Goal: Task Accomplishment & Management: Manage account settings

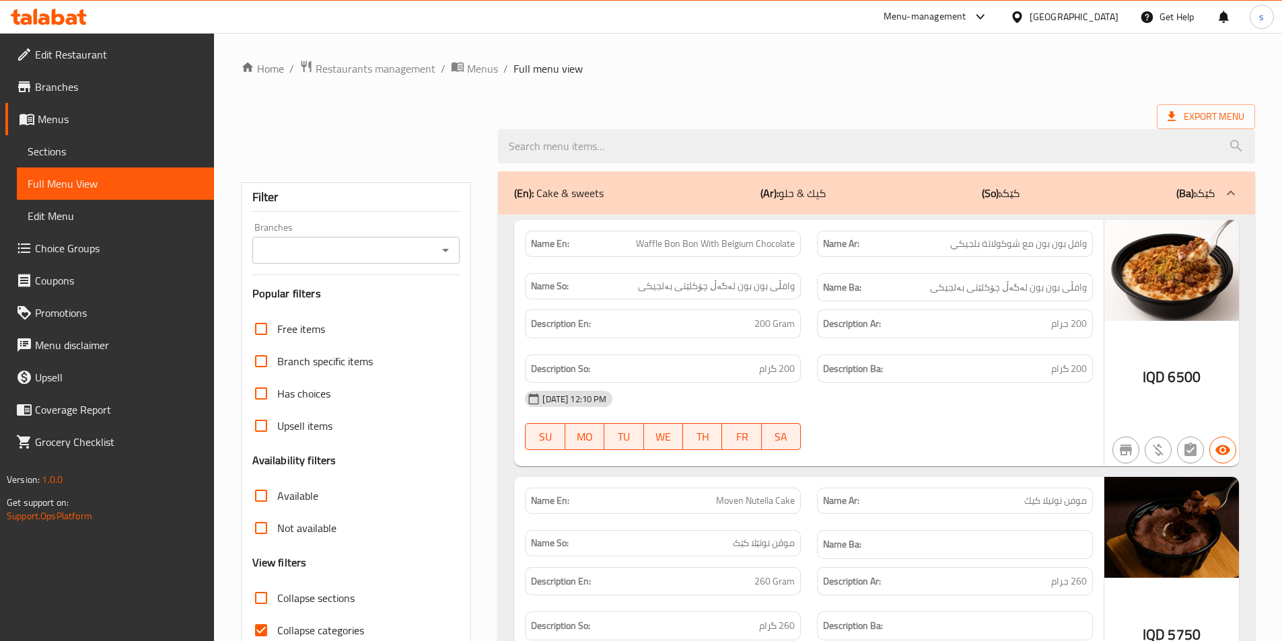
click at [71, 22] on icon at bounding box center [49, 17] width 76 height 16
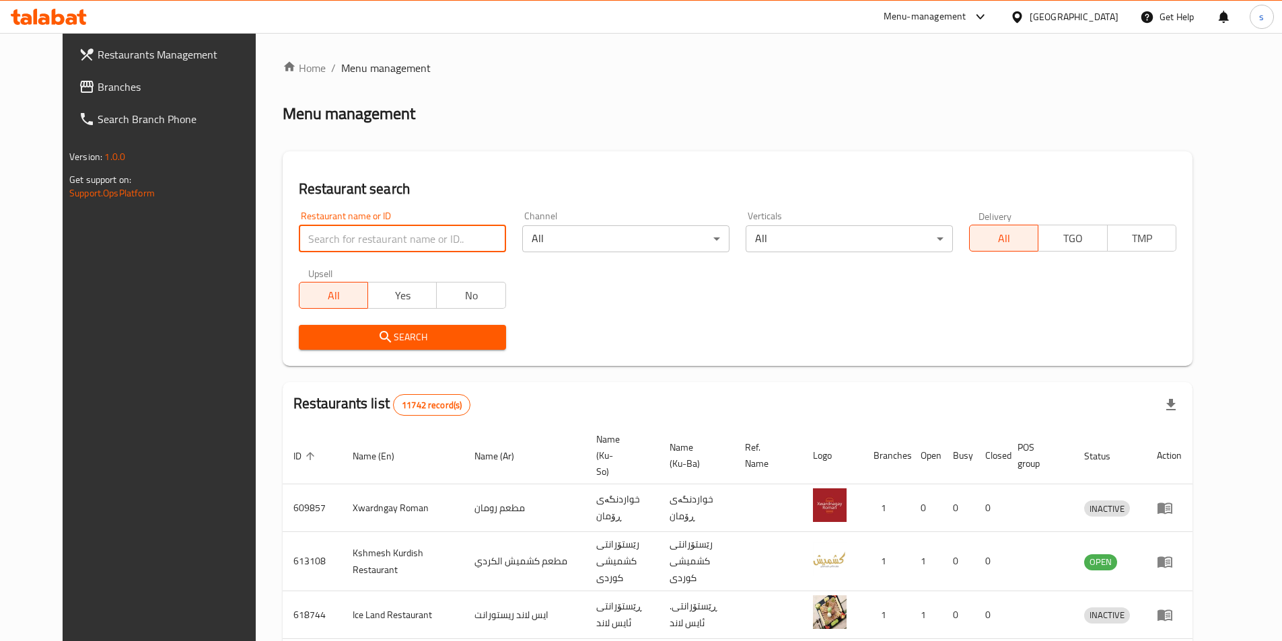
click at [327, 240] on input "search" at bounding box center [402, 238] width 207 height 27
paste input "Kasa Bryani"
type input "Kasa Bryani"
click button "Search" at bounding box center [402, 337] width 207 height 25
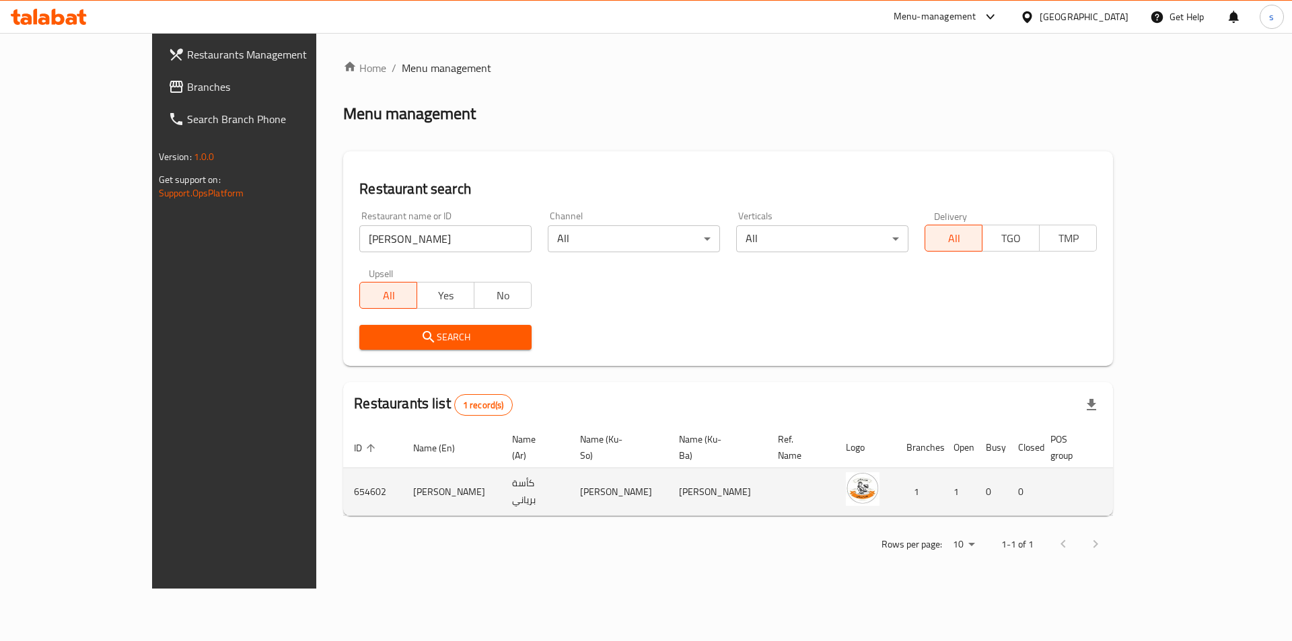
click at [1223, 488] on td "enhanced table" at bounding box center [1200, 492] width 46 height 48
click at [1204, 484] on icon "enhanced table" at bounding box center [1196, 492] width 16 height 16
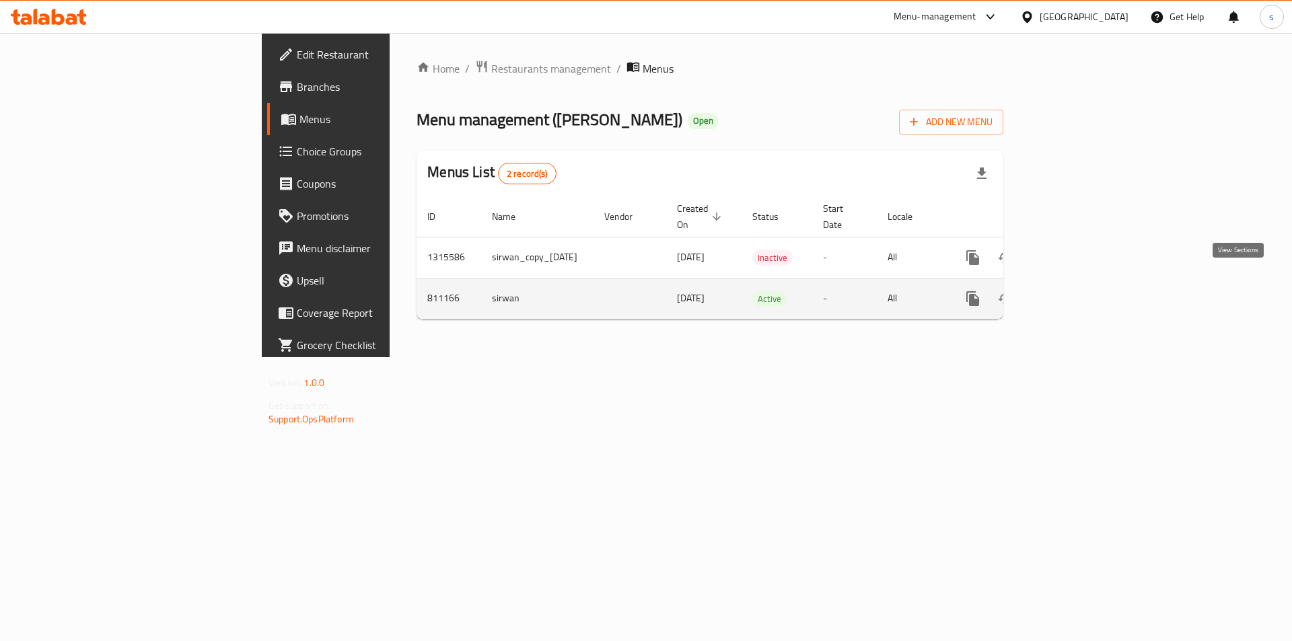
click at [1078, 291] on icon "enhanced table" at bounding box center [1070, 299] width 16 height 16
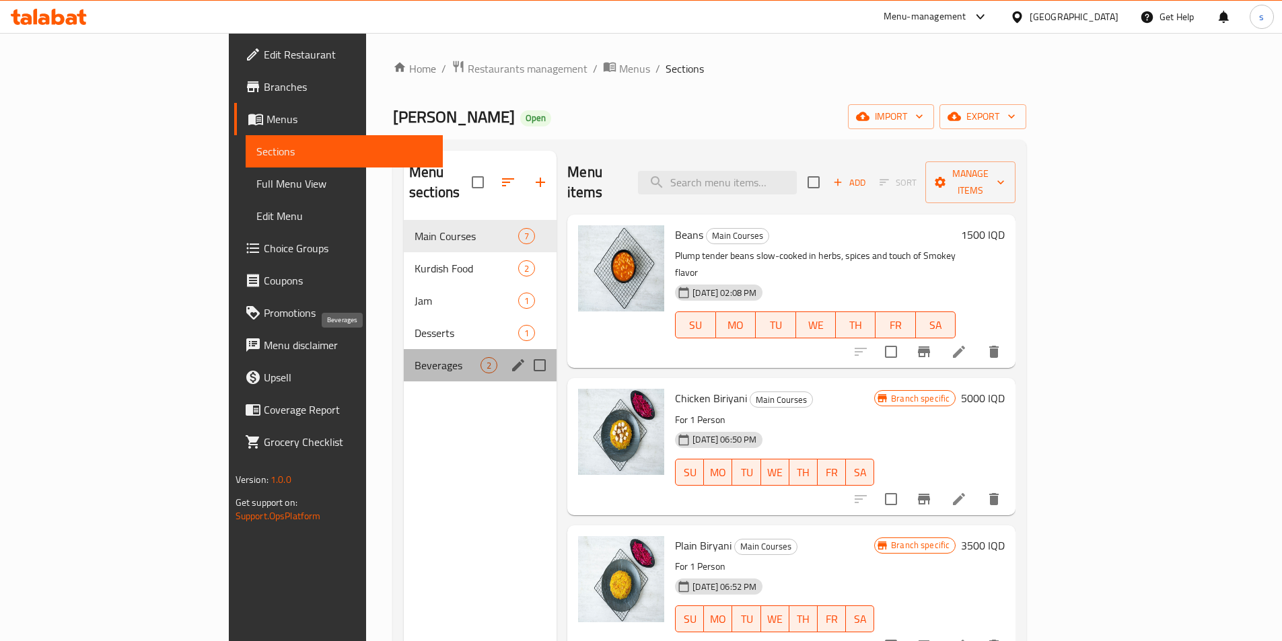
click at [414, 357] on span "Beverages" at bounding box center [447, 365] width 66 height 16
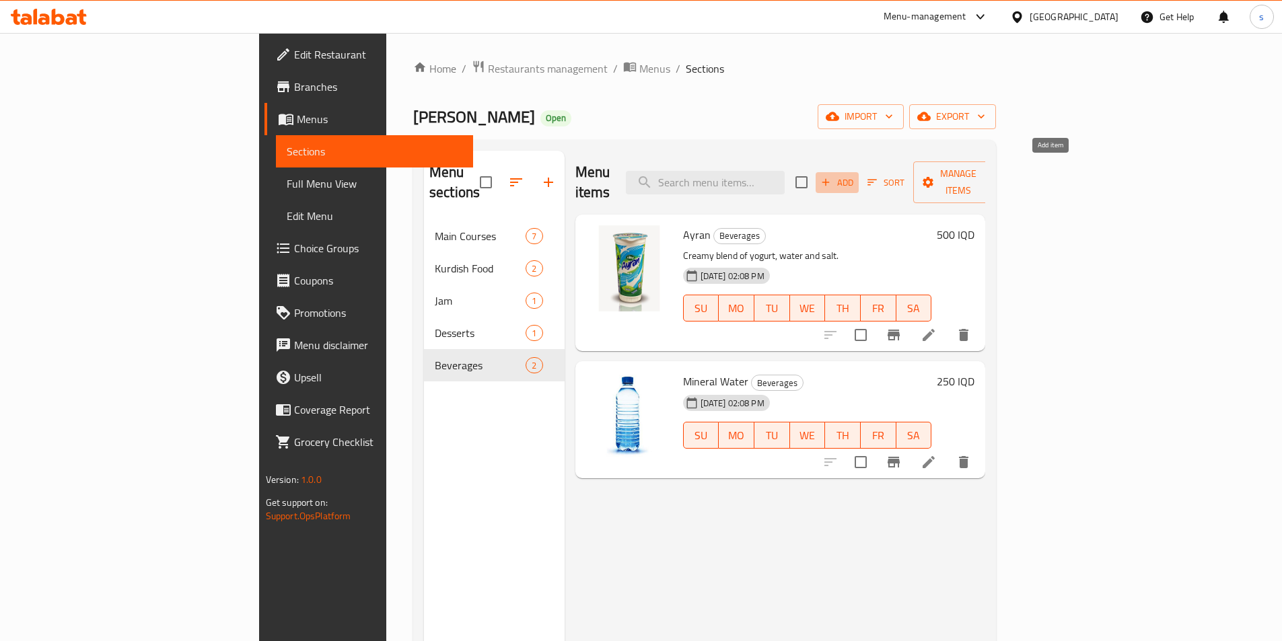
click at [830, 179] on icon "button" at bounding box center [825, 182] width 7 height 7
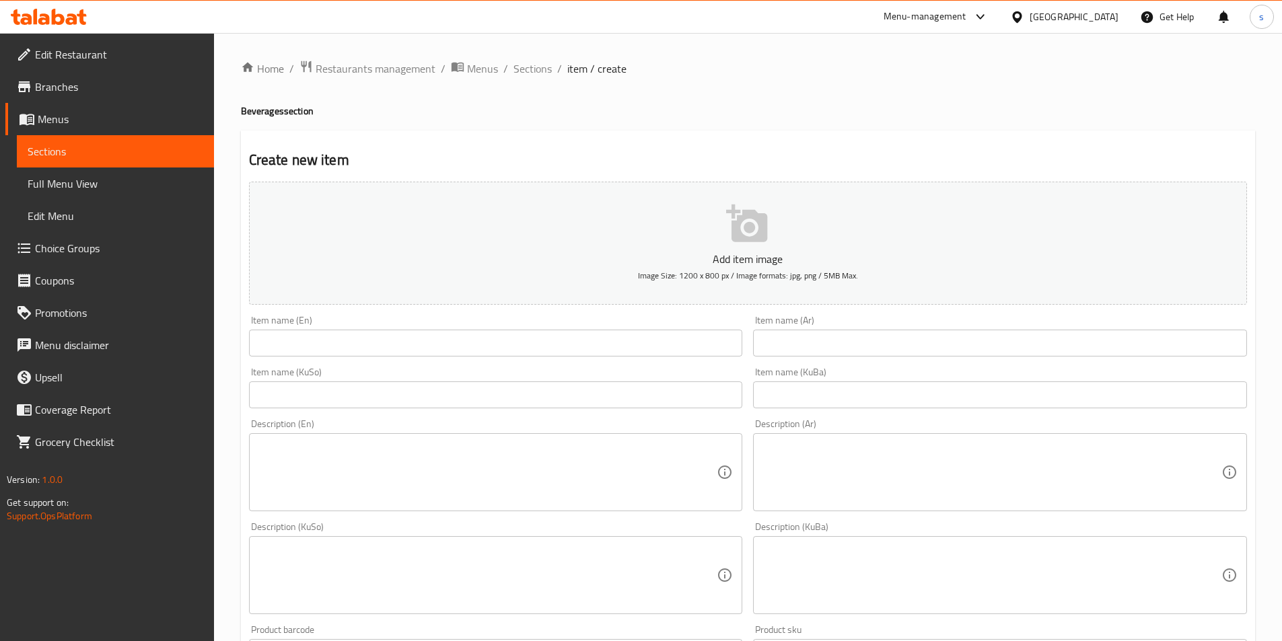
click at [625, 477] on textarea at bounding box center [487, 473] width 459 height 64
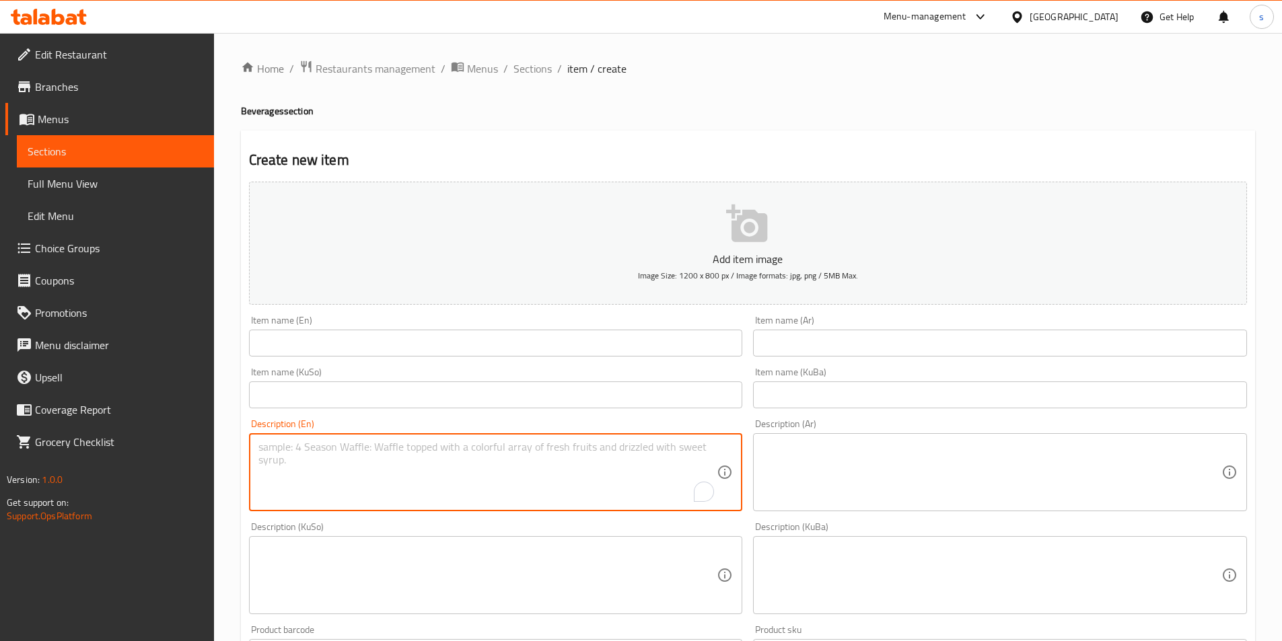
paste textarea "250 ml"
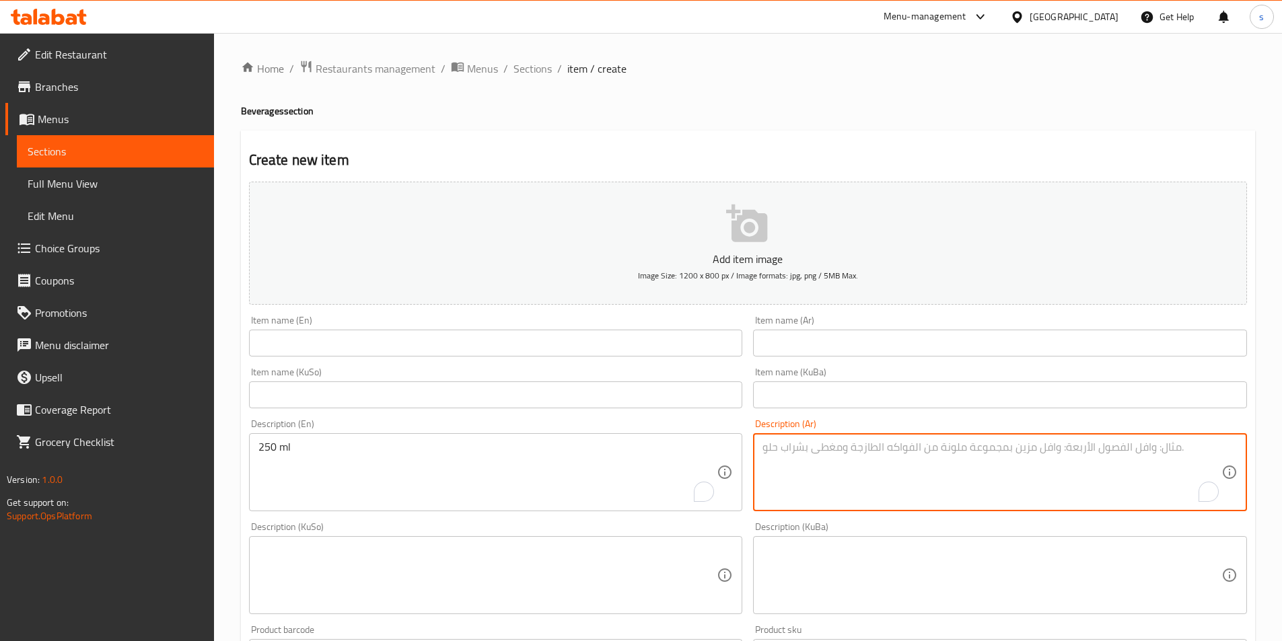
click at [881, 457] on textarea "To enrich screen reader interactions, please activate Accessibility in Grammarl…" at bounding box center [991, 473] width 459 height 64
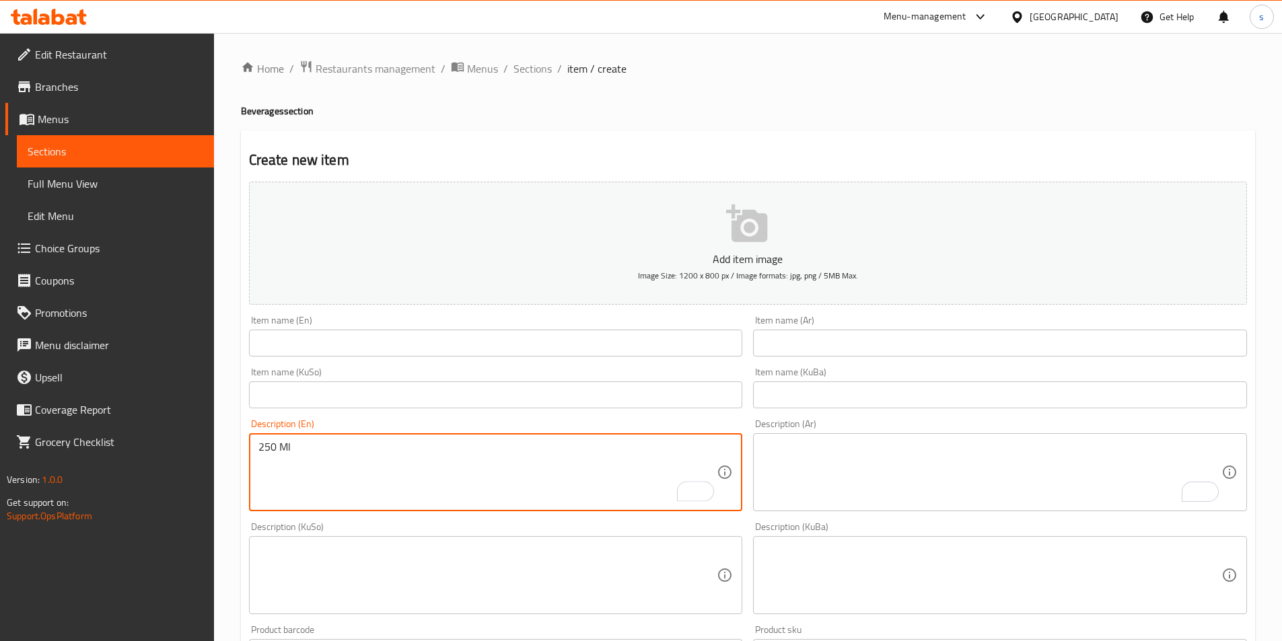
type textarea "250 Ml"
click at [1013, 479] on textarea "To enrich screen reader interactions, please activate Accessibility in Grammarl…" at bounding box center [991, 473] width 459 height 64
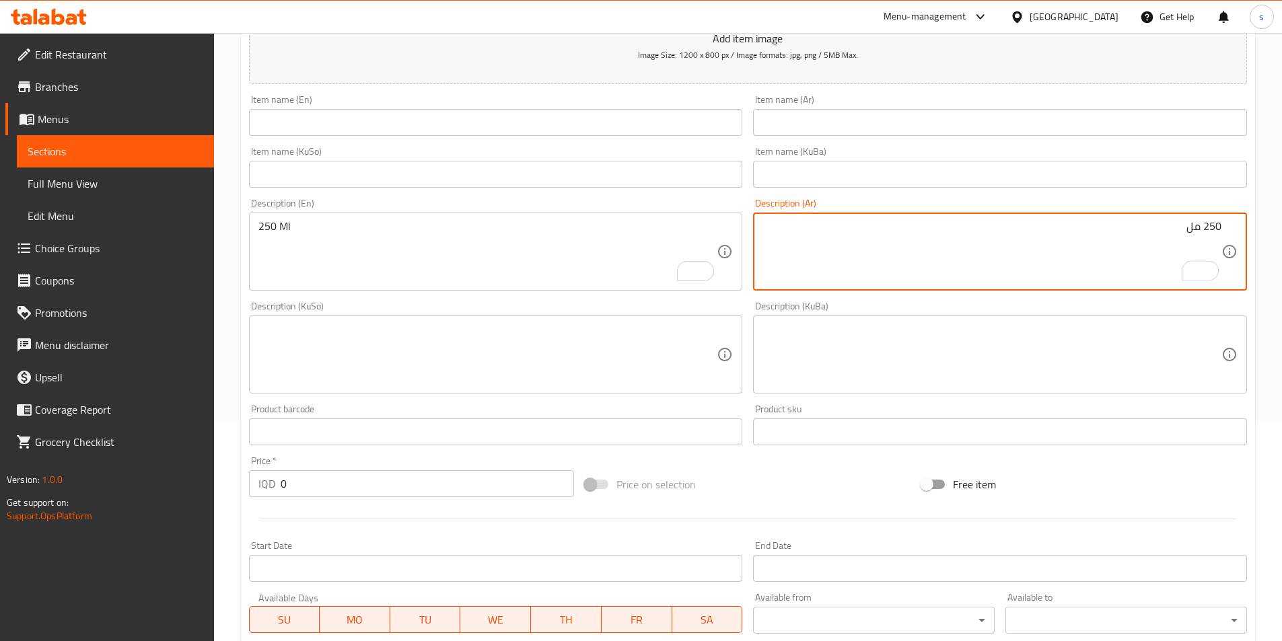
scroll to position [224, 0]
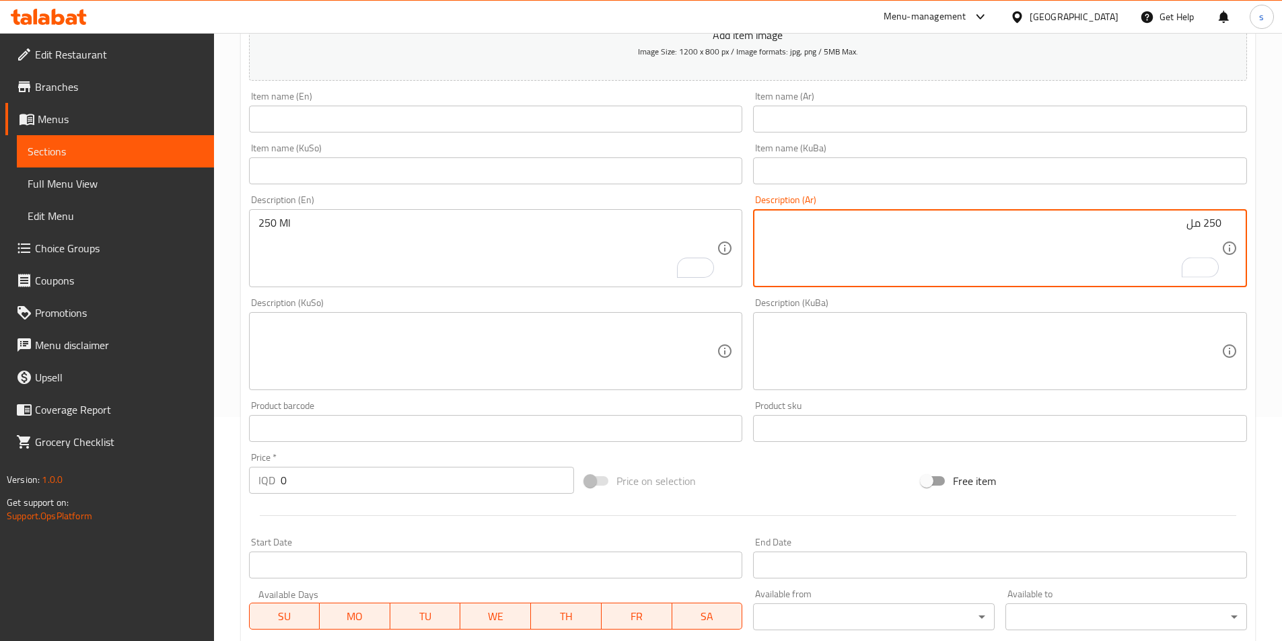
type textarea "250 مل"
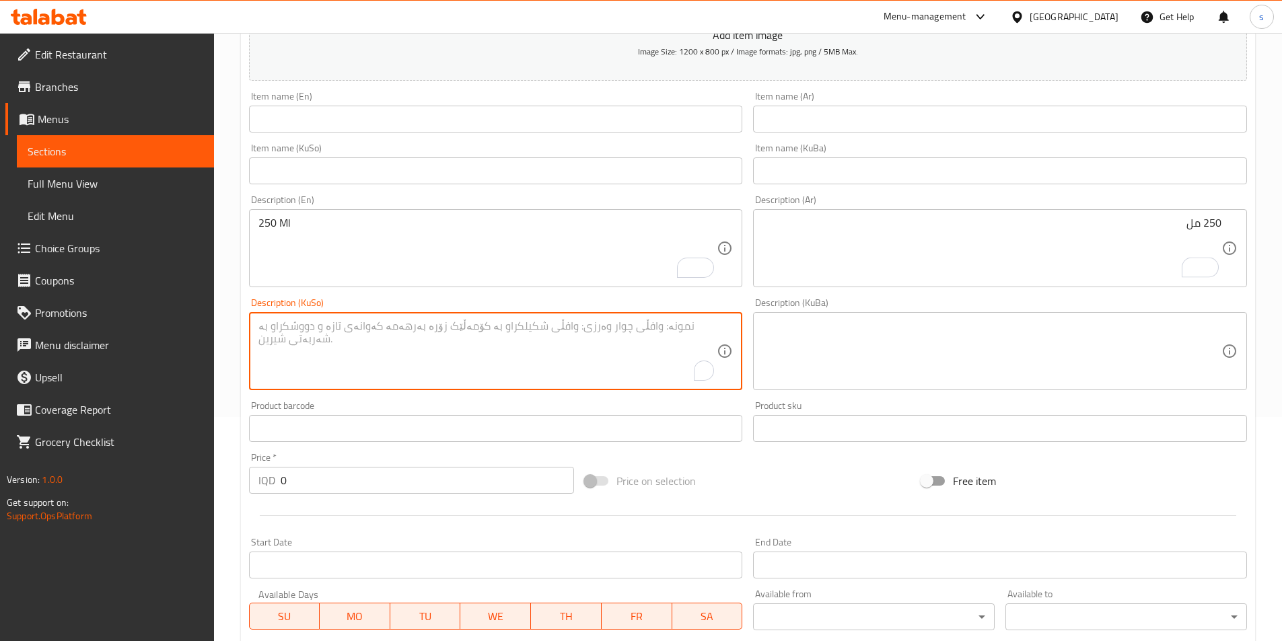
click at [581, 359] on textarea "To enrich screen reader interactions, please activate Accessibility in Grammarl…" at bounding box center [487, 352] width 459 height 64
click at [517, 336] on textarea "250 مل" at bounding box center [487, 352] width 459 height 64
type textarea "250 مل"
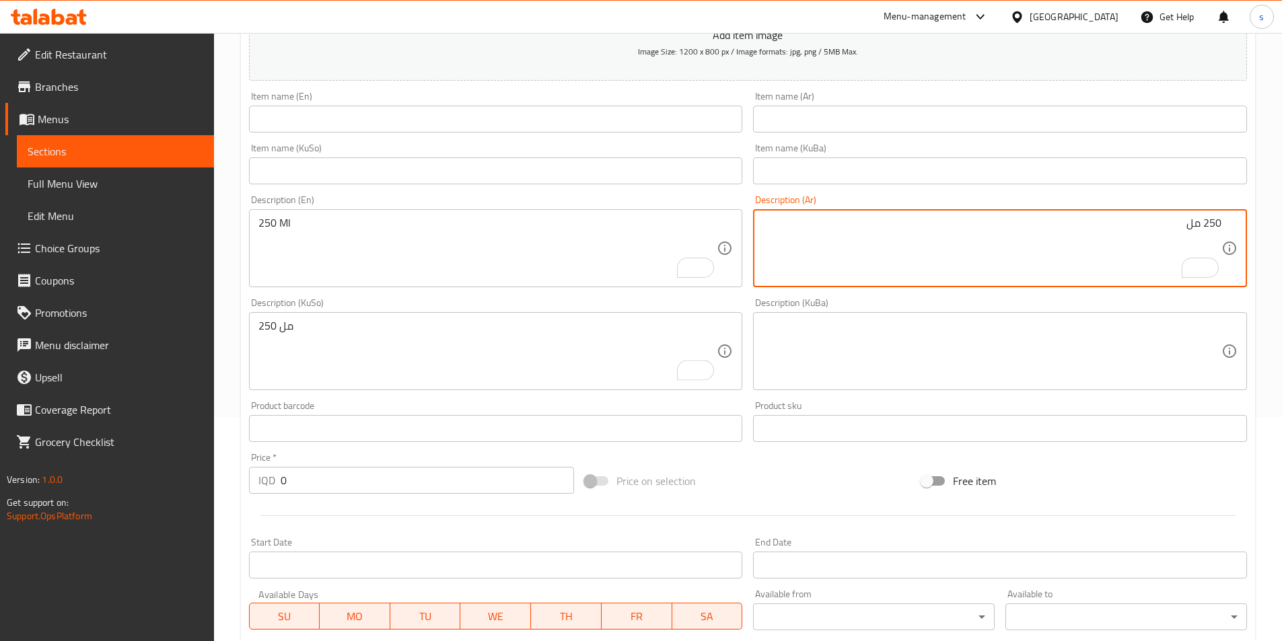
click at [1101, 232] on textarea "250 مل" at bounding box center [991, 249] width 459 height 64
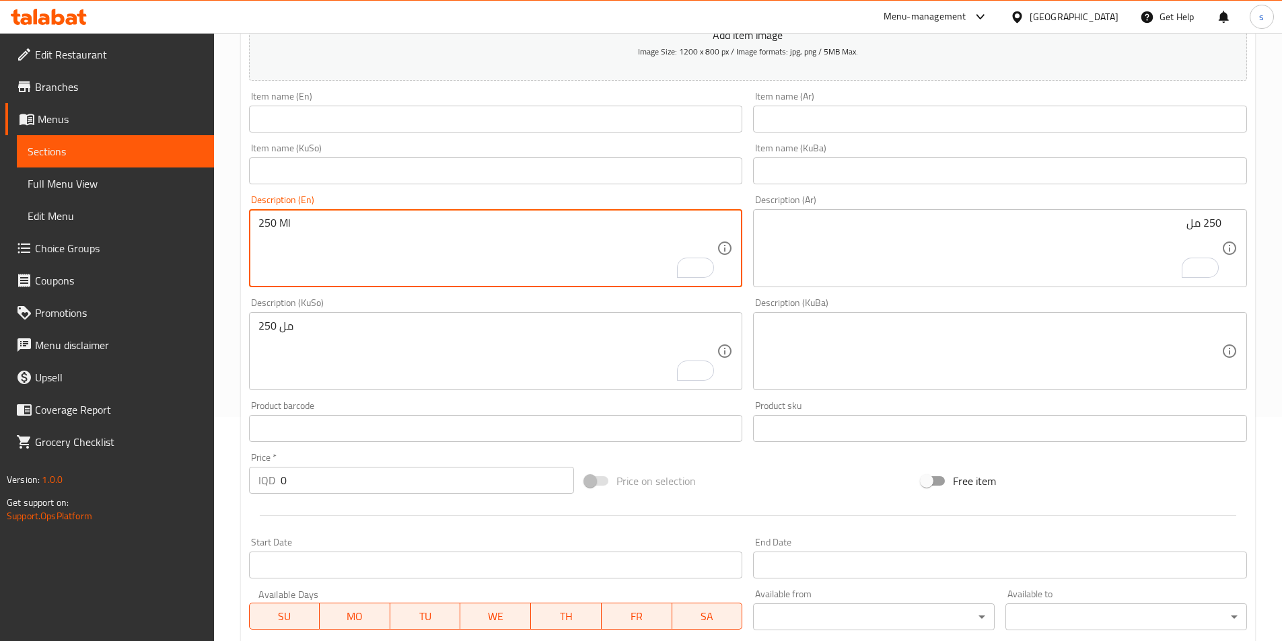
click at [463, 221] on textarea "250 Ml" at bounding box center [487, 249] width 459 height 64
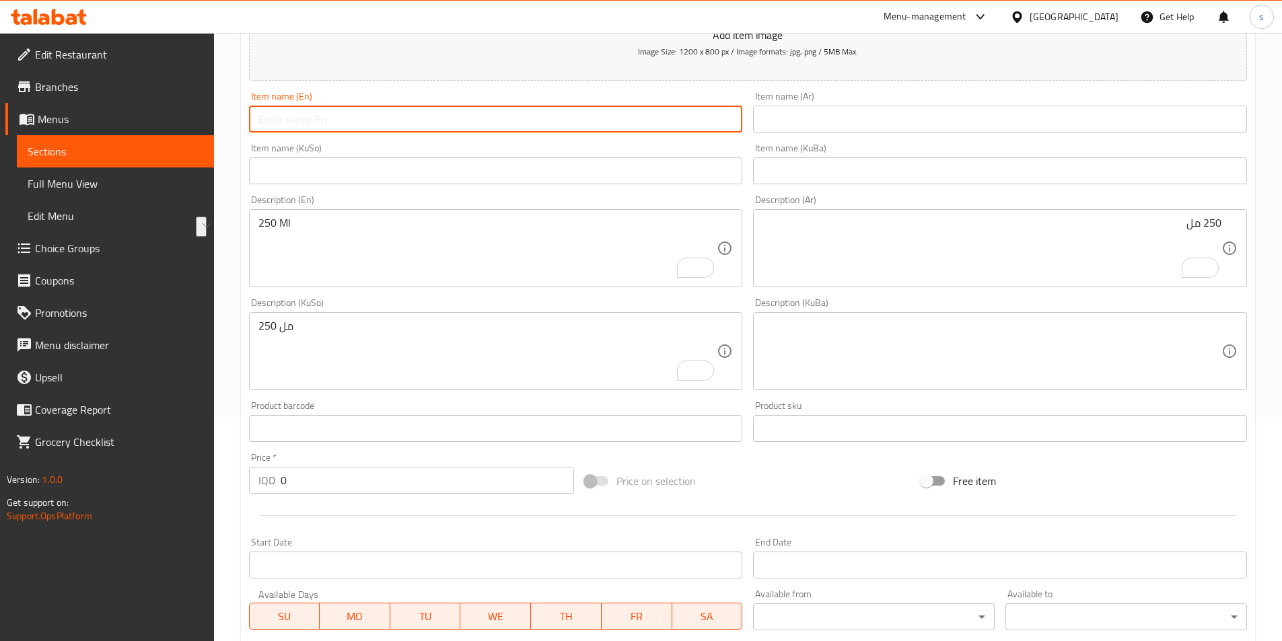
click at [439, 127] on input "text" at bounding box center [496, 119] width 494 height 27
paste input "Coca-Cola"
type input "Coca-Cola"
click at [861, 122] on input "text" at bounding box center [1000, 119] width 494 height 27
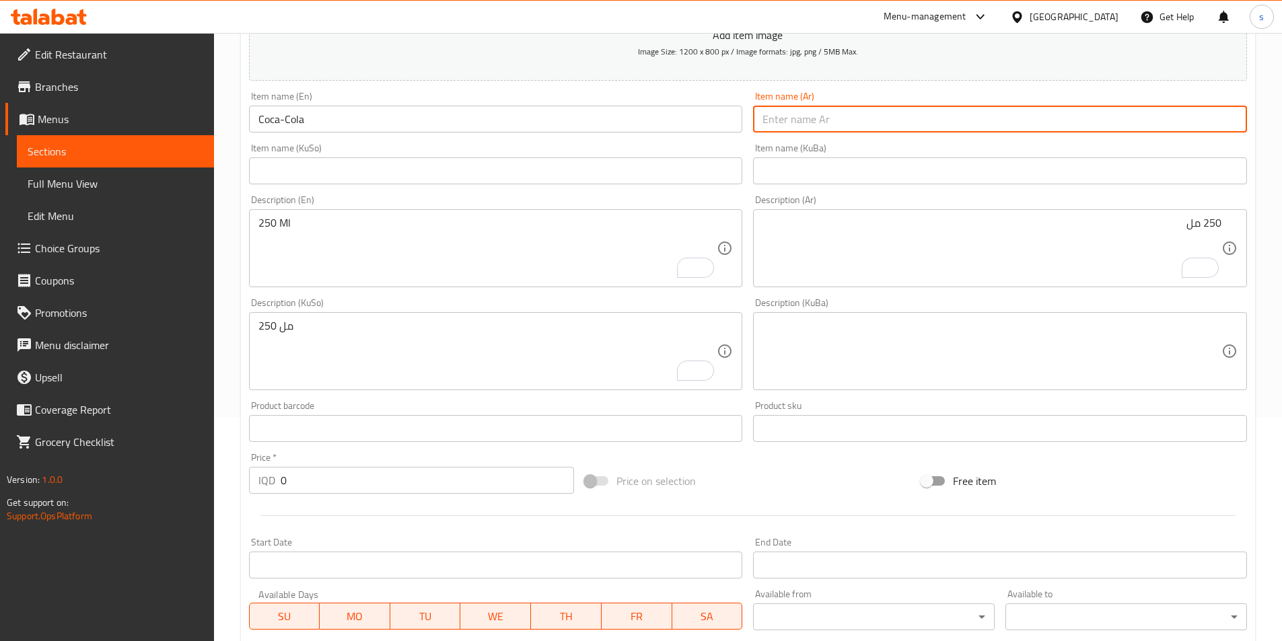
paste input "كوكاكولا"
type input "كوكاكولا"
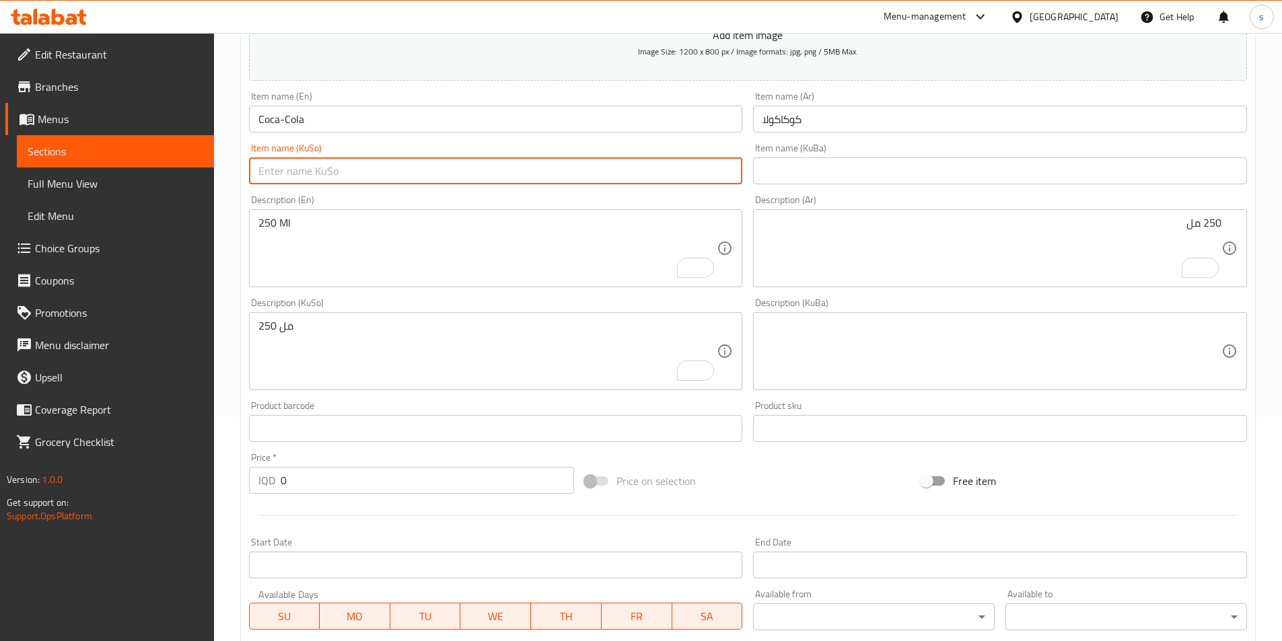
click at [670, 184] on input "text" at bounding box center [496, 170] width 494 height 27
paste input "کۆکاکۆلا"
type input "کۆکاکۆلا"
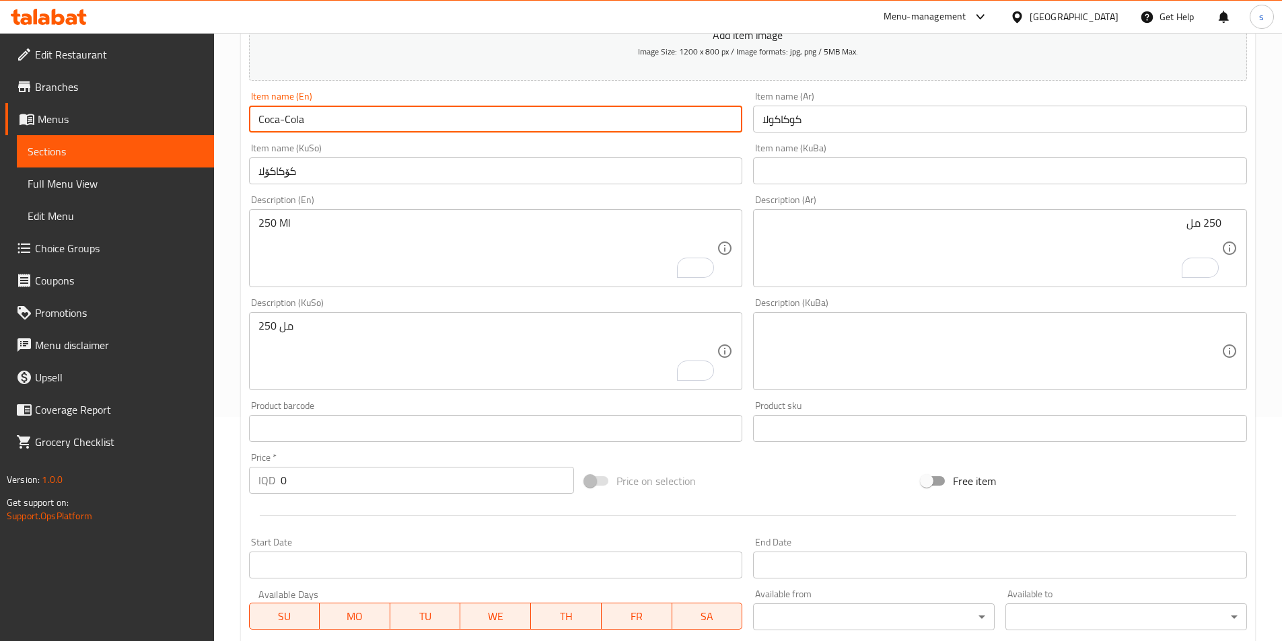
click at [279, 119] on input "Coca-Cola" at bounding box center [496, 119] width 494 height 27
type input "Coca Cola"
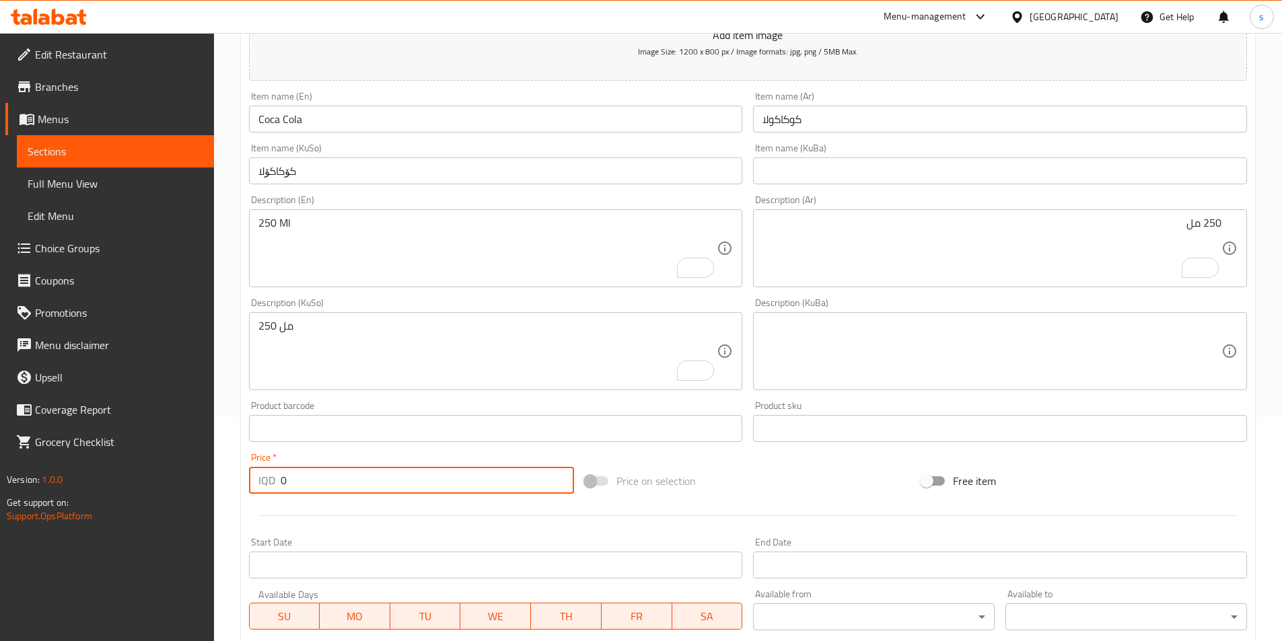
drag, startPoint x: 343, startPoint y: 470, endPoint x: 266, endPoint y: 484, distance: 78.5
click at [266, 484] on div "IQD 0 Price *" at bounding box center [412, 480] width 326 height 27
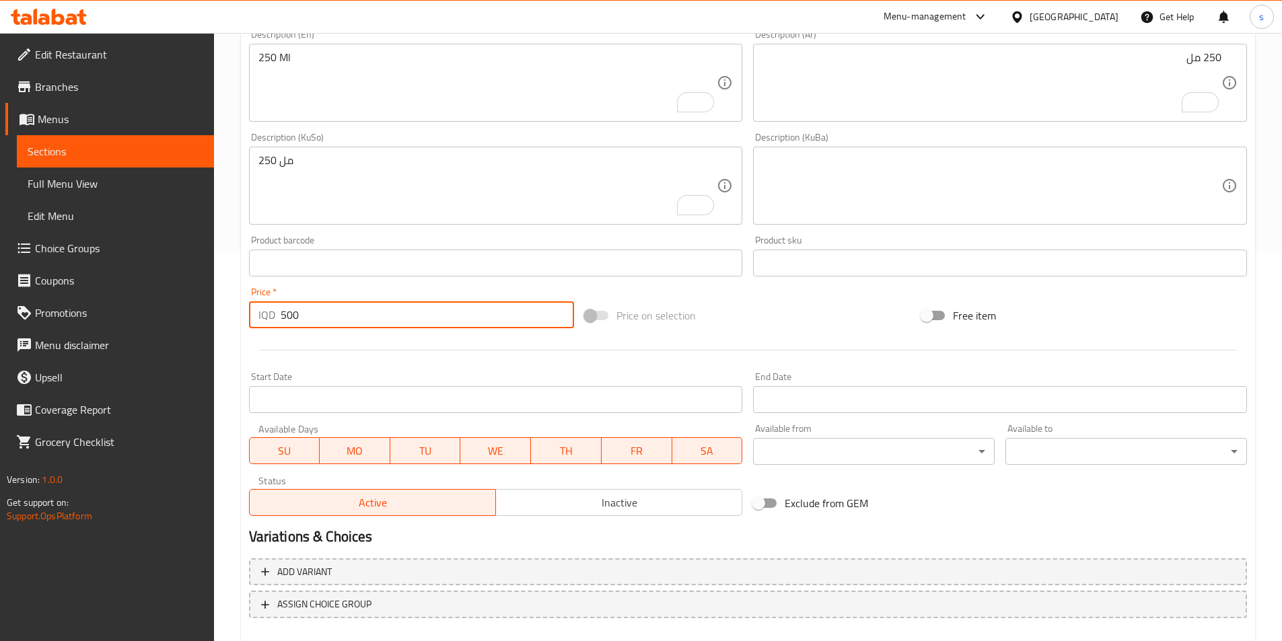
scroll to position [464, 0]
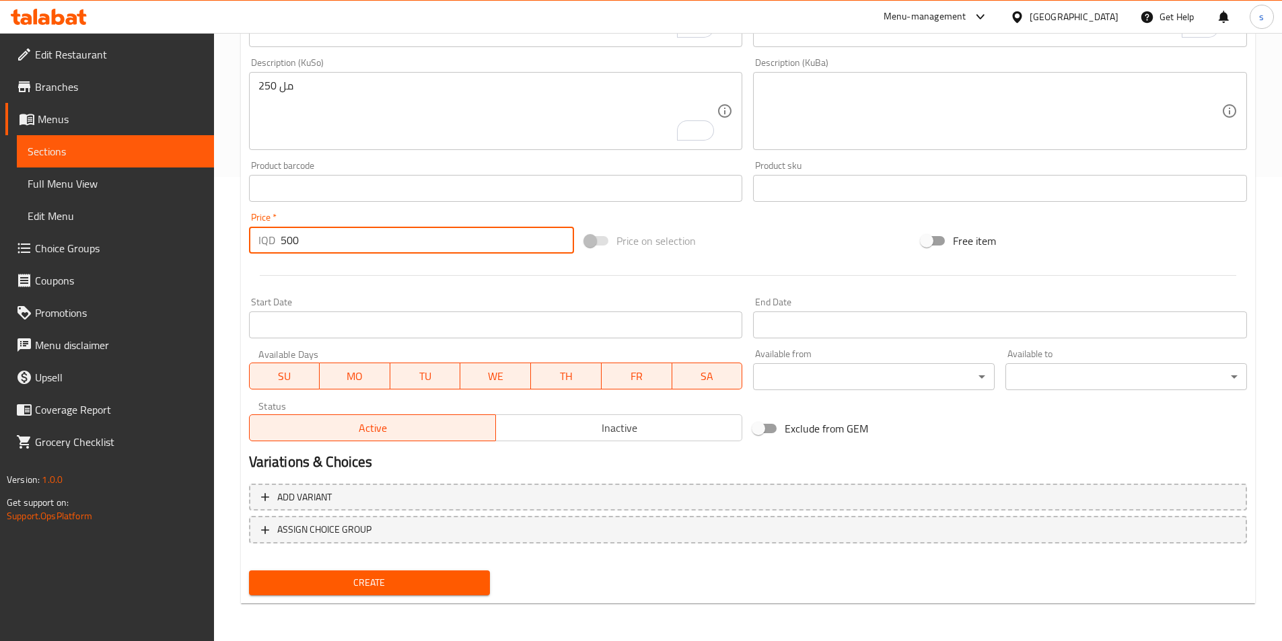
type input "500"
click at [349, 583] on span "Create" at bounding box center [370, 583] width 220 height 17
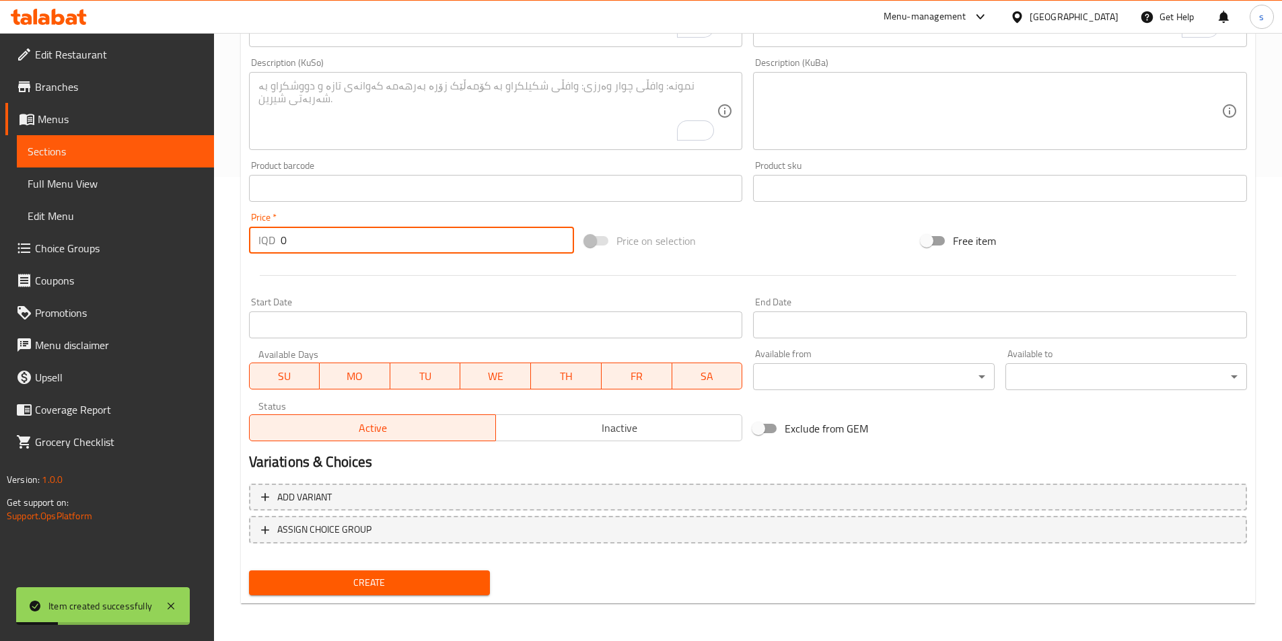
click at [254, 248] on div "IQD 0 Price *" at bounding box center [412, 240] width 326 height 27
type input "750"
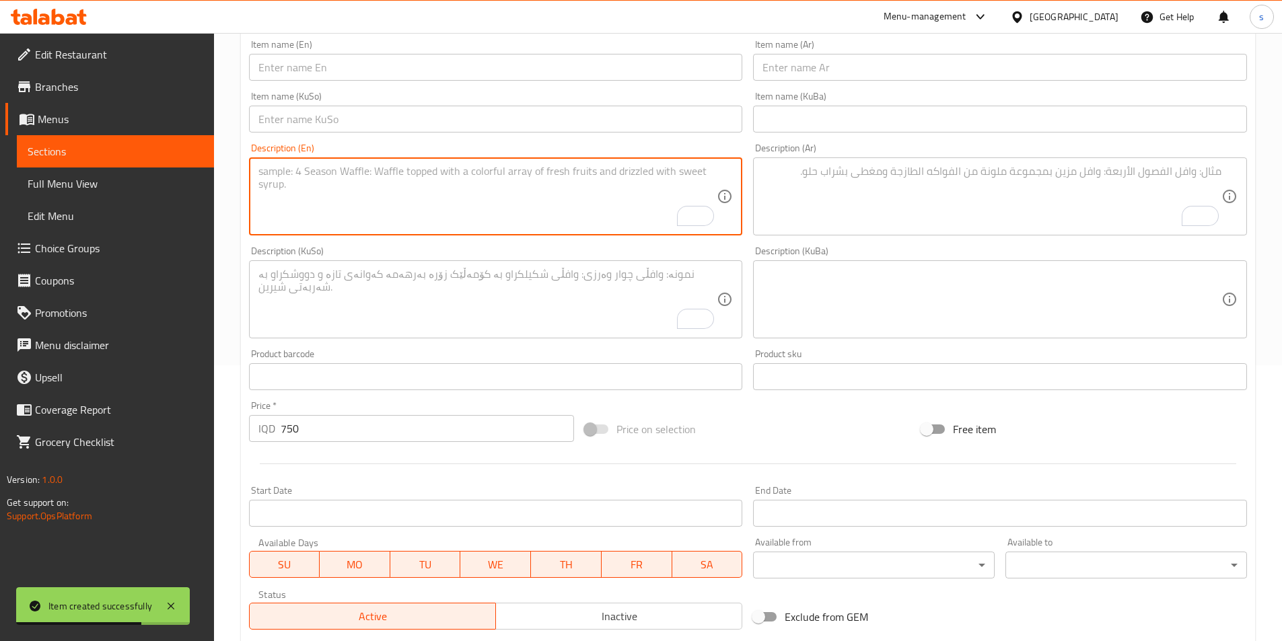
click at [318, 195] on textarea "To enrich screen reader interactions, please activate Accessibility in Grammarl…" at bounding box center [487, 197] width 459 height 64
paste textarea "250 Ml"
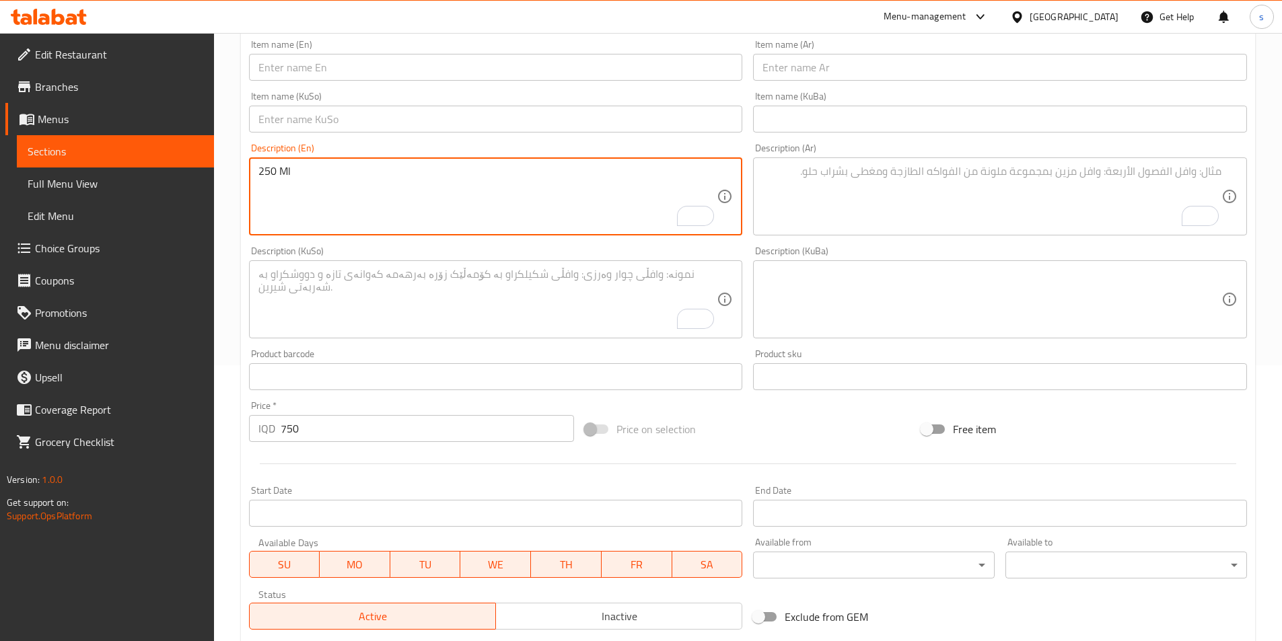
type textarea "250 Ml"
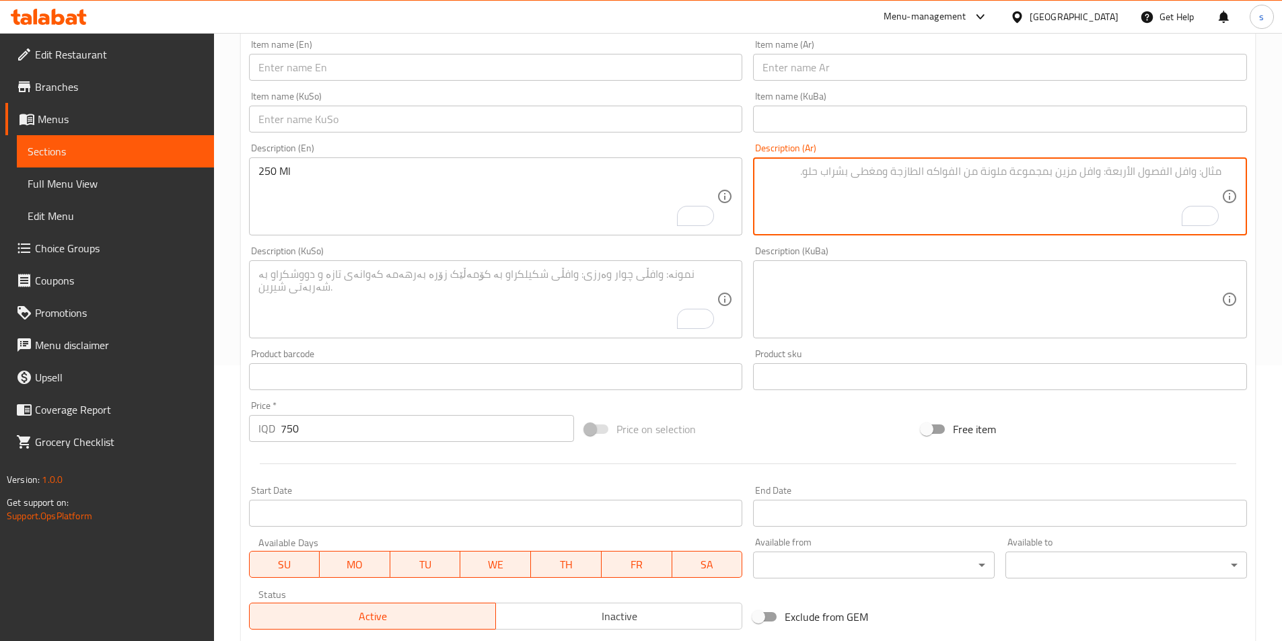
click at [883, 217] on textarea "To enrich screen reader interactions, please activate Accessibility in Grammarl…" at bounding box center [991, 197] width 459 height 64
paste textarea "250 مل"
type textarea "250 مل"
click at [590, 303] on textarea "To enrich screen reader interactions, please activate Accessibility in Grammarl…" at bounding box center [487, 300] width 459 height 64
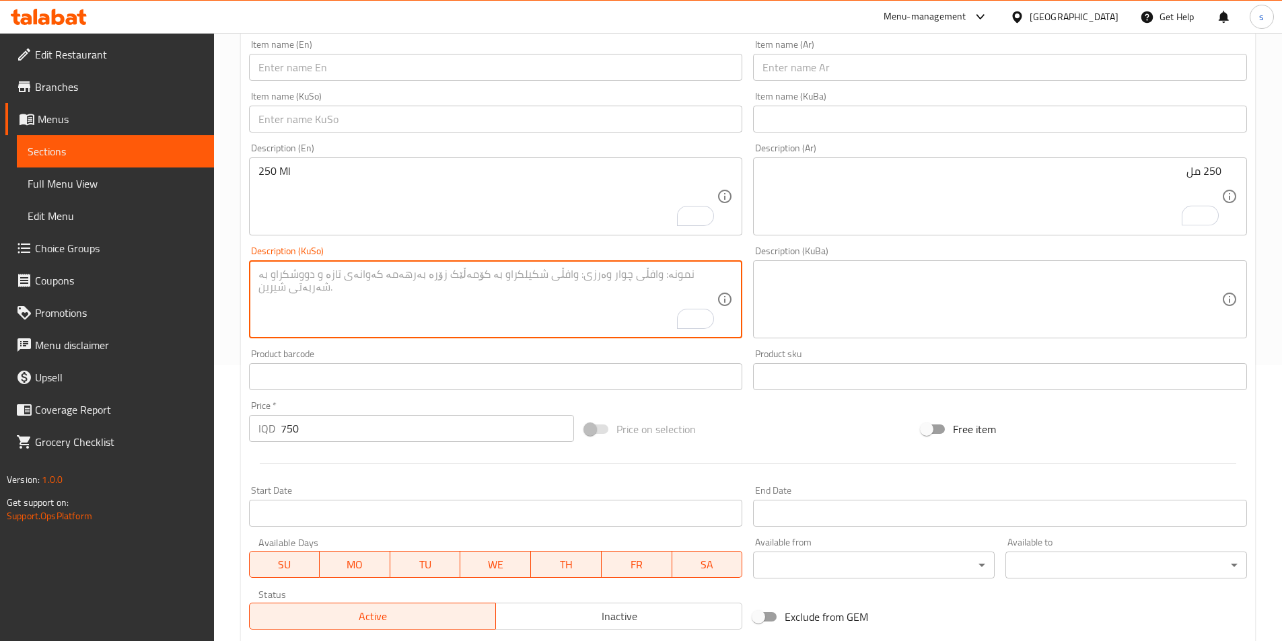
paste textarea "250 مل"
type textarea "250 مل"
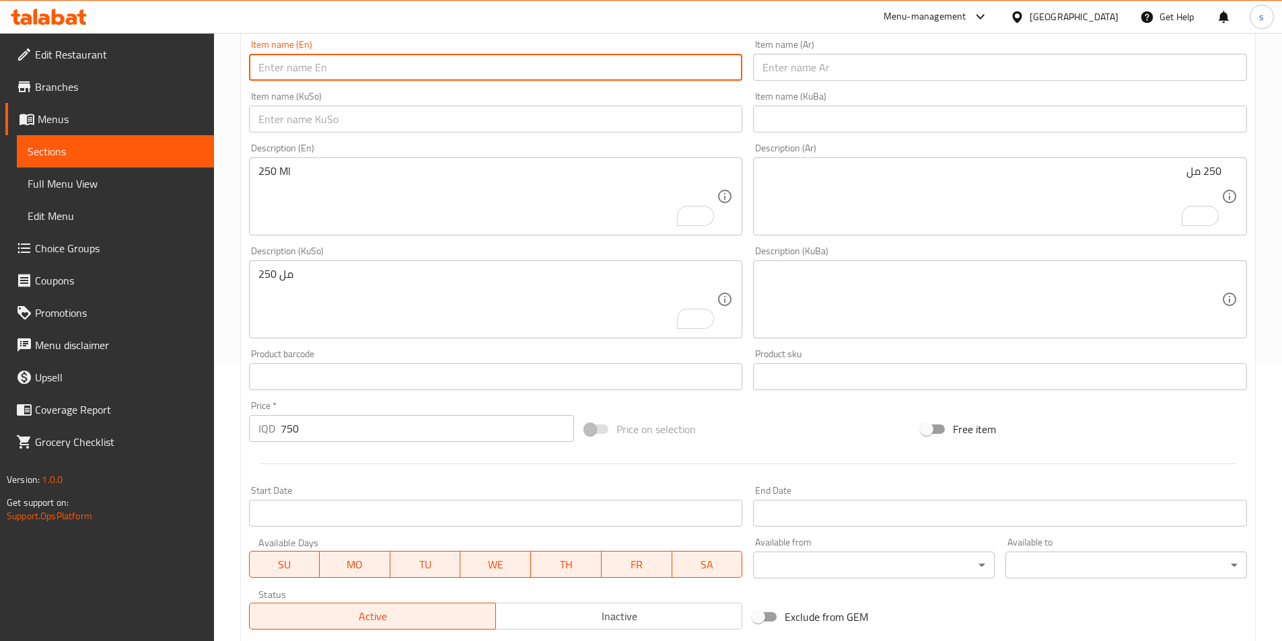
click at [278, 61] on input "text" at bounding box center [496, 67] width 494 height 27
paste input "Fanta Orange"
type input "Fanta Orange"
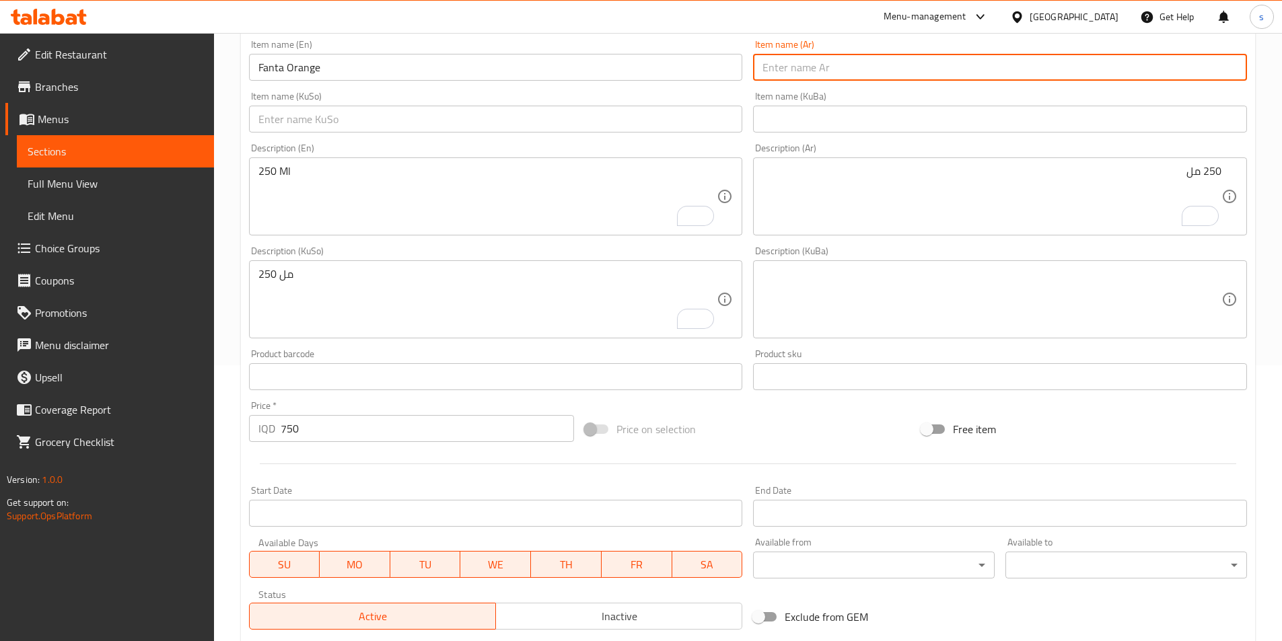
click at [787, 69] on input "text" at bounding box center [1000, 67] width 494 height 27
paste input "فانتا برتقال"
type input "فانتا برتقال"
click at [671, 109] on input "text" at bounding box center [496, 119] width 494 height 27
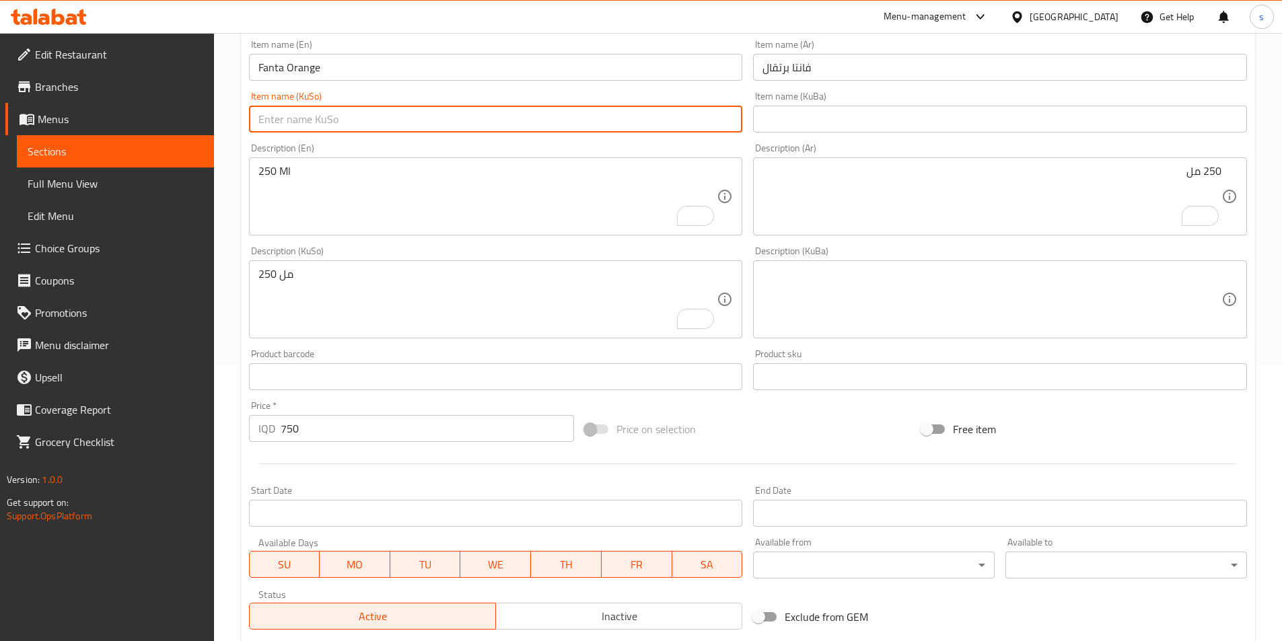
paste input "فانتا پرتەقاڵ"
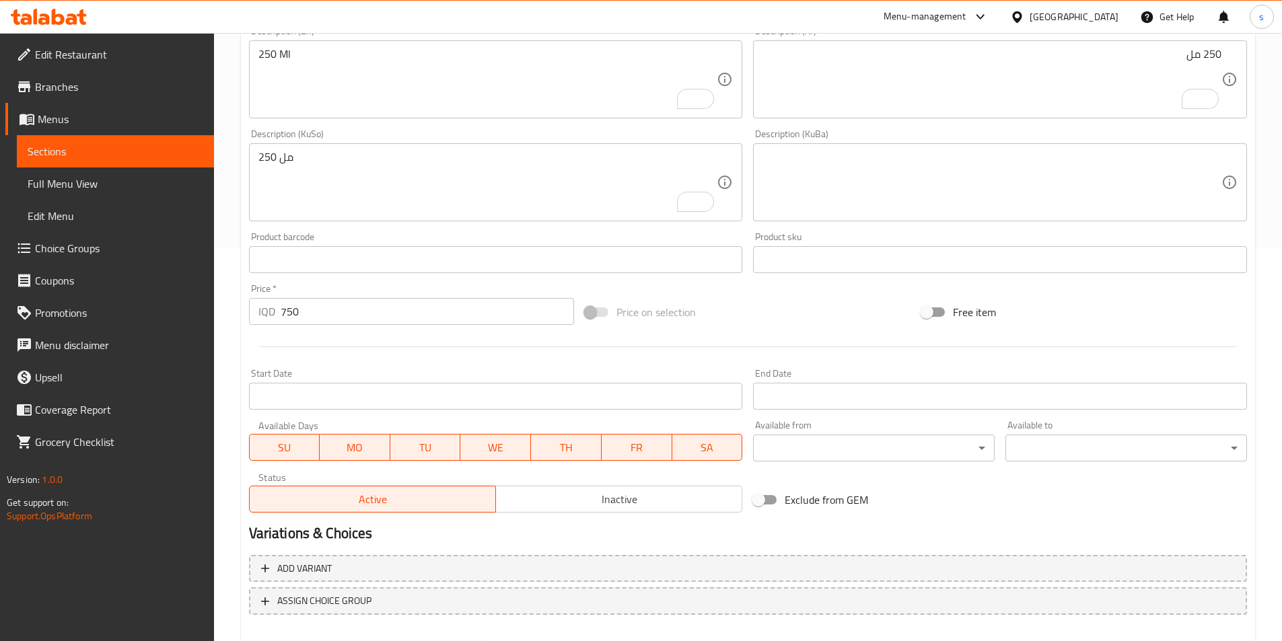
scroll to position [464, 0]
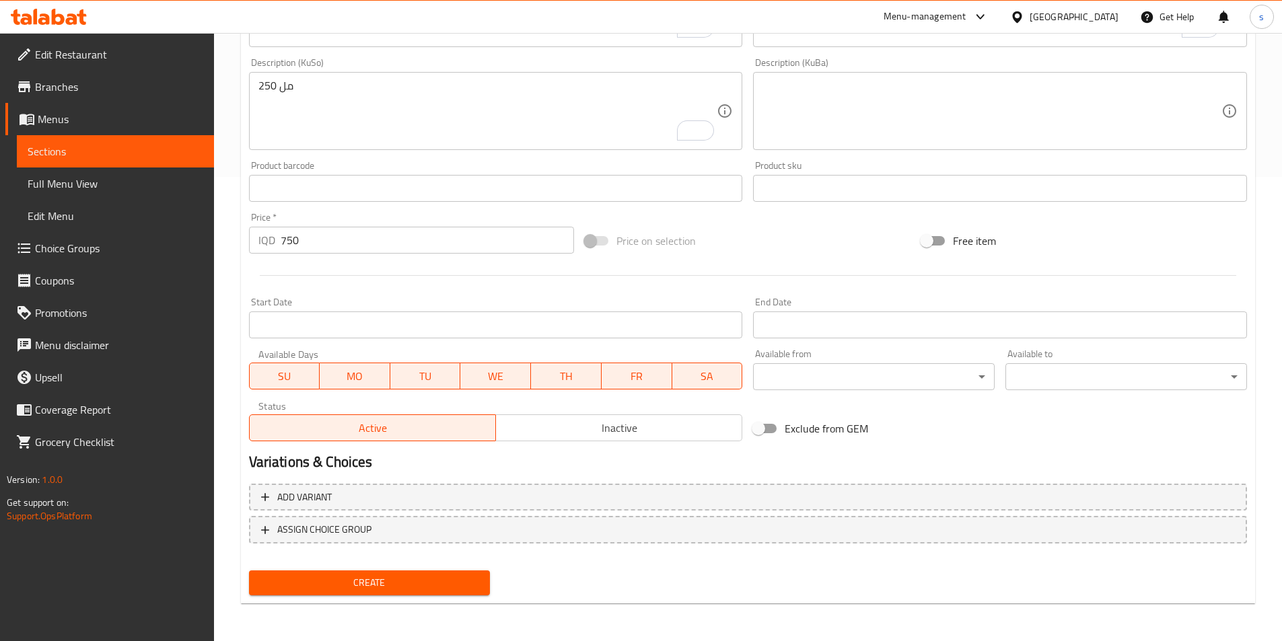
type input "فانتا پرتەقاڵ"
click at [396, 575] on button "Create" at bounding box center [370, 583] width 242 height 25
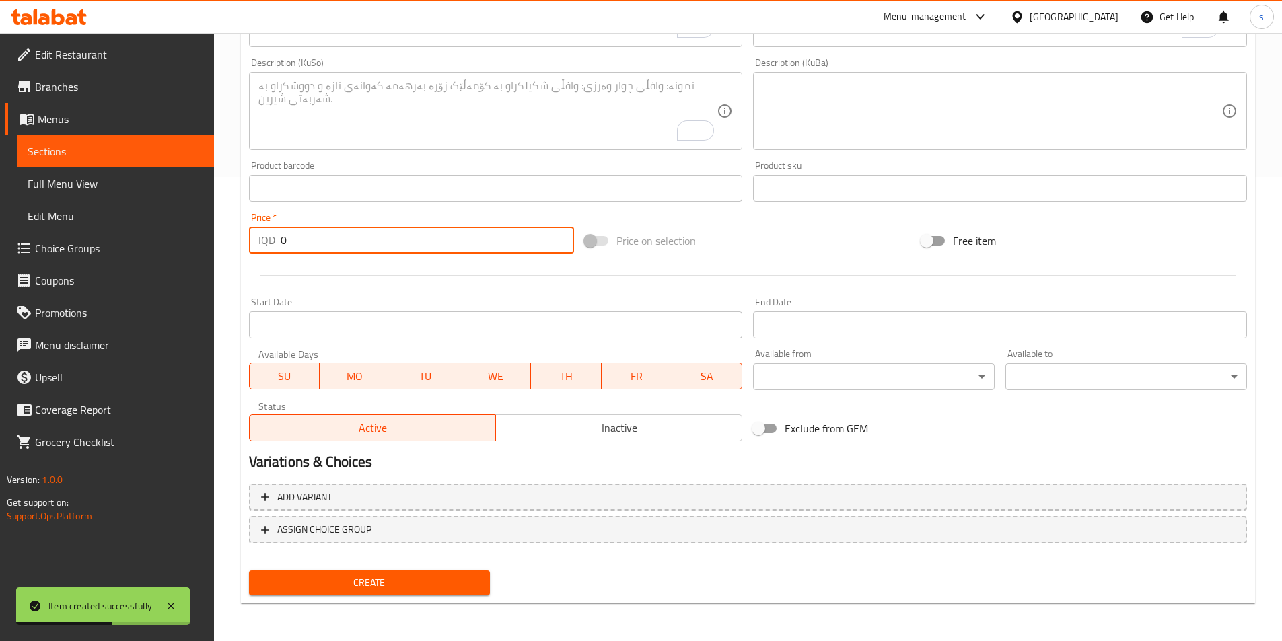
drag, startPoint x: 314, startPoint y: 246, endPoint x: 249, endPoint y: 240, distance: 65.5
click at [253, 250] on div "IQD 0 Price *" at bounding box center [412, 240] width 326 height 27
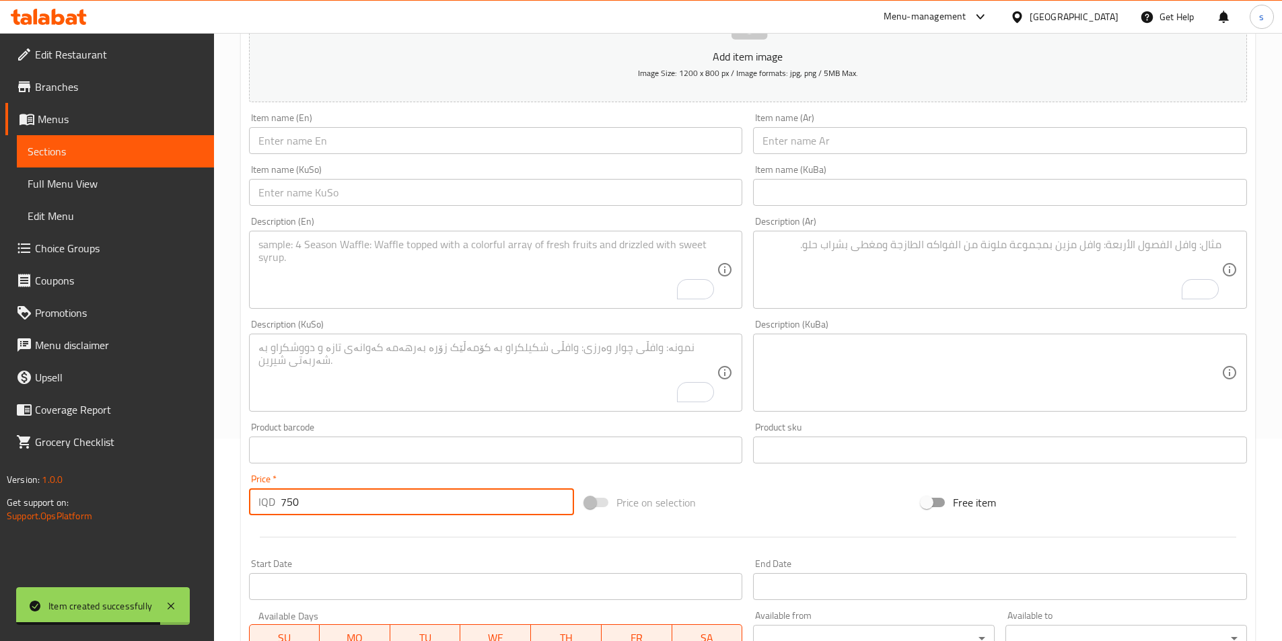
scroll to position [198, 0]
type input "750"
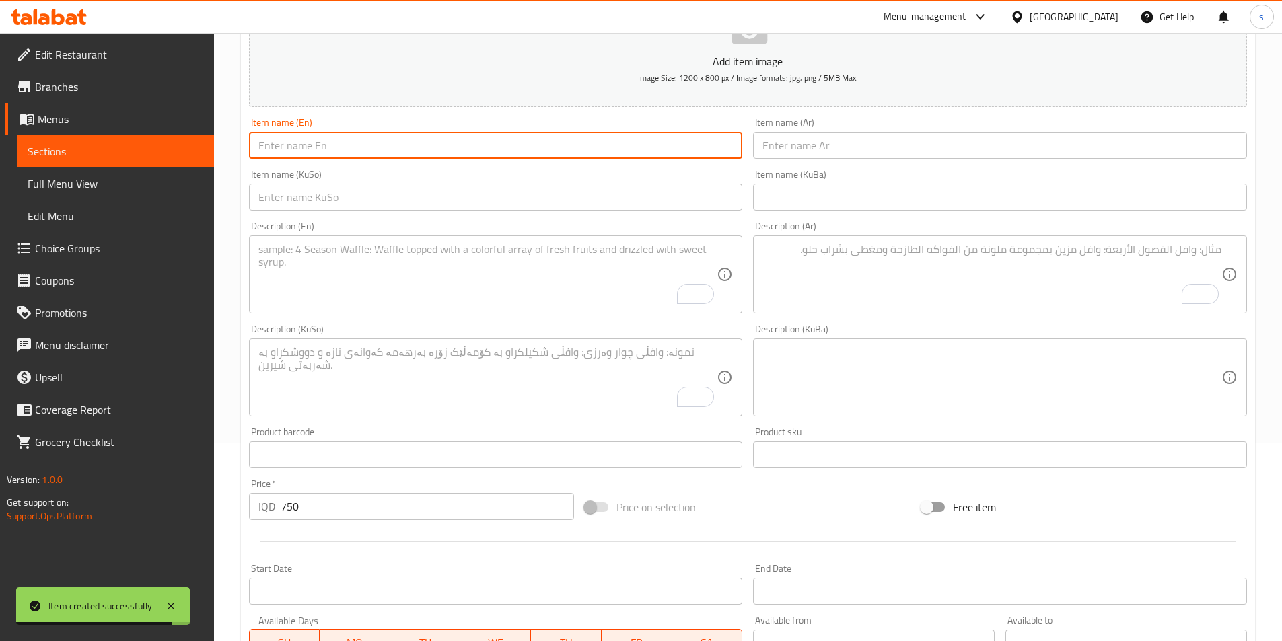
click at [347, 150] on input "text" at bounding box center [496, 145] width 494 height 27
paste input "Sprite"
type input "Sprite"
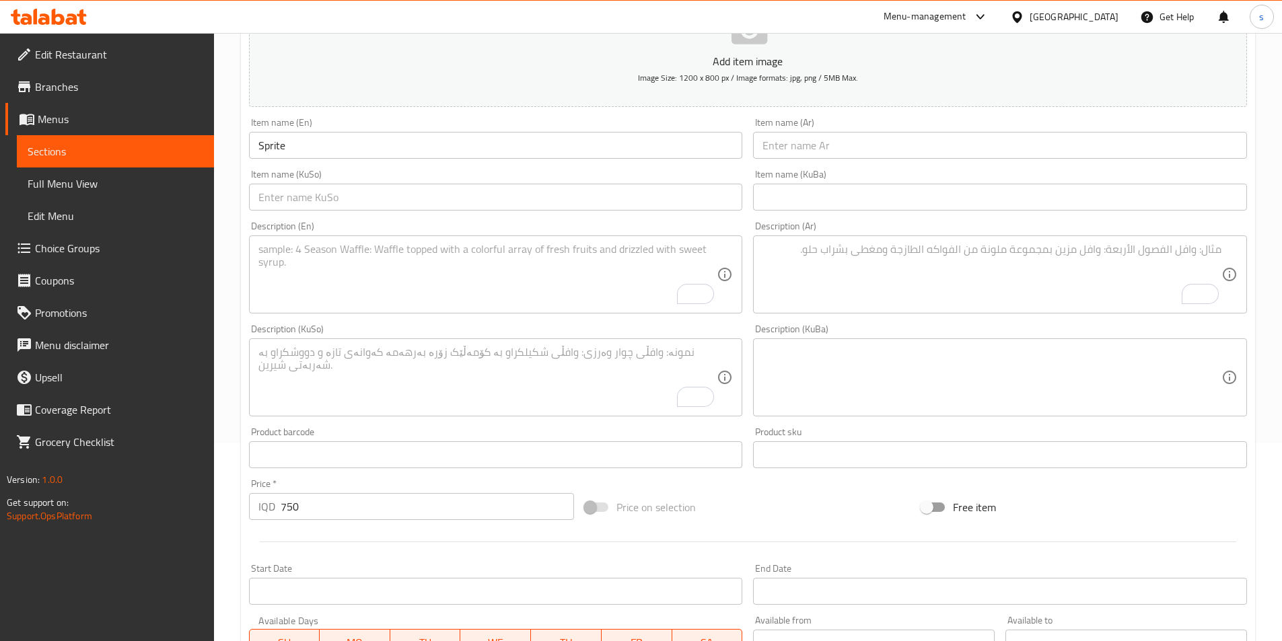
click at [824, 127] on div "Item name (Ar) Item name (Ar)" at bounding box center [1000, 138] width 494 height 41
click at [824, 139] on input "text" at bounding box center [1000, 145] width 494 height 27
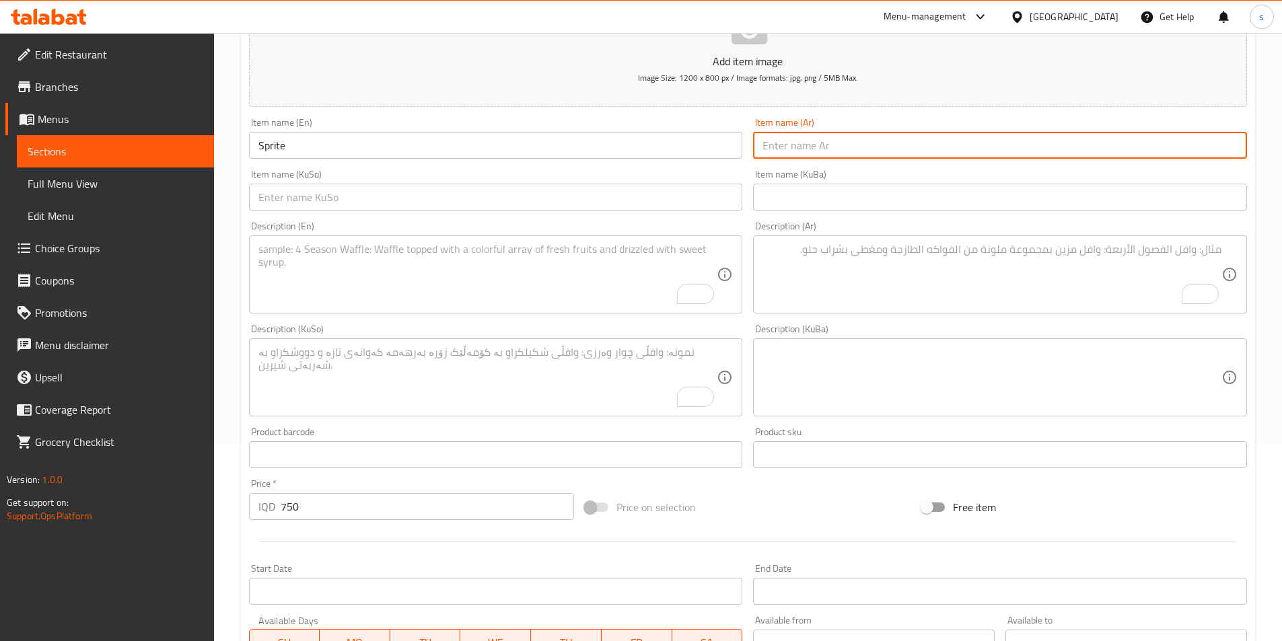
paste input "سبرايت"
type input "سبرايت"
click at [671, 183] on div "Item name (KuSo) Item name (KuSo)" at bounding box center [496, 190] width 494 height 41
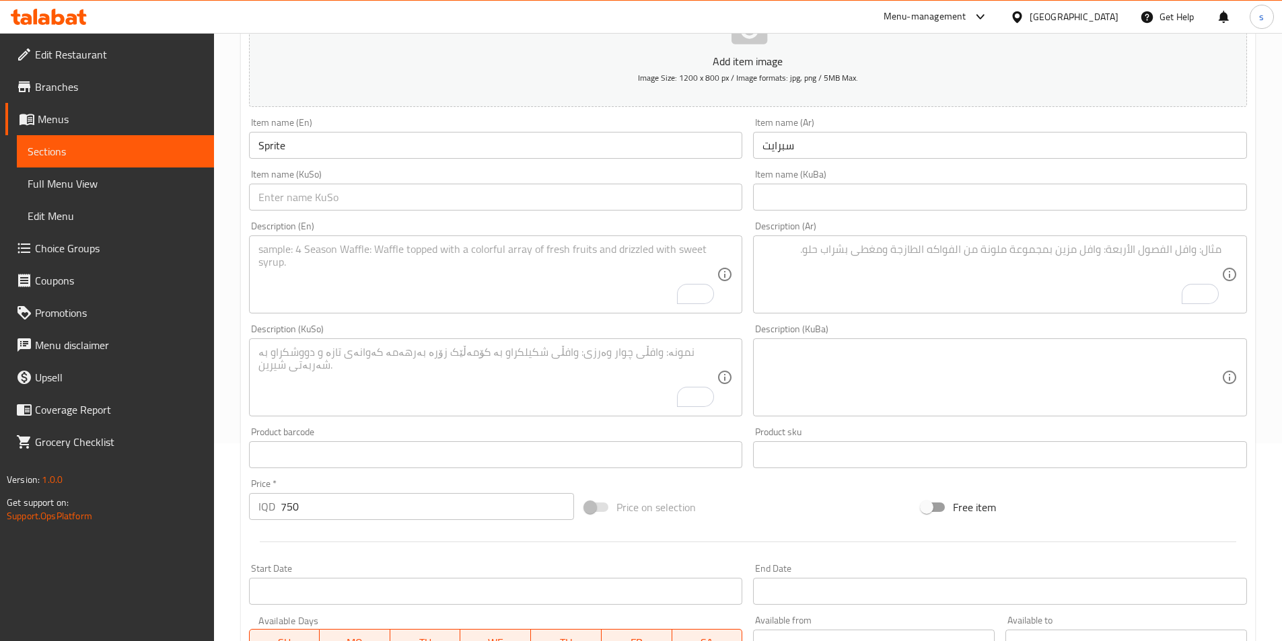
drag, startPoint x: 547, startPoint y: 178, endPoint x: 552, endPoint y: 193, distance: 15.8
click at [552, 192] on div "Item name (KuSo) Item name (KuSo)" at bounding box center [496, 190] width 494 height 41
click at [554, 201] on input "text" at bounding box center [496, 197] width 494 height 27
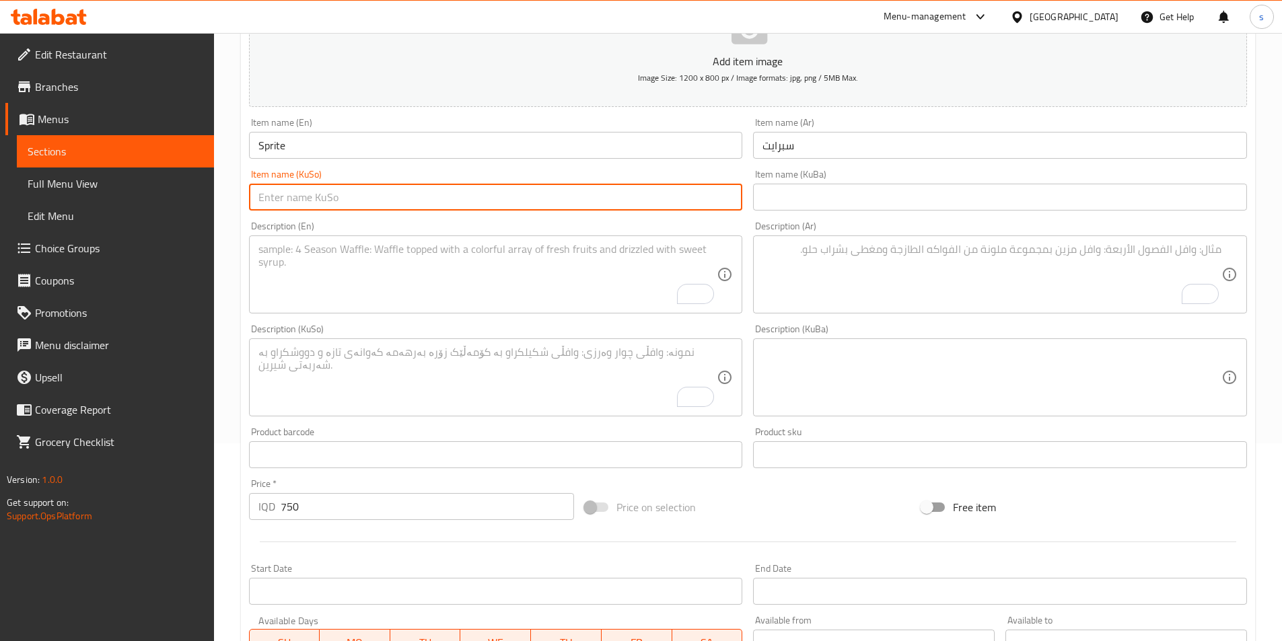
paste input "سپرایت"
type input "سپرایت"
click at [546, 281] on textarea "To enrich screen reader interactions, please activate Accessibility in Grammarl…" at bounding box center [487, 275] width 459 height 64
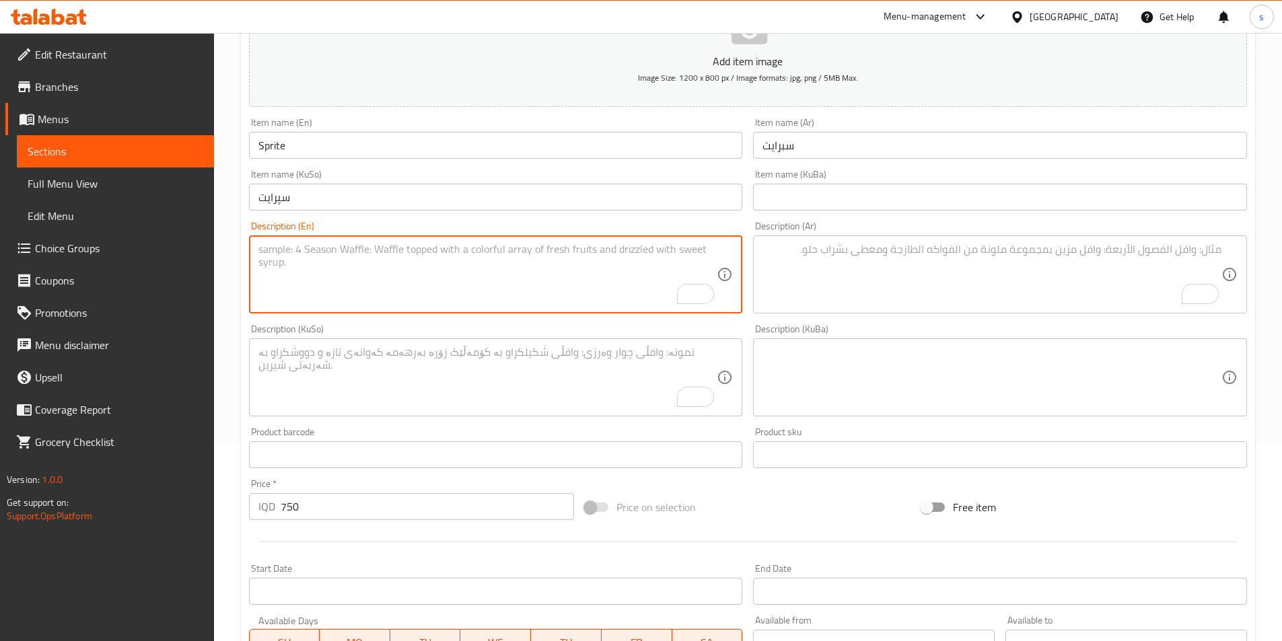
paste textarea "250 Ml"
type textarea "250 Ml"
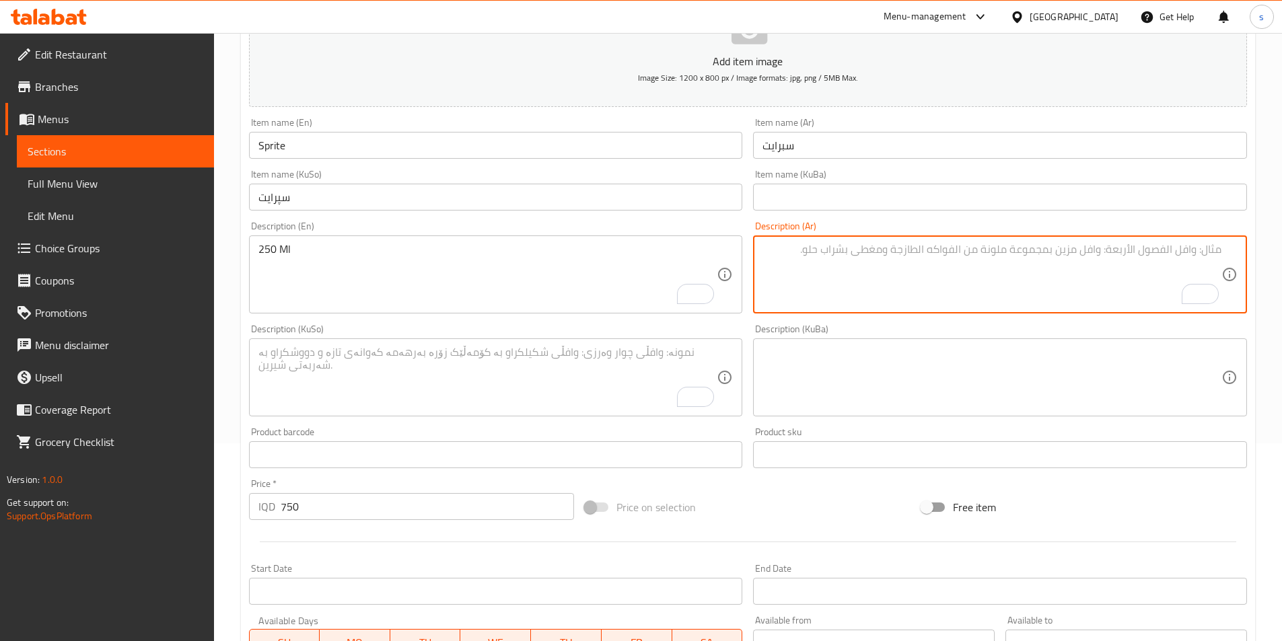
click at [819, 289] on textarea "To enrich screen reader interactions, please activate Accessibility in Grammarl…" at bounding box center [991, 275] width 459 height 64
paste textarea "250 مل"
type textarea "250 مل"
click at [607, 355] on textarea "To enrich screen reader interactions, please activate Accessibility in Grammarl…" at bounding box center [487, 378] width 459 height 64
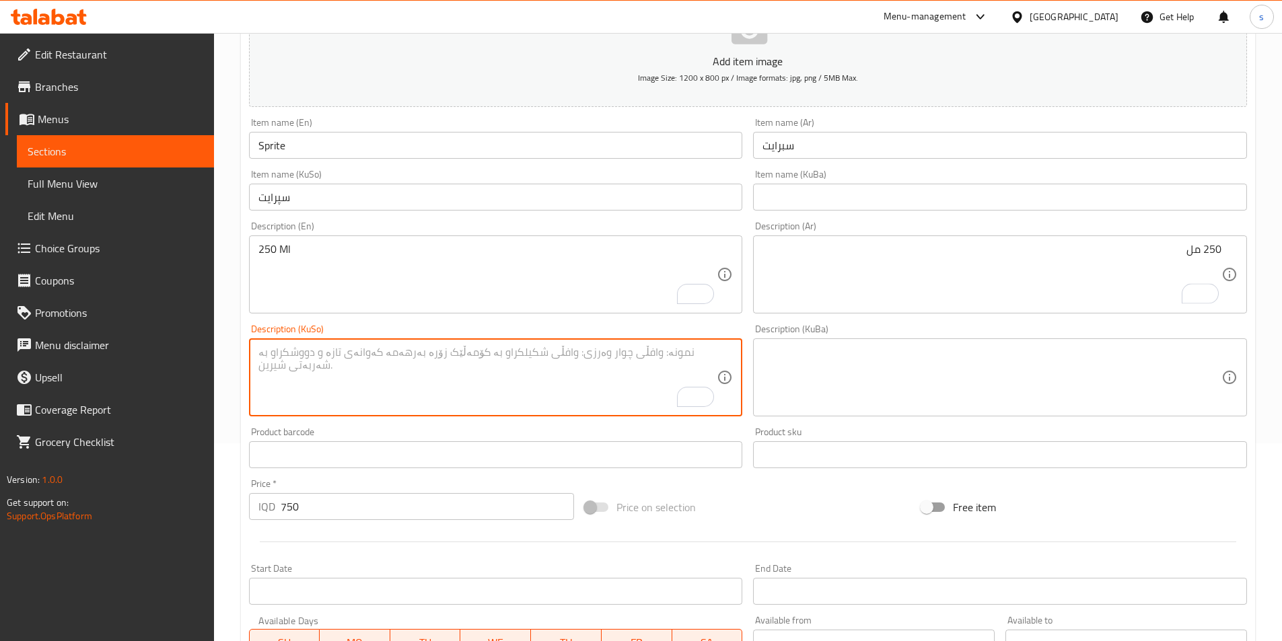
paste textarea "250 مل"
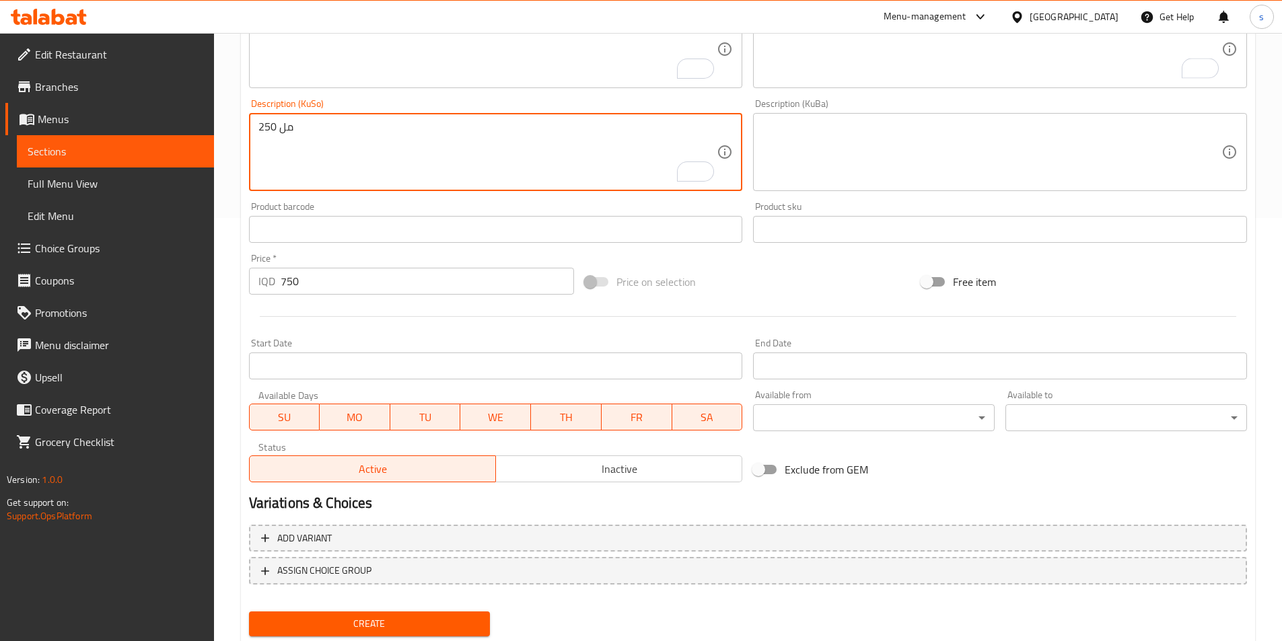
scroll to position [464, 0]
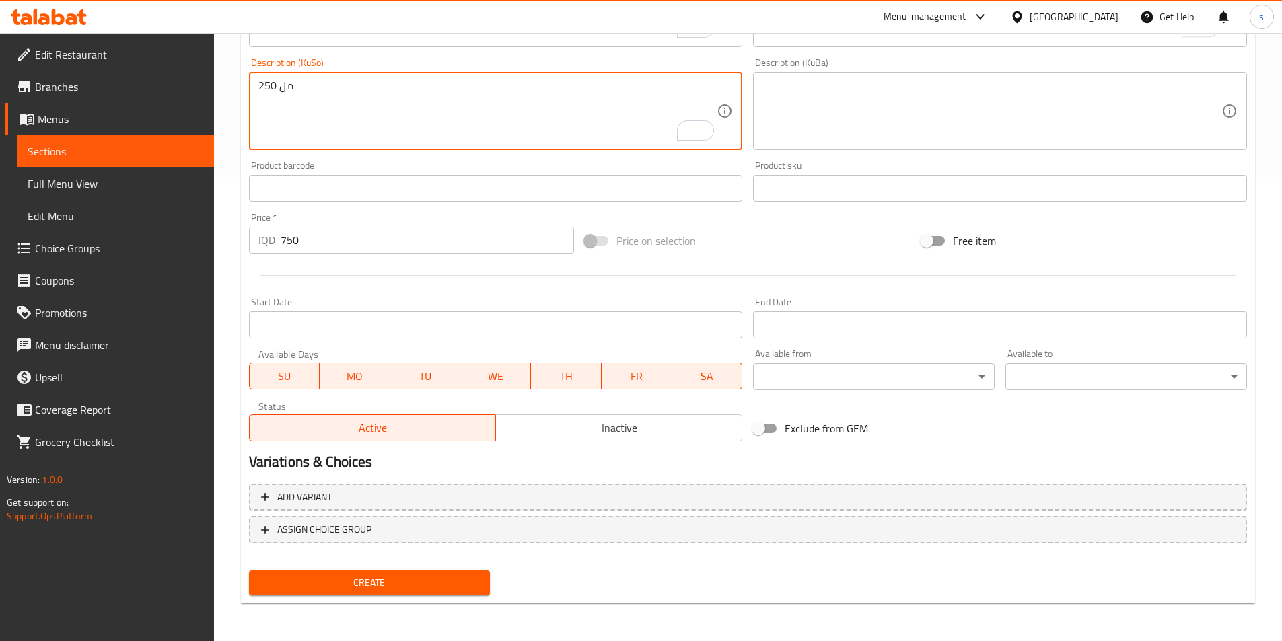
type textarea "250 مل"
click at [370, 575] on span "Create" at bounding box center [370, 583] width 220 height 17
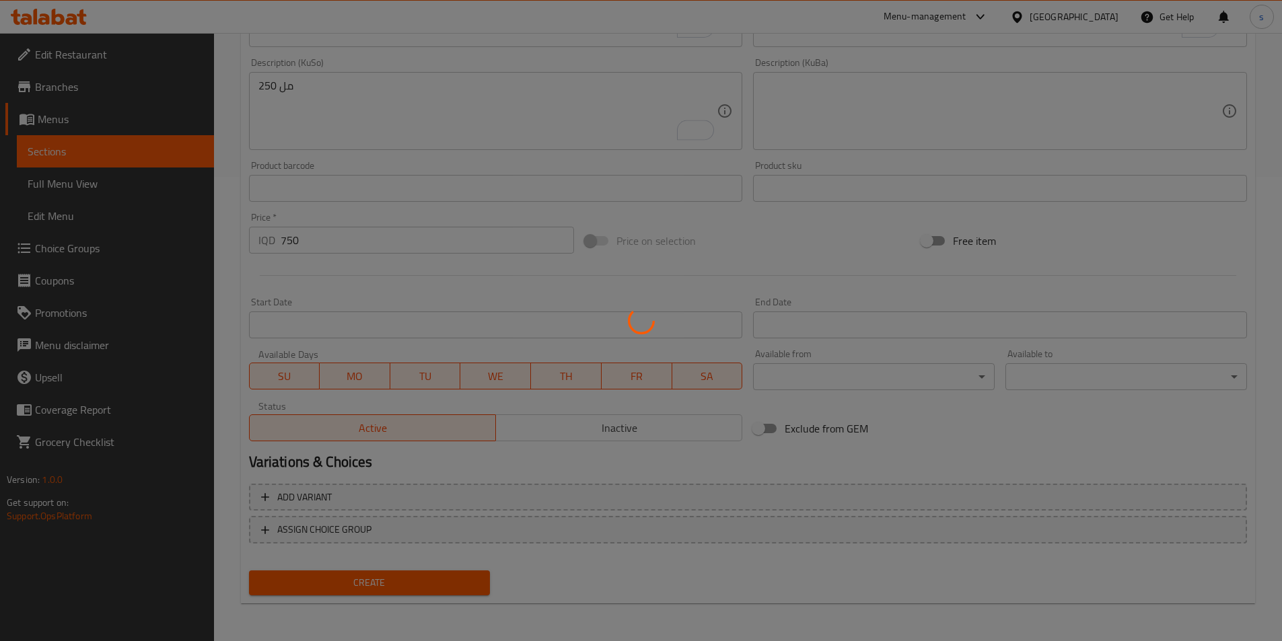
type input "0"
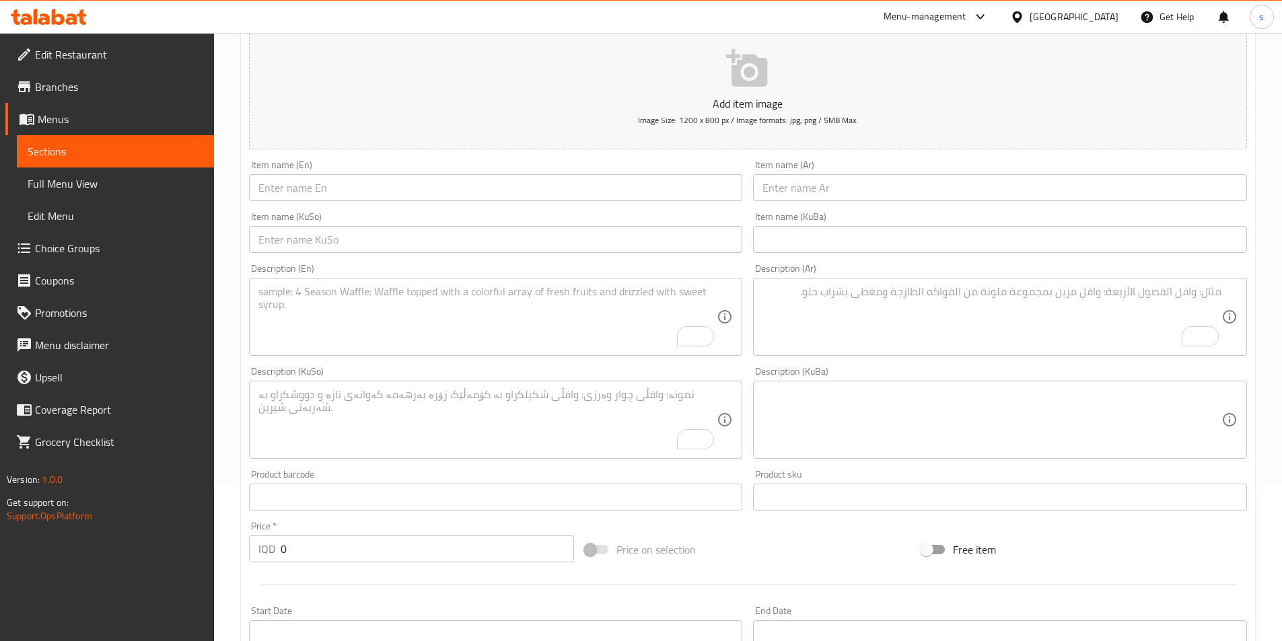
scroll to position [137, 0]
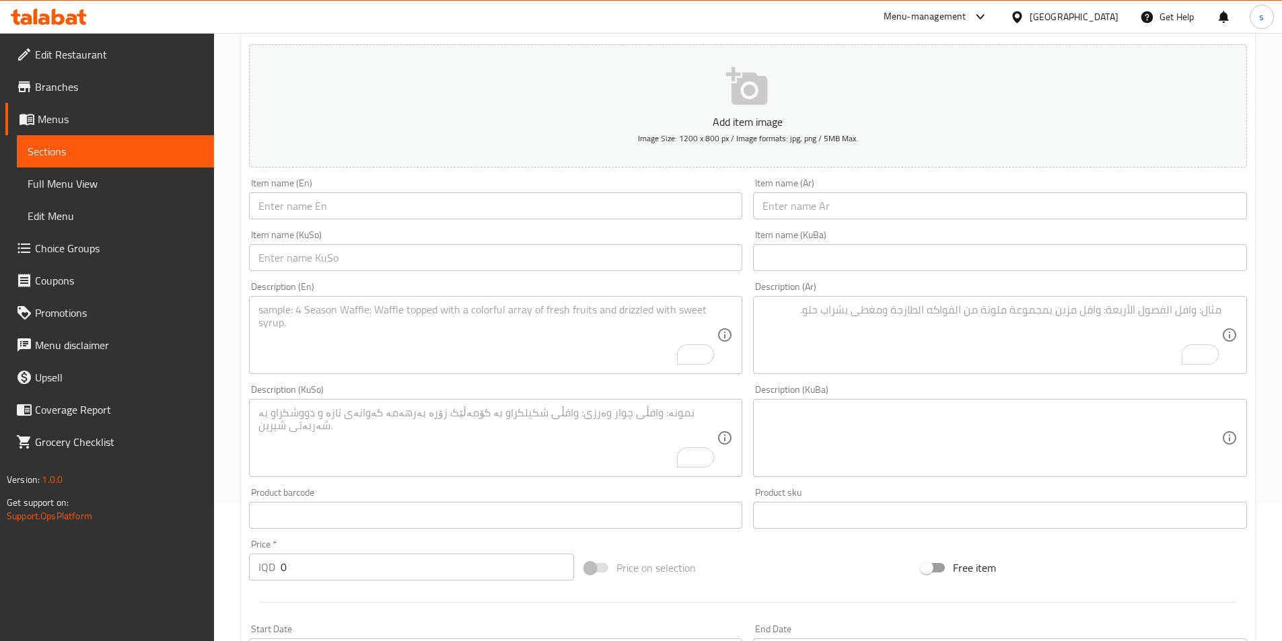
click at [904, 207] on input "text" at bounding box center [1000, 205] width 494 height 27
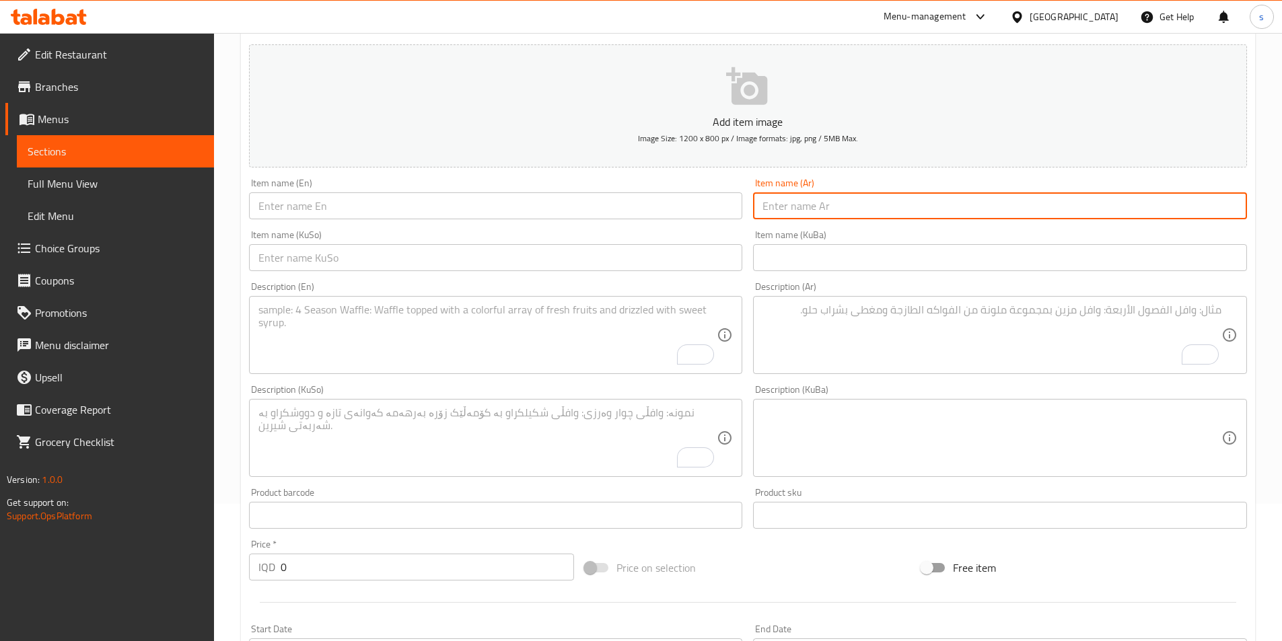
paste input "سبرايت ليمون بالنعناع"
type input "سبرايت ليمون بالنعناع"
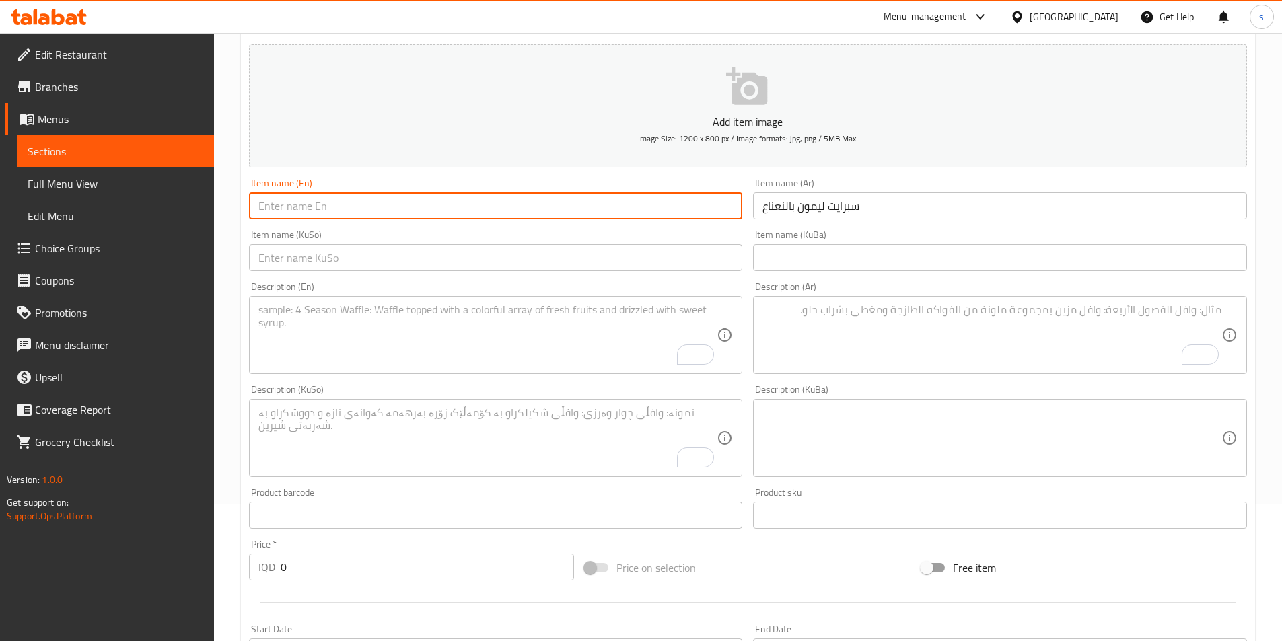
click at [555, 207] on input "text" at bounding box center [496, 205] width 494 height 27
paste input "Sprite lemon and mint"
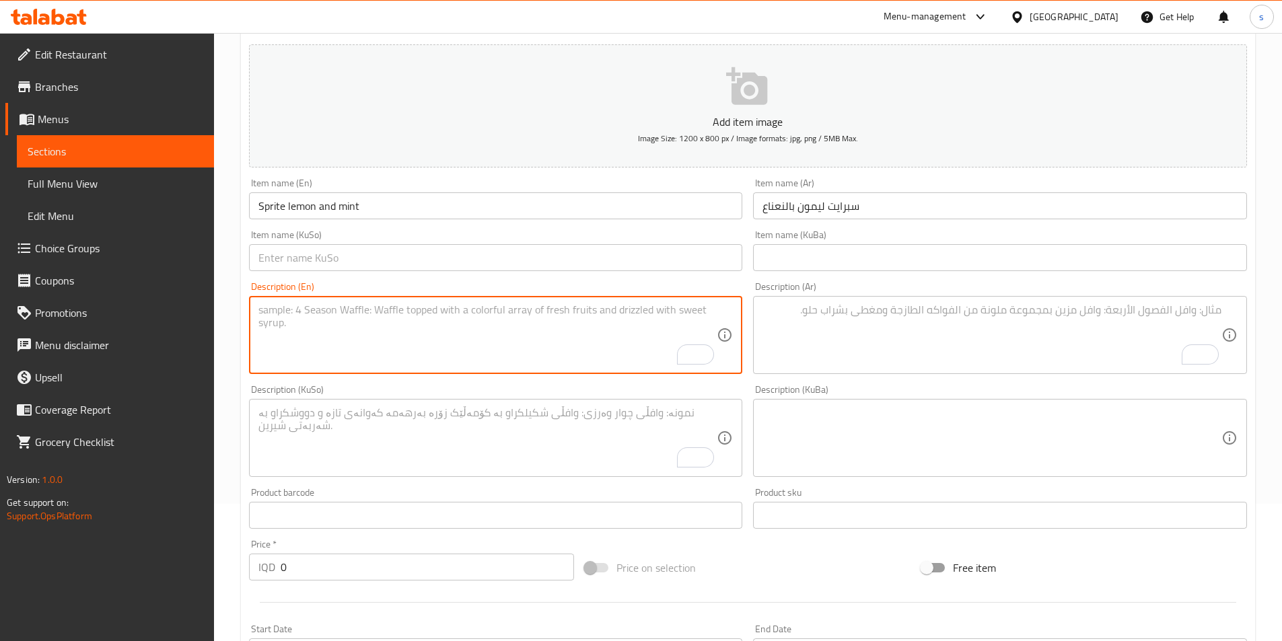
click at [372, 339] on textarea "To enrich screen reader interactions, please activate Accessibility in Grammarl…" at bounding box center [487, 335] width 459 height 64
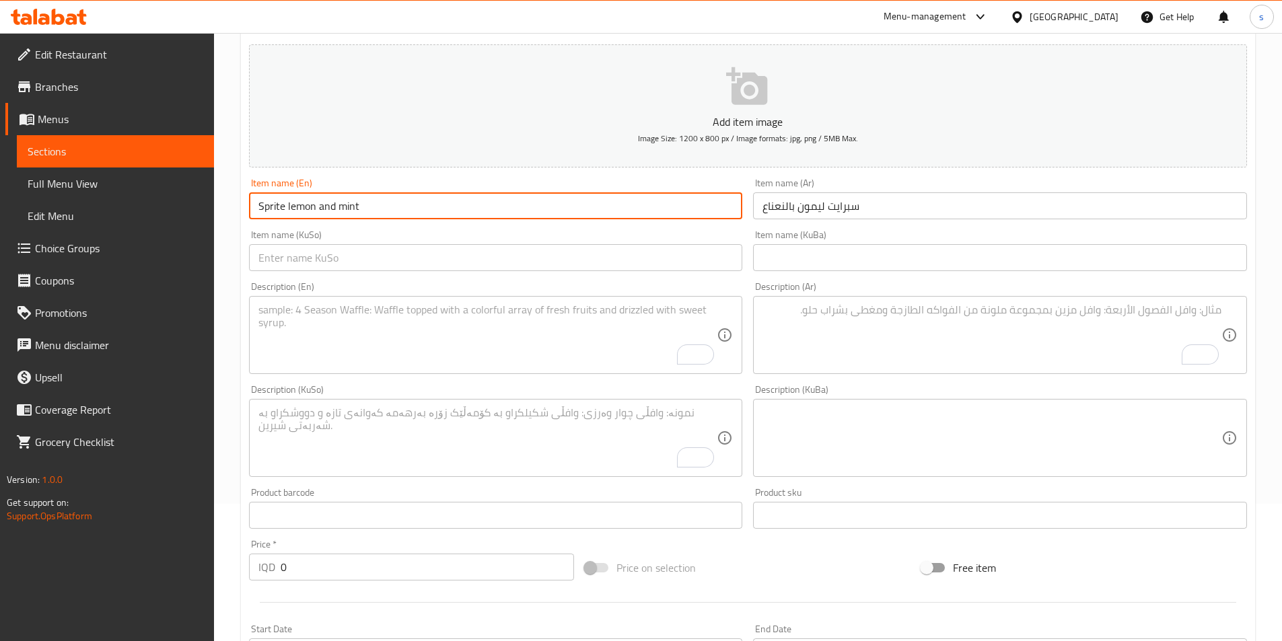
drag, startPoint x: 389, startPoint y: 198, endPoint x: 181, endPoint y: 207, distance: 208.1
click at [181, 207] on div "Edit Restaurant Branches Menus Sections Full Menu View Edit Menu Choice Groups …" at bounding box center [641, 432] width 1282 height 1072
paste input "Lemon And M"
type input "Sprite Lemon And Mint"
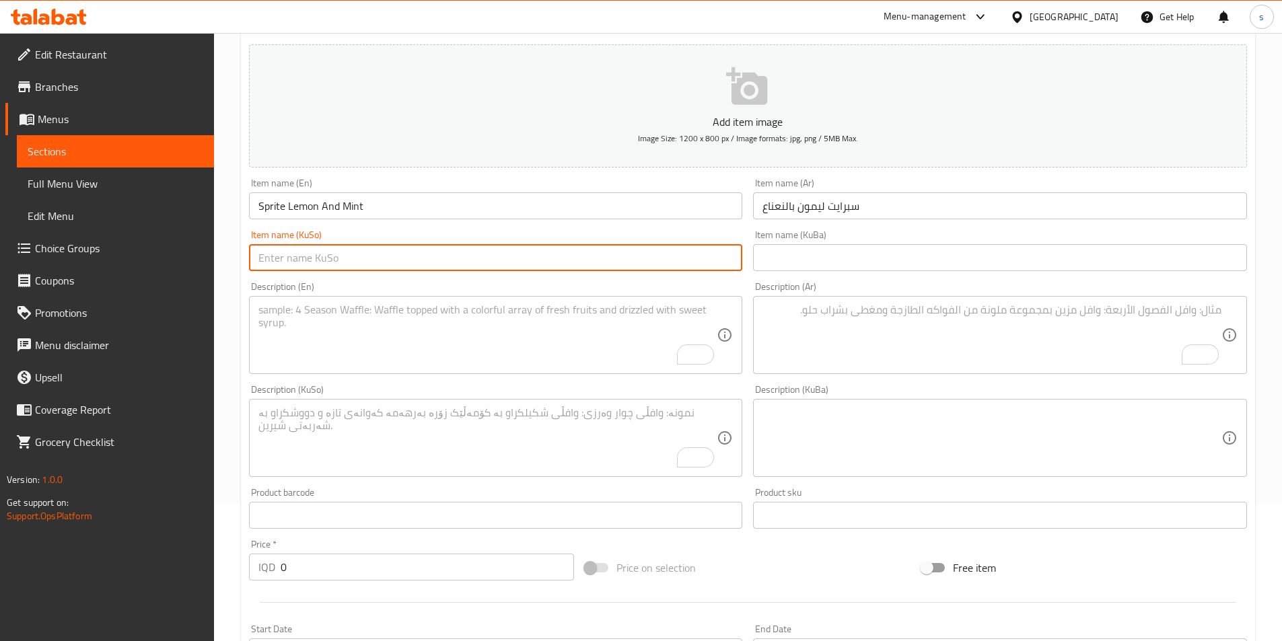
click at [687, 260] on input "text" at bounding box center [496, 257] width 494 height 27
paste input "سپرایت"
type input "سپرایت لیمو و نەعناع"
click at [583, 353] on textarea "To enrich screen reader interactions, please activate Accessibility in Grammarl…" at bounding box center [487, 335] width 459 height 64
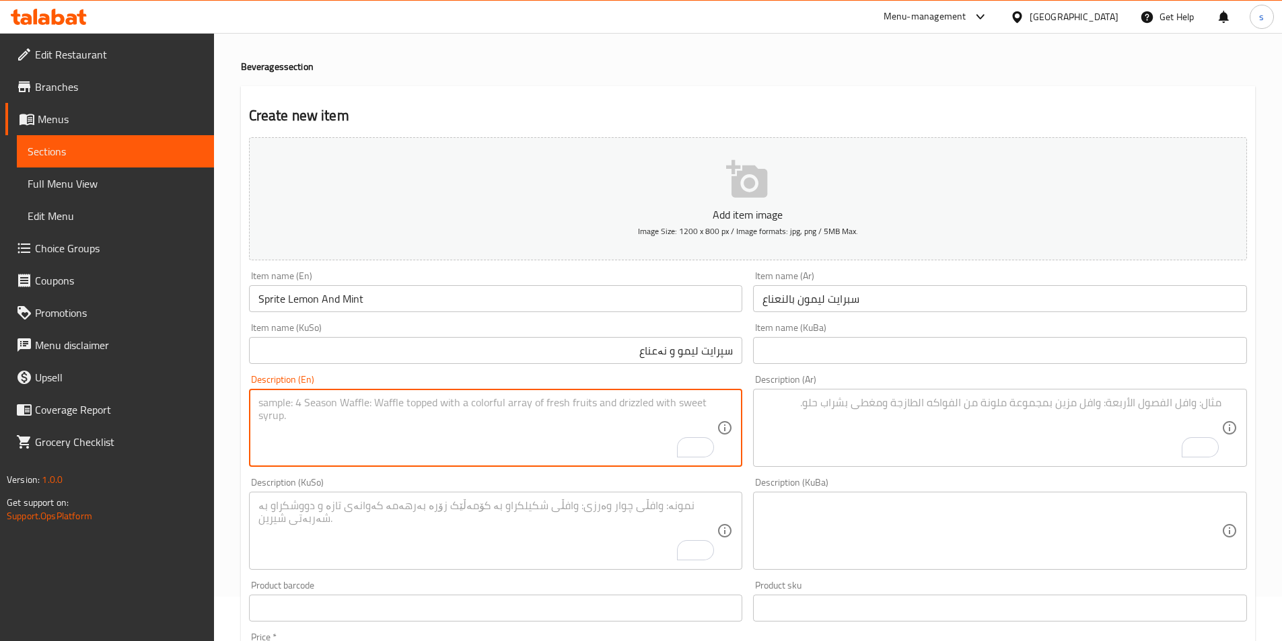
scroll to position [0, 0]
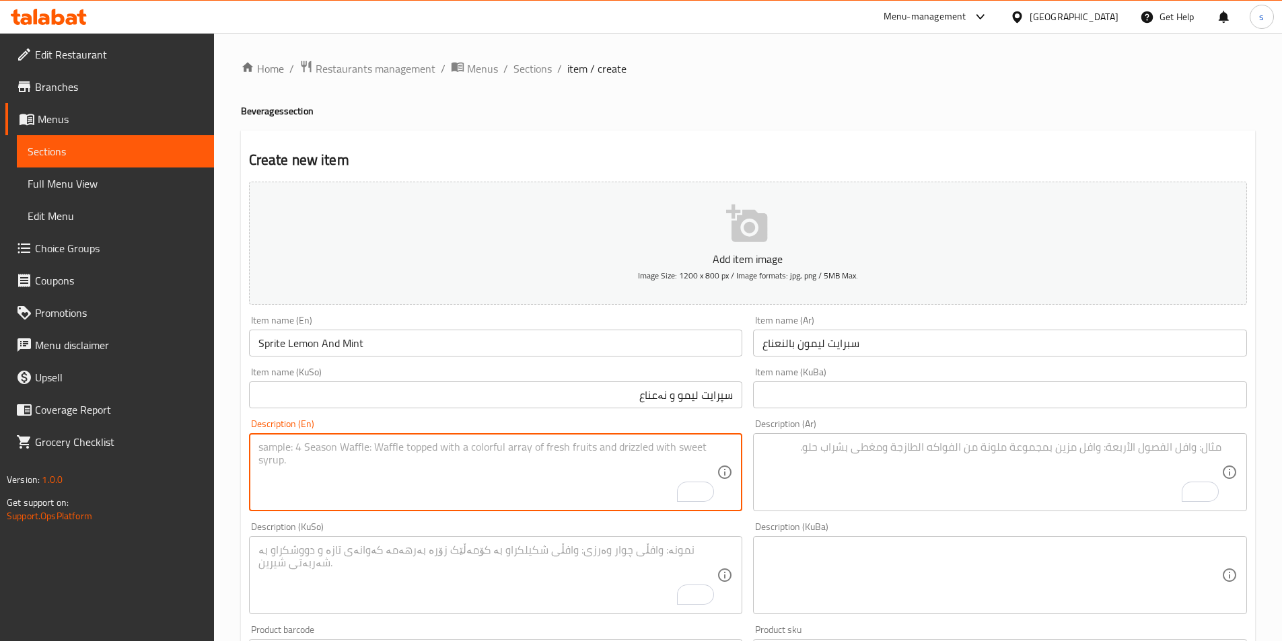
paste textarea "250 Ml"
type textarea "250 Ml"
click at [859, 489] on textarea "To enrich screen reader interactions, please activate Accessibility in Grammarl…" at bounding box center [991, 473] width 459 height 64
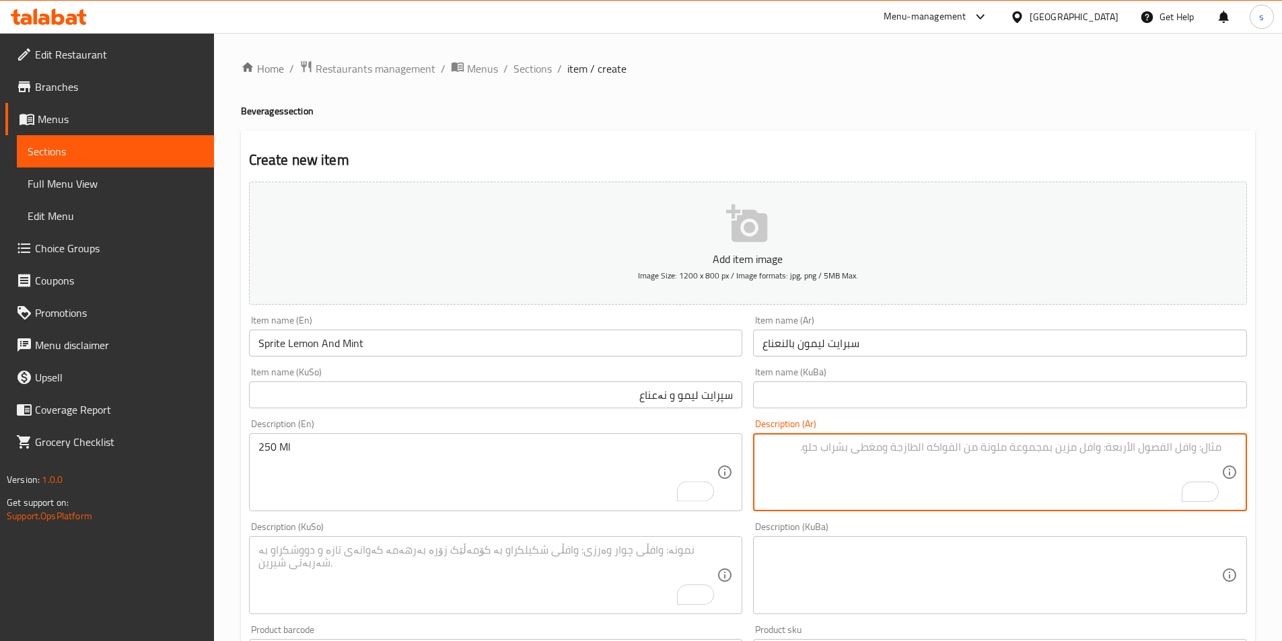
paste textarea "Sprite Lemon And Mint"
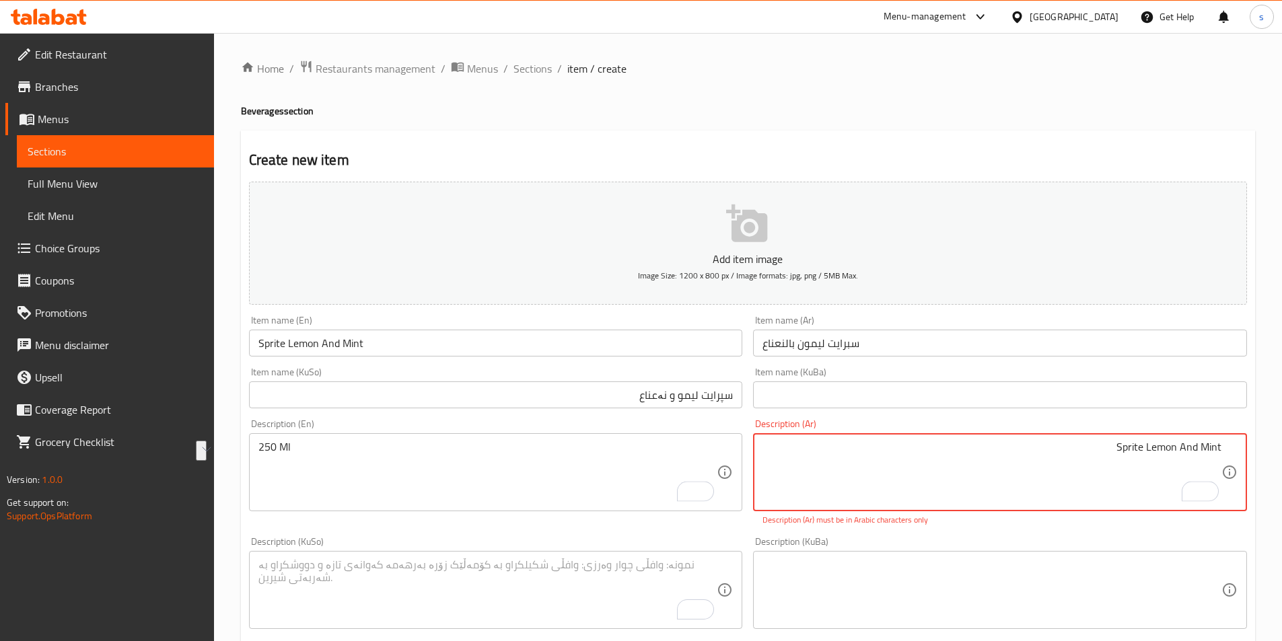
drag, startPoint x: 1079, startPoint y: 454, endPoint x: 1254, endPoint y: 431, distance: 176.5
click at [1254, 431] on div "Create new item Add item image Image Size: 1200 x 800 px / Image formats: jpg, …" at bounding box center [748, 607] width 1014 height 953
paste textarea "250 مل"
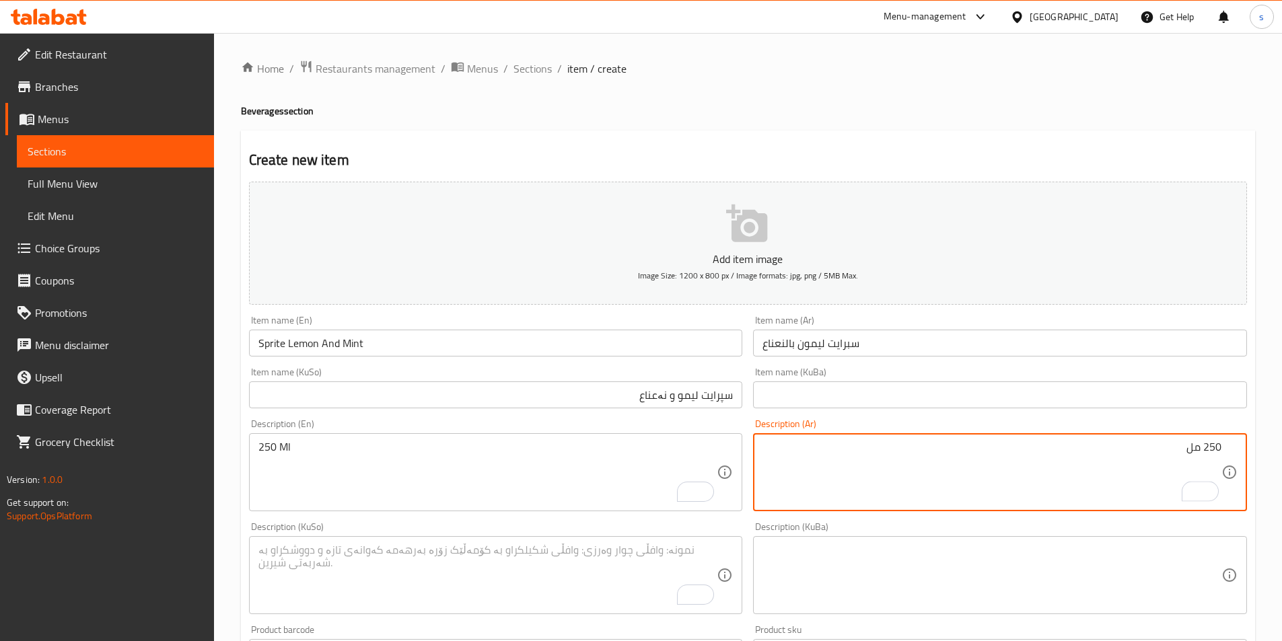
type textarea "250 مل"
click at [555, 567] on textarea "To enrich screen reader interactions, please activate Accessibility in Grammarl…" at bounding box center [487, 576] width 459 height 64
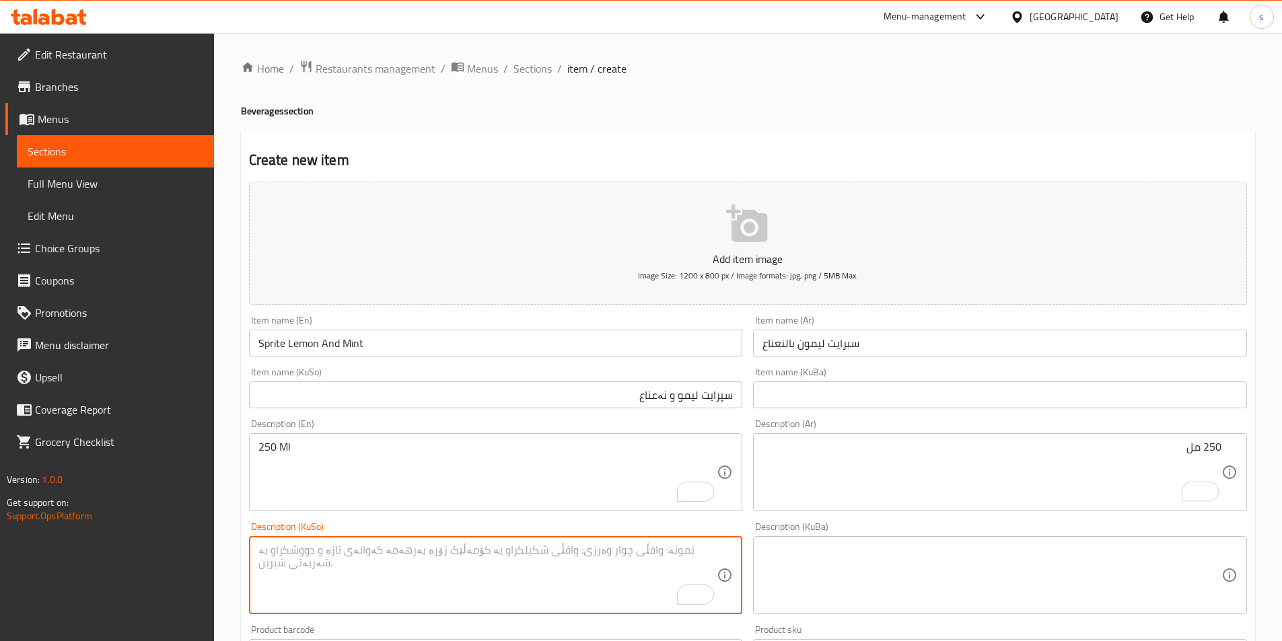
paste textarea "250 مل"
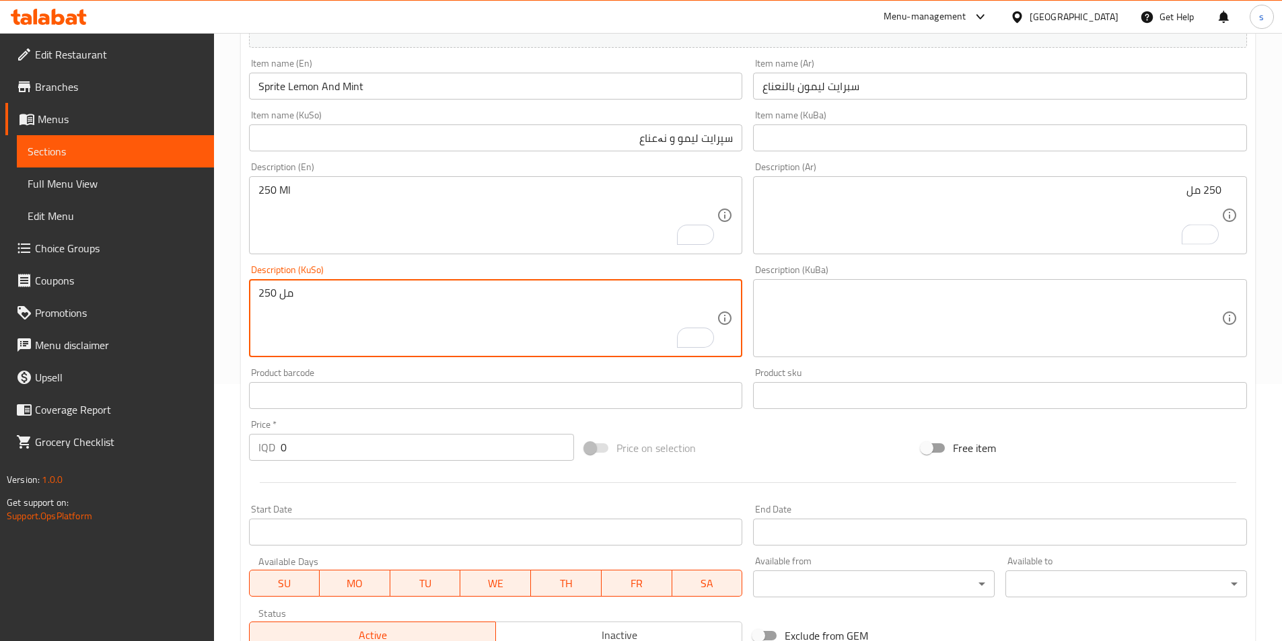
scroll to position [259, 0]
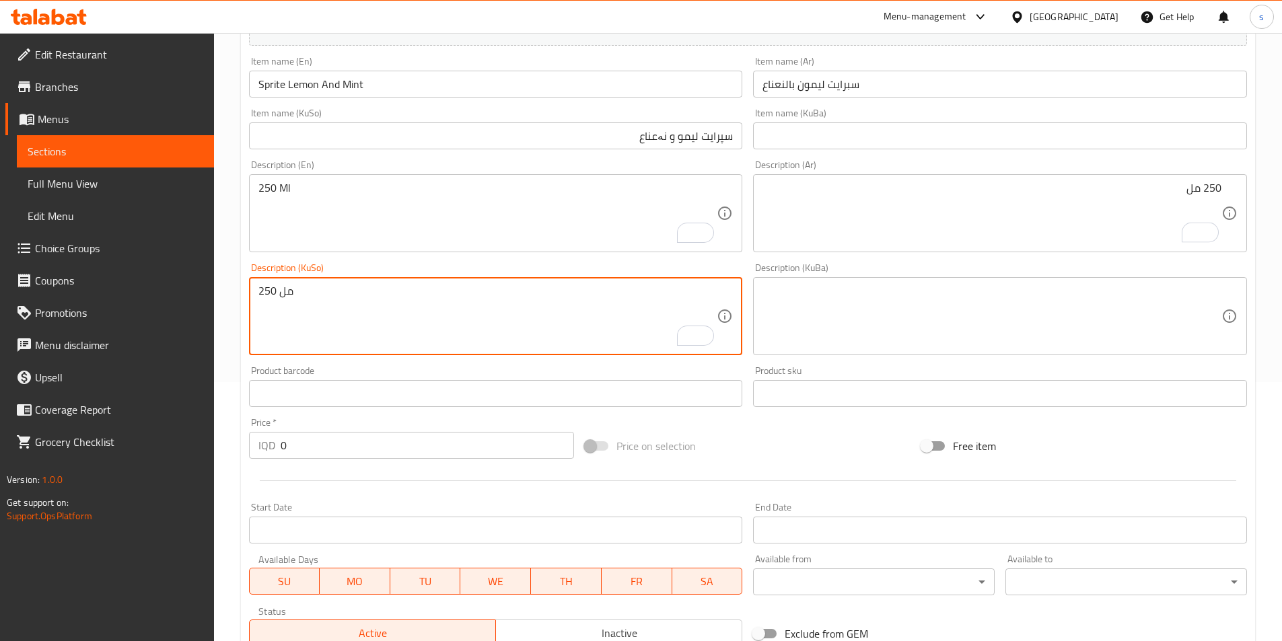
type textarea "250 مل"
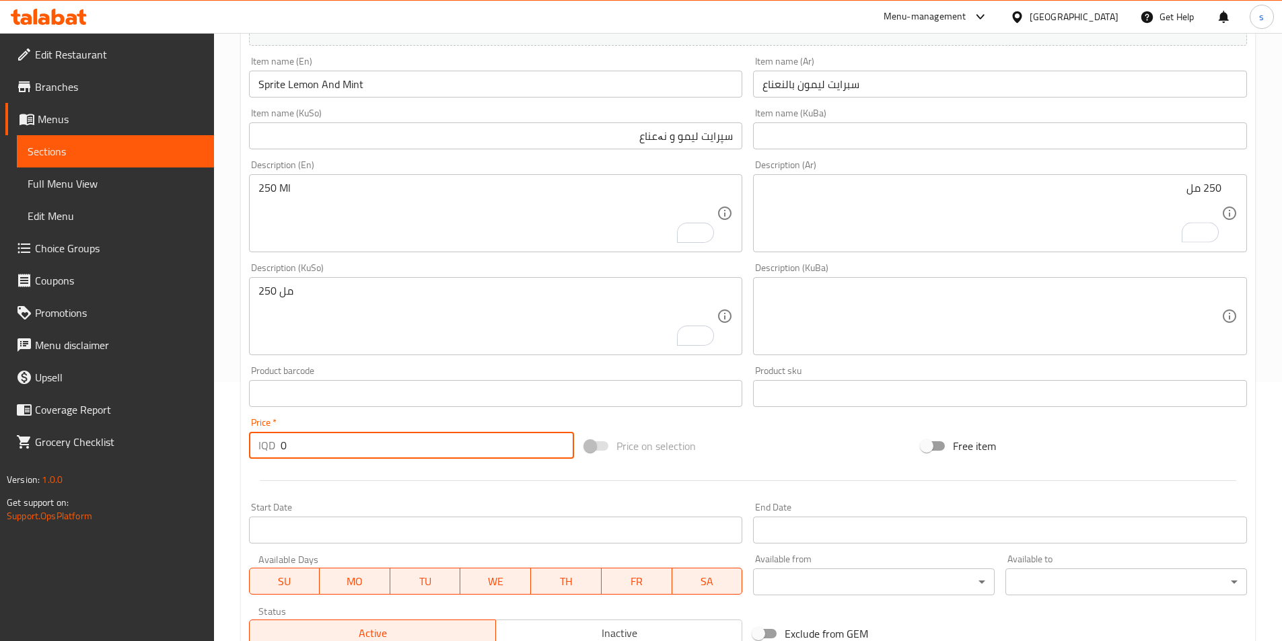
drag, startPoint x: 289, startPoint y: 454, endPoint x: 265, endPoint y: 454, distance: 23.5
click at [265, 454] on div "IQD 0 Price *" at bounding box center [412, 445] width 326 height 27
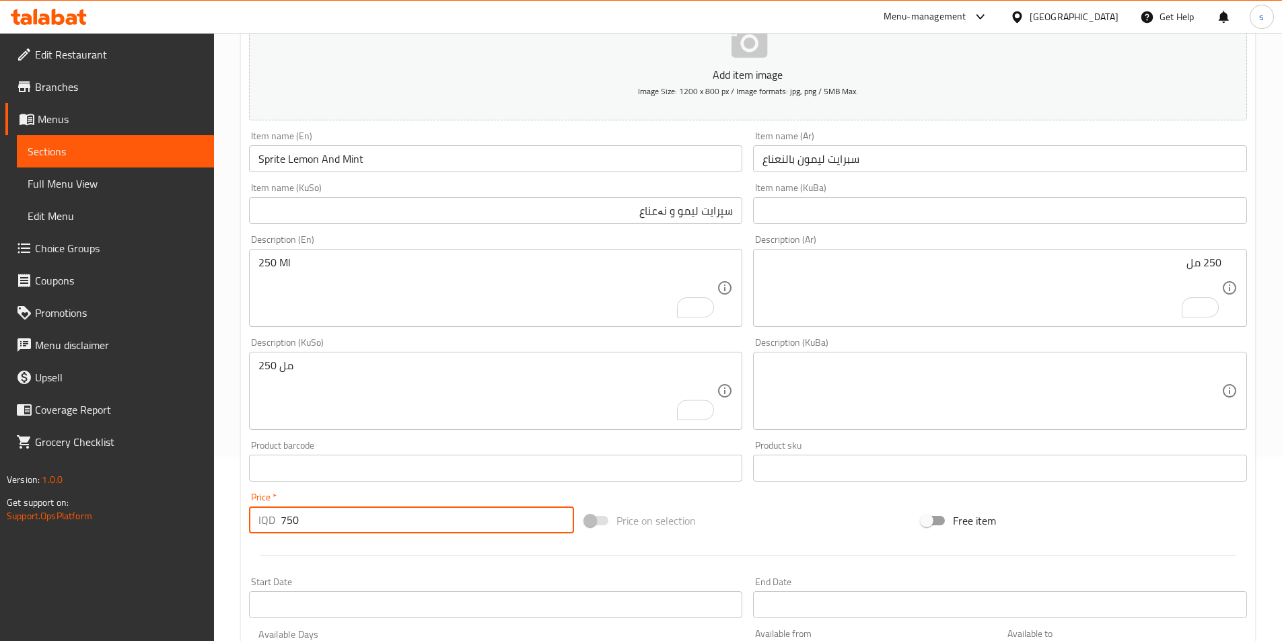
scroll to position [170, 0]
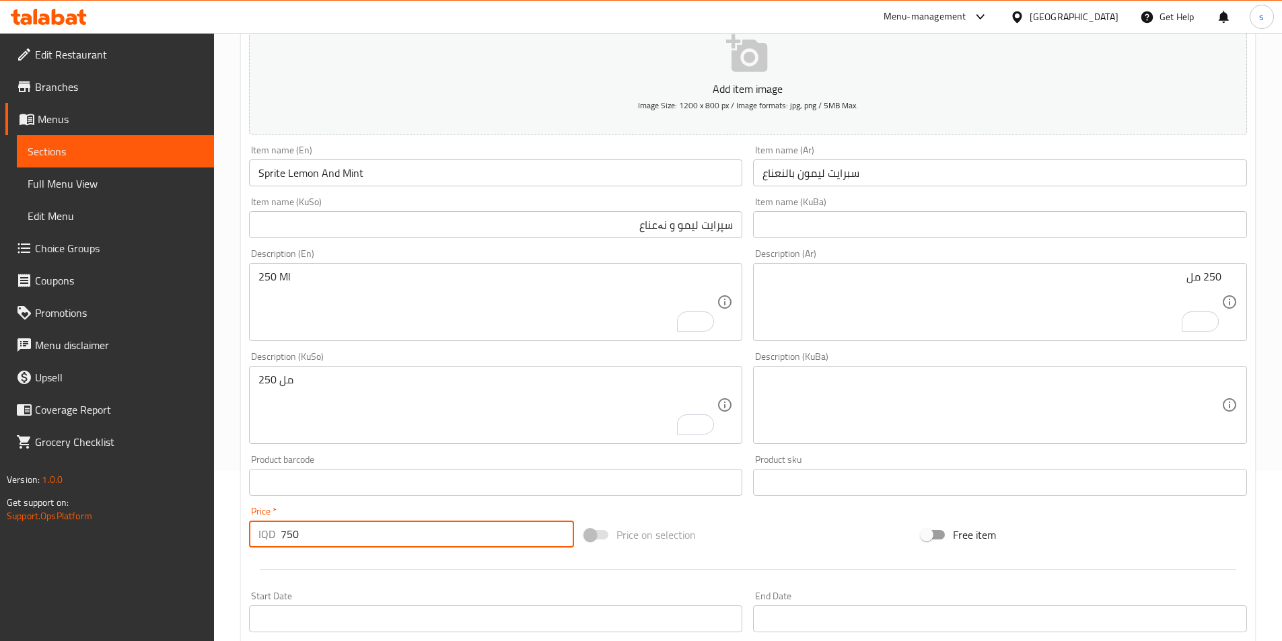
type input "750"
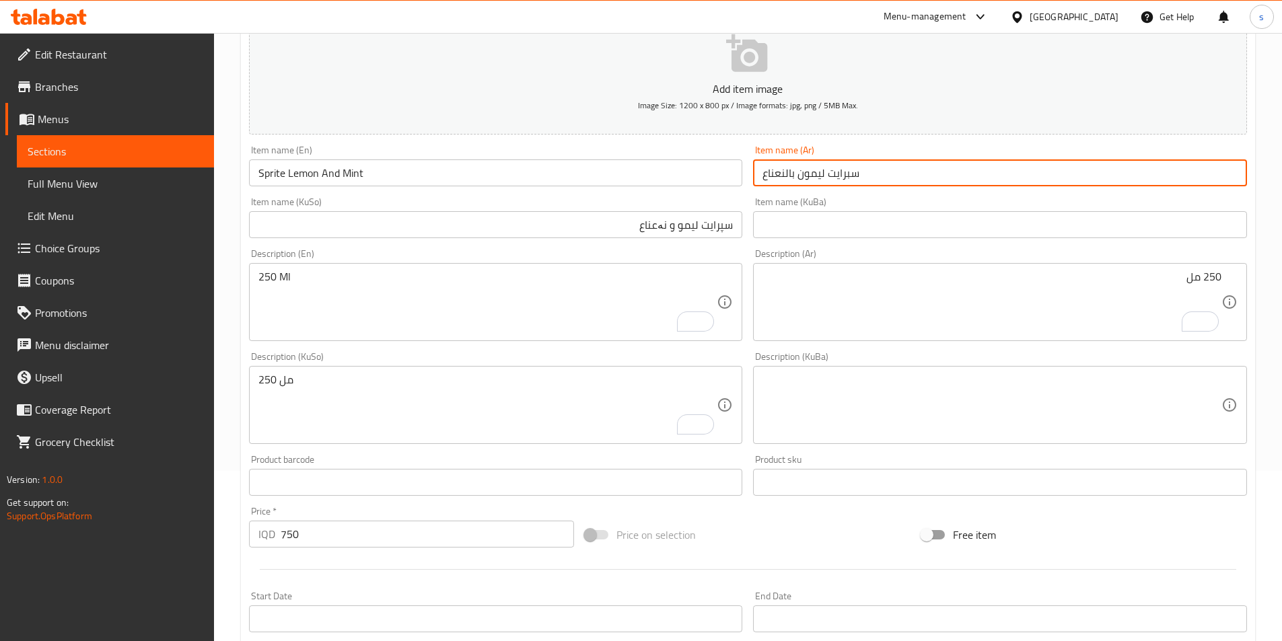
drag, startPoint x: 795, startPoint y: 177, endPoint x: 788, endPoint y: 178, distance: 6.9
click at [788, 178] on input "سبرايت ليمون بالنعناع" at bounding box center [1000, 172] width 494 height 27
type input "سبرايت ليمون ونعناع"
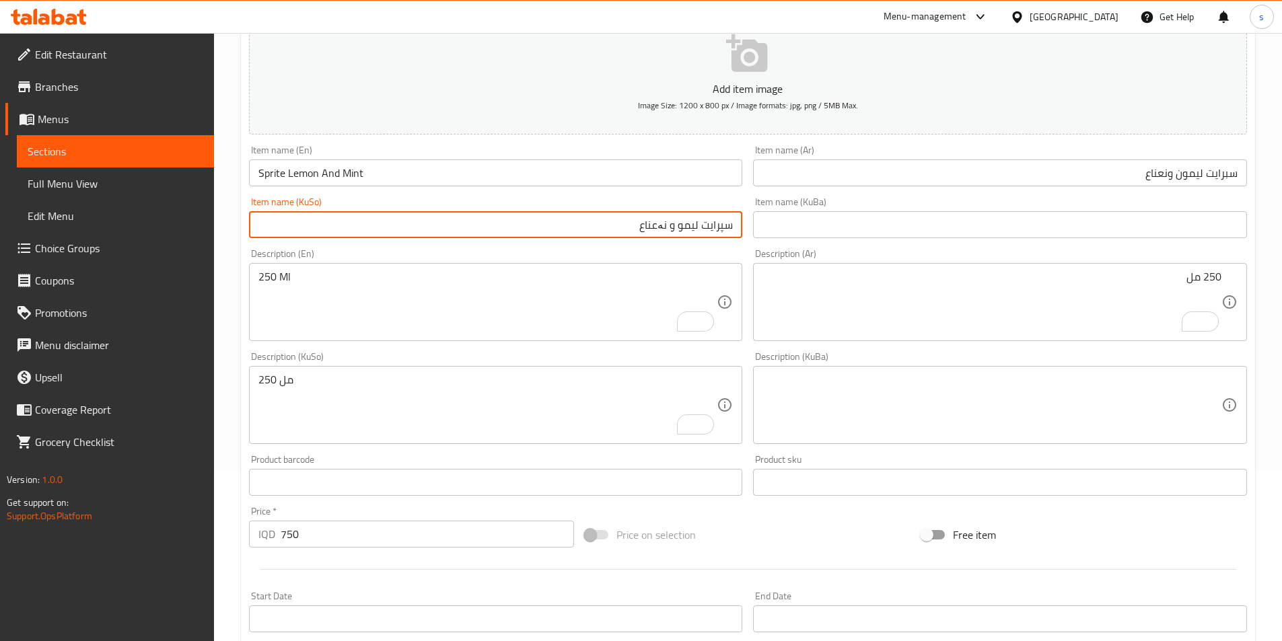
drag, startPoint x: 630, startPoint y: 230, endPoint x: 698, endPoint y: 235, distance: 68.8
click at [698, 235] on input "سپرایت لیمو و نەعناع" at bounding box center [496, 224] width 494 height 27
paste input "يمۆ بە"
click at [677, 227] on input "سپرایت ليمۆ بە نەعناع" at bounding box center [496, 224] width 494 height 27
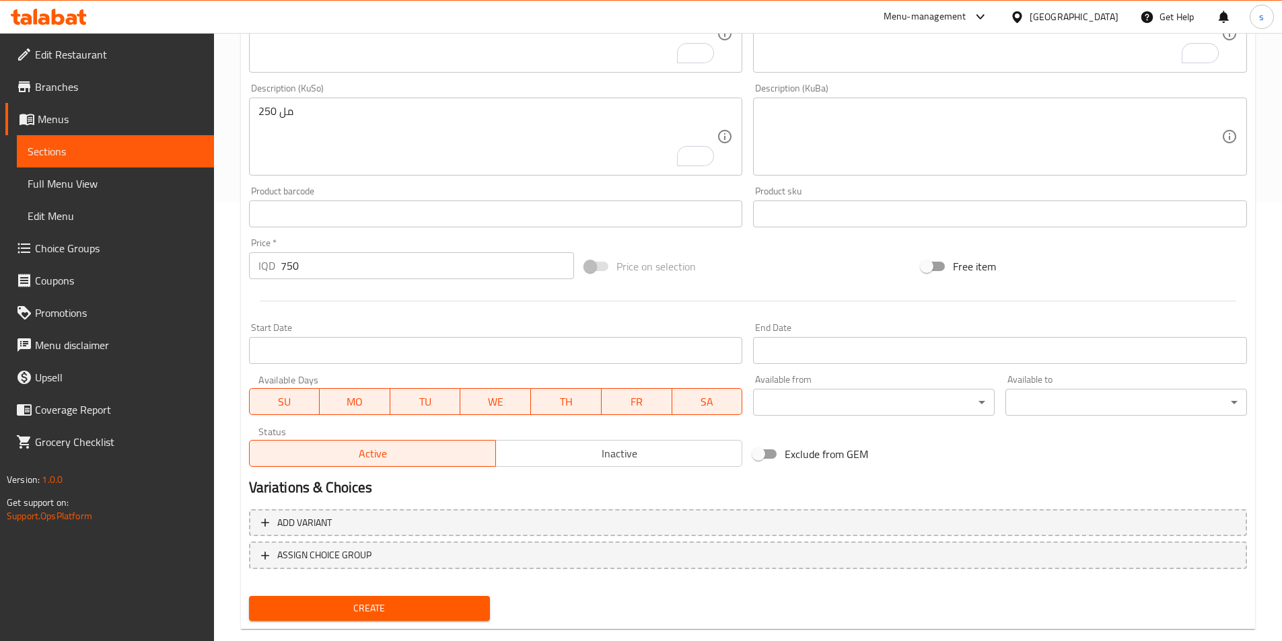
scroll to position [460, 0]
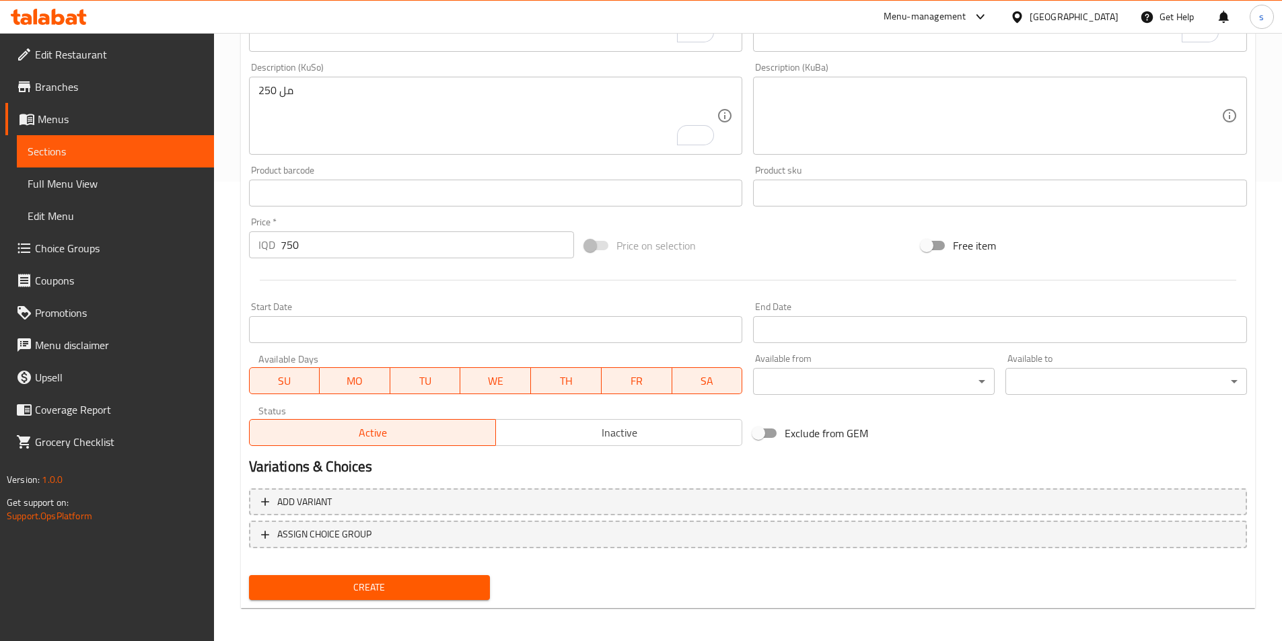
type input "سپرایت ليمۆ و نەعناع"
click at [416, 585] on span "Create" at bounding box center [370, 587] width 220 height 17
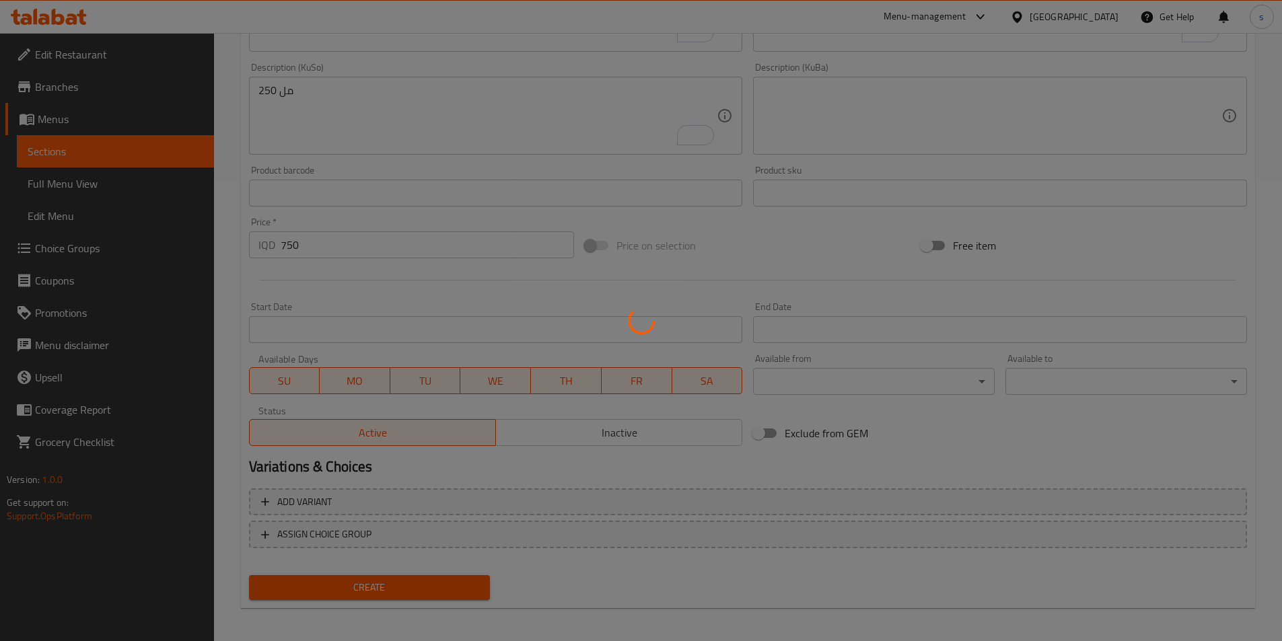
type input "0"
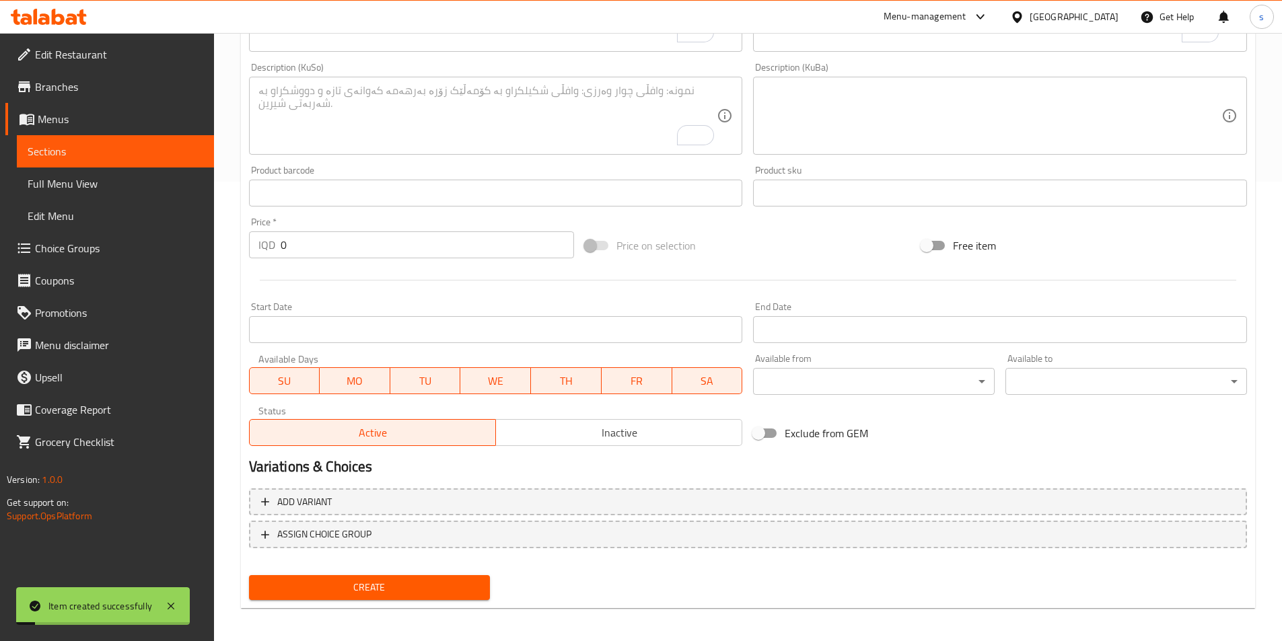
click at [82, 152] on span "Sections" at bounding box center [116, 151] width 176 height 16
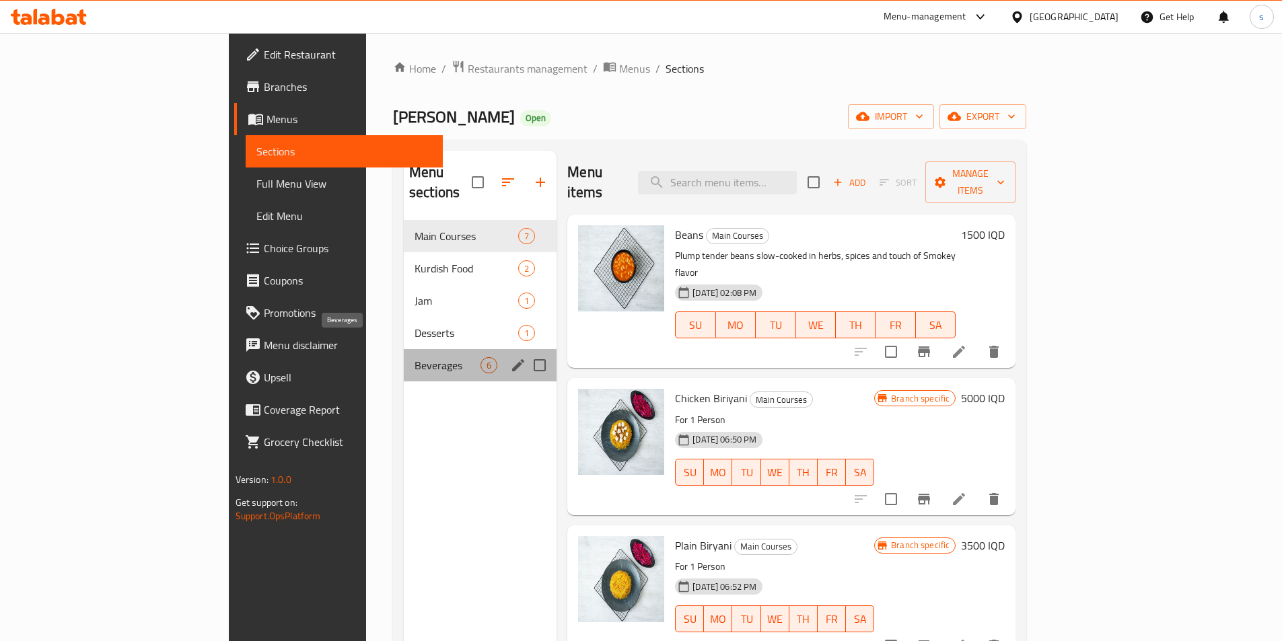
click at [414, 357] on span "Beverages" at bounding box center [447, 365] width 66 height 16
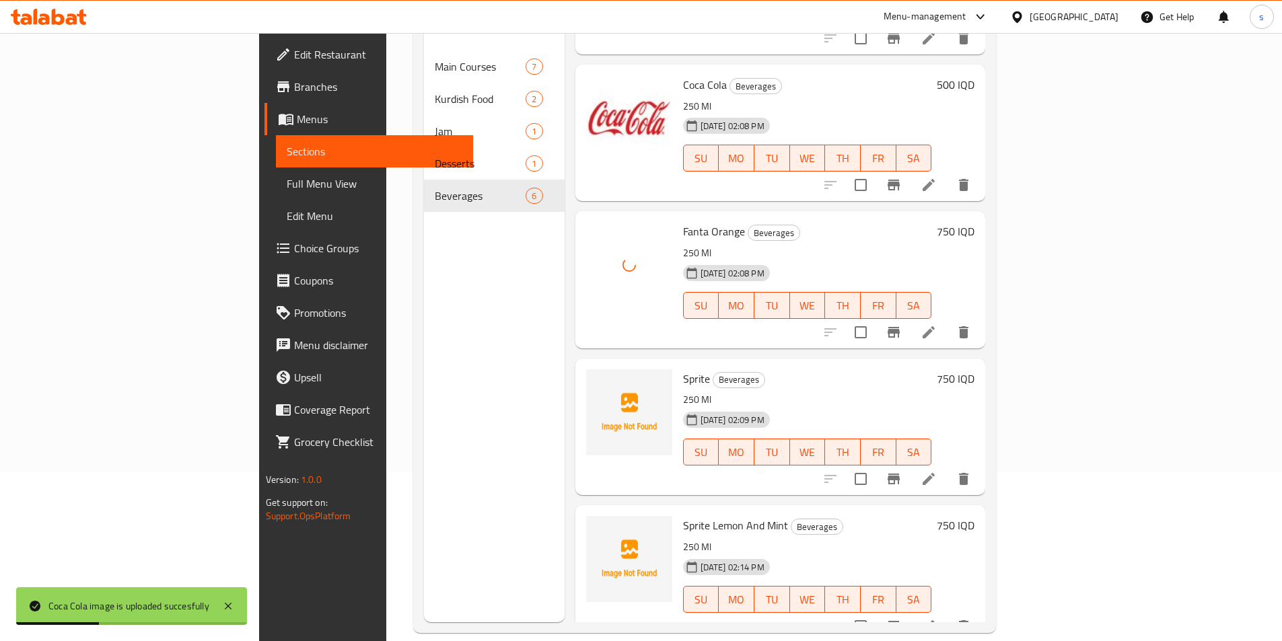
scroll to position [188, 0]
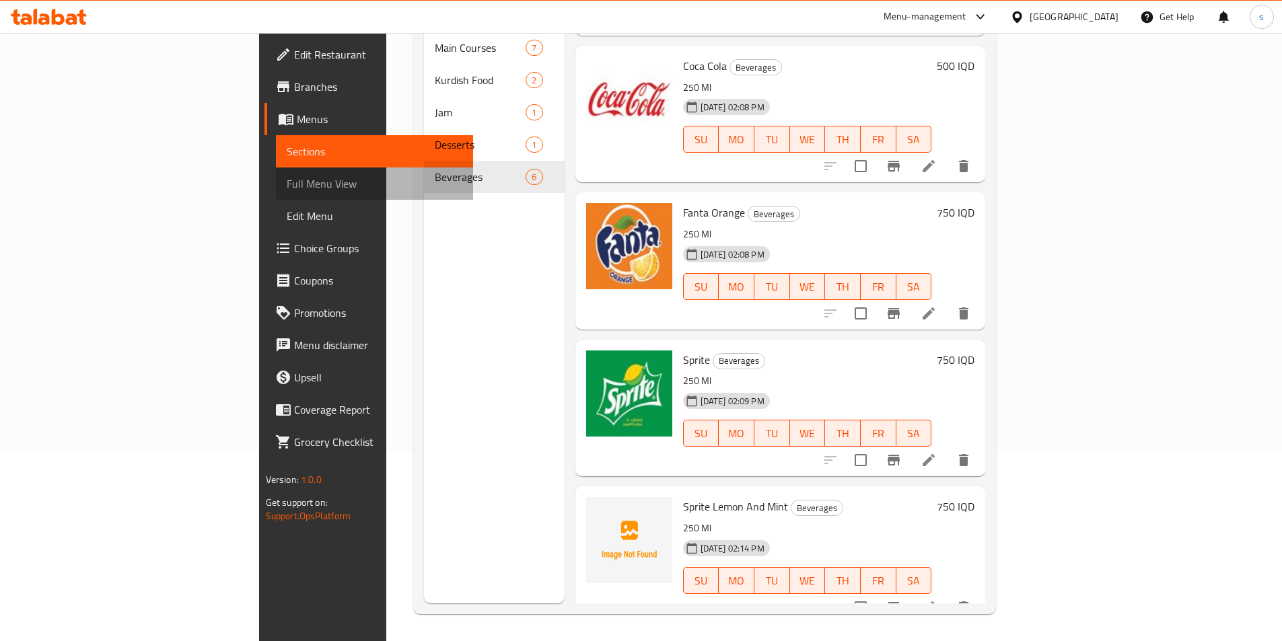
click at [287, 188] on span "Full Menu View" at bounding box center [375, 184] width 176 height 16
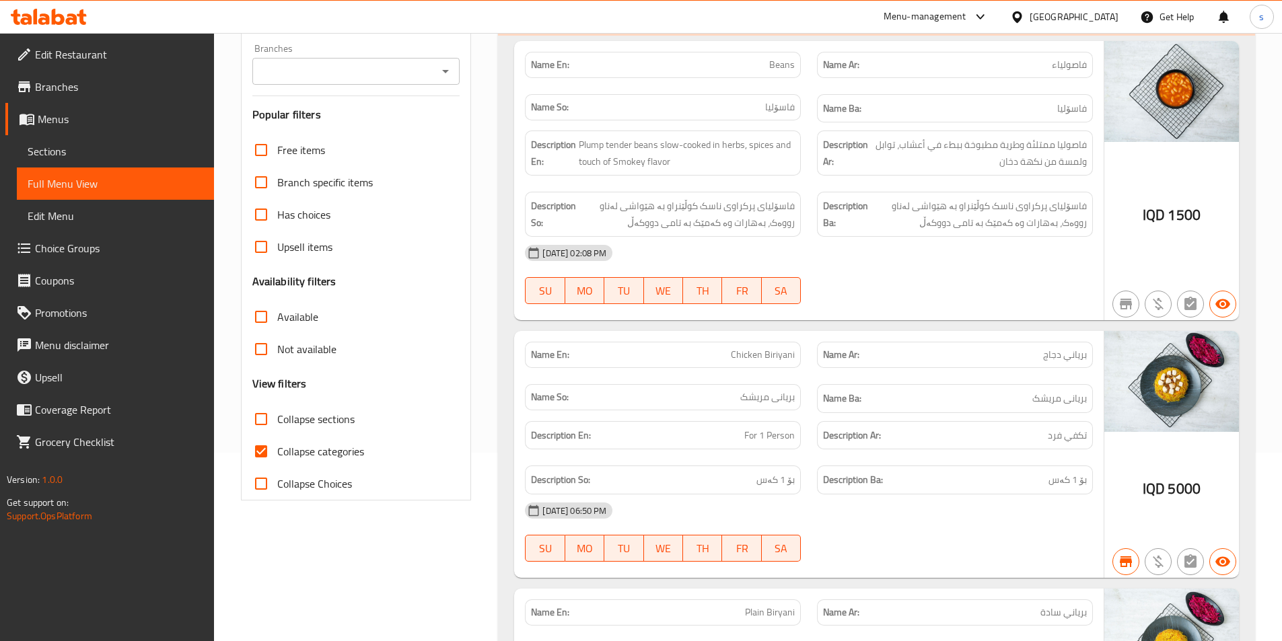
click at [263, 416] on input "Collapse sections" at bounding box center [261, 419] width 32 height 32
checkbox input "true"
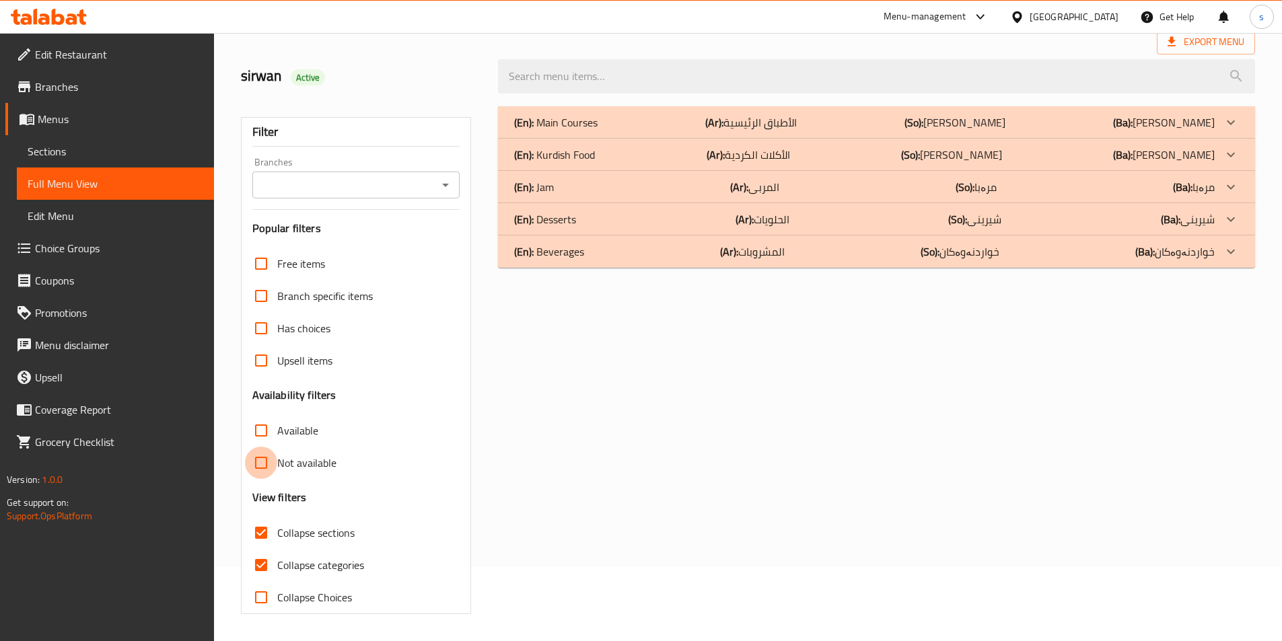
click at [258, 453] on input "Not available" at bounding box center [261, 463] width 32 height 32
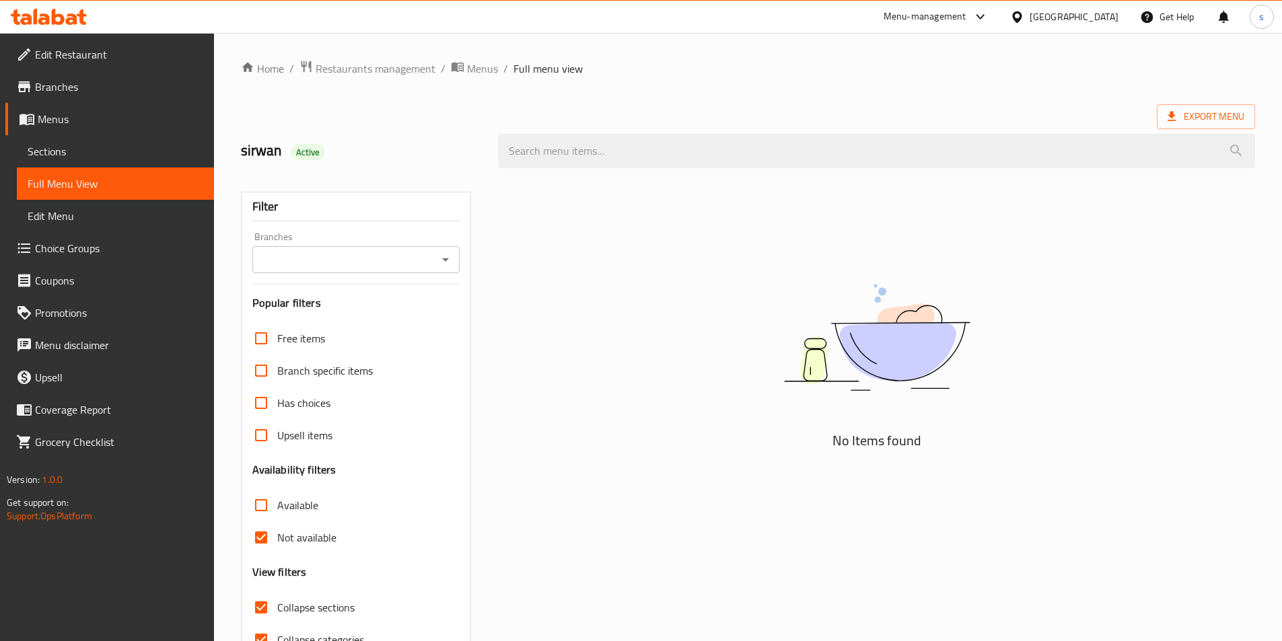
click at [260, 540] on input "Not available" at bounding box center [261, 537] width 32 height 32
checkbox input "false"
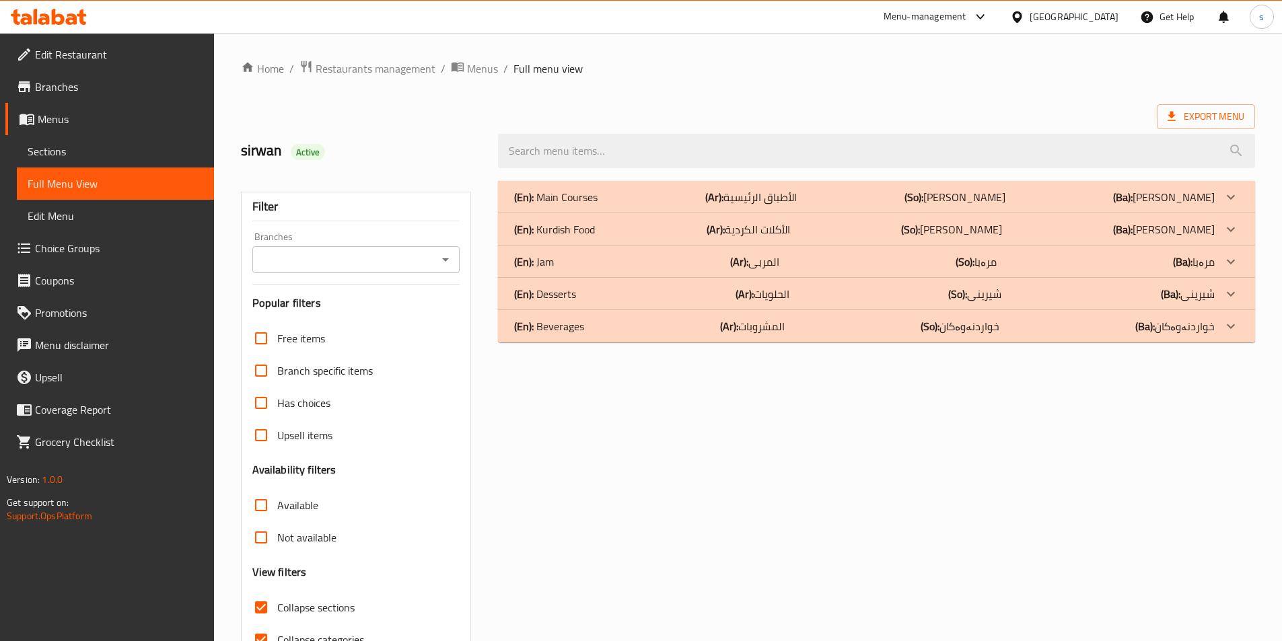
click at [265, 632] on input "Collapse categories" at bounding box center [261, 640] width 32 height 32
checkbox input "false"
click at [256, 606] on input "Collapse sections" at bounding box center [261, 607] width 32 height 32
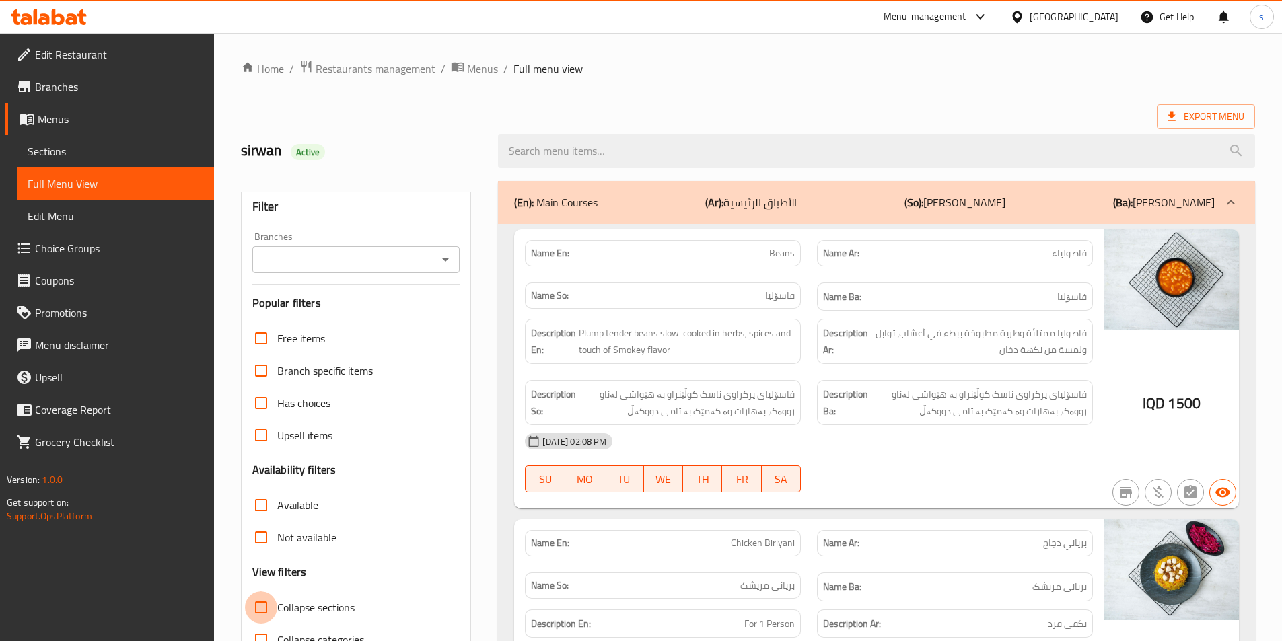
click at [258, 612] on input "Collapse sections" at bounding box center [261, 607] width 32 height 32
checkbox input "true"
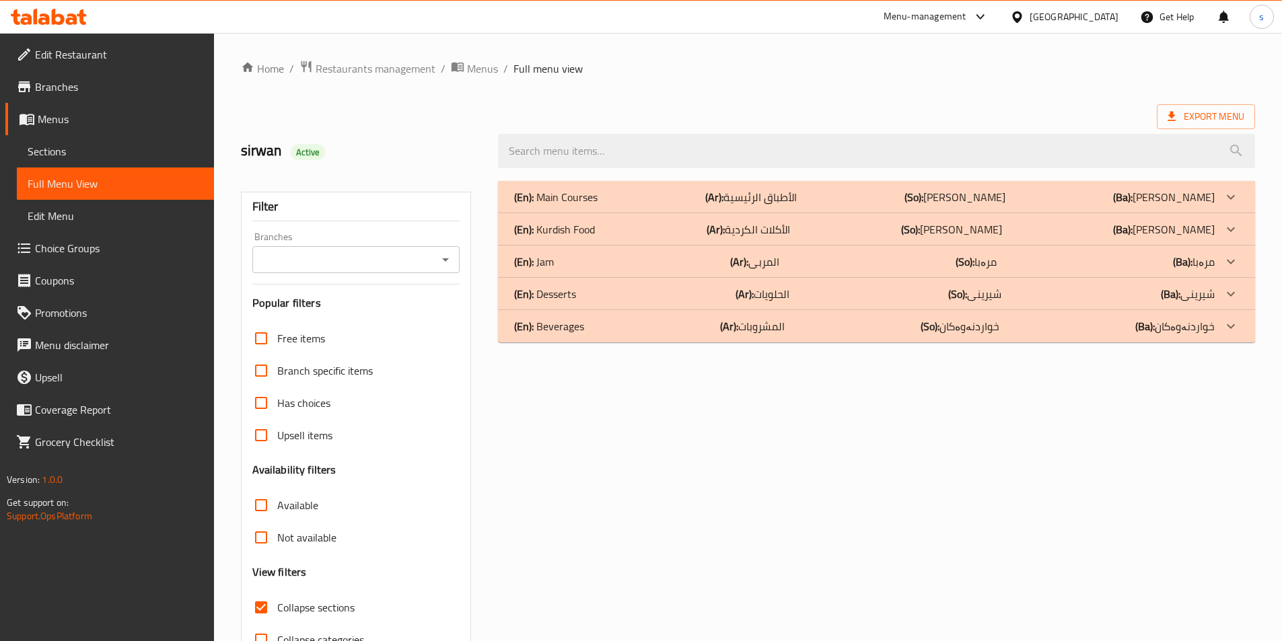
click at [445, 259] on icon "Open" at bounding box center [445, 259] width 7 height 3
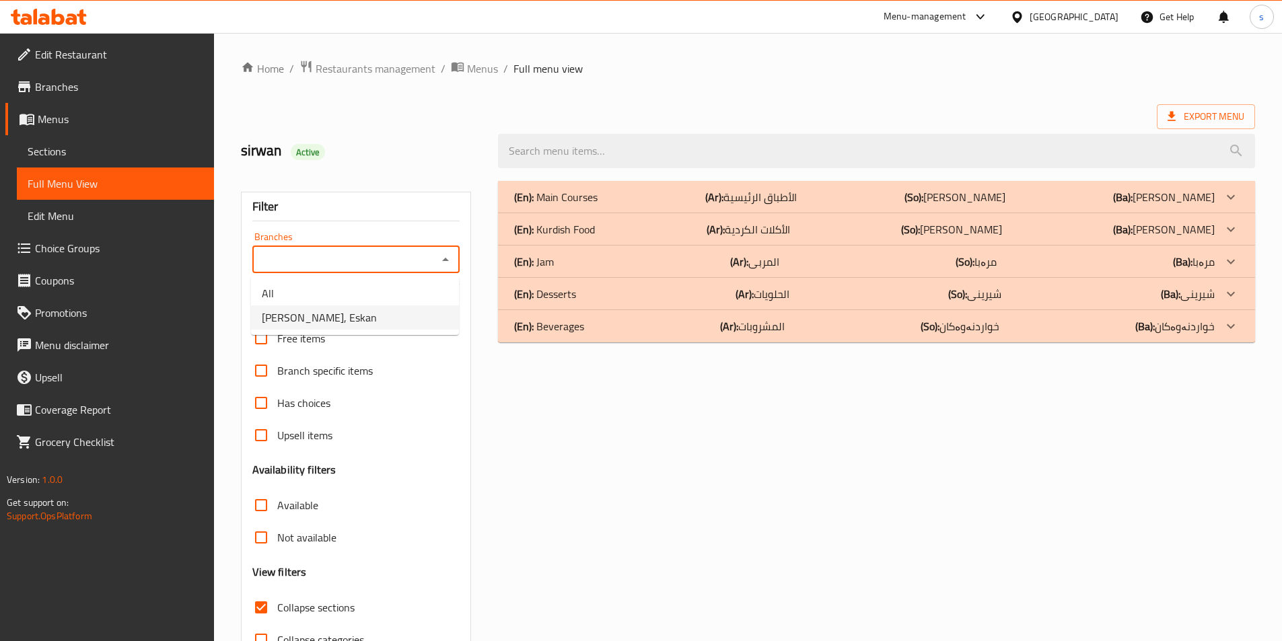
click at [425, 318] on li "Kasa Bryani, Eskan" at bounding box center [355, 317] width 208 height 24
type input "Kasa Bryani, Eskan"
click at [678, 321] on div "(En): Beverages (Ar): المشروبات (So): خواردنەوەکان (Ba): خواردنەوەکان" at bounding box center [864, 326] width 700 height 16
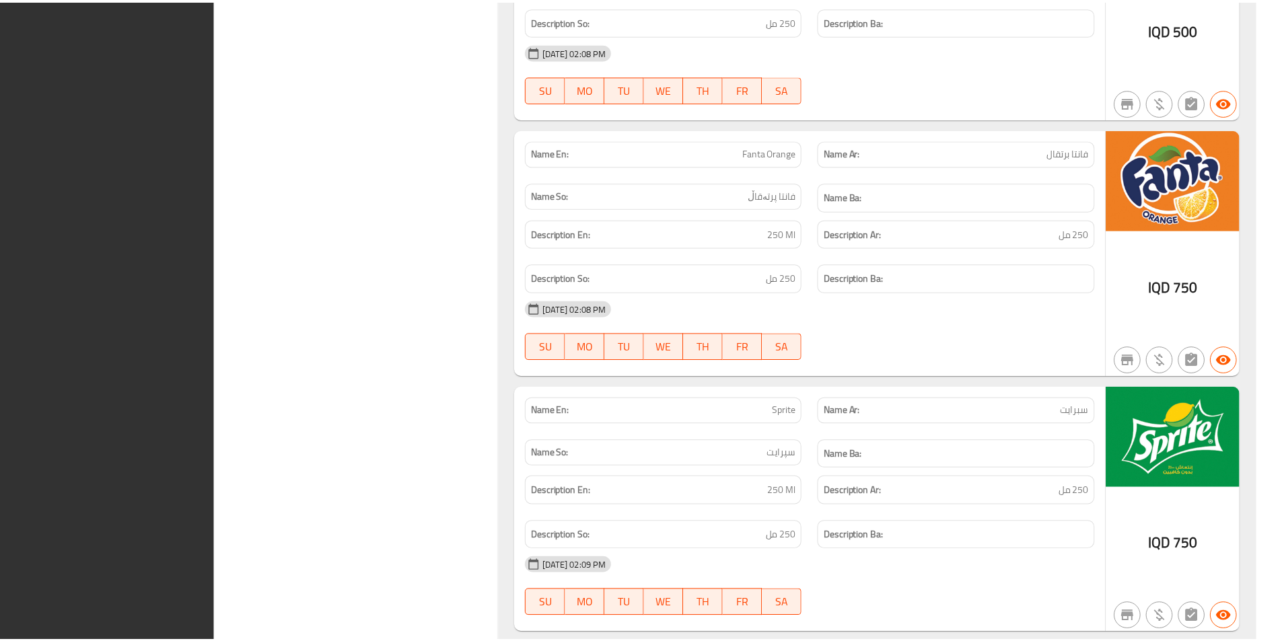
scroll to position [1315, 0]
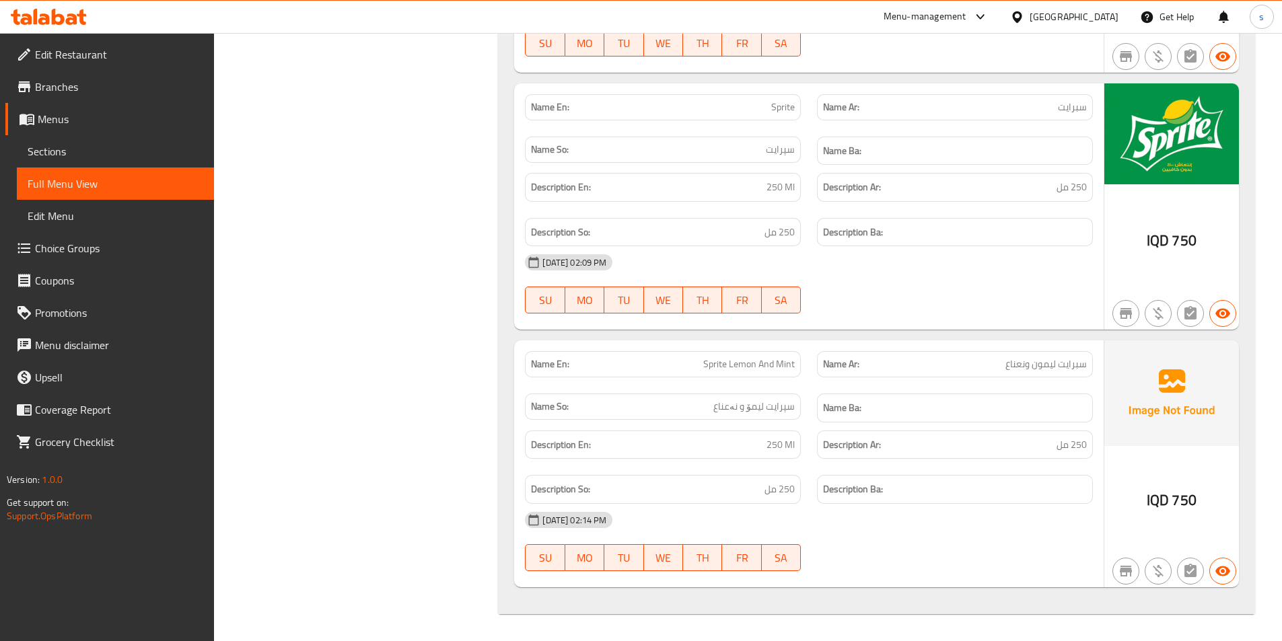
click at [63, 26] on div at bounding box center [49, 16] width 98 height 27
click at [71, 22] on icon at bounding box center [49, 17] width 76 height 16
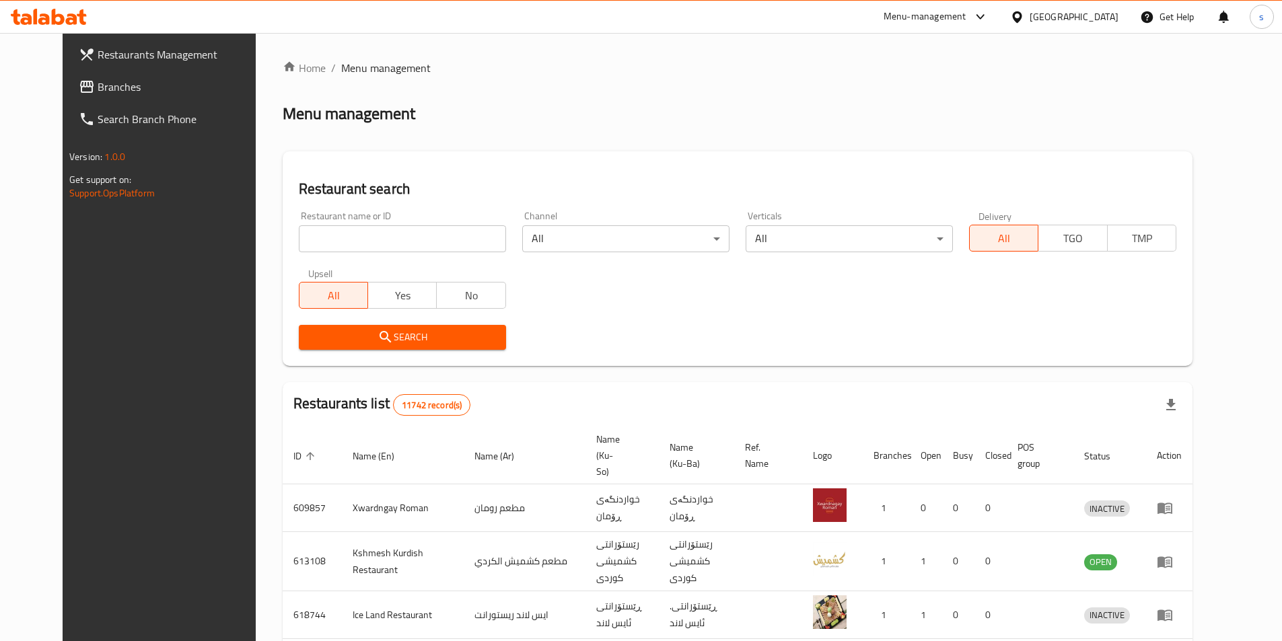
click at [299, 244] on input "search" at bounding box center [402, 238] width 207 height 27
paste input "675115"
type input "675115"
click at [393, 339] on span "Search" at bounding box center [403, 337] width 186 height 17
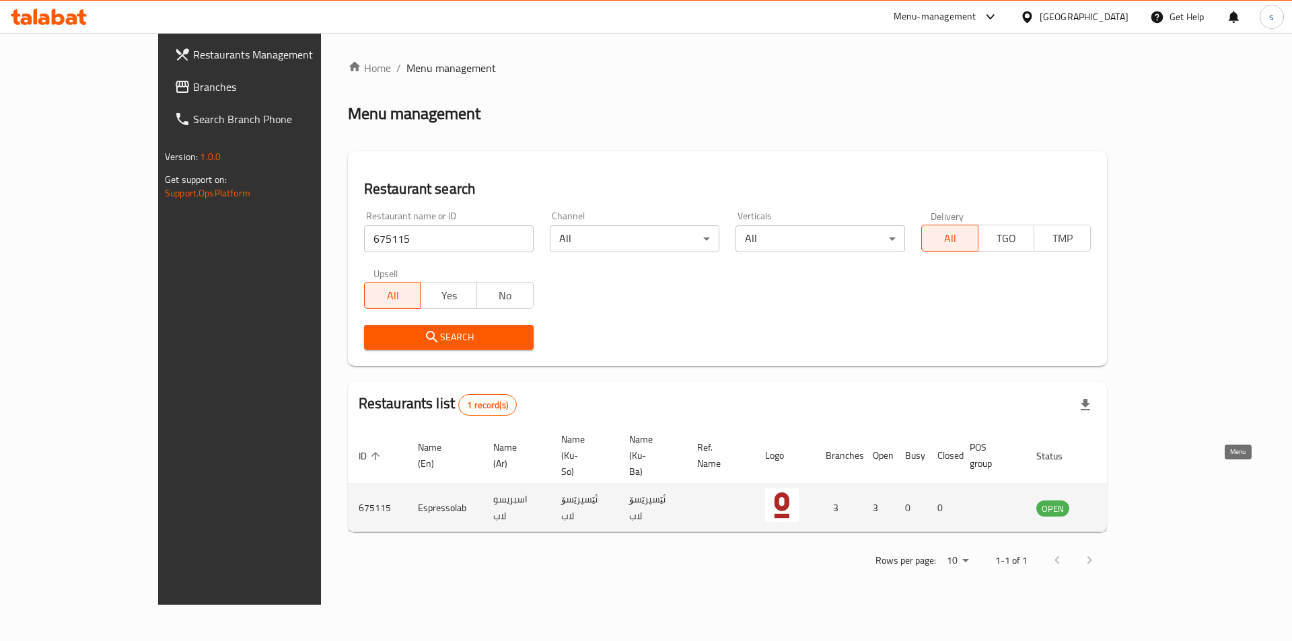
click at [1120, 506] on icon "enhanced table" at bounding box center [1118, 508] width 5 height 5
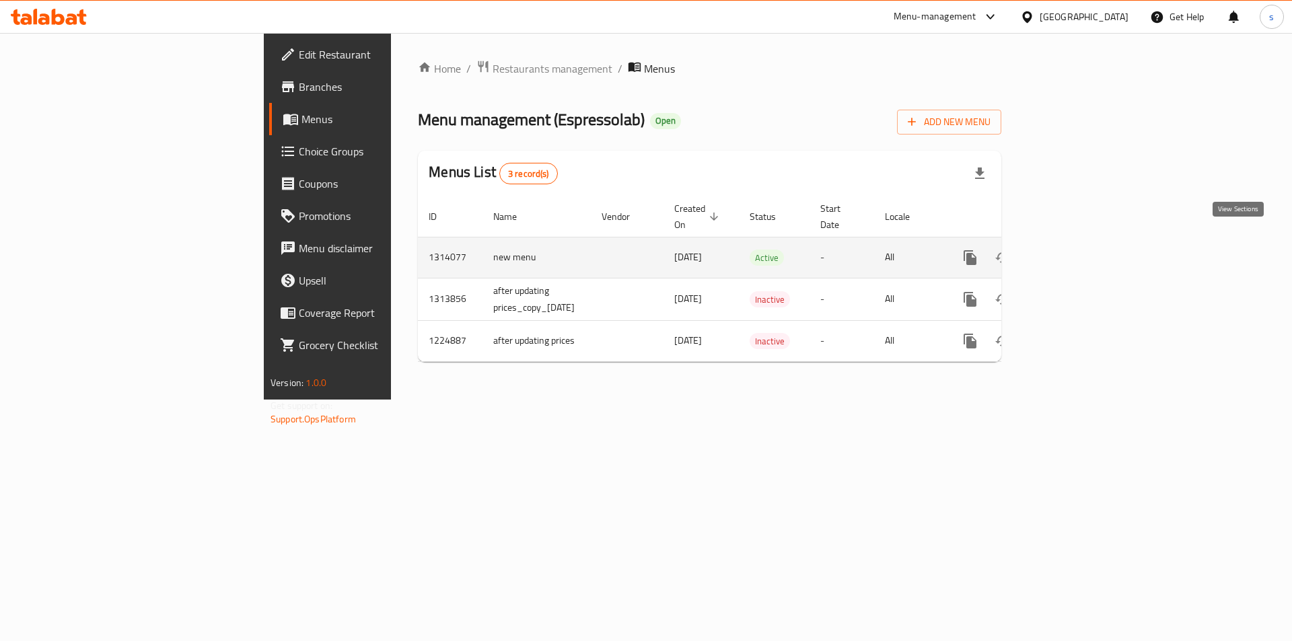
click at [1075, 250] on icon "enhanced table" at bounding box center [1067, 258] width 16 height 16
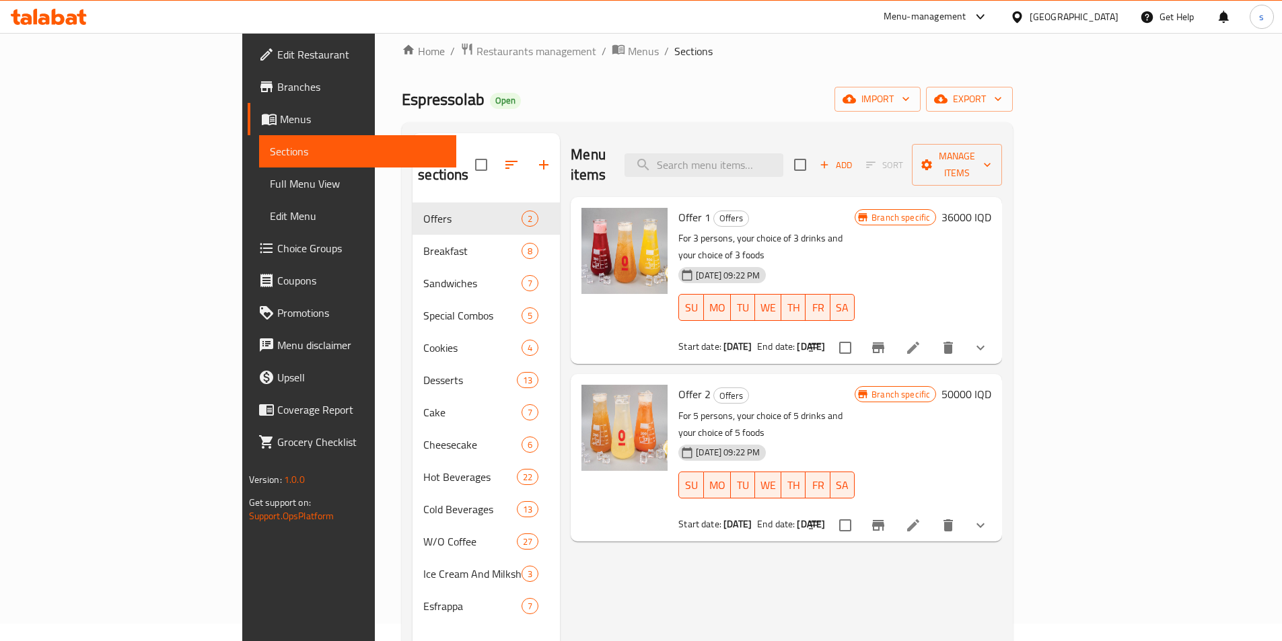
scroll to position [24, 0]
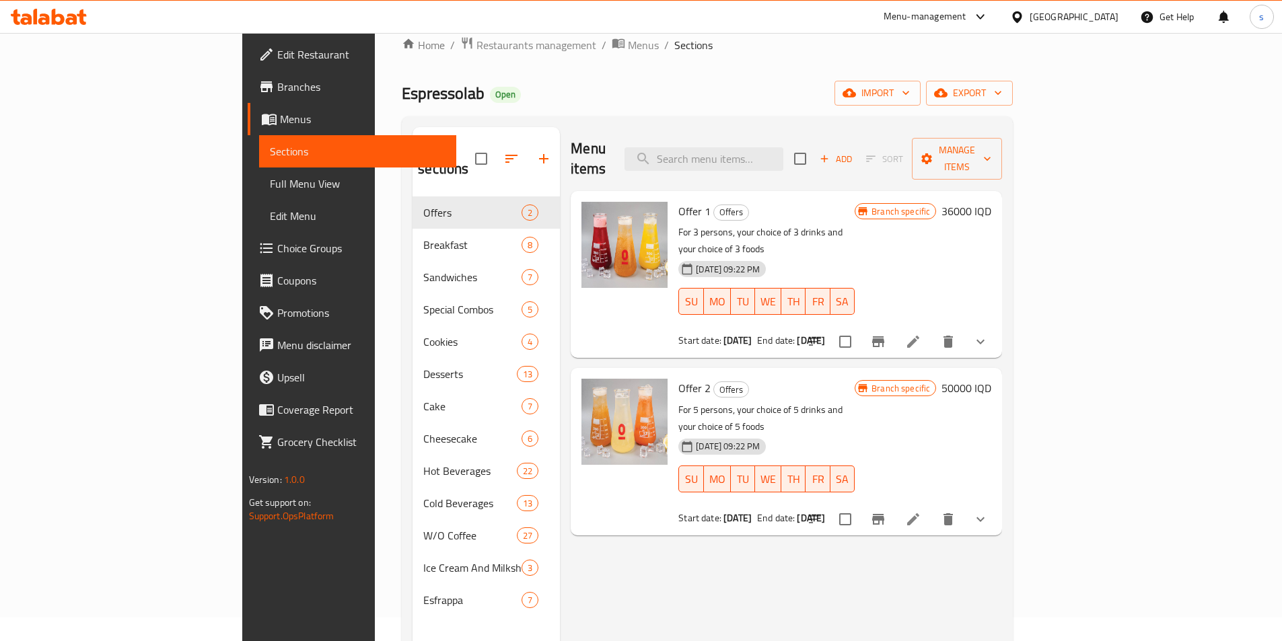
click at [248, 75] on link "Branches" at bounding box center [352, 87] width 209 height 32
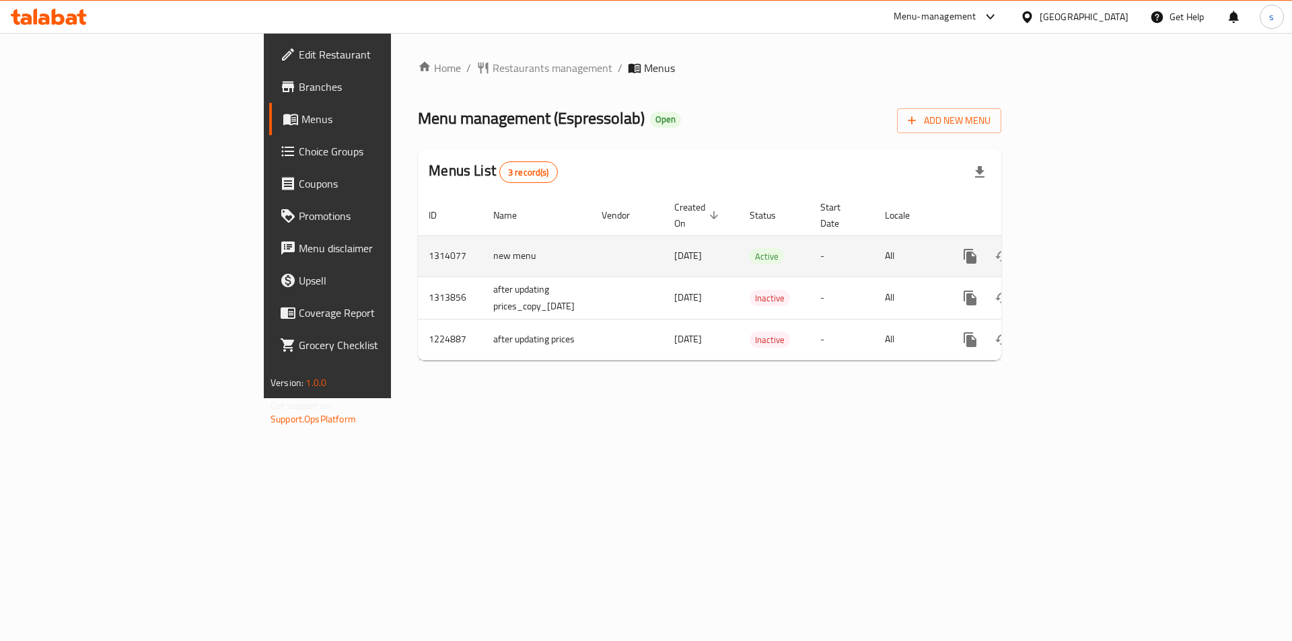
click at [1083, 240] on link "enhanced table" at bounding box center [1067, 256] width 32 height 32
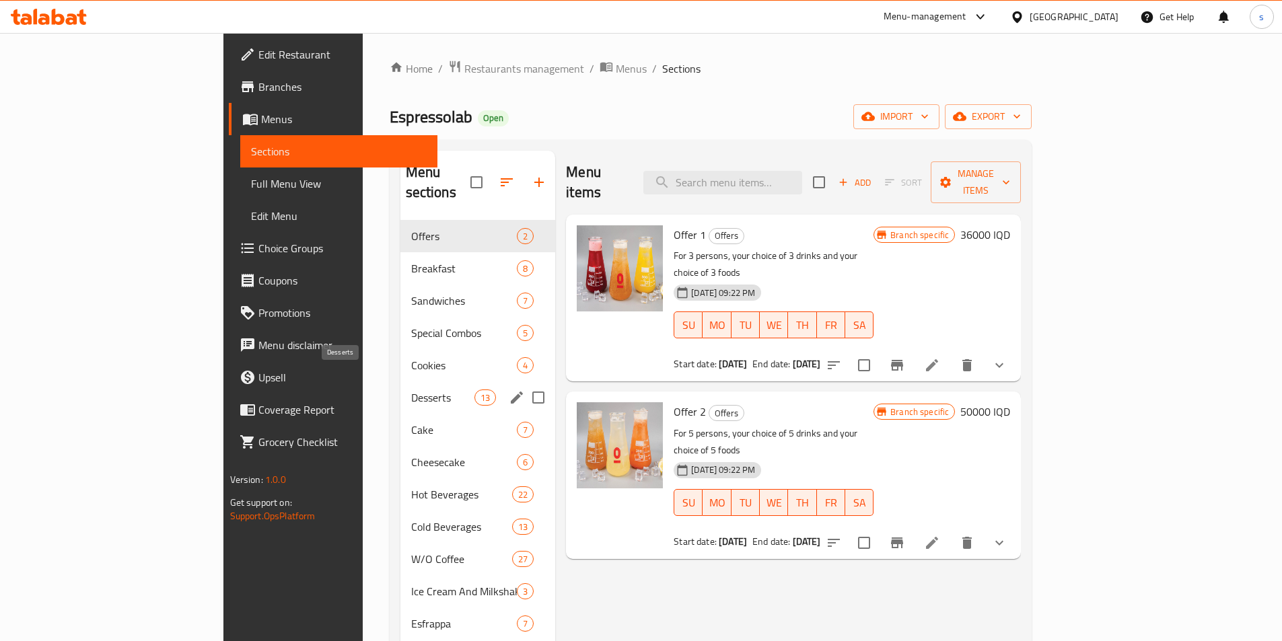
click at [411, 390] on span "Desserts" at bounding box center [442, 398] width 63 height 16
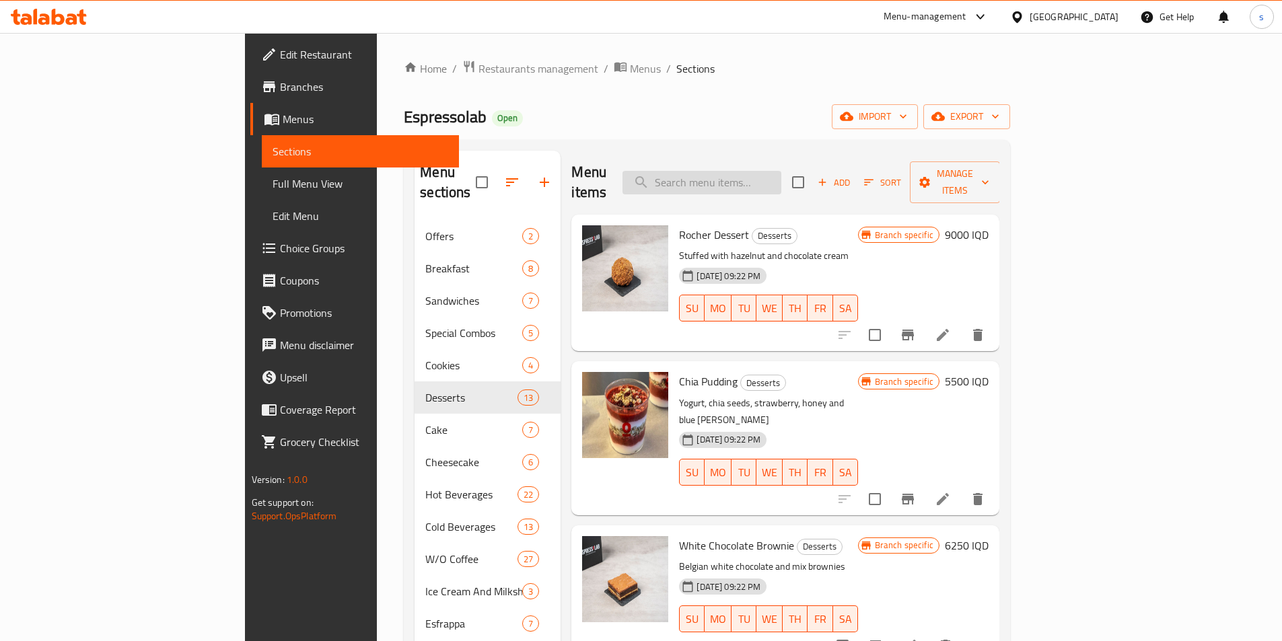
click at [781, 172] on input "search" at bounding box center [701, 183] width 159 height 24
paste input "strawberry shortcake"
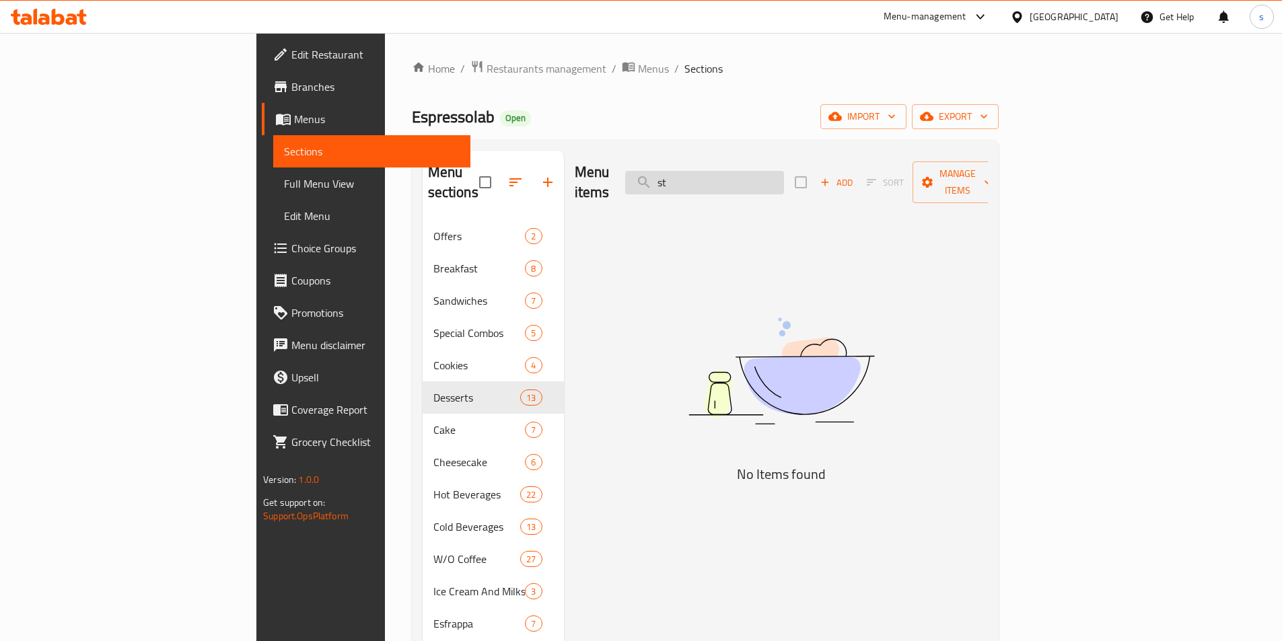
type input "s"
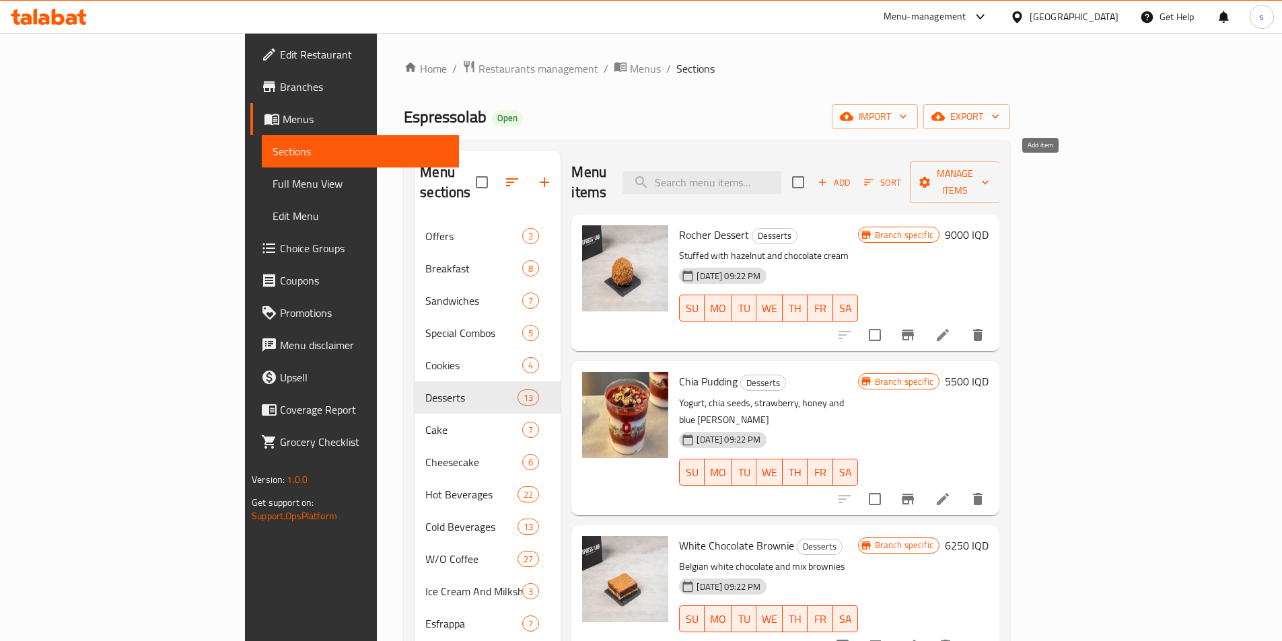
click at [826, 179] on icon "button" at bounding box center [822, 182] width 7 height 7
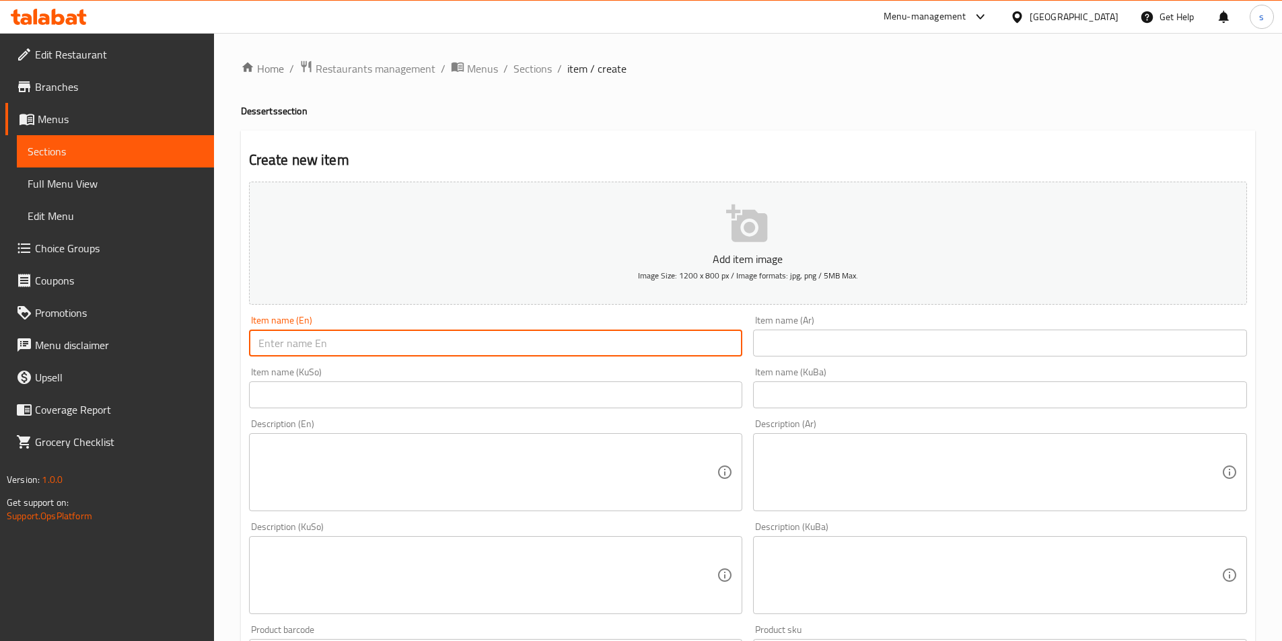
click at [312, 342] on input "text" at bounding box center [496, 343] width 494 height 27
click at [803, 334] on input "text" at bounding box center [1000, 343] width 494 height 27
paste input "شورت كيك فراولة"
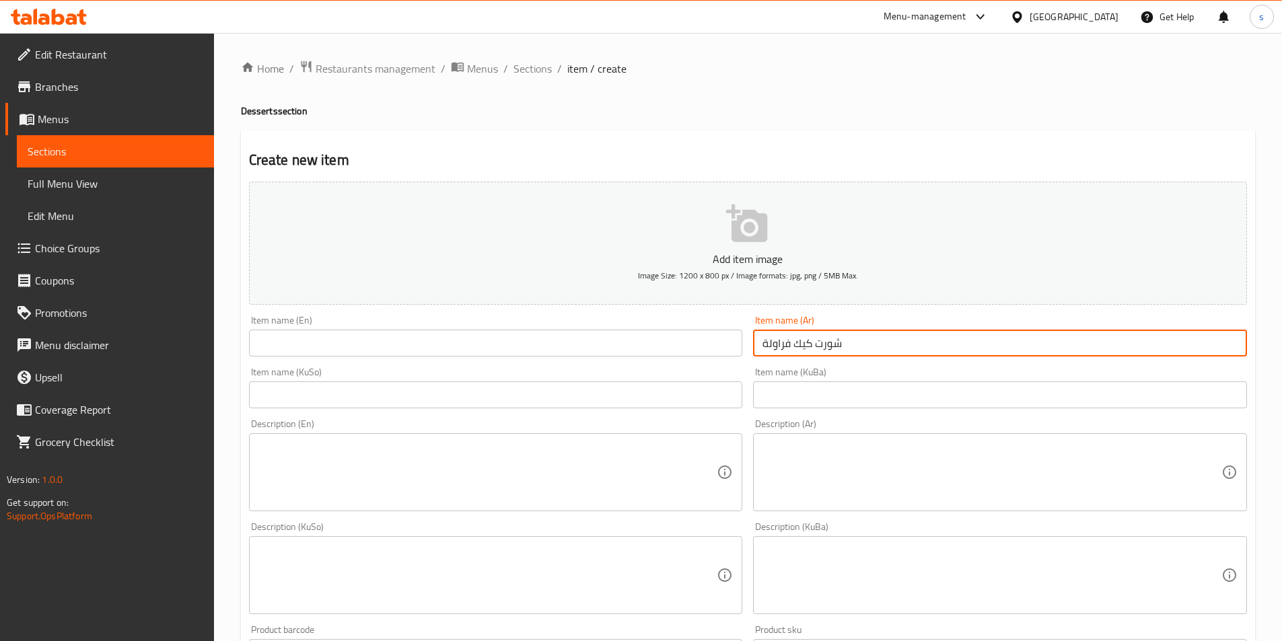
type input "شورت كيك فراولة"
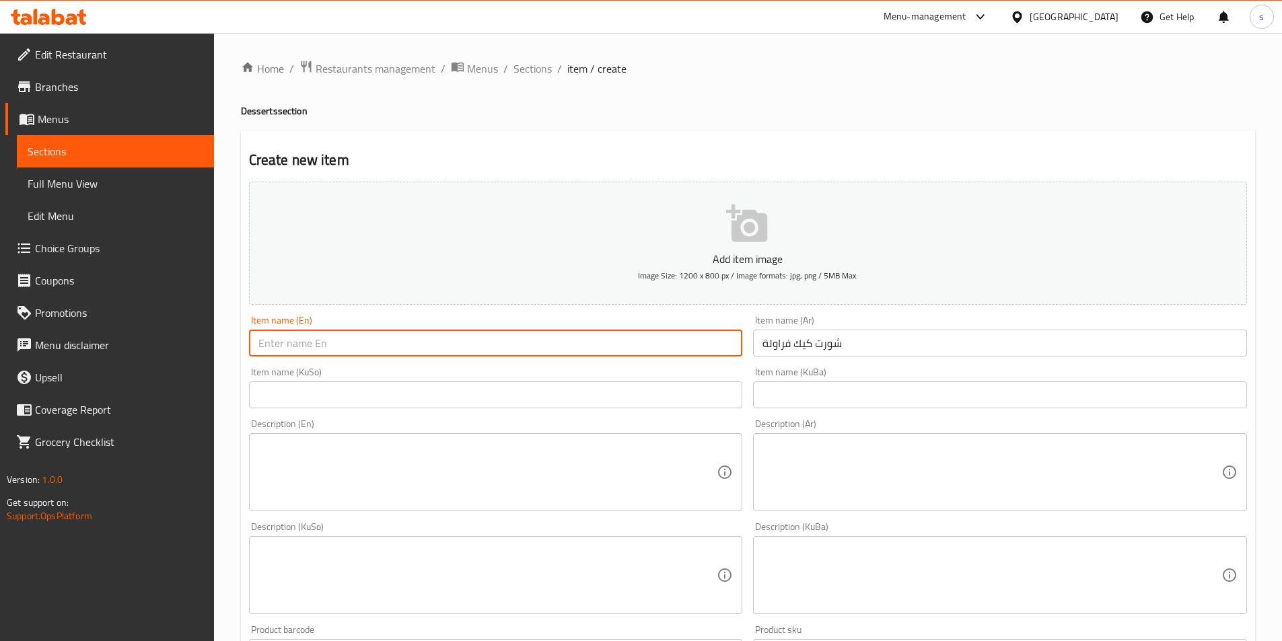
click at [387, 347] on input "text" at bounding box center [496, 343] width 494 height 27
paste input "Strawberry Shortcake"
type input "Strawberry Shortcake"
click at [619, 393] on input "text" at bounding box center [496, 394] width 494 height 27
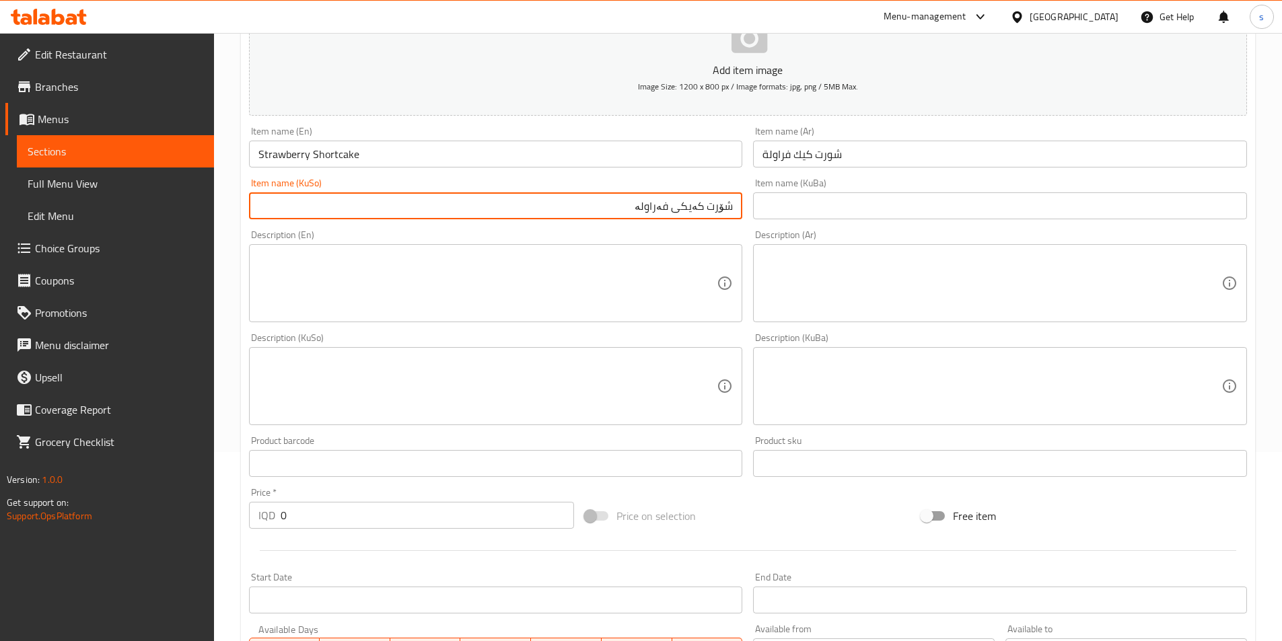
scroll to position [206, 0]
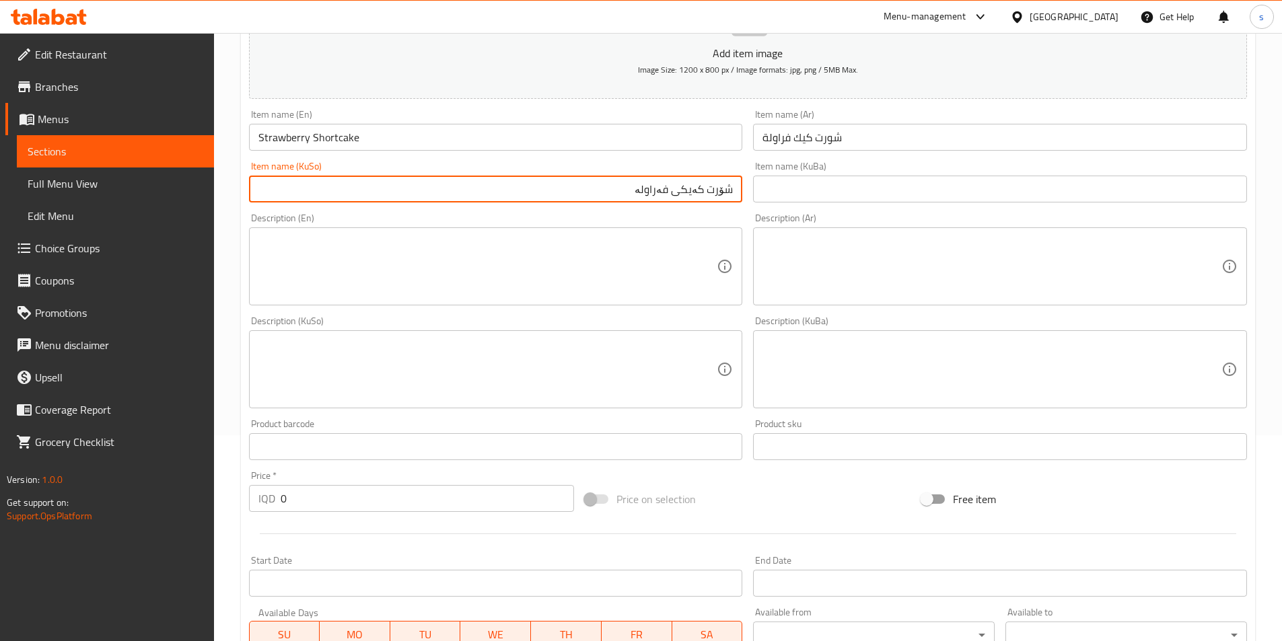
type input "شۆرت کەیکی فەراولە"
click at [266, 503] on div "IQD 0 Price *" at bounding box center [412, 498] width 326 height 27
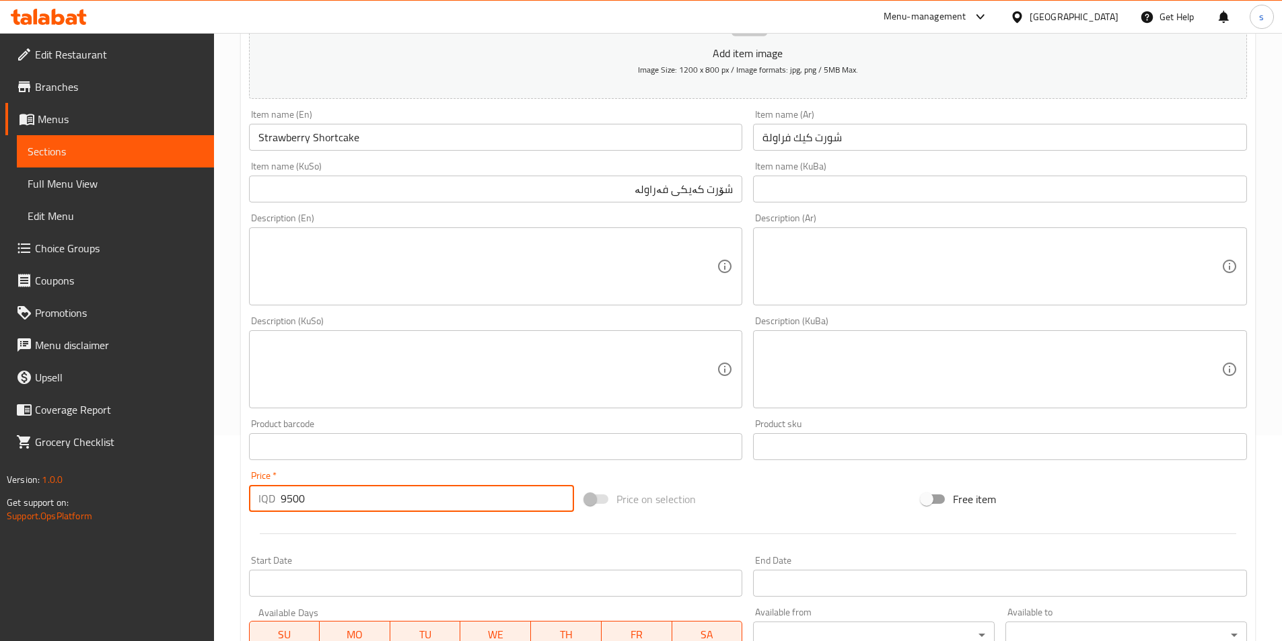
type input "9500"
click at [916, 247] on textarea at bounding box center [991, 267] width 459 height 64
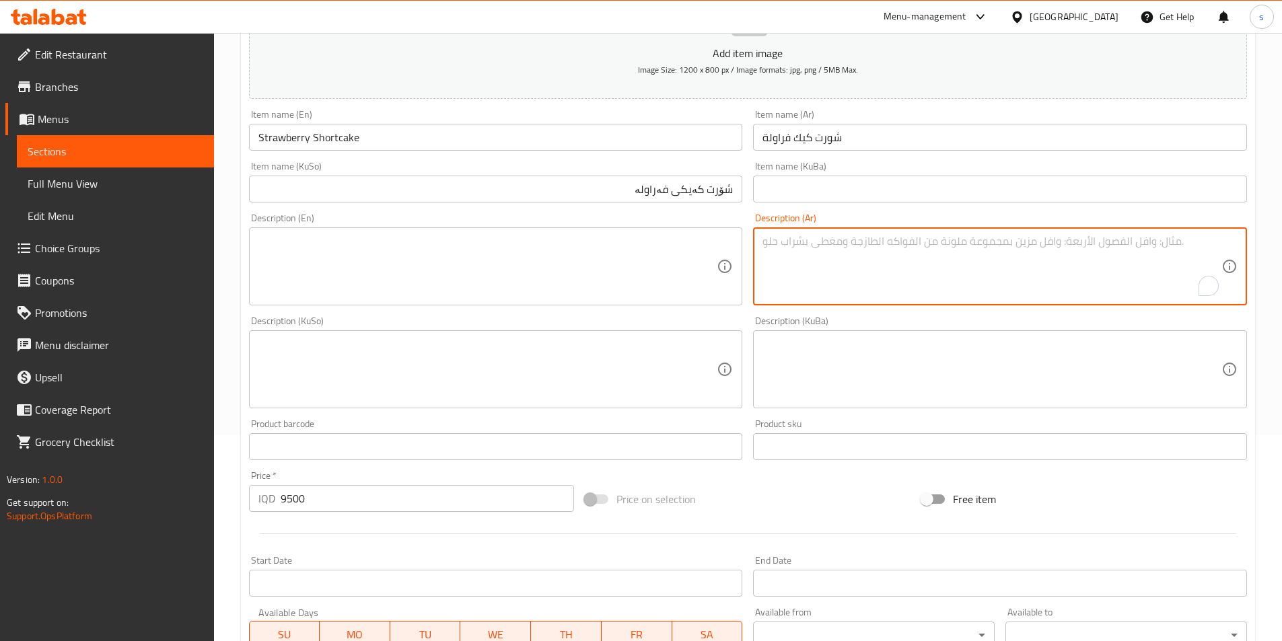
paste textarea "كريمة شوكولاتة بيضاء مع فستق وفراولة"
type textarea "كريمة شوكولاتة بيضاء مع فستق وفراولة"
click at [638, 276] on textarea at bounding box center [487, 267] width 459 height 64
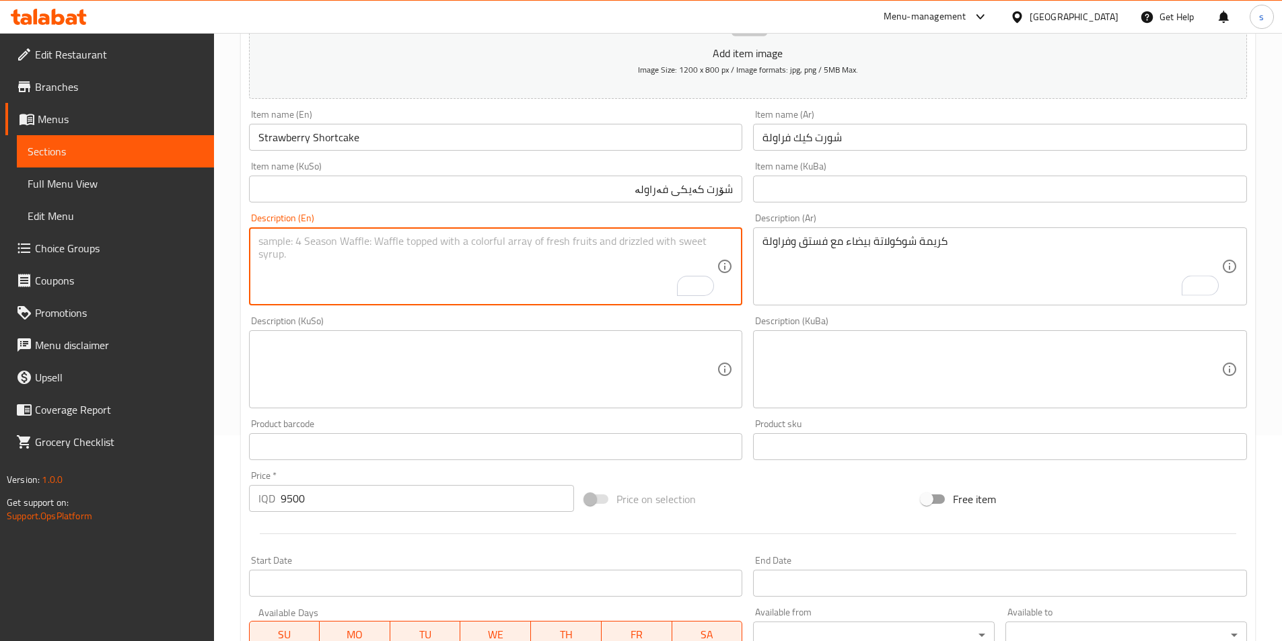
paste textarea "White chocolate cream with pistachio and strawberry"
type textarea "White chocolate cream with pistachio and strawberry"
click at [606, 350] on textarea at bounding box center [487, 370] width 459 height 64
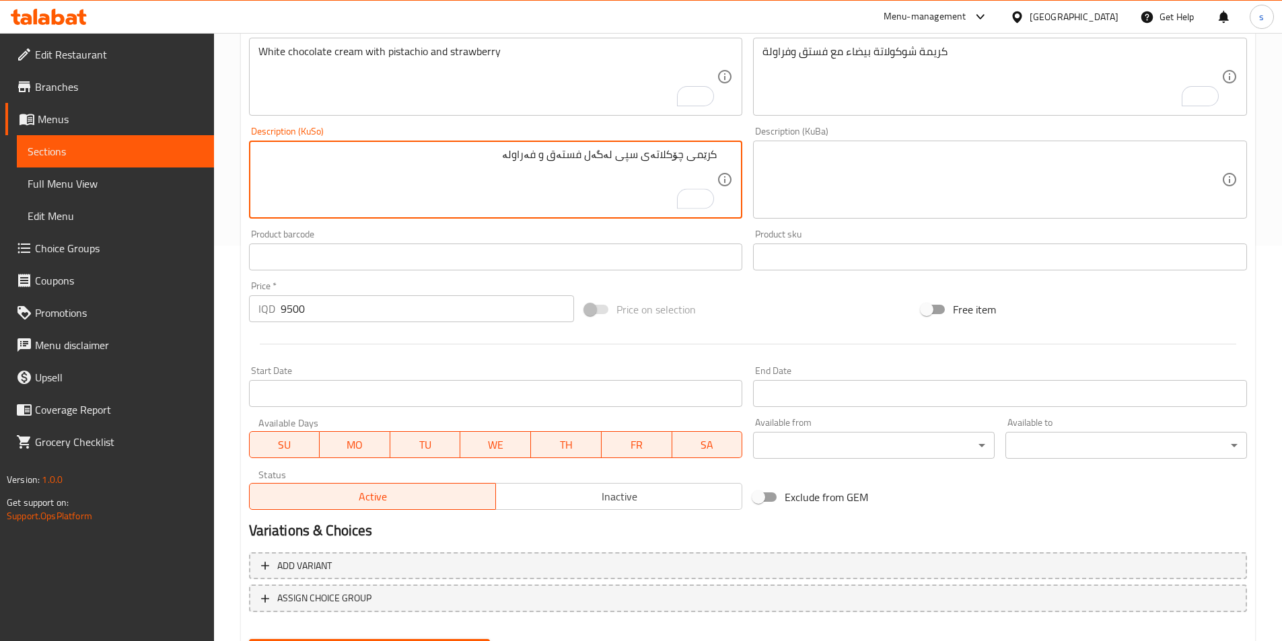
scroll to position [464, 0]
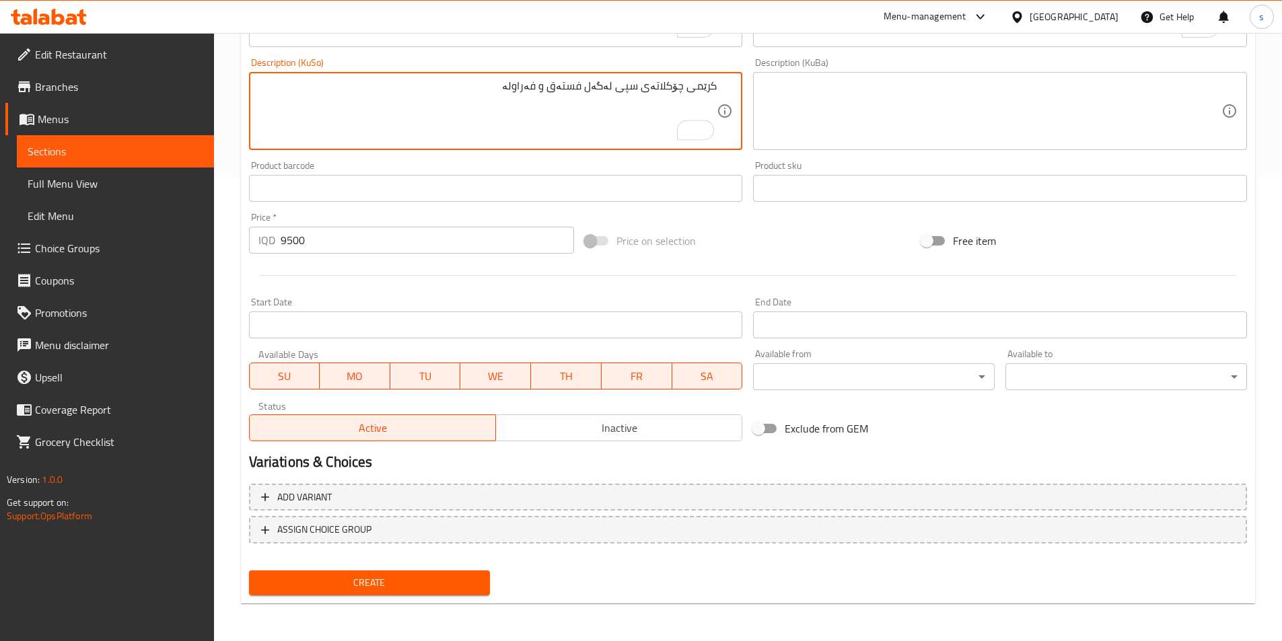
type textarea "کرێمی چۆکلاتەی سپی لەگەل فستەق و فەراولە"
click at [416, 569] on div "Create" at bounding box center [370, 583] width 252 height 36
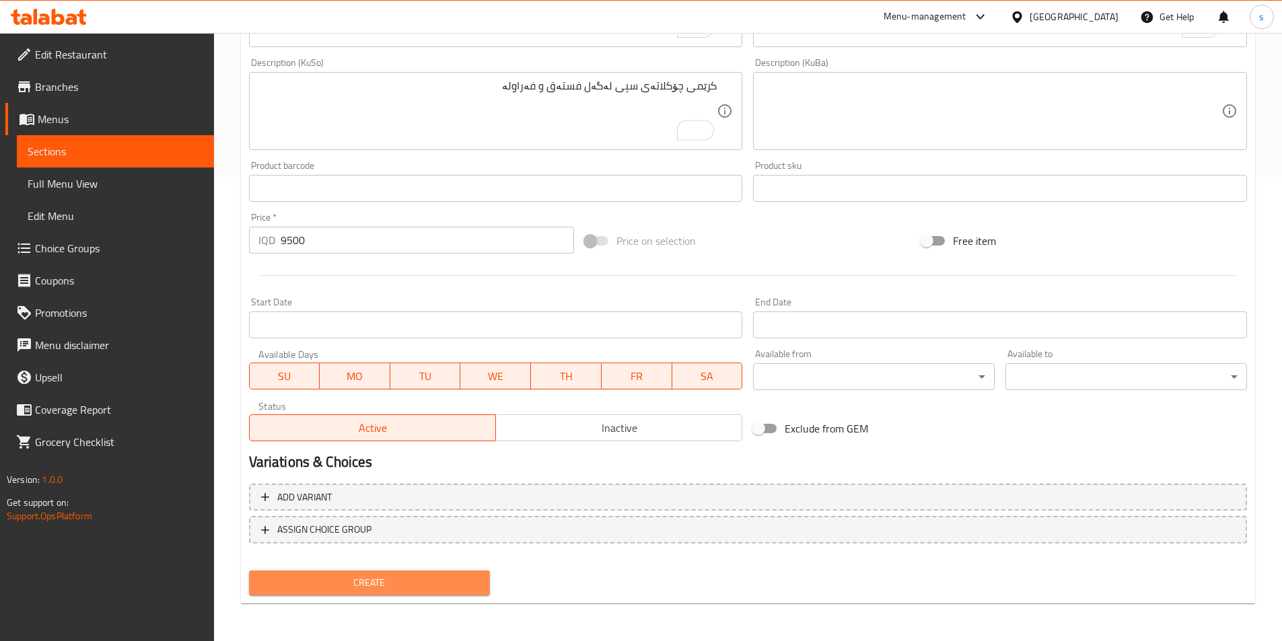
click at [391, 571] on button "Create" at bounding box center [370, 583] width 242 height 25
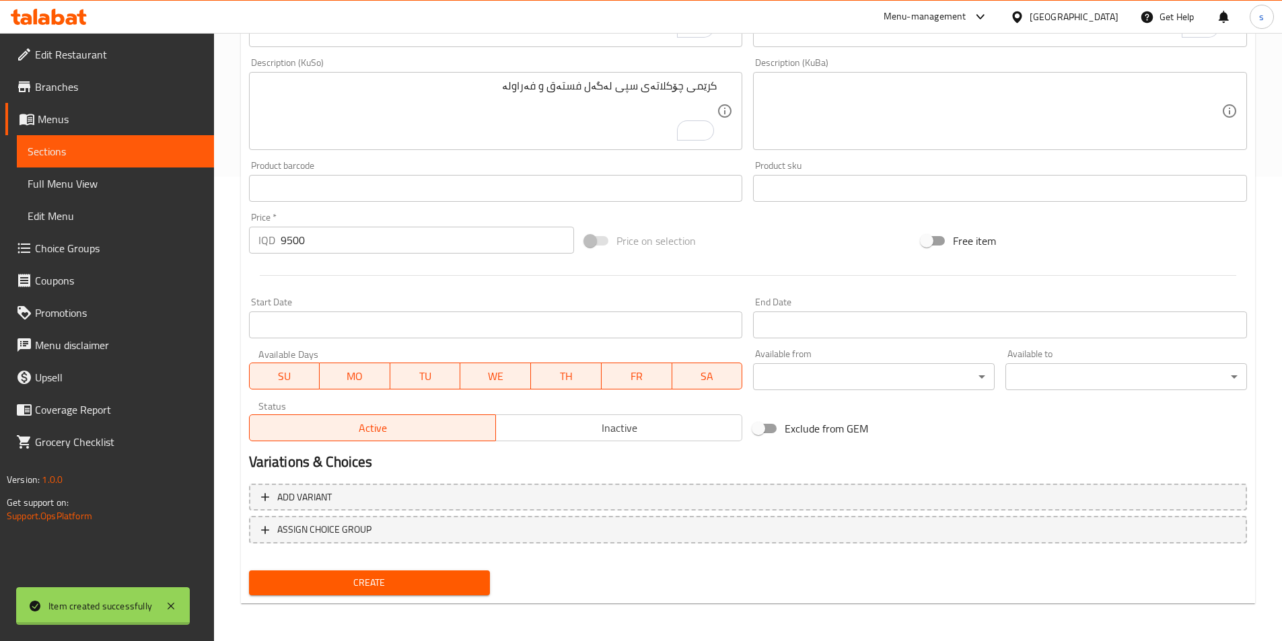
type input "0"
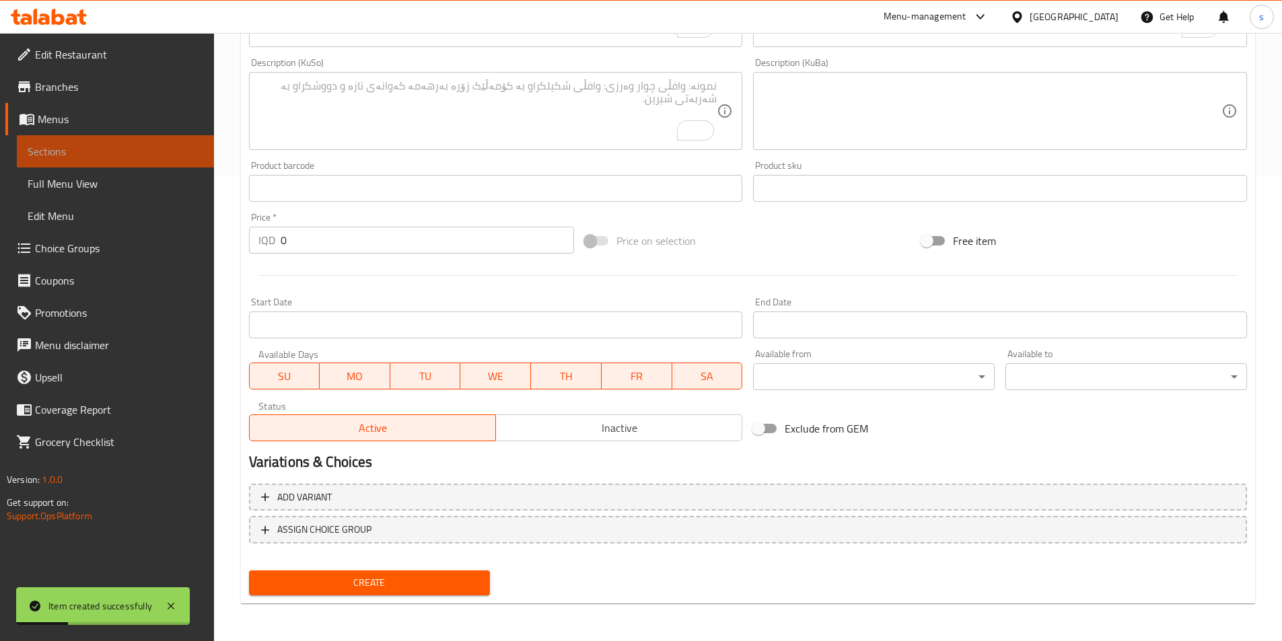
click at [151, 139] on link "Sections" at bounding box center [115, 151] width 197 height 32
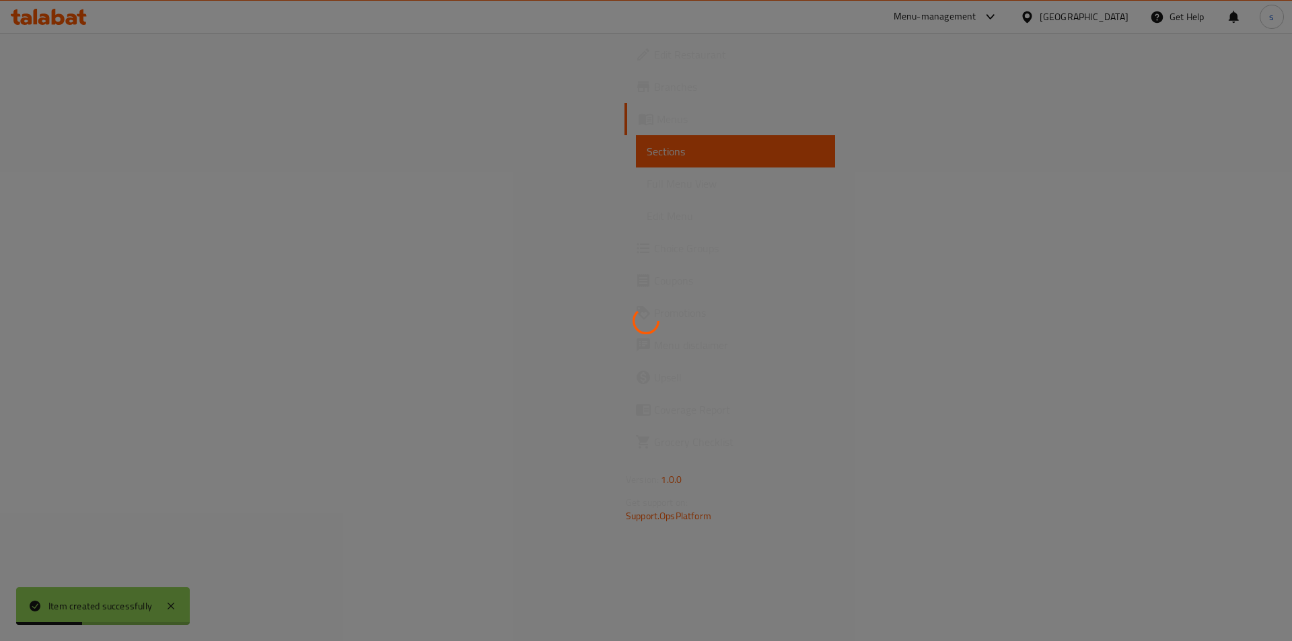
drag, startPoint x: 1291, startPoint y: 300, endPoint x: 1291, endPoint y: 217, distance: 83.4
click at [1291, 217] on div at bounding box center [646, 320] width 1292 height 641
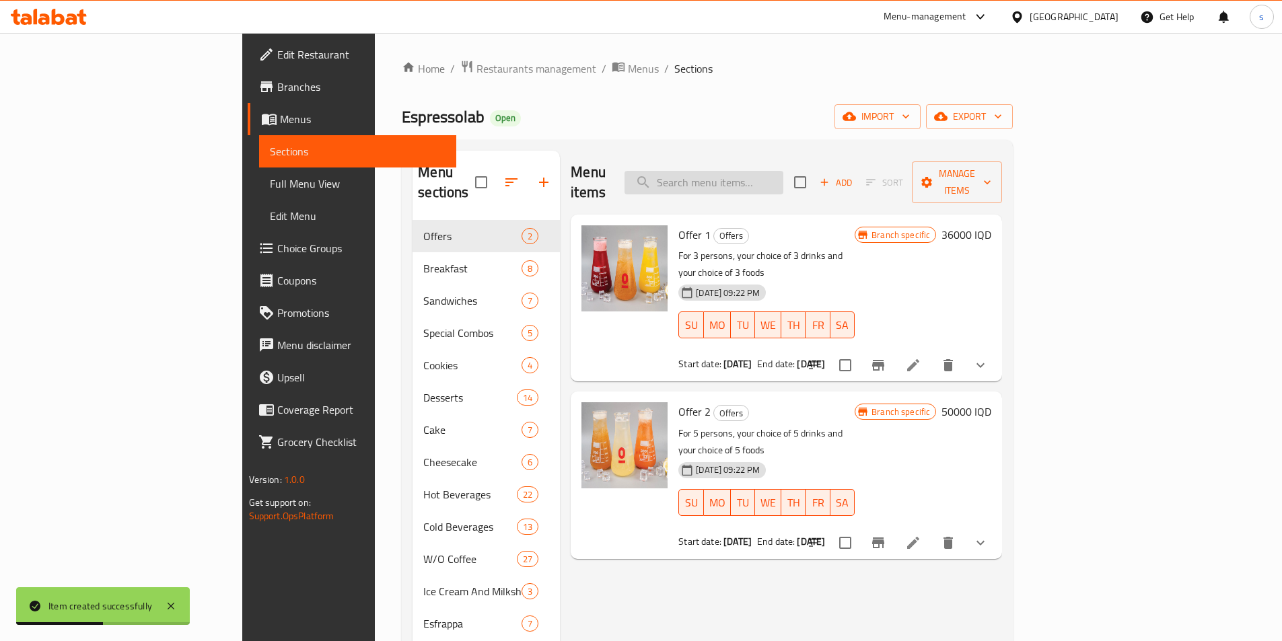
click at [783, 171] on input "search" at bounding box center [703, 183] width 159 height 24
paste input "strawberry tart"
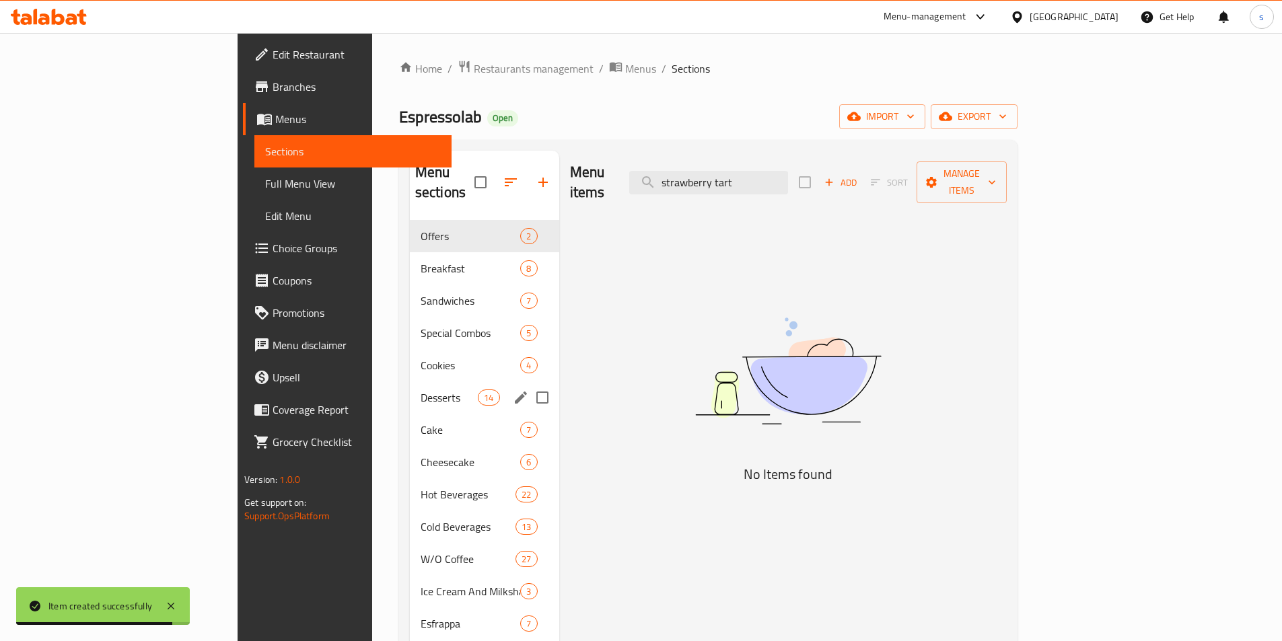
type input "strawberry tart"
click at [421, 390] on span "Desserts" at bounding box center [449, 398] width 57 height 16
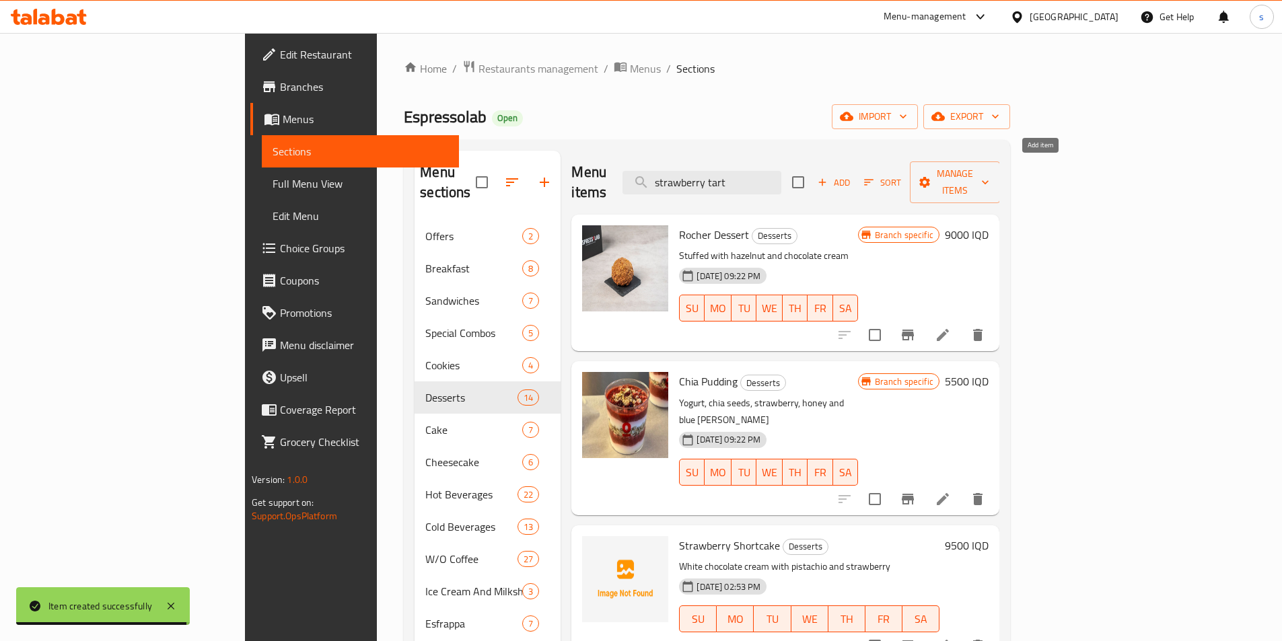
click at [852, 177] on span "Add" at bounding box center [833, 182] width 36 height 15
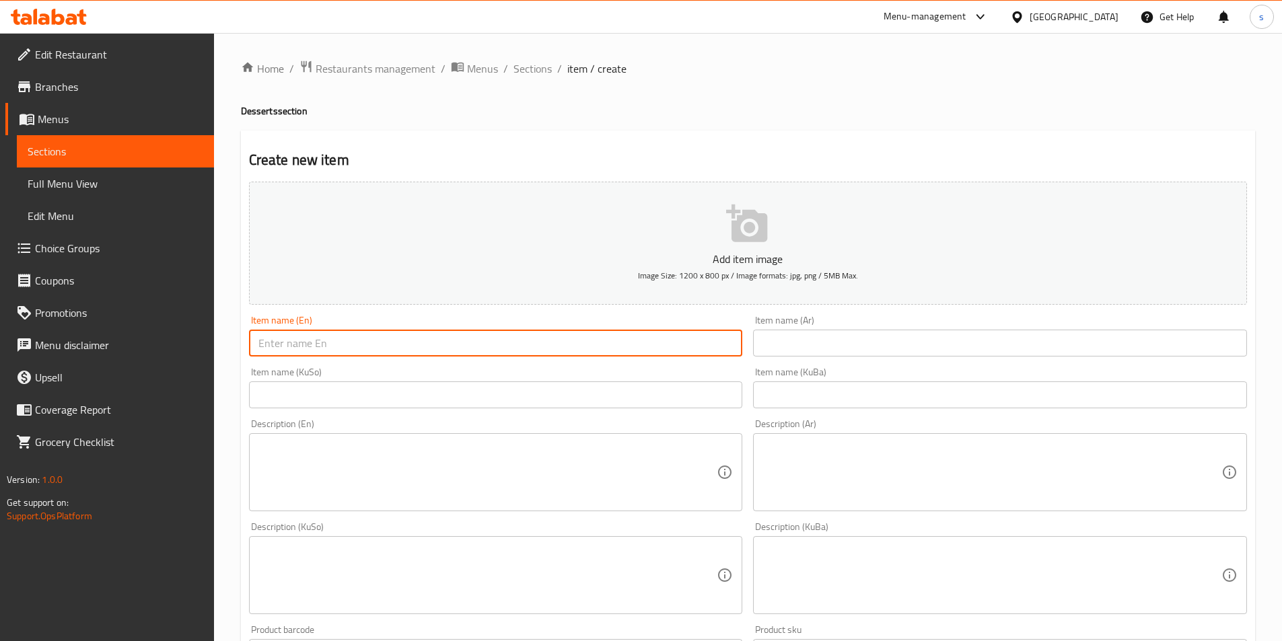
click at [601, 347] on input "text" at bounding box center [496, 343] width 494 height 27
click at [806, 321] on div "Item name (Ar) Item name (Ar)" at bounding box center [1000, 336] width 494 height 41
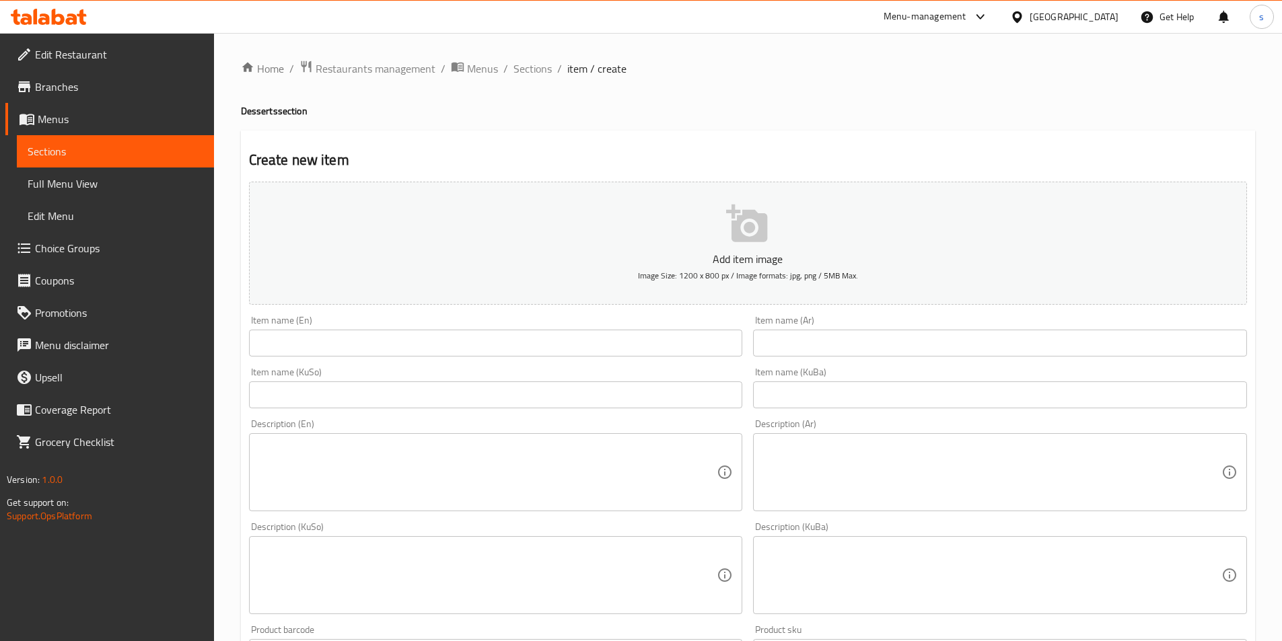
click at [806, 336] on input "text" at bounding box center [1000, 343] width 494 height 27
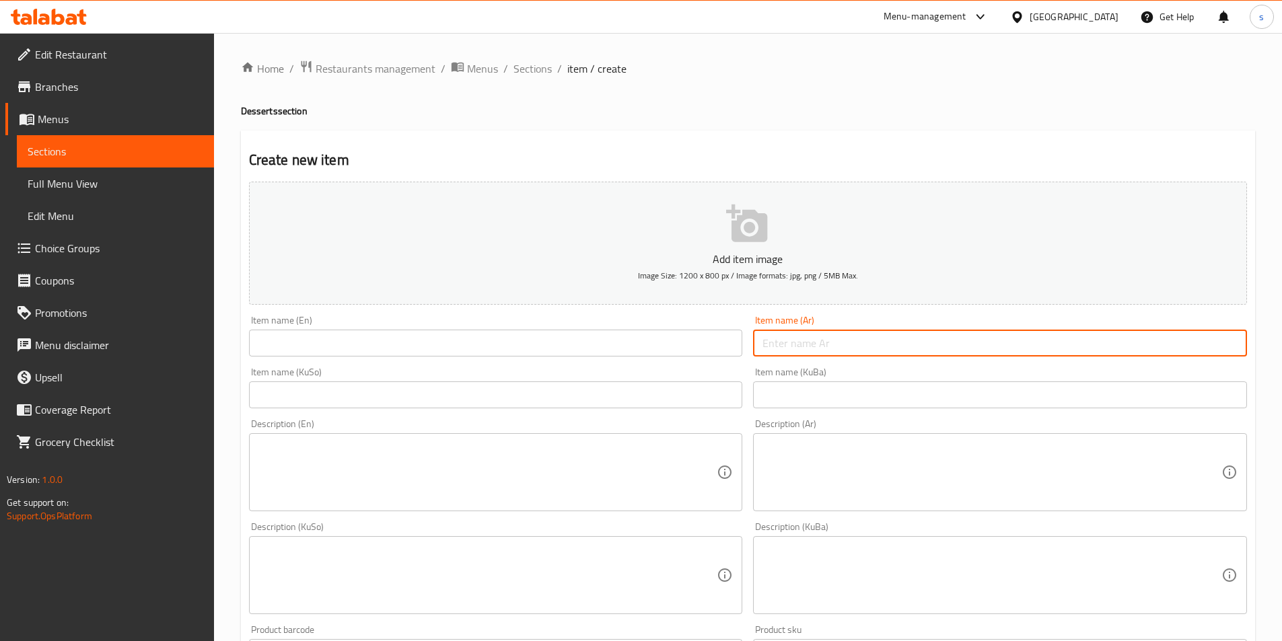
paste input "Strawberry Tart"
drag, startPoint x: 842, startPoint y: 349, endPoint x: 723, endPoint y: 344, distance: 118.5
click at [723, 344] on div "Add item image Image Size: 1200 x 800 px / Image formats: jpg, png / 5MB Max. I…" at bounding box center [748, 543] width 1009 height 735
type input "Strawberry Tart"
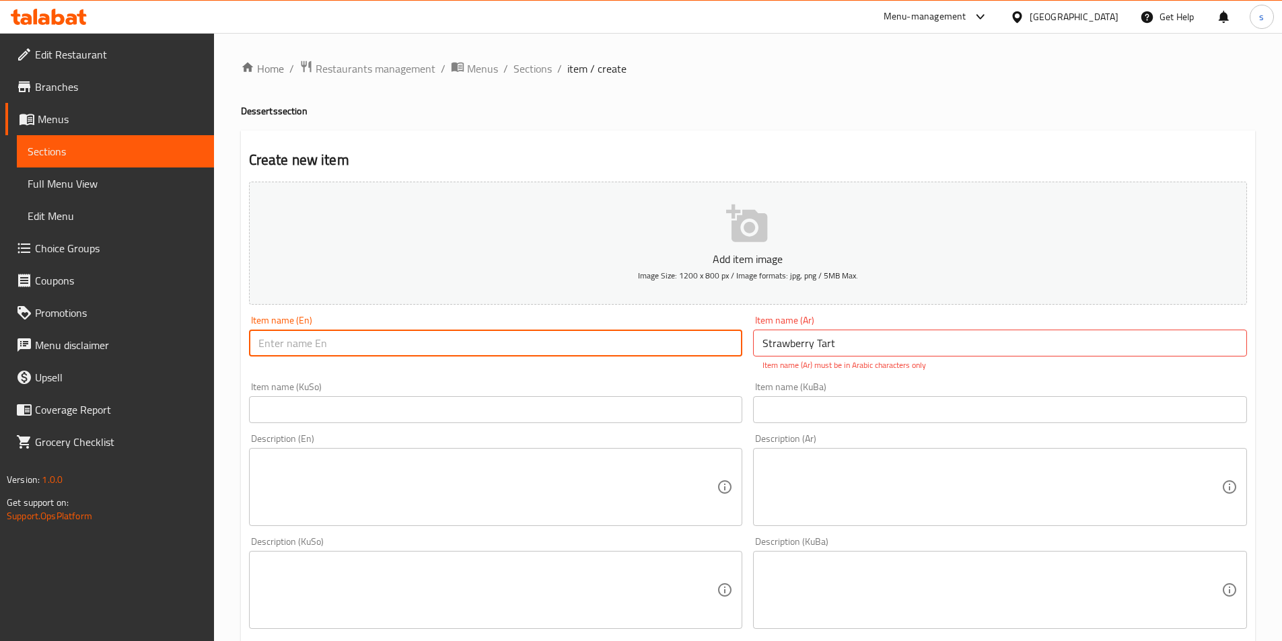
click at [524, 337] on input "text" at bounding box center [496, 343] width 494 height 27
paste input "Strawberry Tart"
type input "Strawberry Tart"
click at [845, 341] on input "Strawberry Tart" at bounding box center [1000, 343] width 494 height 27
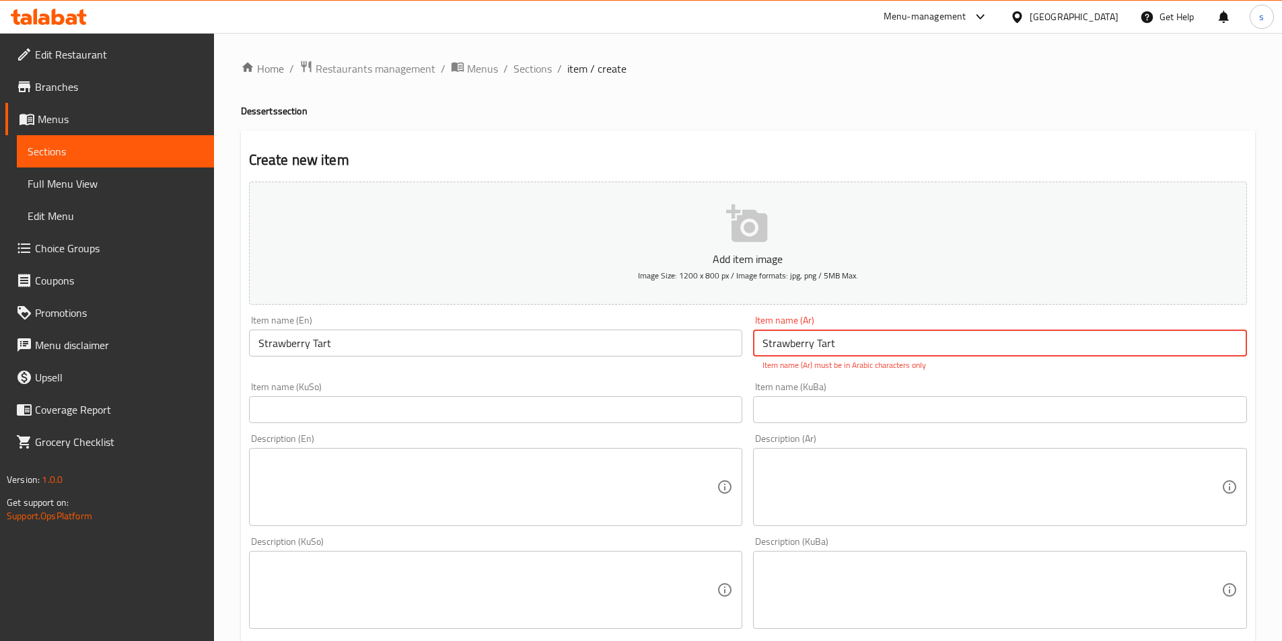
click at [845, 341] on input "Strawberry Tart" at bounding box center [1000, 343] width 494 height 27
paste input "تارت فراولة"
type input "تارت فراولة"
click at [640, 404] on input "text" at bounding box center [496, 409] width 494 height 27
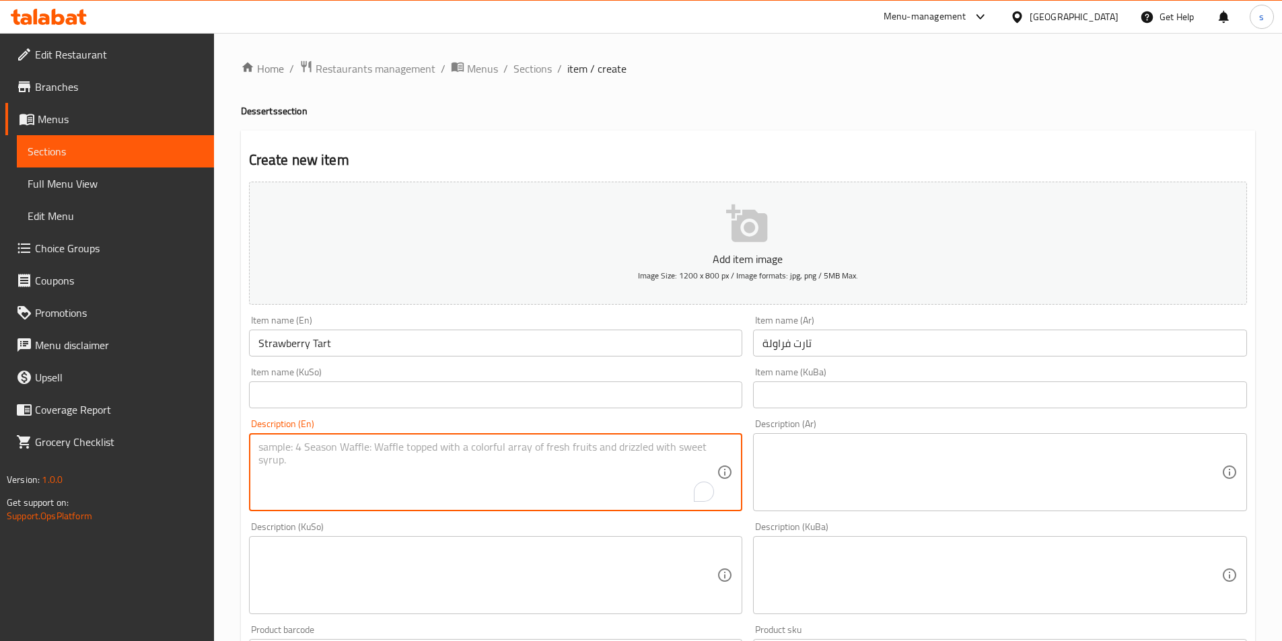
click at [555, 475] on textarea "To enrich screen reader interactions, please activate Accessibility in Grammarl…" at bounding box center [487, 473] width 459 height 64
paste textarea "Strawberry, hazelnut and pastry cream"
type textarea "Strawberry, hazelnut and pastry cream"
click at [974, 476] on textarea at bounding box center [991, 473] width 459 height 64
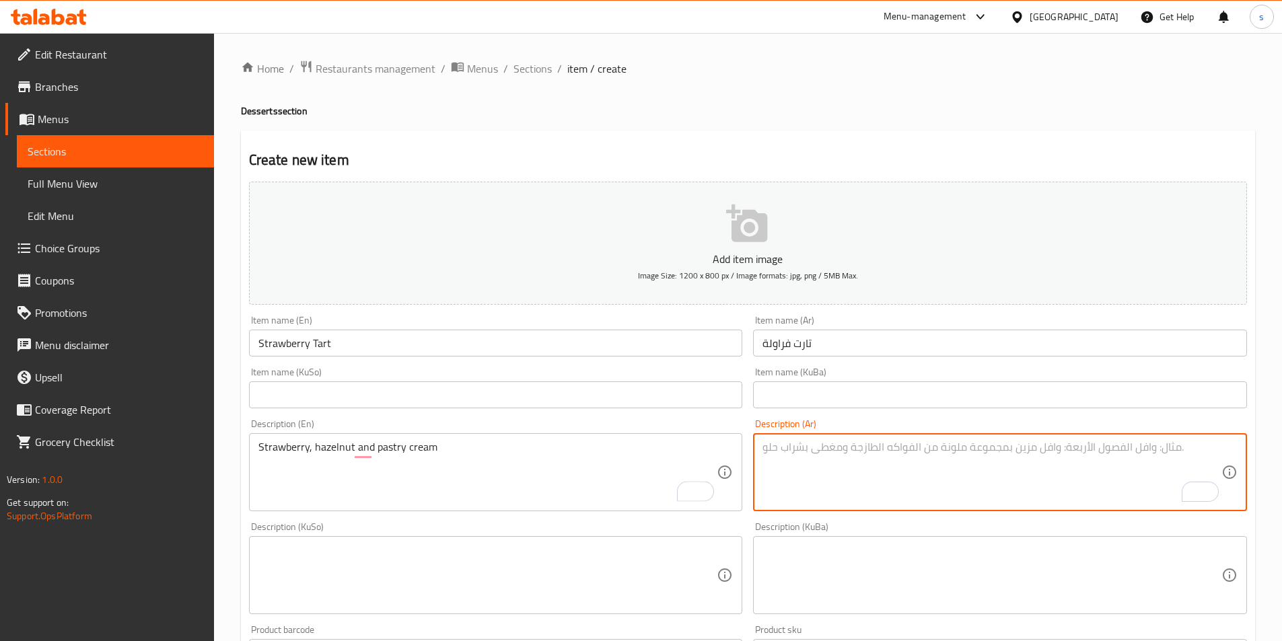
click at [877, 480] on textarea "To enrich screen reader interactions, please activate Accessibility in Grammarl…" at bounding box center [991, 473] width 459 height 64
paste textarea "فراولة، بندق وكريمة معجنات"
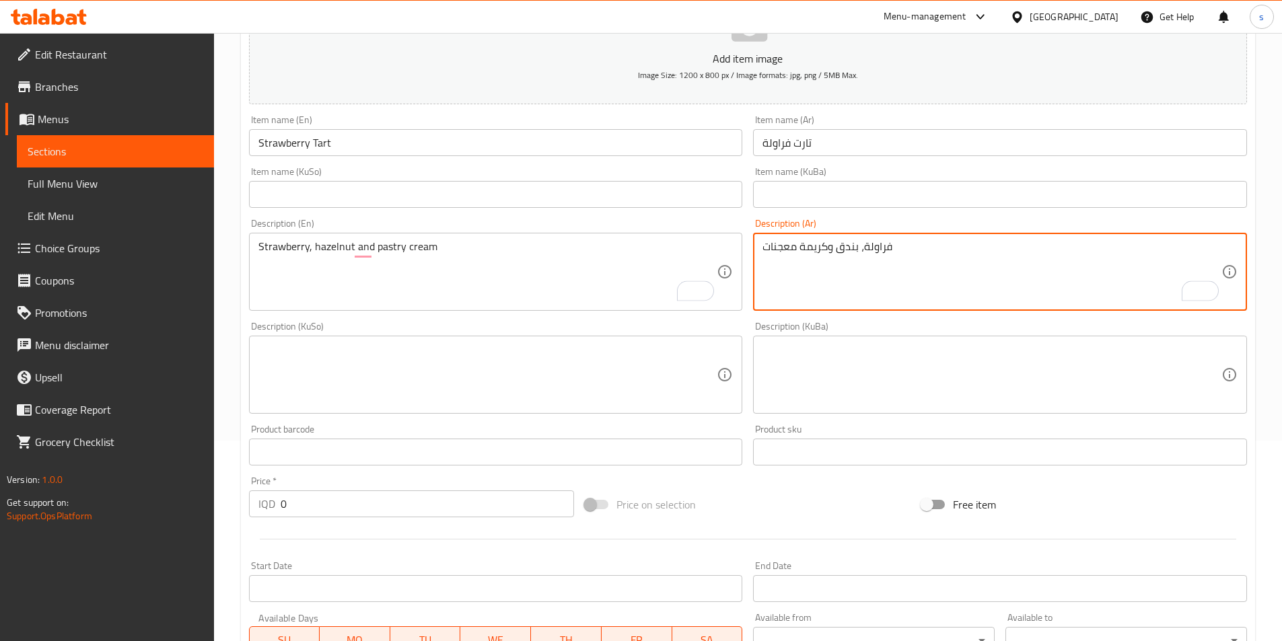
scroll to position [245, 0]
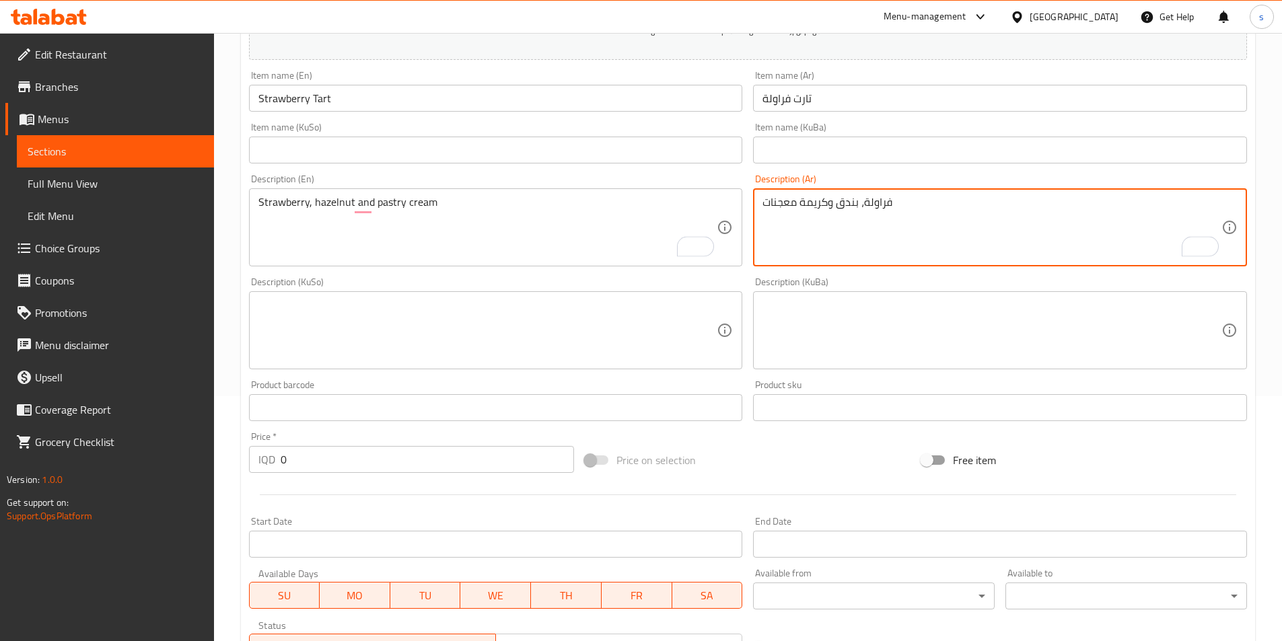
type textarea "فراولة، بندق وكريمة معجنات"
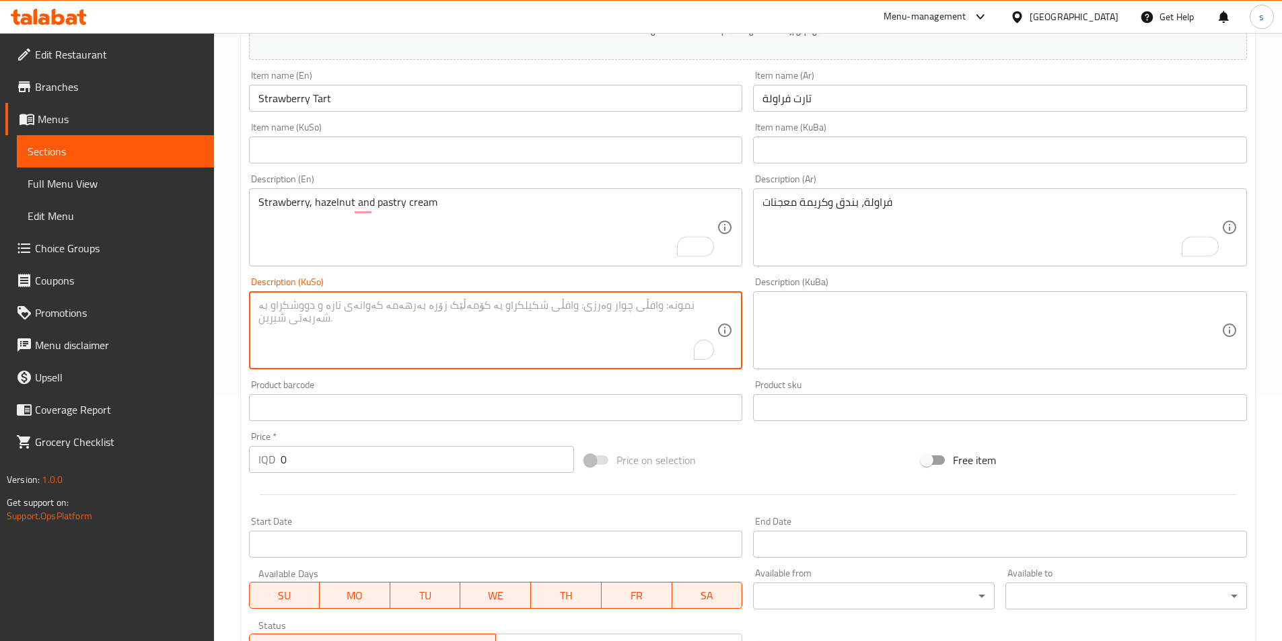
click at [621, 325] on textarea "To enrich screen reader interactions, please activate Accessibility in Grammarl…" at bounding box center [487, 331] width 459 height 64
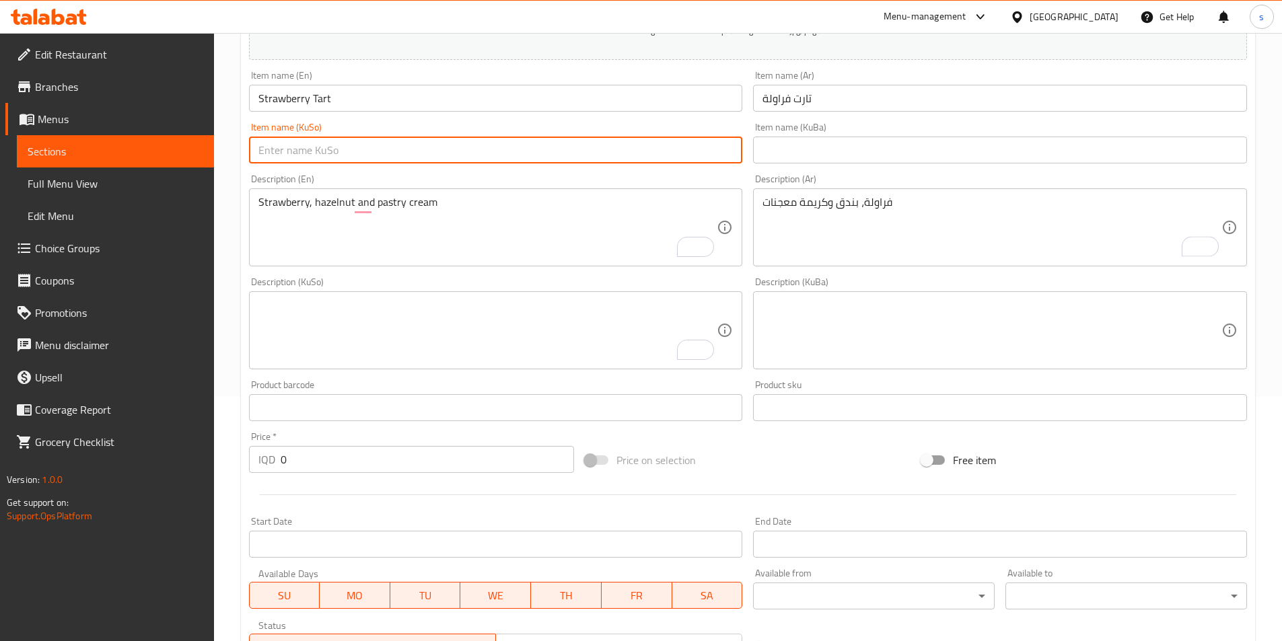
click at [538, 144] on input "text" at bounding box center [496, 150] width 494 height 27
type input "تارتی فەراولە"
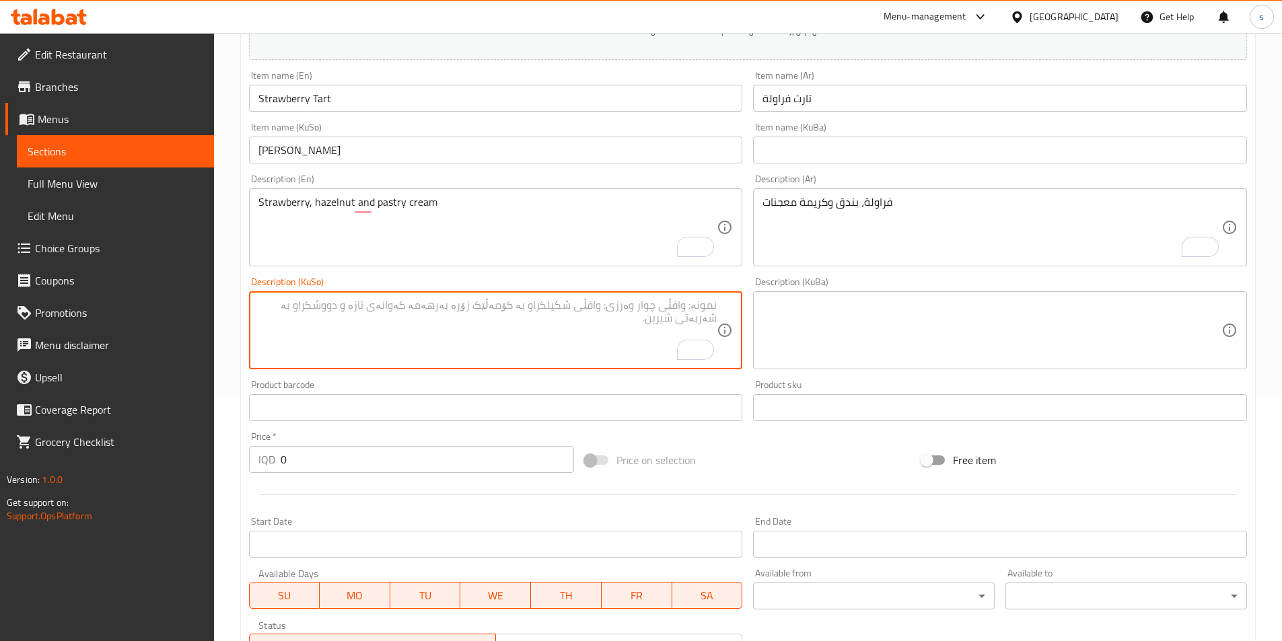
click at [663, 351] on textarea "To enrich screen reader interactions, please activate Accessibility in Grammarl…" at bounding box center [487, 331] width 459 height 64
type textarea "فەراولە، بندوق و کرێمی هەویر"
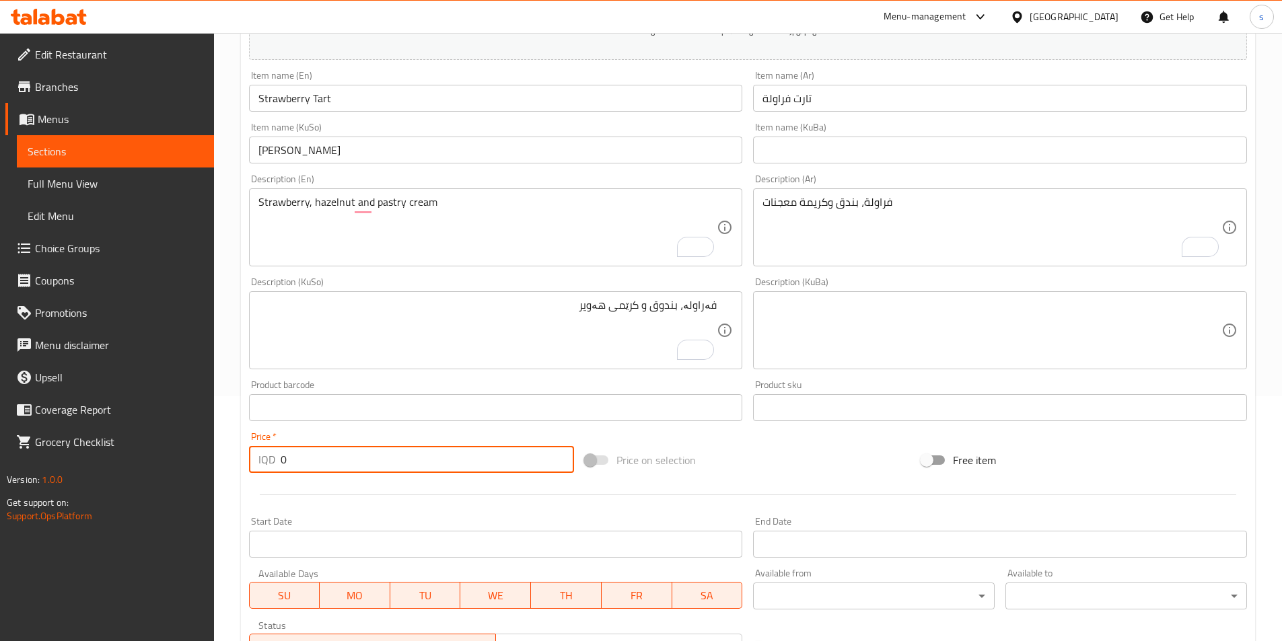
drag, startPoint x: 308, startPoint y: 461, endPoint x: 262, endPoint y: 461, distance: 45.8
click at [262, 461] on div "IQD 0 Price *" at bounding box center [412, 459] width 326 height 27
type input "8000"
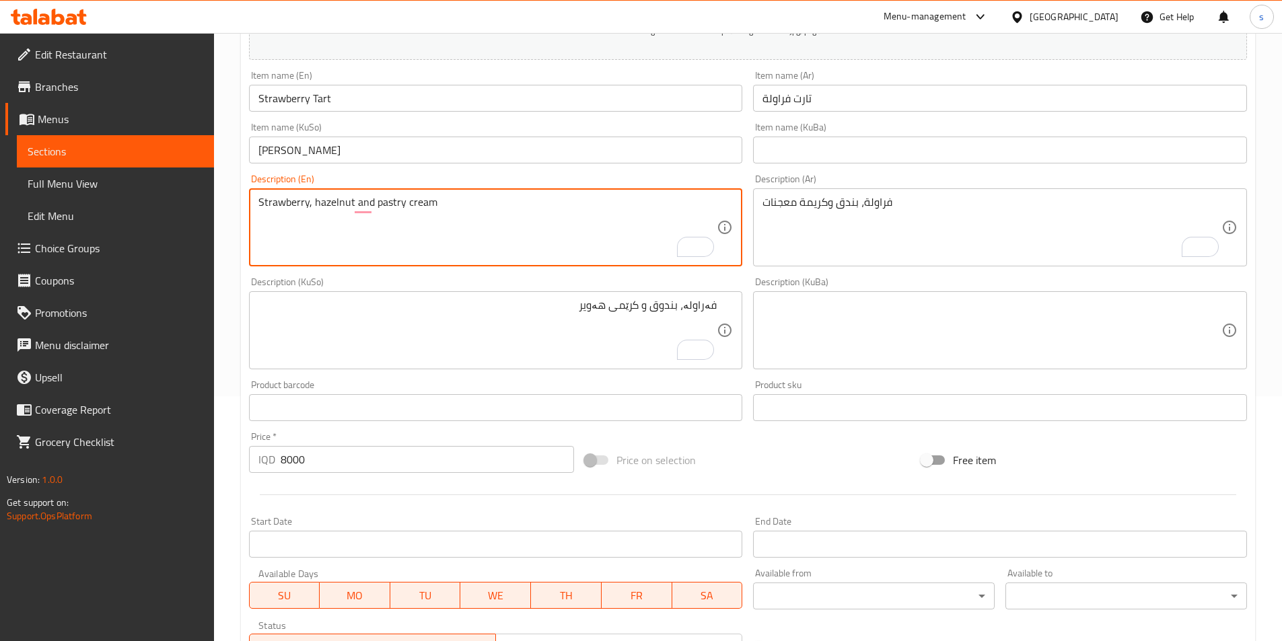
click at [390, 201] on textarea "Strawberry, hazelnut and pastry cream" at bounding box center [487, 228] width 459 height 64
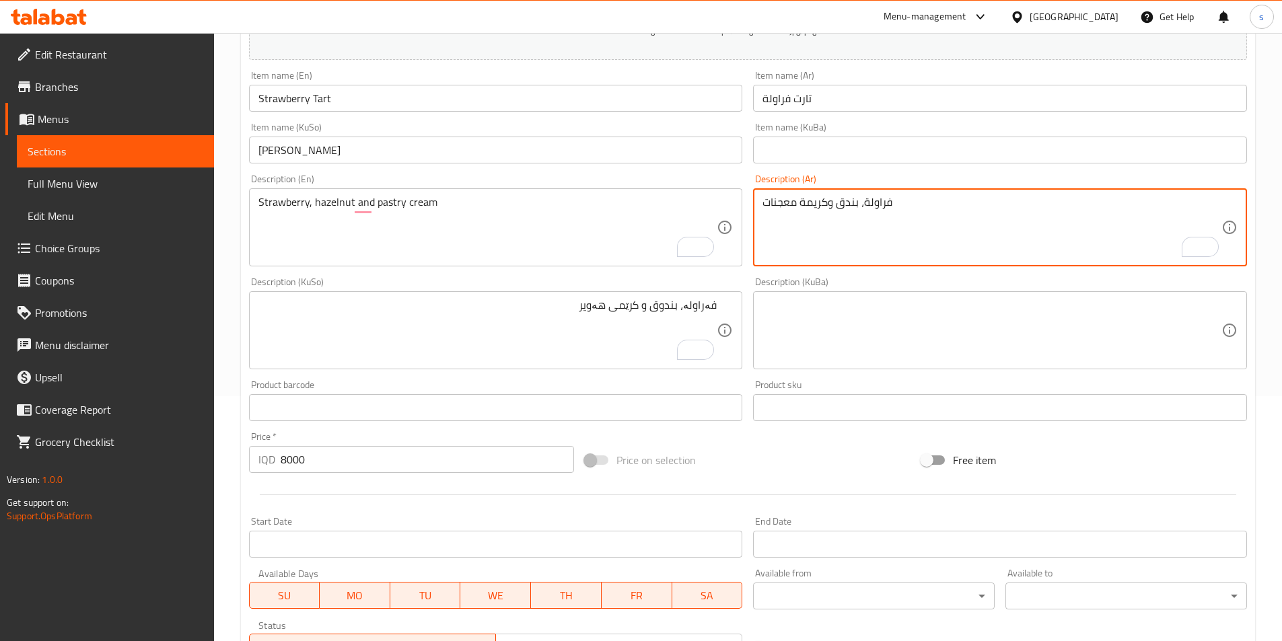
drag, startPoint x: 796, startPoint y: 203, endPoint x: 754, endPoint y: 208, distance: 42.0
click at [754, 208] on div "فراولة، بندق وكريمة معجنات Description (Ar)" at bounding box center [1000, 227] width 494 height 78
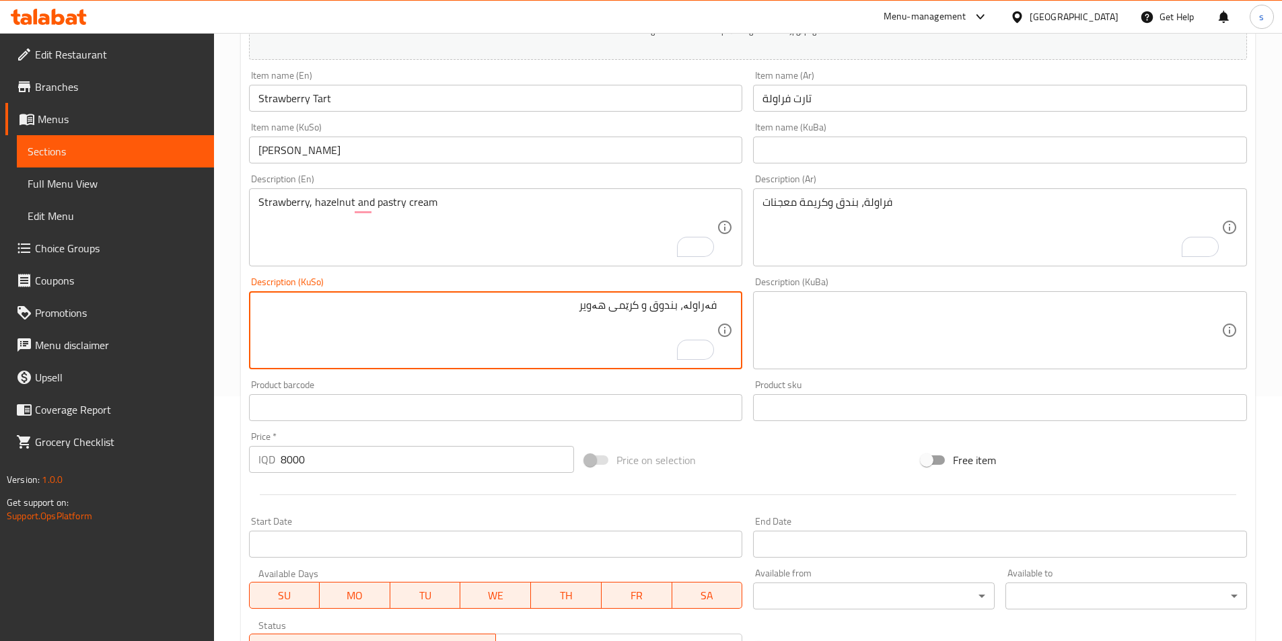
drag, startPoint x: 577, startPoint y: 313, endPoint x: 612, endPoint y: 310, distance: 35.1
paste textarea "هەویر"
type textarea "فەراولە، بندوق و هەویری کرێمی"
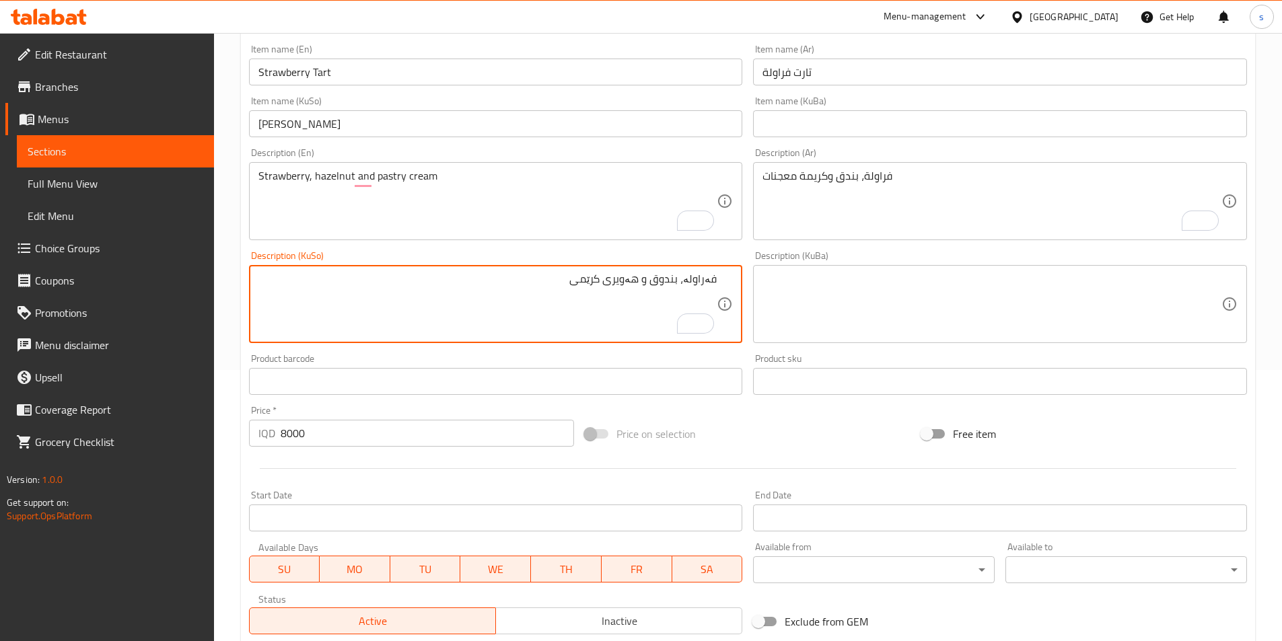
scroll to position [446, 0]
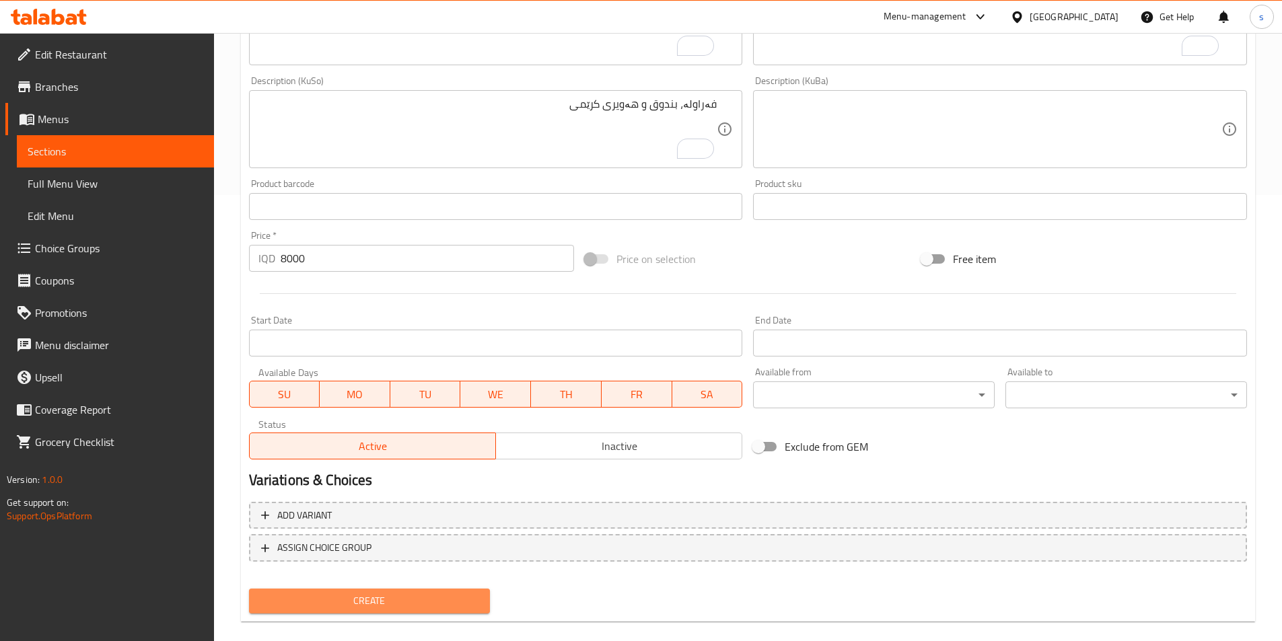
click at [376, 602] on span "Create" at bounding box center [370, 601] width 220 height 17
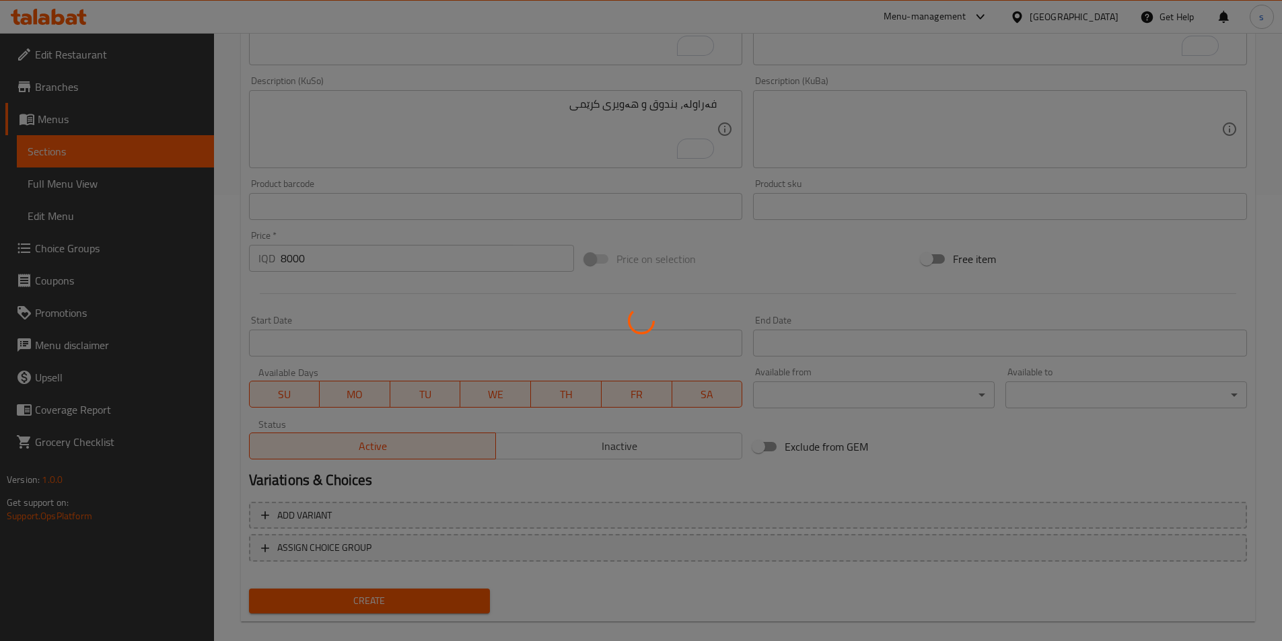
type input "0"
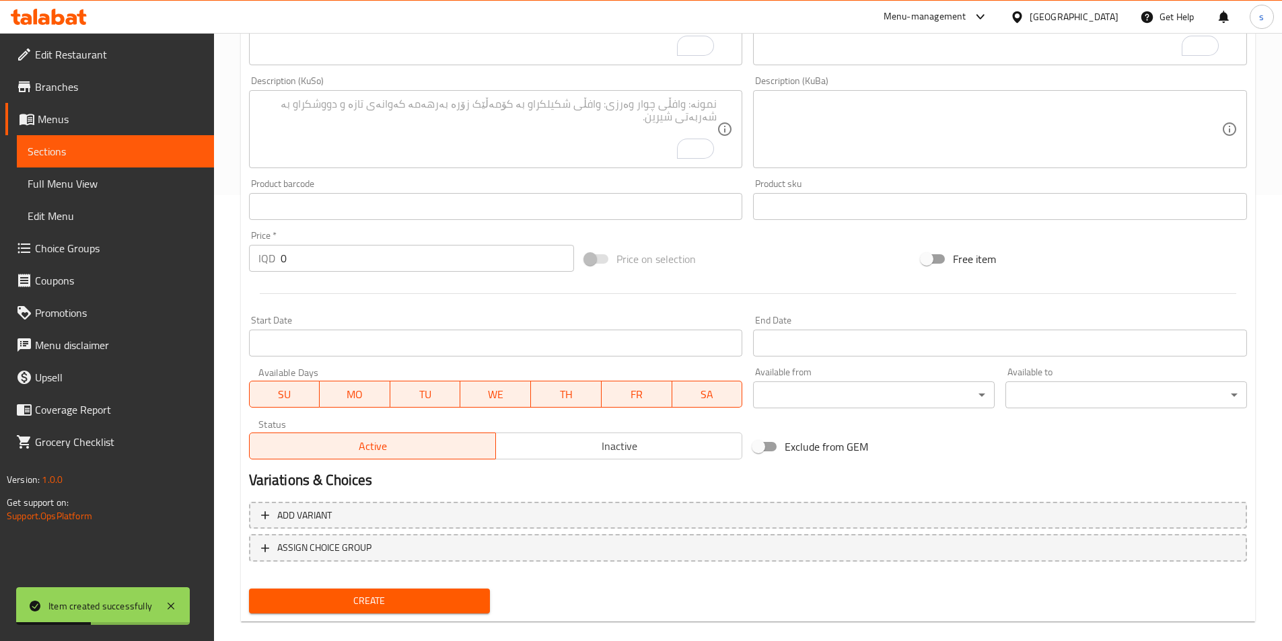
click at [145, 142] on link "Sections" at bounding box center [115, 151] width 197 height 32
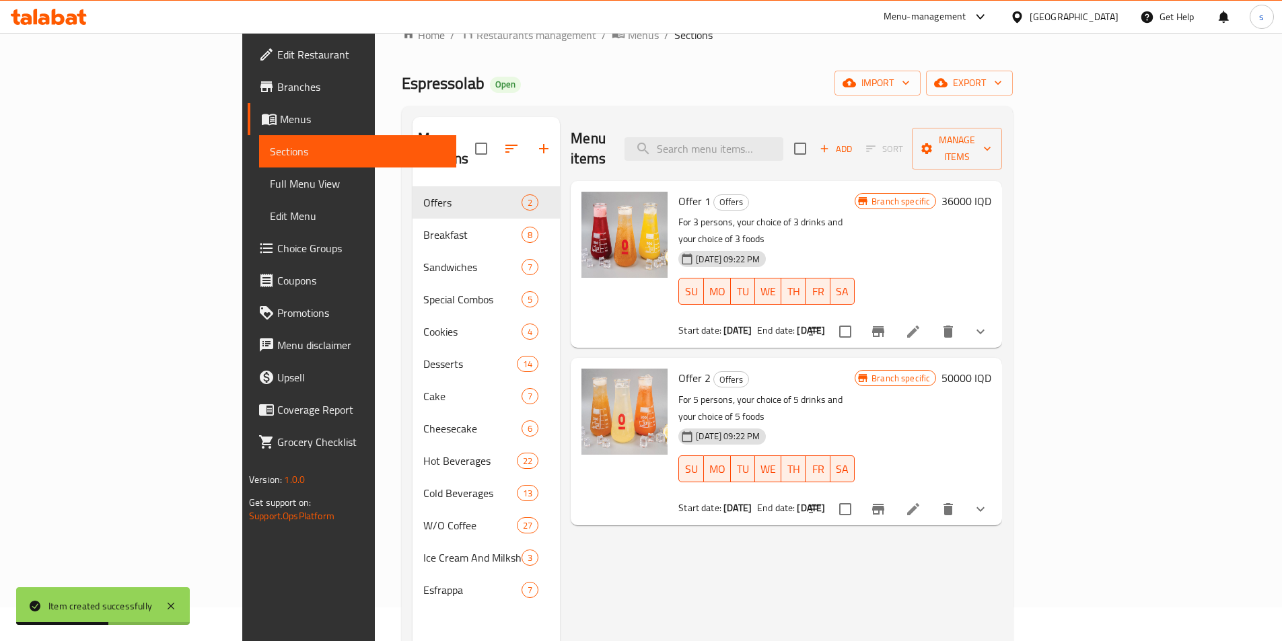
scroll to position [28, 0]
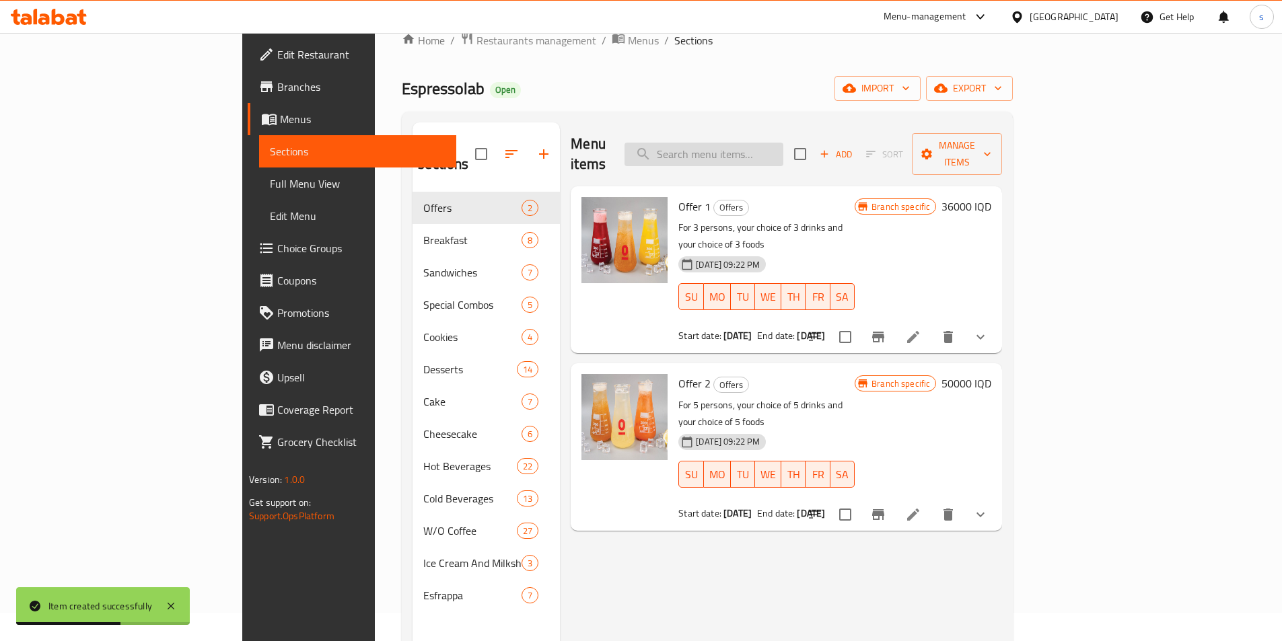
click at [783, 143] on input "search" at bounding box center [703, 155] width 159 height 24
type input "ڤ"
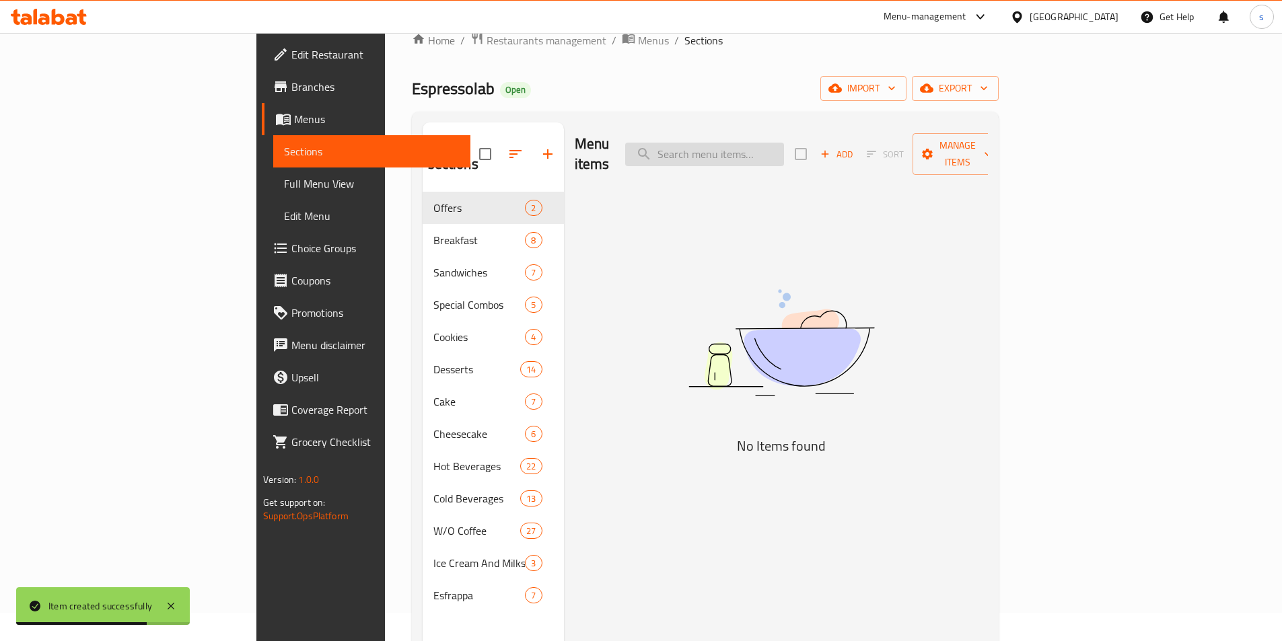
paste input "Cappuccino"
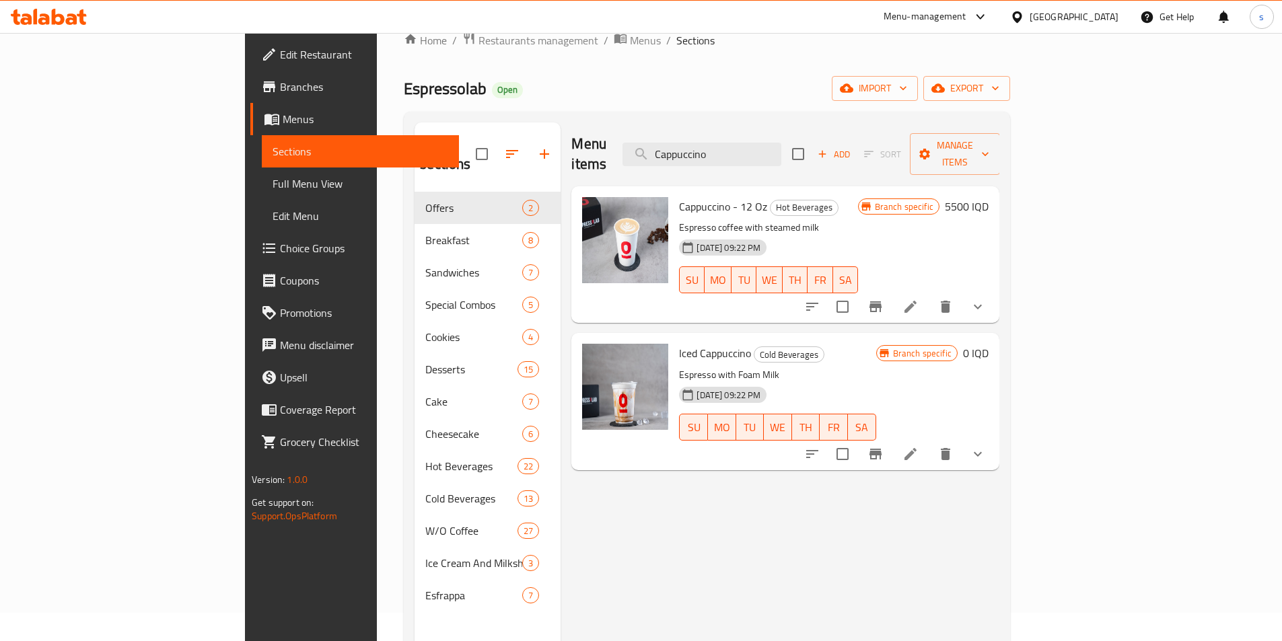
type input "Cappuccino"
click at [994, 291] on button "show more" at bounding box center [977, 307] width 32 height 32
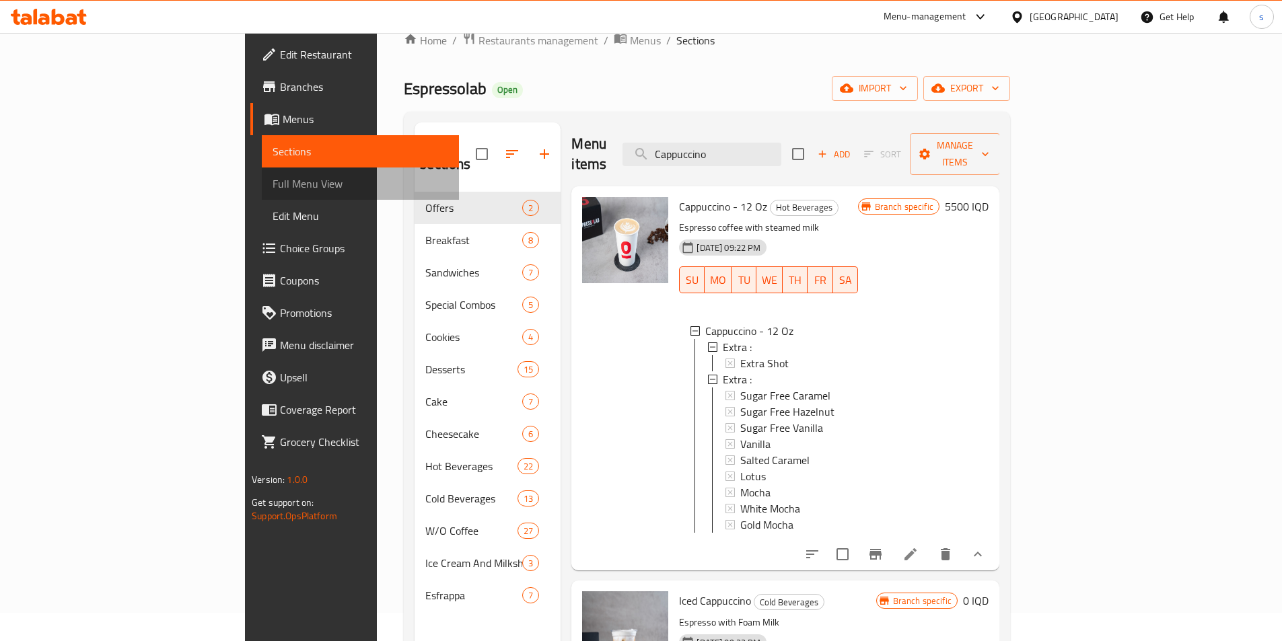
click at [272, 180] on span "Full Menu View" at bounding box center [360, 184] width 176 height 16
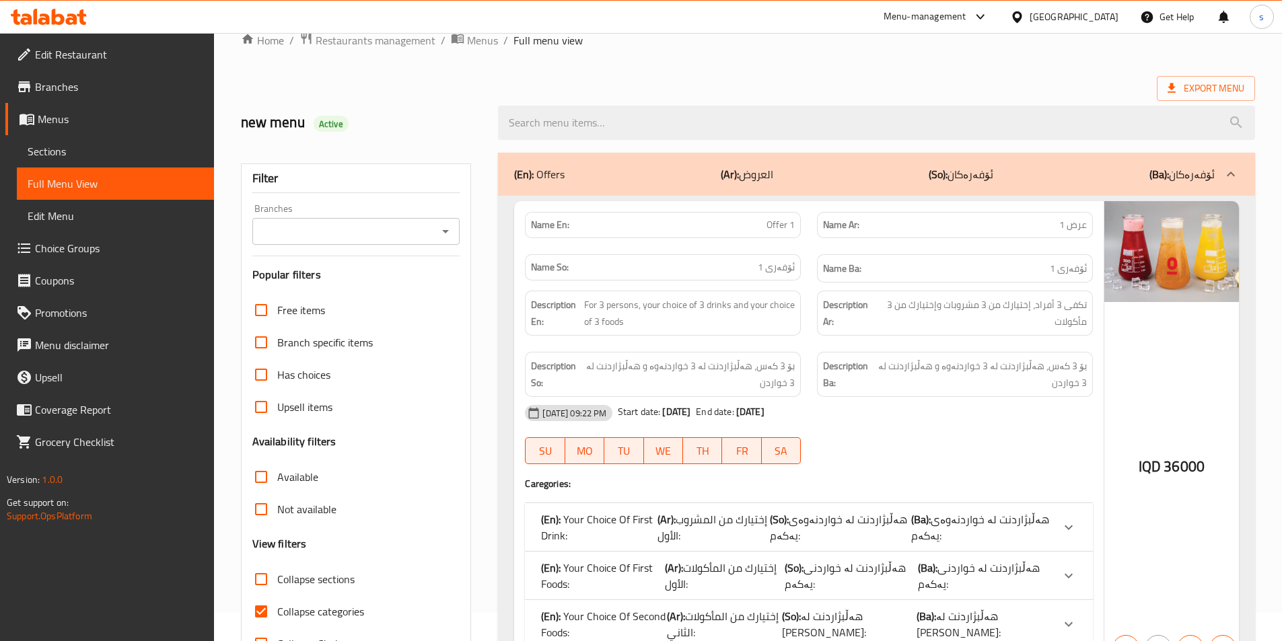
click at [455, 213] on div "Branches Branches" at bounding box center [356, 224] width 208 height 41
click at [451, 226] on icon "Open" at bounding box center [445, 231] width 16 height 16
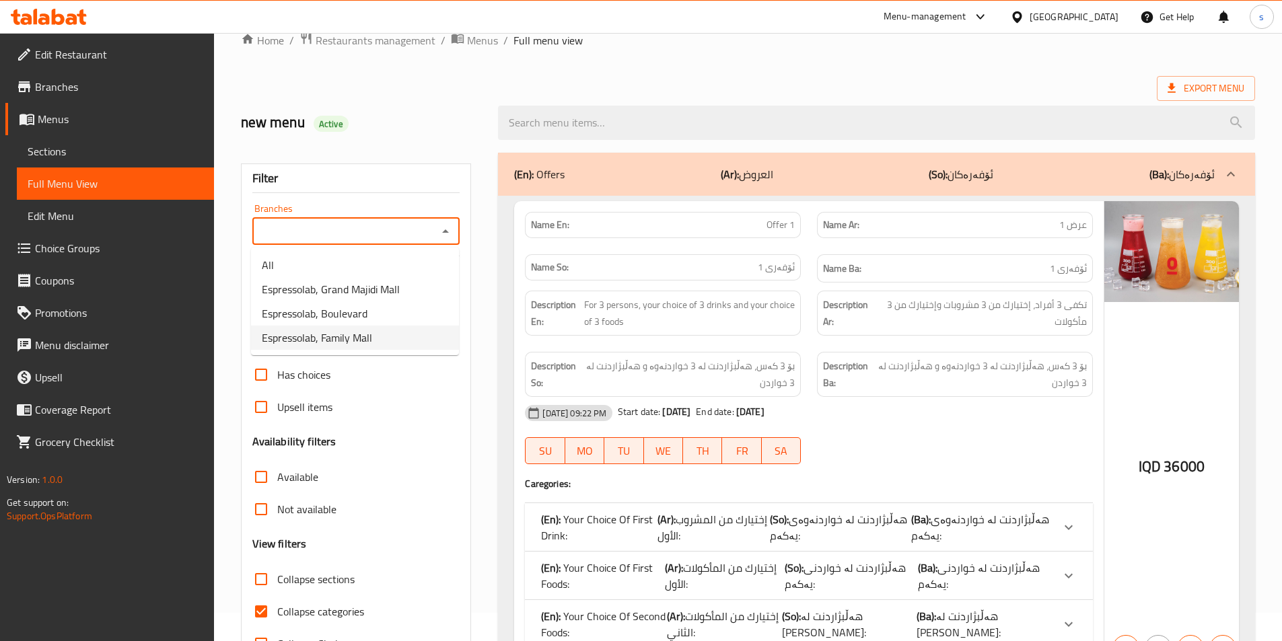
click at [388, 339] on li "Espressolab, Family Mall" at bounding box center [355, 338] width 208 height 24
type input "Espressolab, Family Mall"
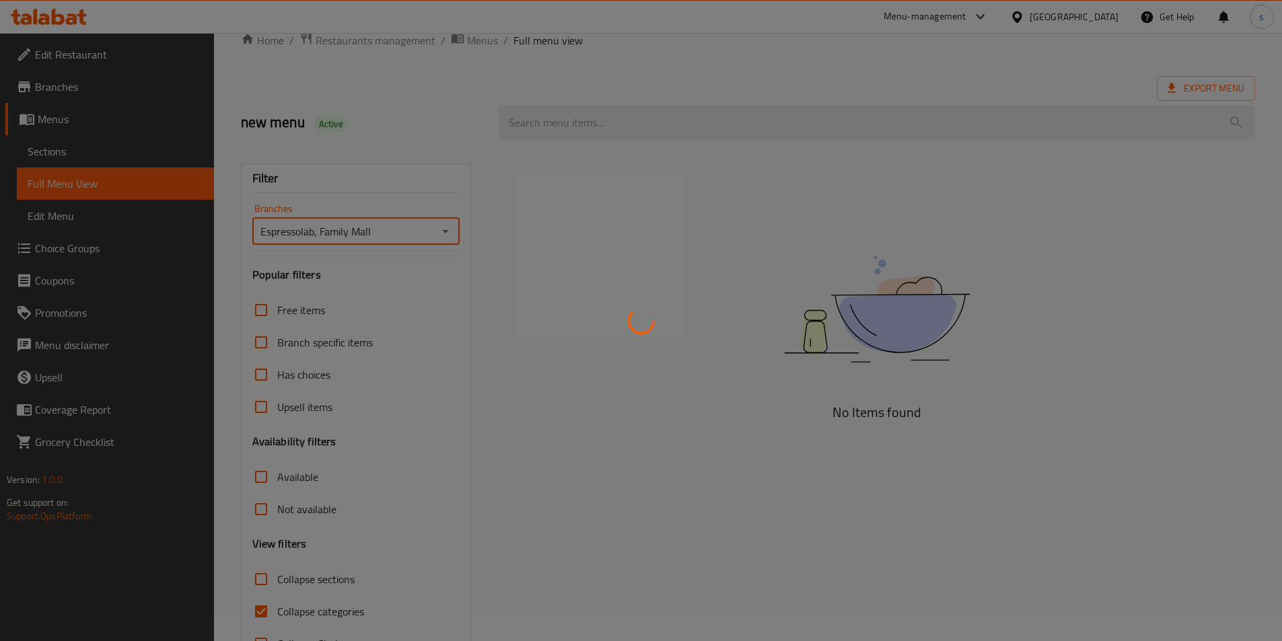
click at [585, 136] on div at bounding box center [641, 320] width 1282 height 641
click at [585, 134] on div at bounding box center [641, 320] width 1282 height 641
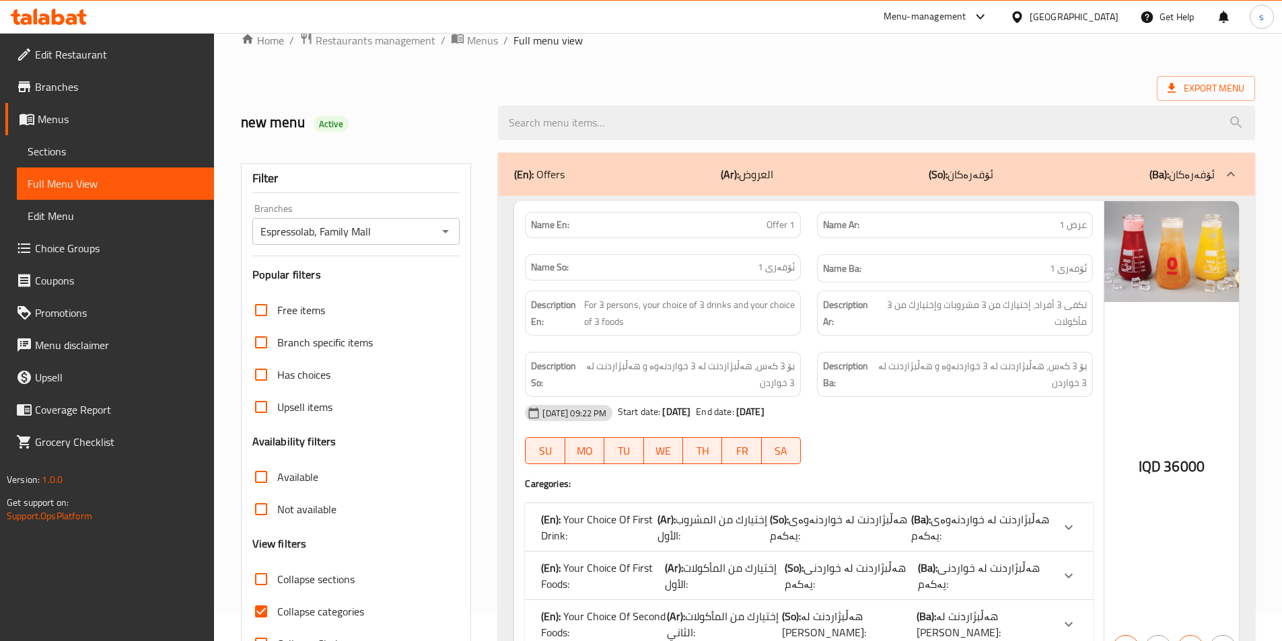
click at [591, 122] on div at bounding box center [641, 320] width 1282 height 641
click at [591, 122] on input "search" at bounding box center [876, 123] width 757 height 34
paste input "Cappuccino"
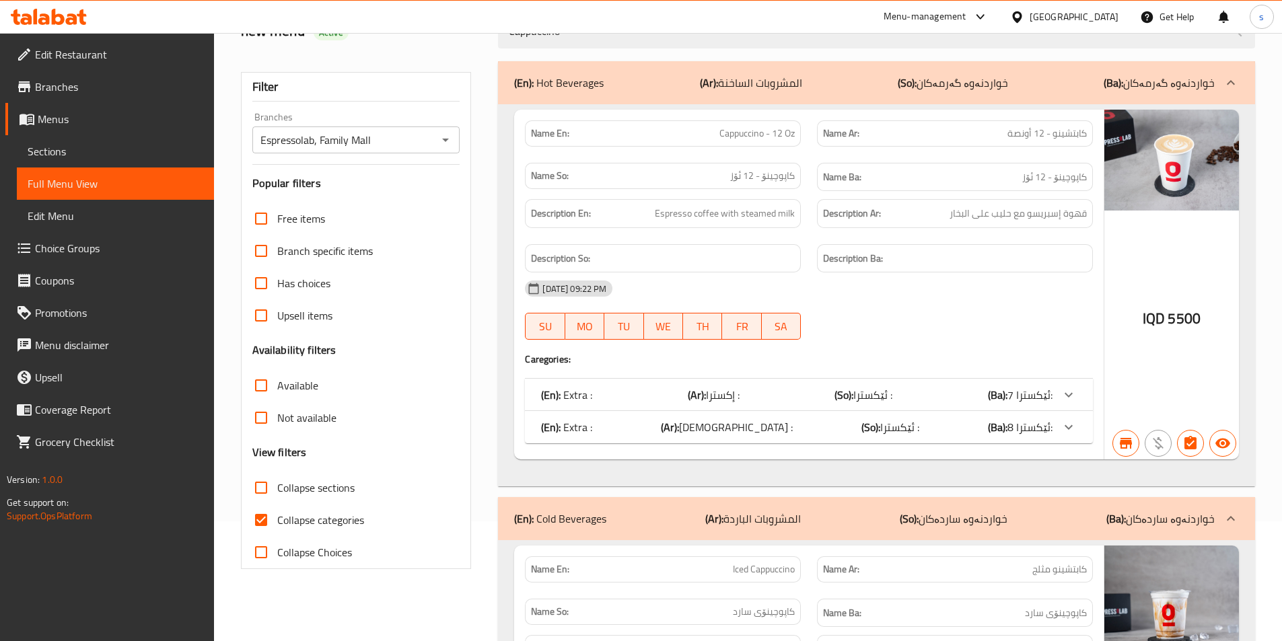
scroll to position [141, 0]
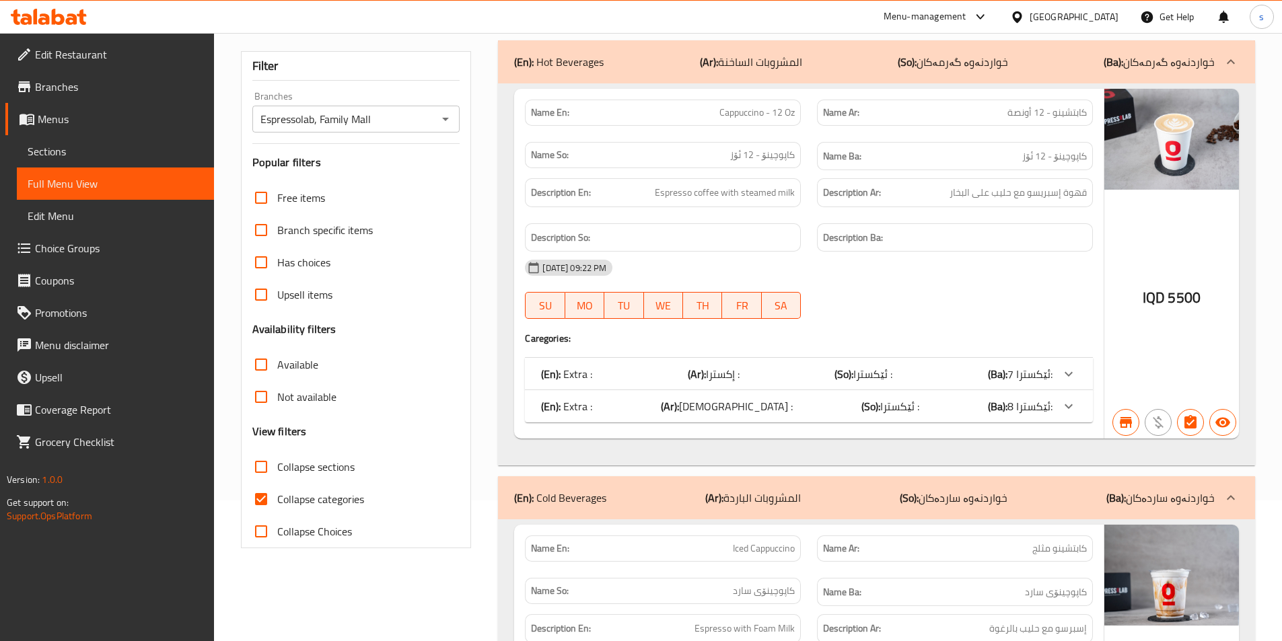
type input "Cappuccino"
click at [262, 494] on input "Collapse categories" at bounding box center [261, 499] width 32 height 32
checkbox input "false"
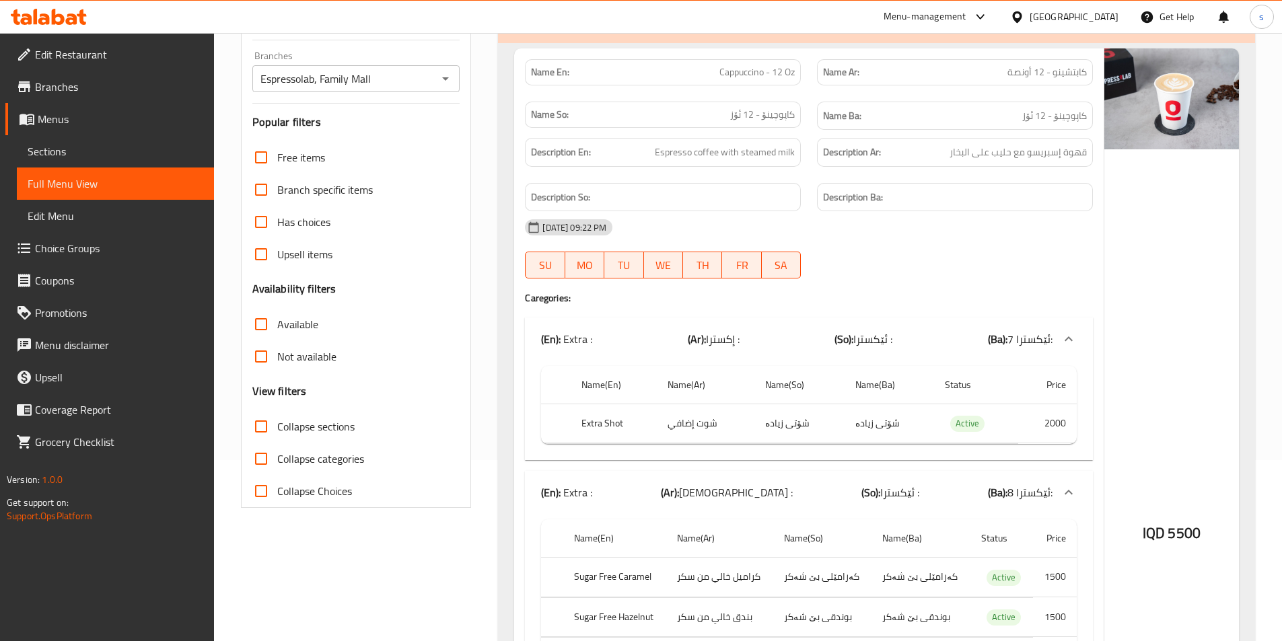
scroll to position [149, 0]
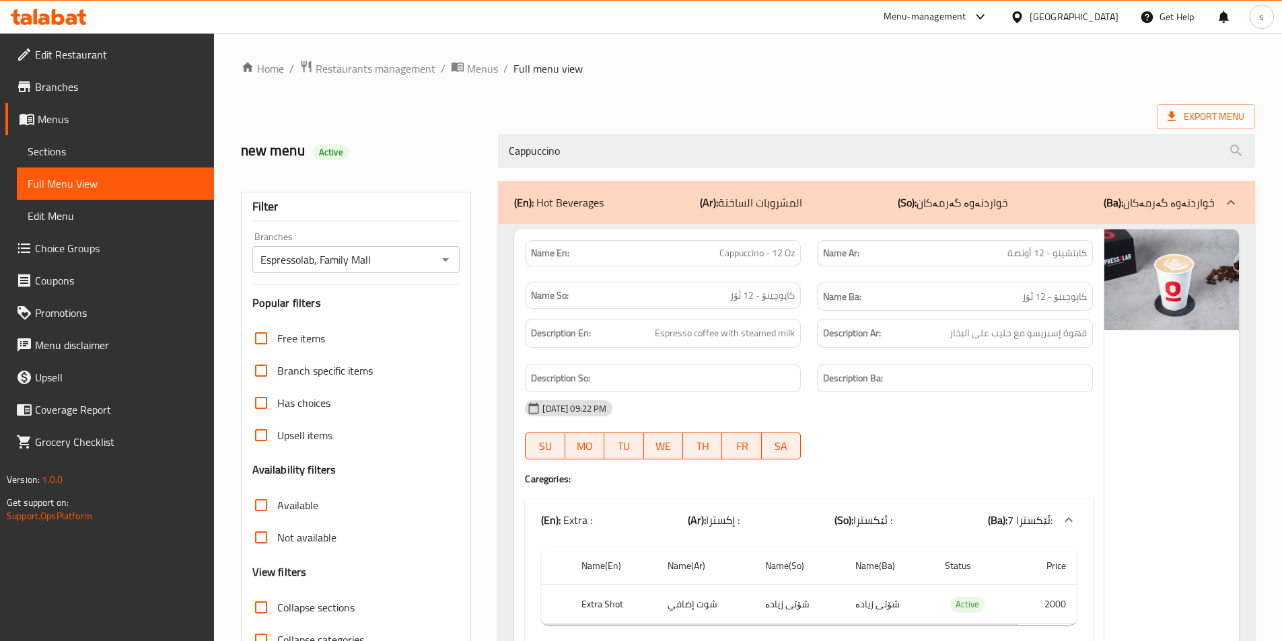
scroll to position [118, 0]
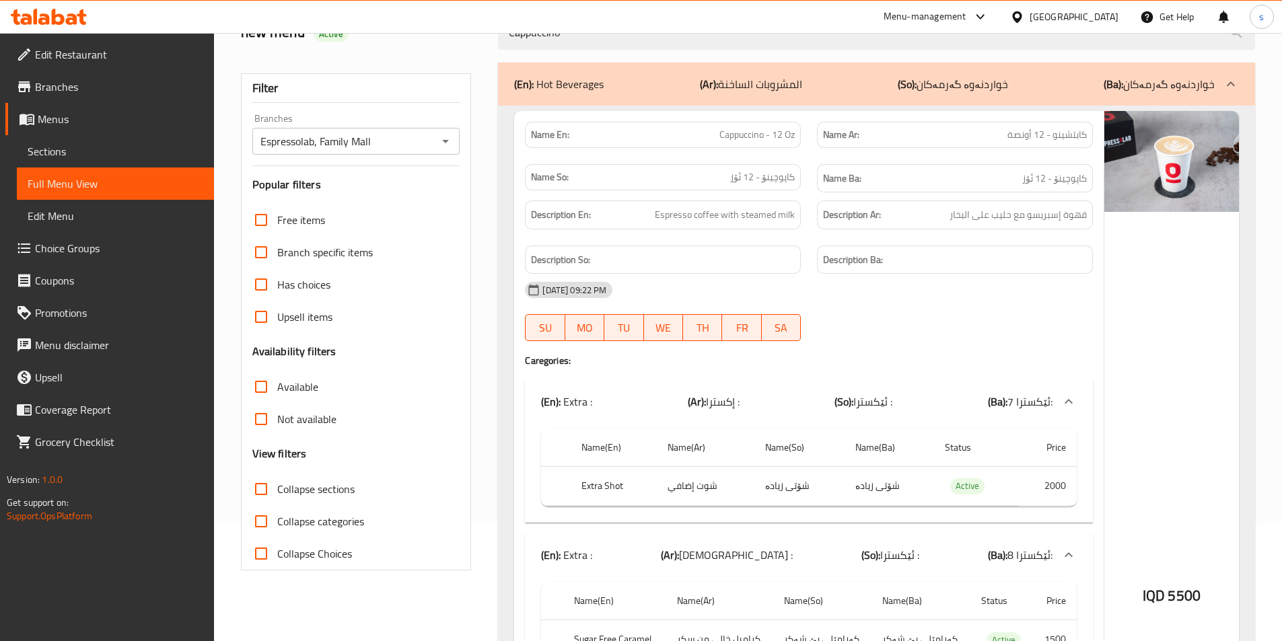
click at [454, 144] on button "Open" at bounding box center [445, 141] width 19 height 19
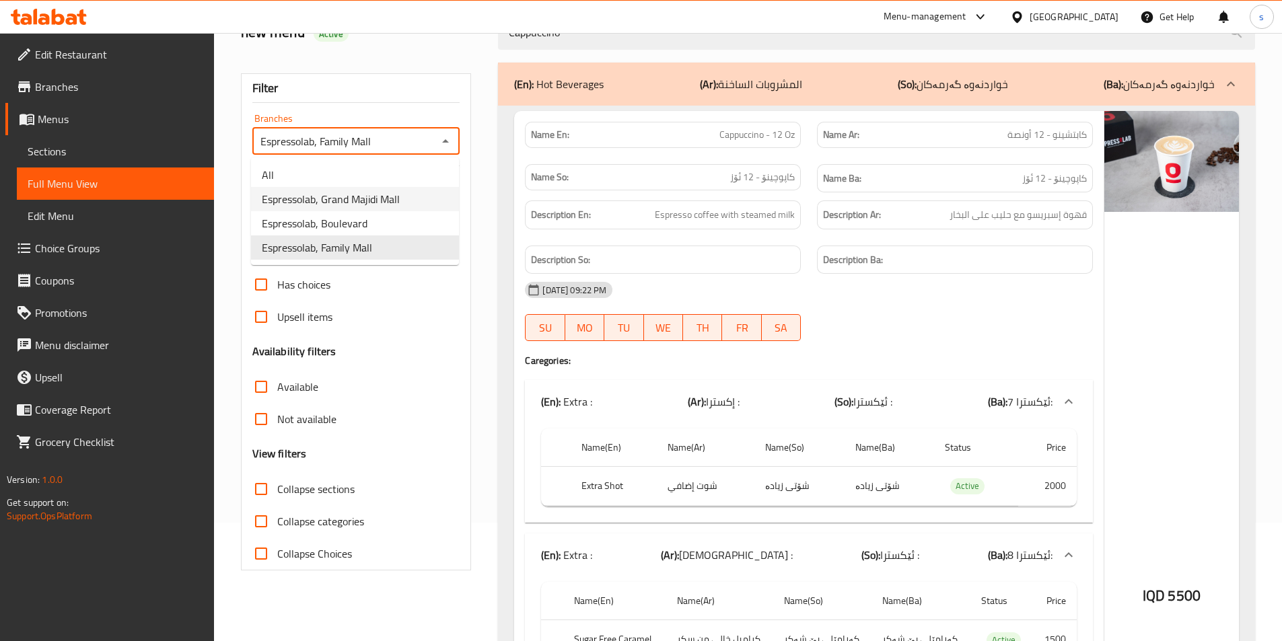
click at [432, 209] on li "Espressolab, Grand Majidi Mall" at bounding box center [355, 199] width 208 height 24
type input "Espressolab, Grand Majidi Mall"
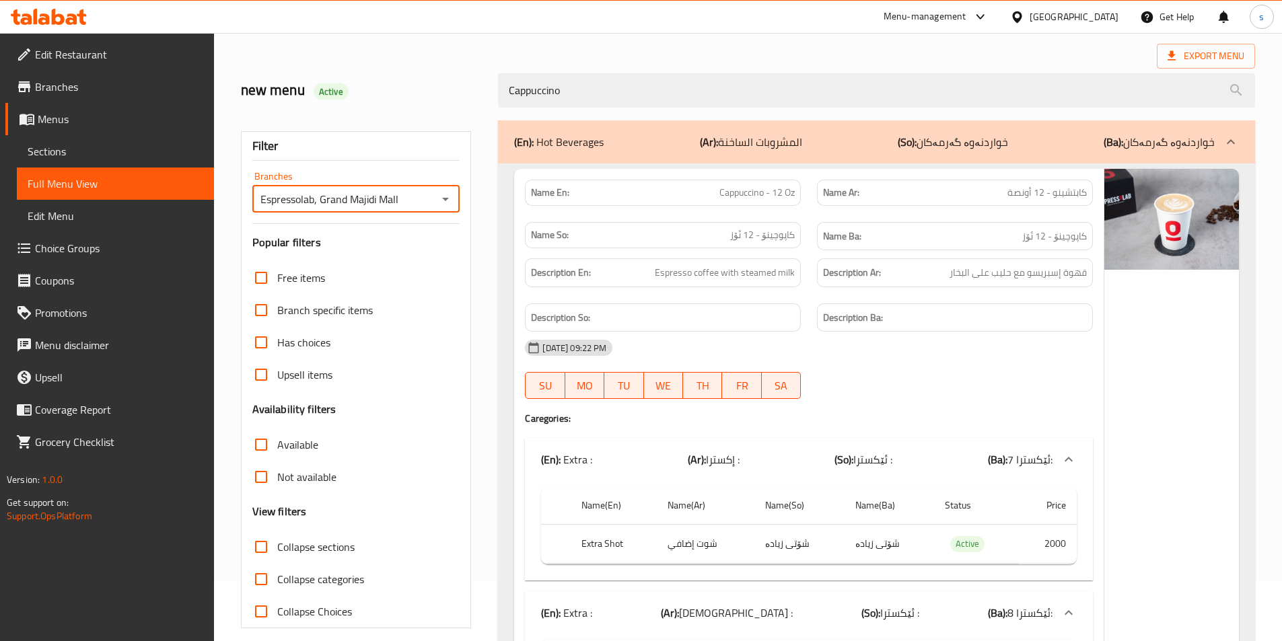
scroll to position [35, 0]
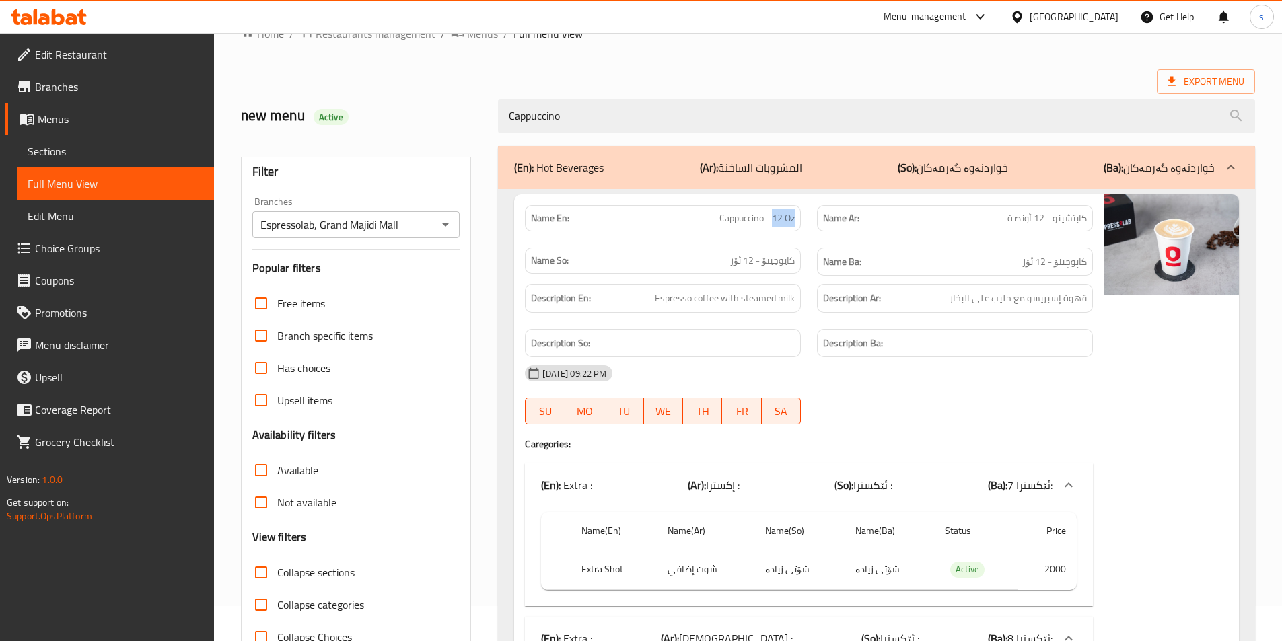
drag, startPoint x: 771, startPoint y: 214, endPoint x: 807, endPoint y: 215, distance: 35.7
click at [807, 215] on div "Name En: Cappuccino - 12 Oz" at bounding box center [663, 218] width 292 height 42
copy span "12 Oz"
drag, startPoint x: 756, startPoint y: 262, endPoint x: 705, endPoint y: 262, distance: 50.5
click at [705, 262] on p "Name So: کاپوچینۆ - 12 ئۆز" at bounding box center [663, 261] width 264 height 14
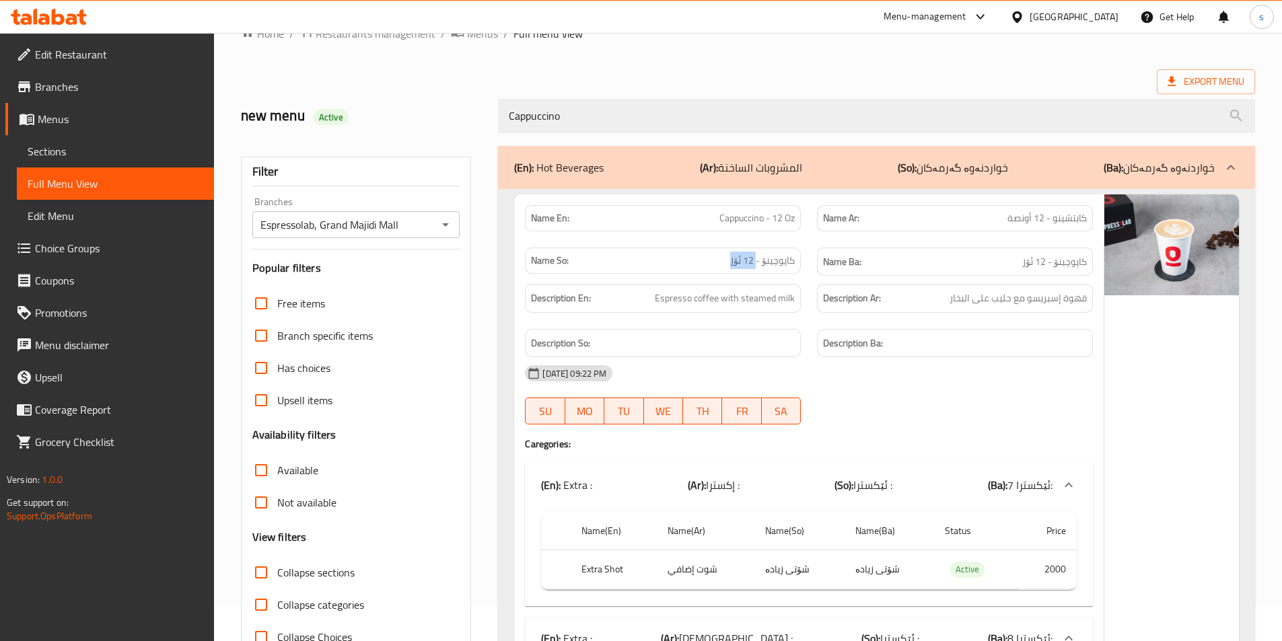
copy span "12 ئۆز"
drag, startPoint x: 996, startPoint y: 216, endPoint x: 1046, endPoint y: 219, distance: 49.2
click at [1046, 219] on p "Name Ar: كابتشينو - 12 أونصة" at bounding box center [955, 218] width 264 height 14
copy span "12 أونصة"
click at [69, 151] on span "Sections" at bounding box center [116, 151] width 176 height 16
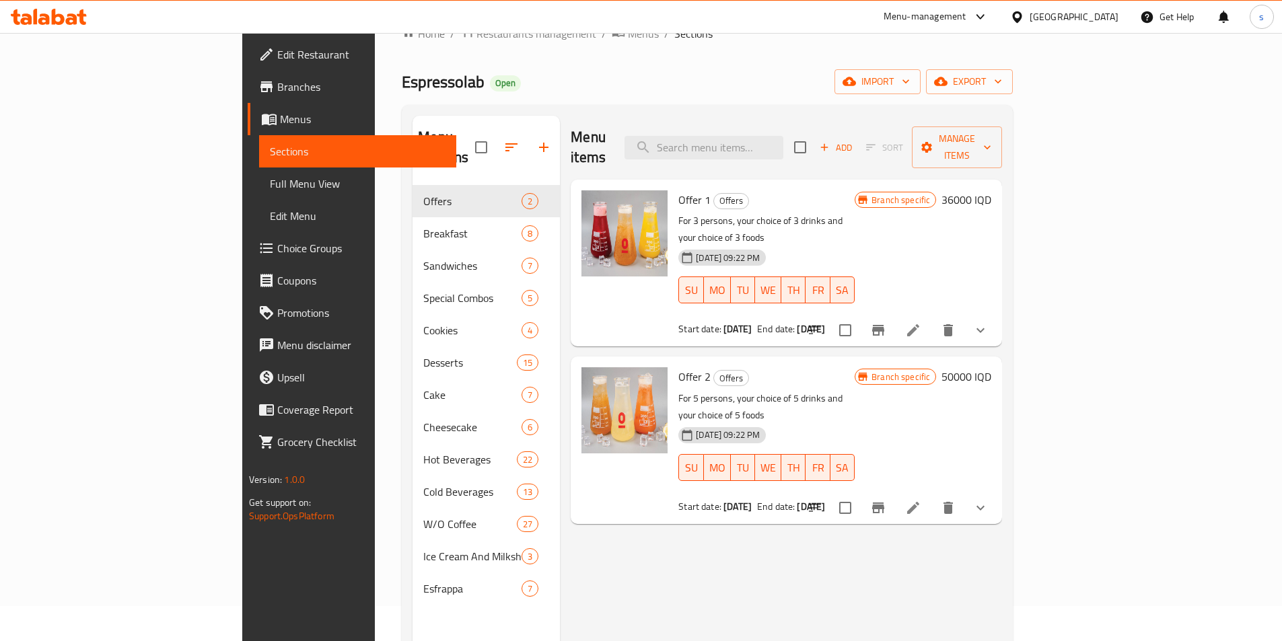
click at [768, 150] on div "Menu items Add Sort Manage items" at bounding box center [786, 148] width 431 height 64
click at [771, 141] on input "search" at bounding box center [703, 148] width 159 height 24
paste input "Cappuccino"
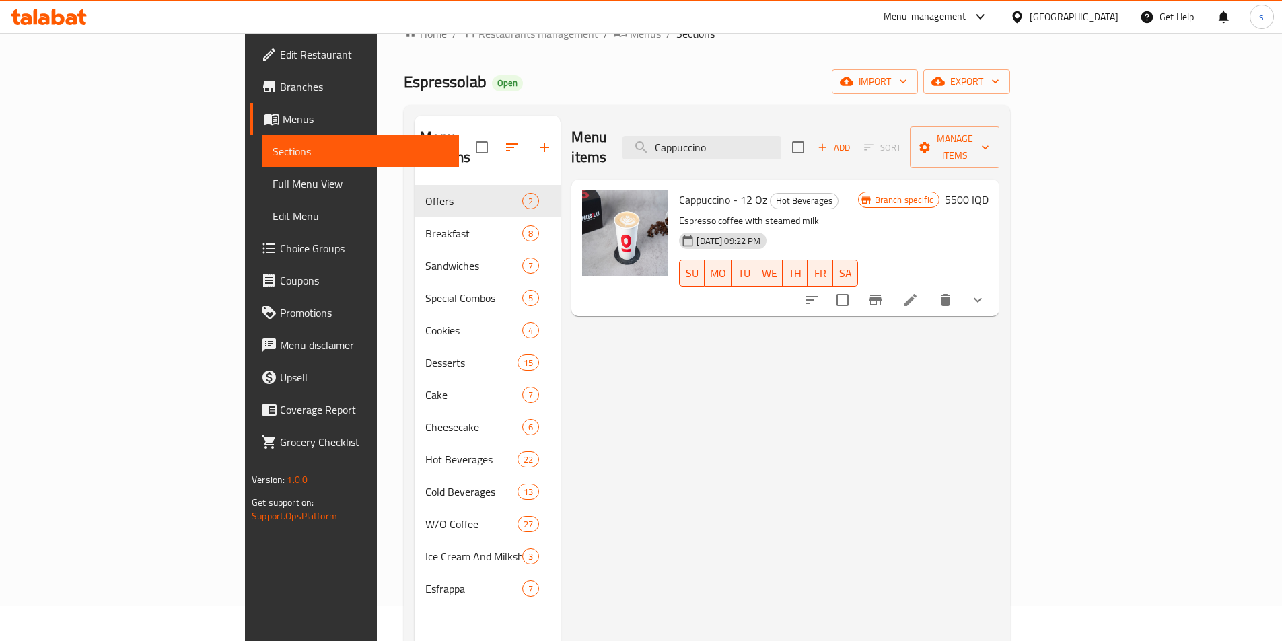
type input "Cappuccino"
click at [250, 259] on link "Choice Groups" at bounding box center [354, 248] width 209 height 32
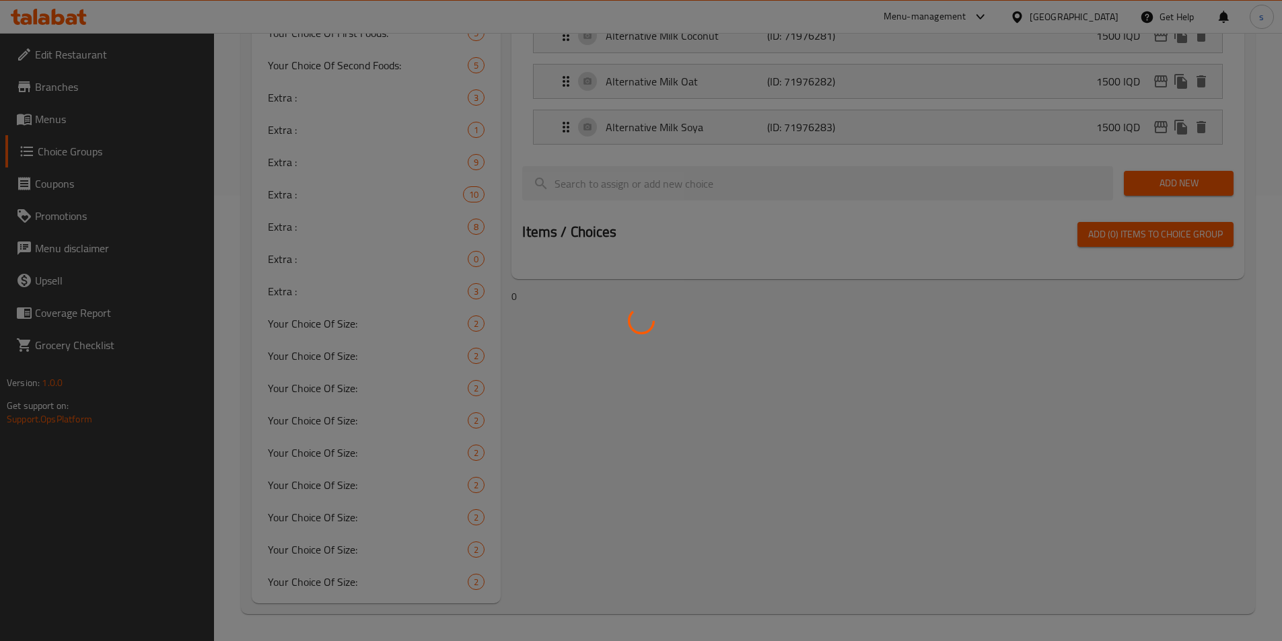
scroll to position [421, 0]
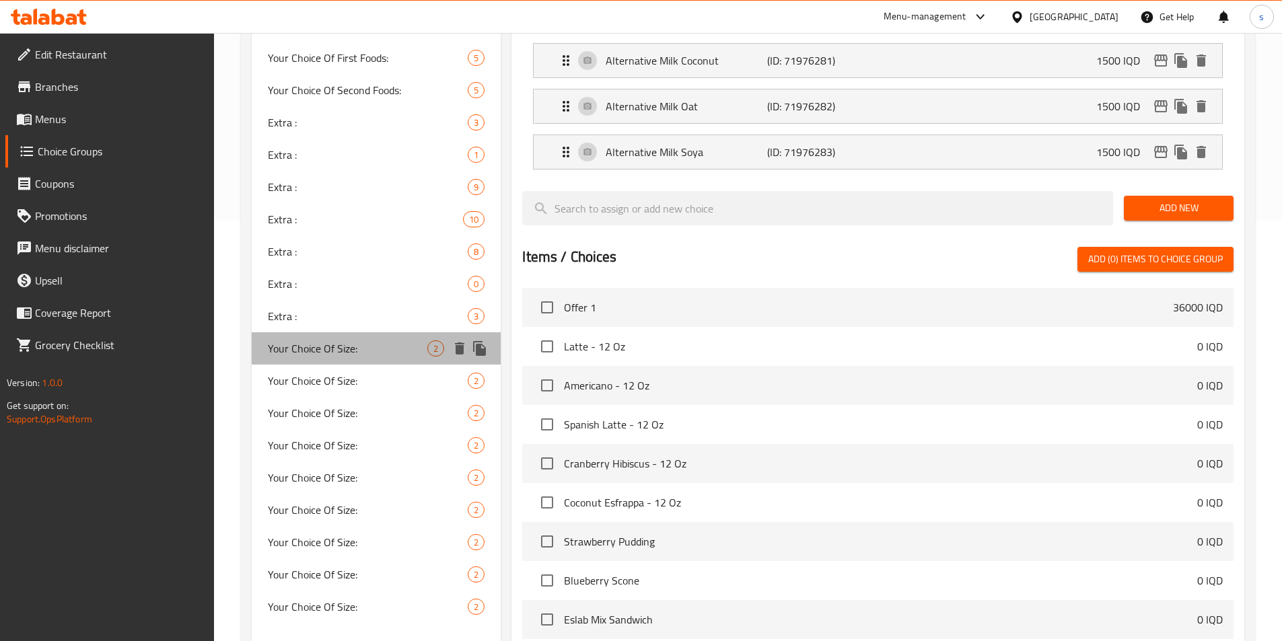
click at [347, 359] on div "Your Choice Of Size: 2" at bounding box center [377, 348] width 250 height 32
type input "Your Choice Of Size:"
type input "اختيارك للحجم:"
type input "هەڵبژاردنت لە قەبارە:"
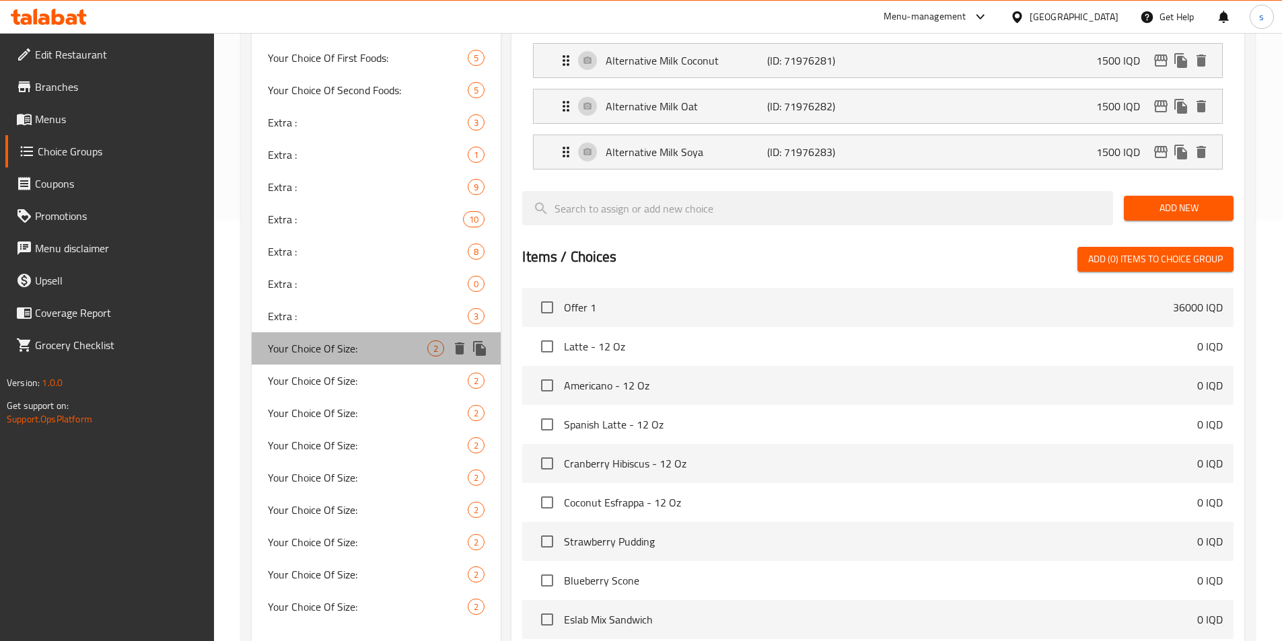
type input "1"
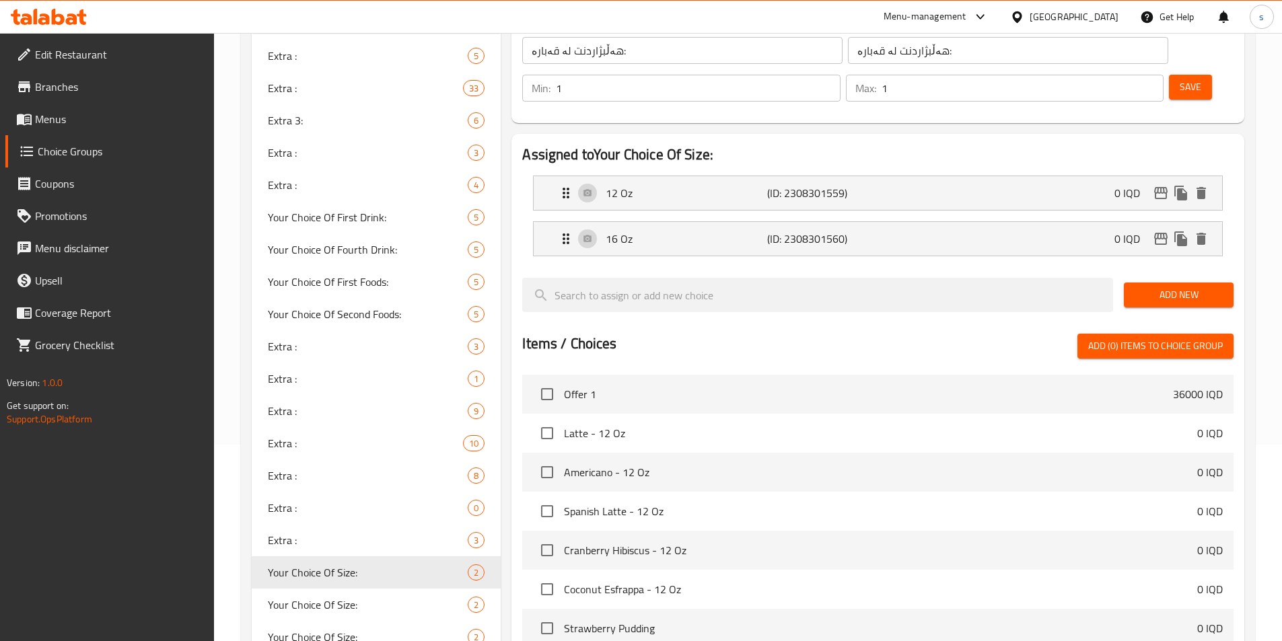
scroll to position [186, 0]
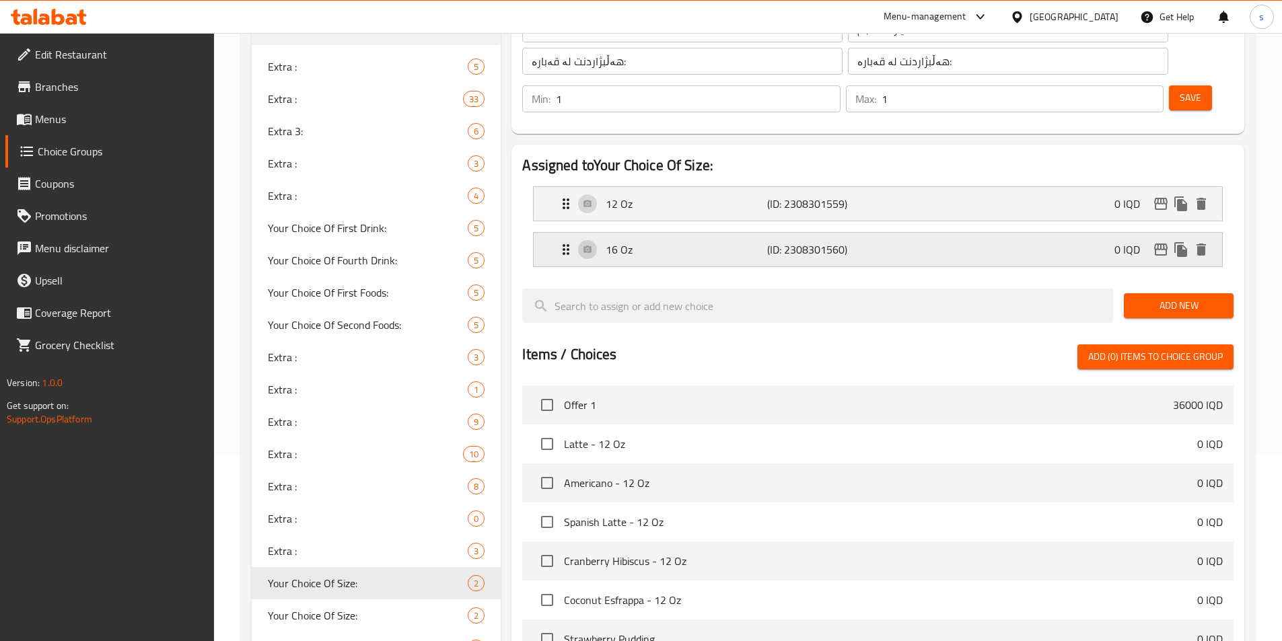
click at [975, 233] on div "16 Oz (ID: 2308301560) 0 IQD" at bounding box center [882, 250] width 648 height 34
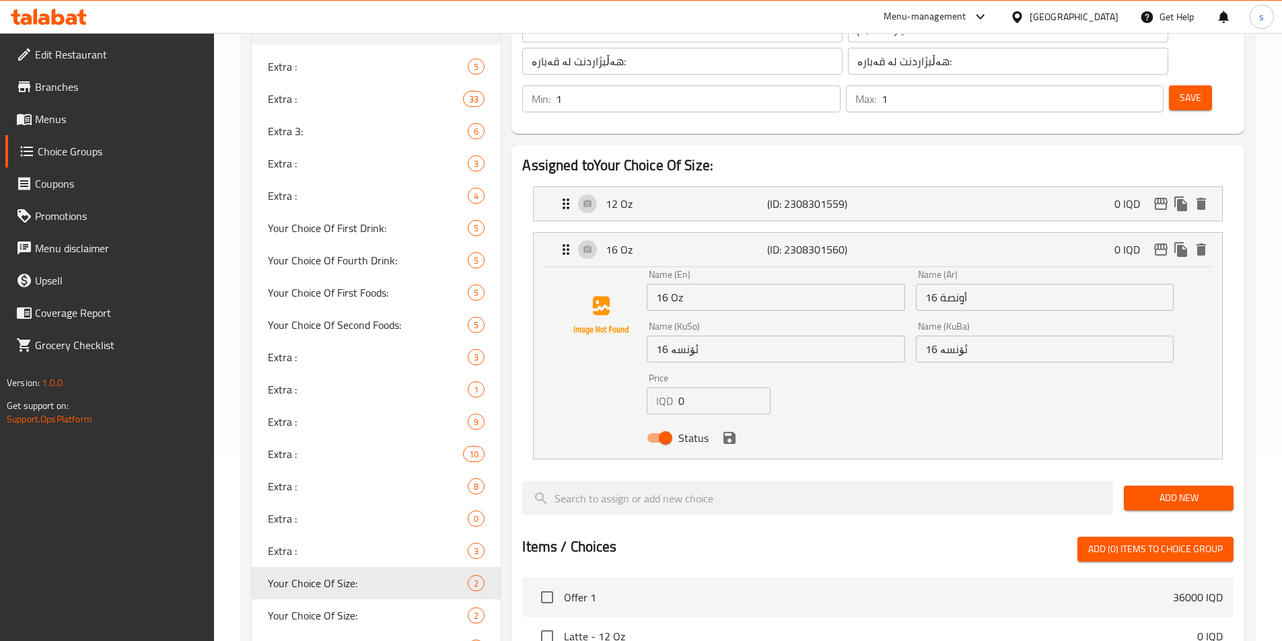
click at [730, 336] on input "16 ئۆنسە" at bounding box center [776, 349] width 258 height 27
click at [717, 284] on input "16 Oz" at bounding box center [776, 297] width 258 height 27
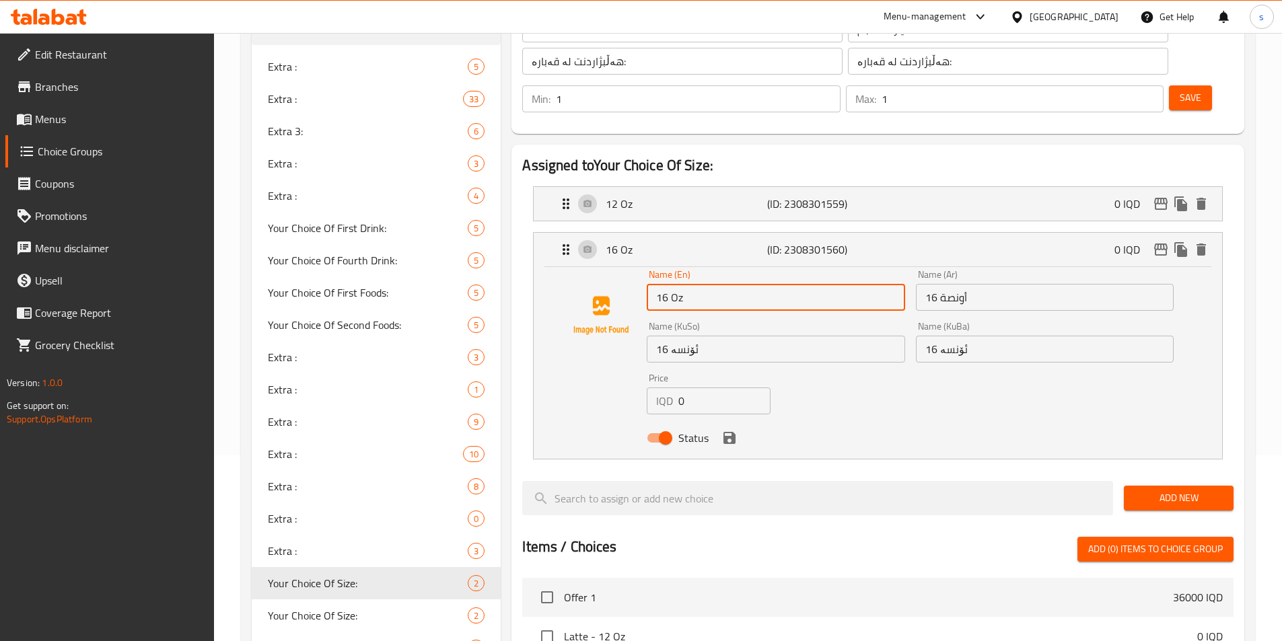
click at [717, 284] on input "16 Oz" at bounding box center [776, 297] width 258 height 27
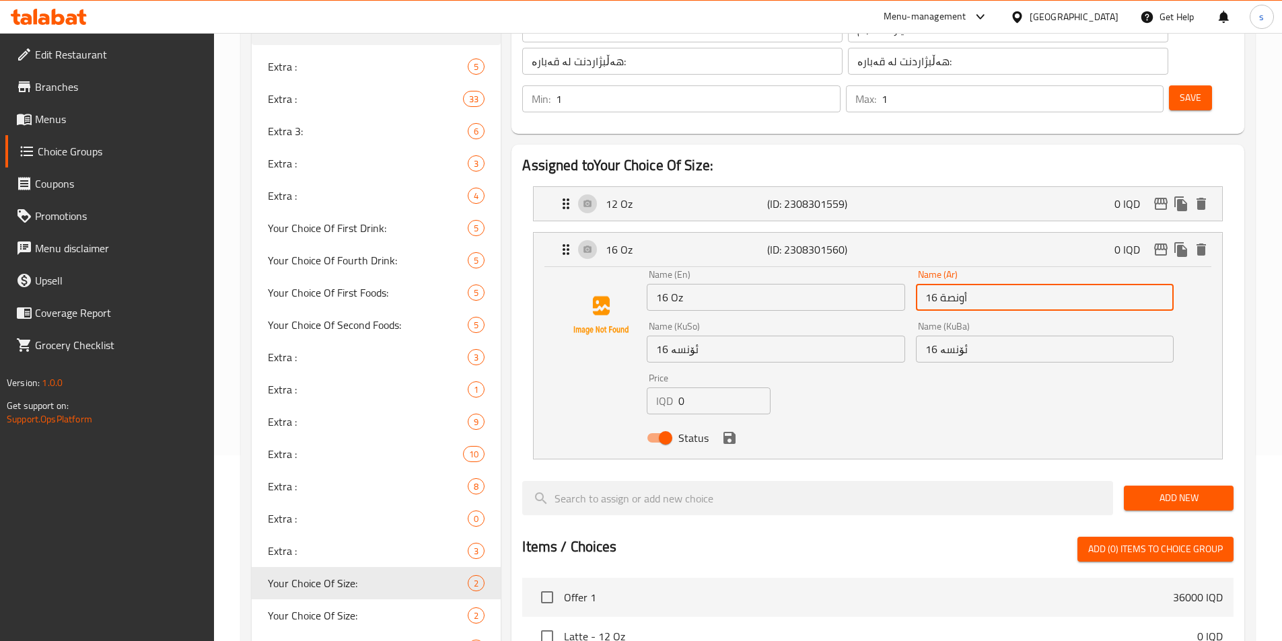
click at [1000, 284] on input "16 أونصة" at bounding box center [1045, 297] width 258 height 27
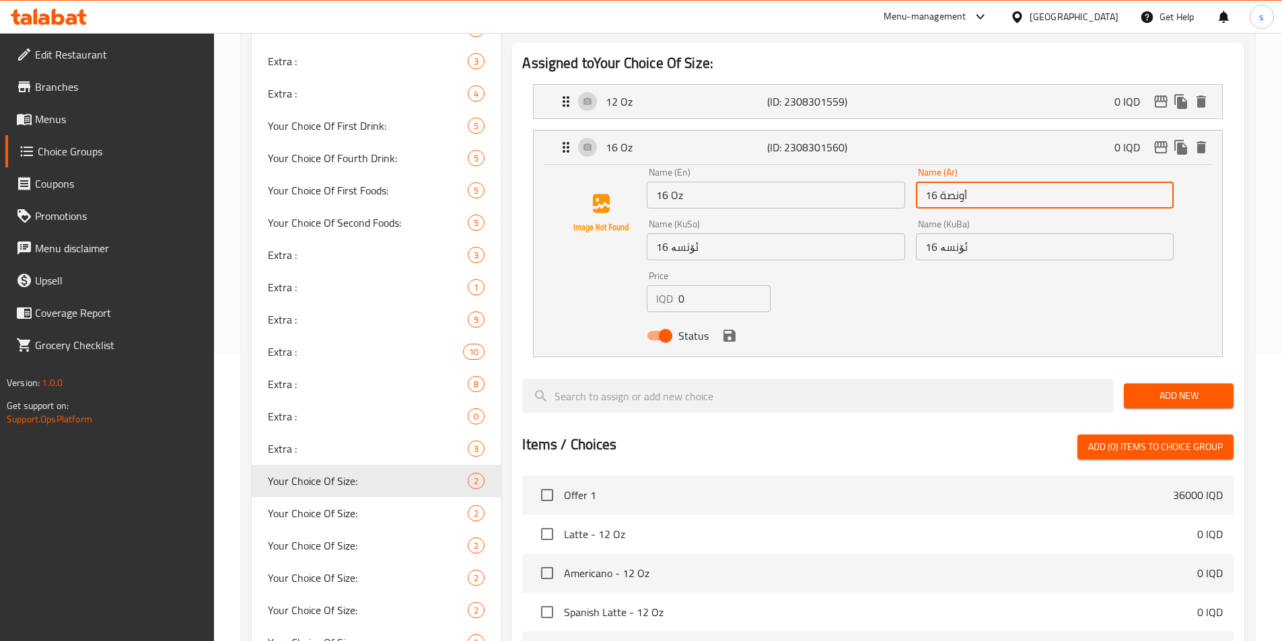
scroll to position [467, 0]
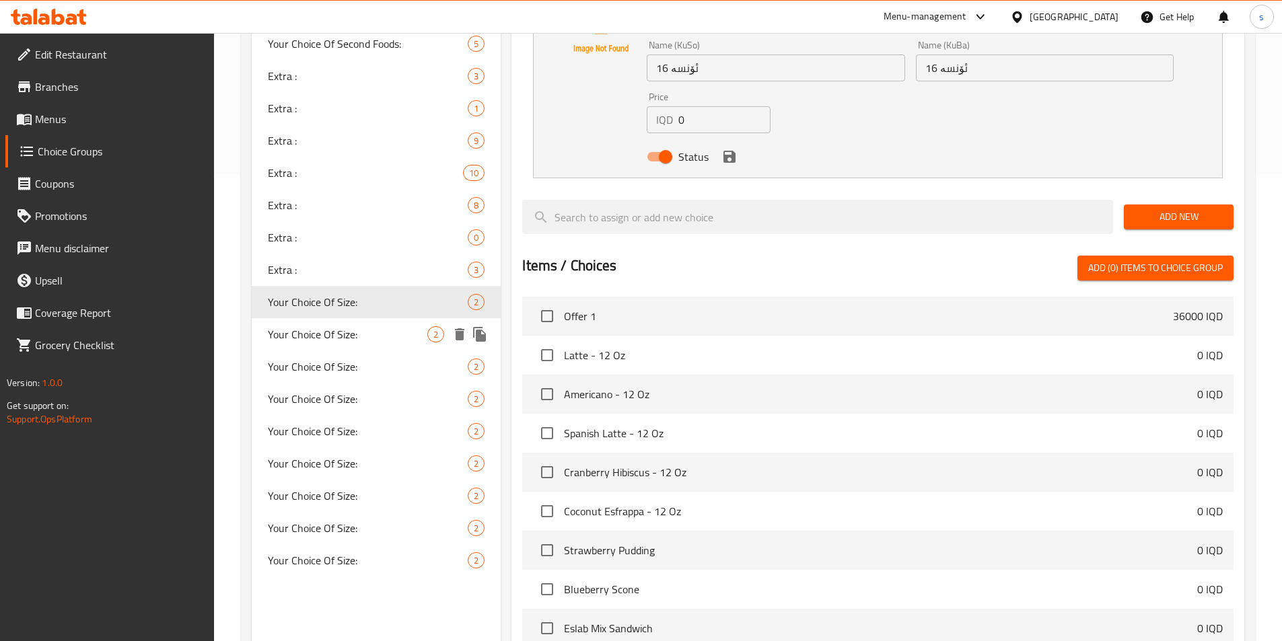
click at [282, 340] on span "Your Choice Of Size:" at bounding box center [348, 334] width 160 height 16
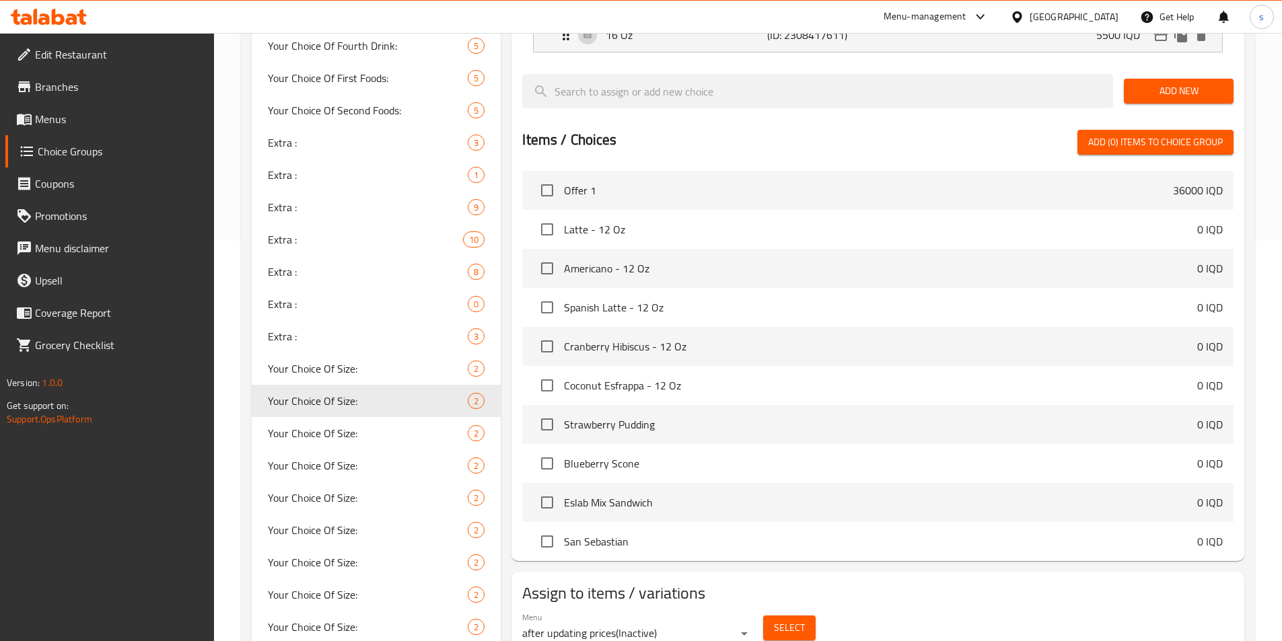
scroll to position [403, 0]
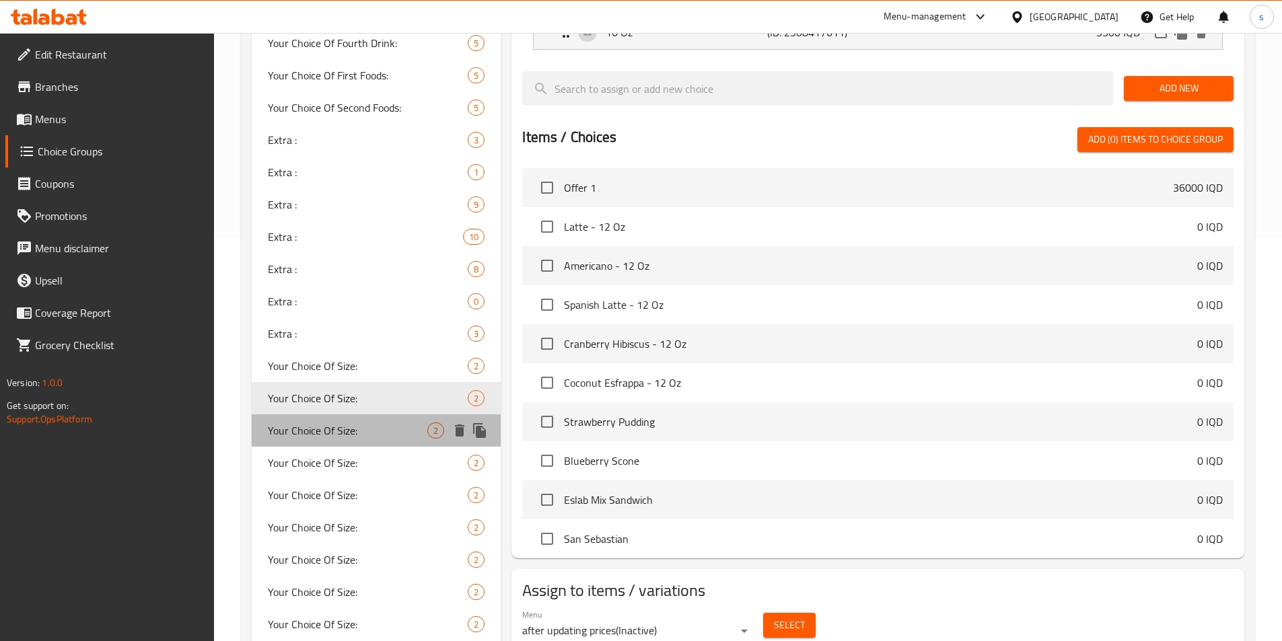
click at [285, 433] on span "Your Choice Of Size:" at bounding box center [348, 431] width 160 height 16
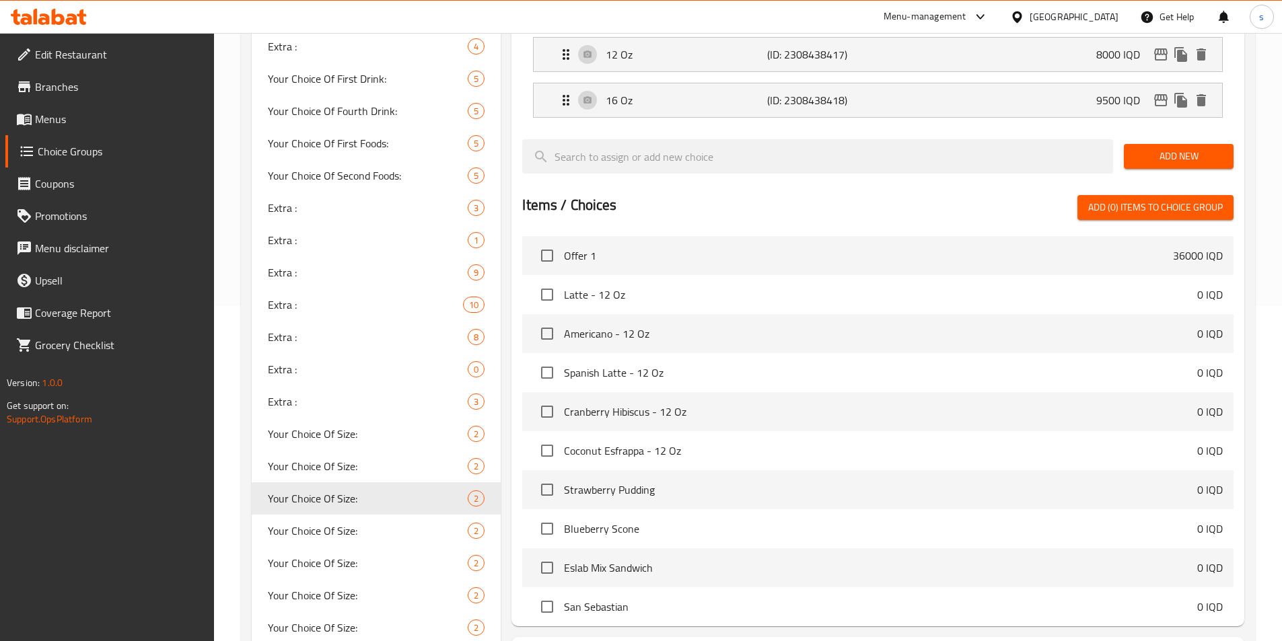
scroll to position [445, 0]
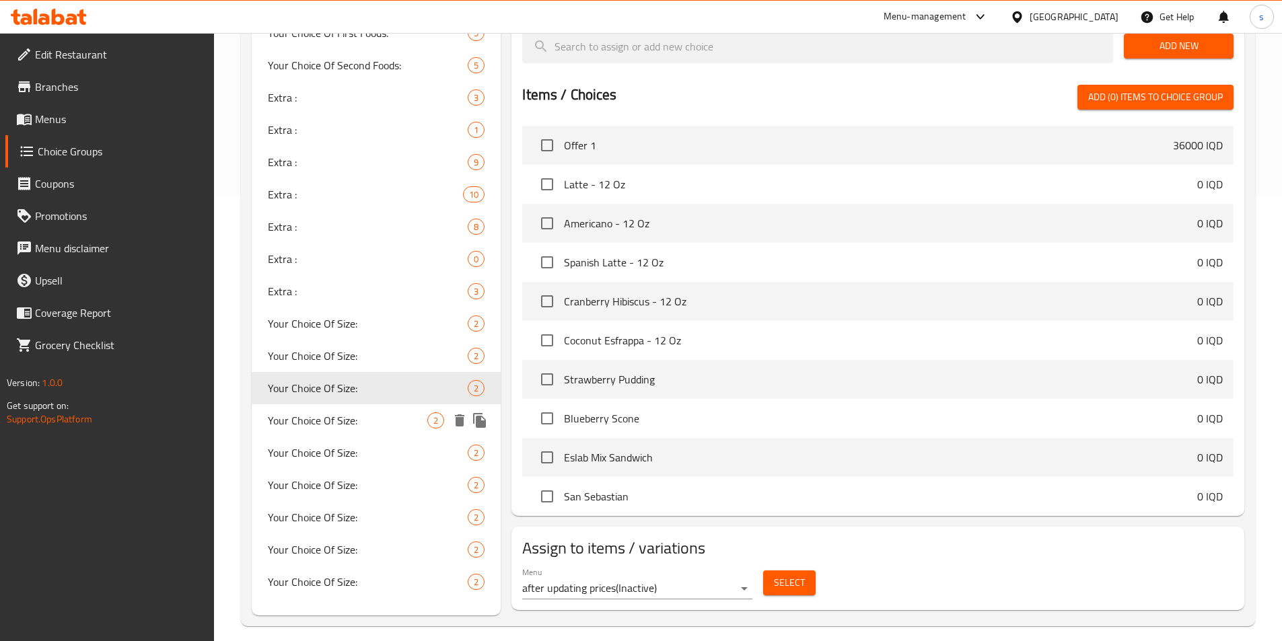
click at [296, 412] on span "Your Choice Of Size:" at bounding box center [348, 420] width 160 height 16
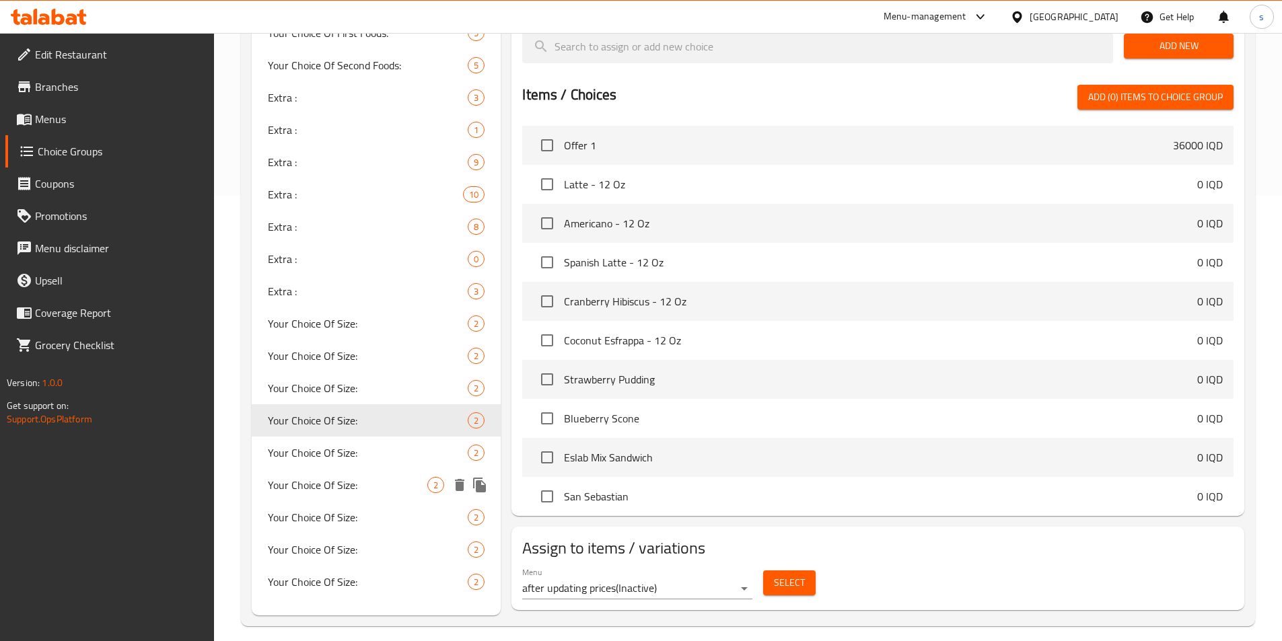
click at [314, 460] on span "Your Choice Of Size:" at bounding box center [368, 453] width 201 height 16
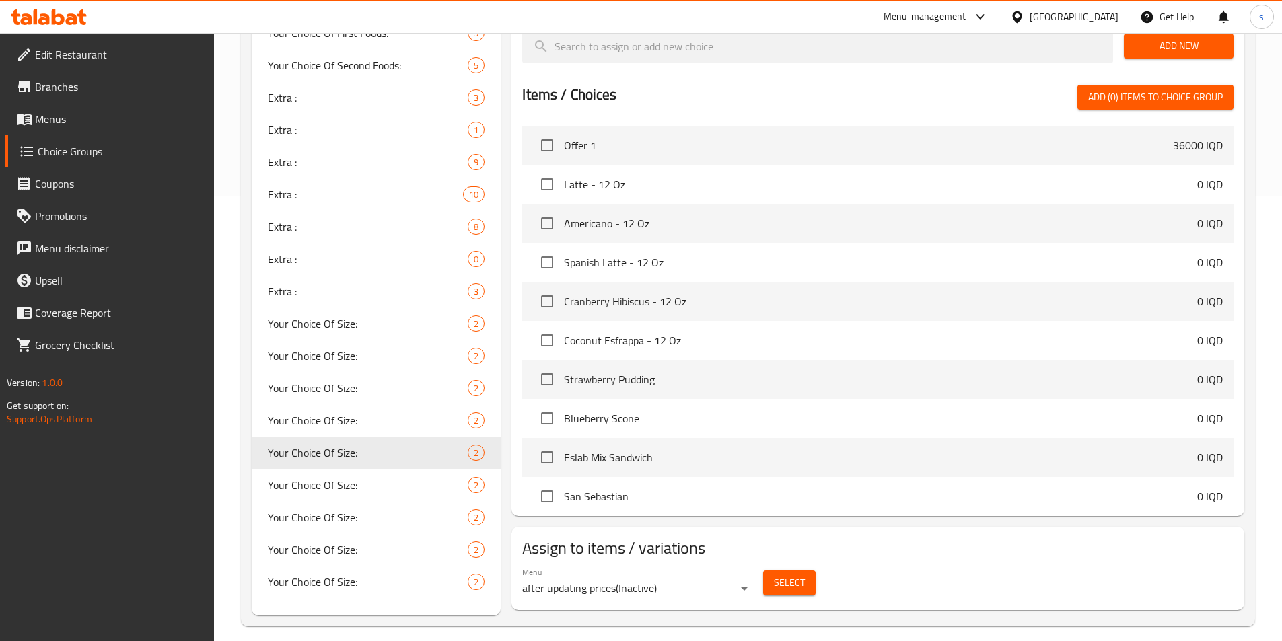
drag, startPoint x: 248, startPoint y: 495, endPoint x: 256, endPoint y: 491, distance: 8.7
click at [250, 493] on div "Choice Groups Extra : 5 Extra : 33 Extra 3: 6 Extra : 3 Extra : 4 Your Choice O…" at bounding box center [748, 162] width 1014 height 930
click at [314, 484] on span "Your Choice Of Size:" at bounding box center [348, 485] width 160 height 16
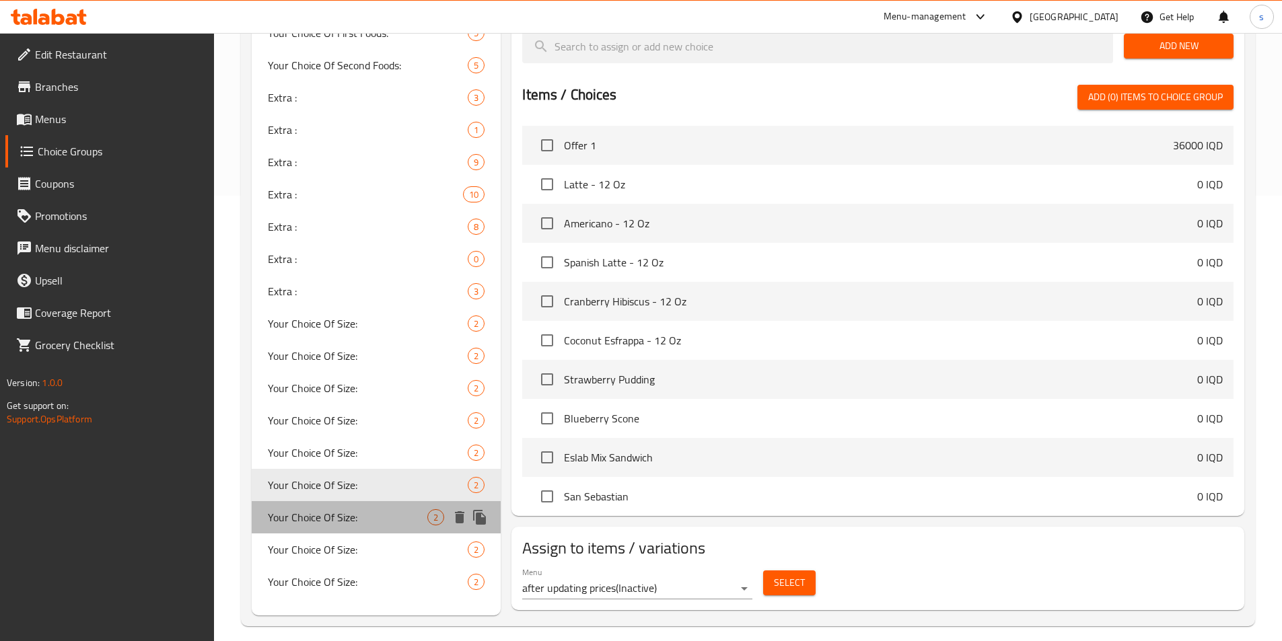
click at [353, 520] on span "Your Choice Of Size:" at bounding box center [348, 517] width 160 height 16
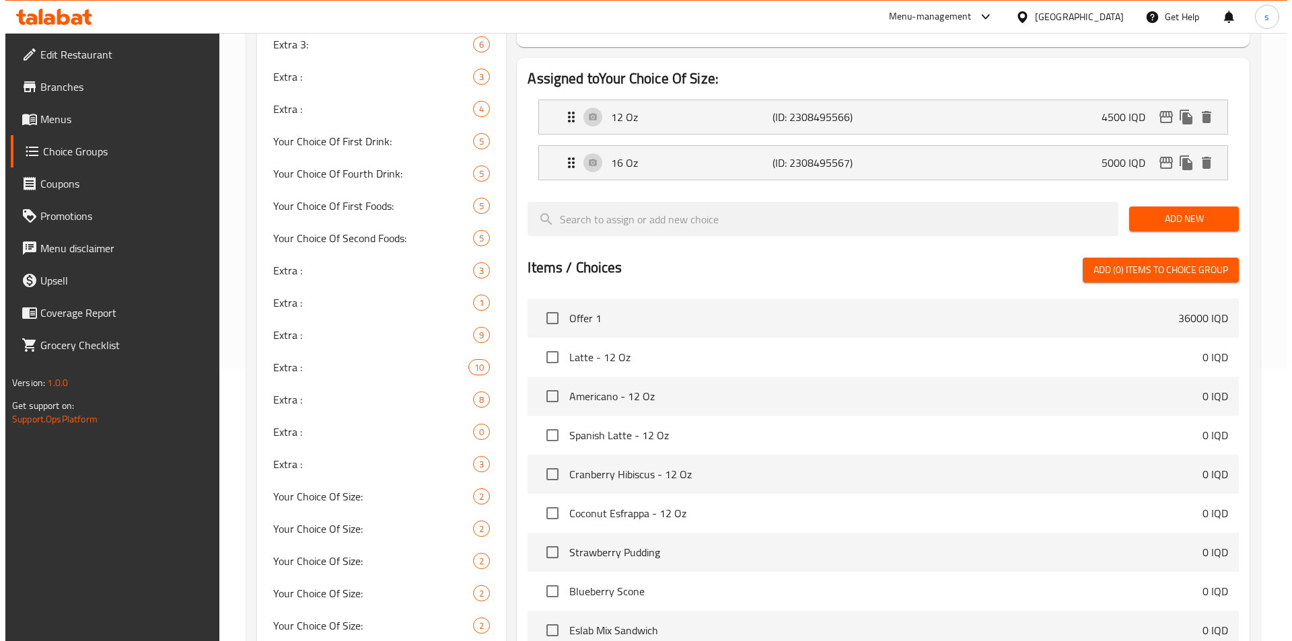
scroll to position [243, 0]
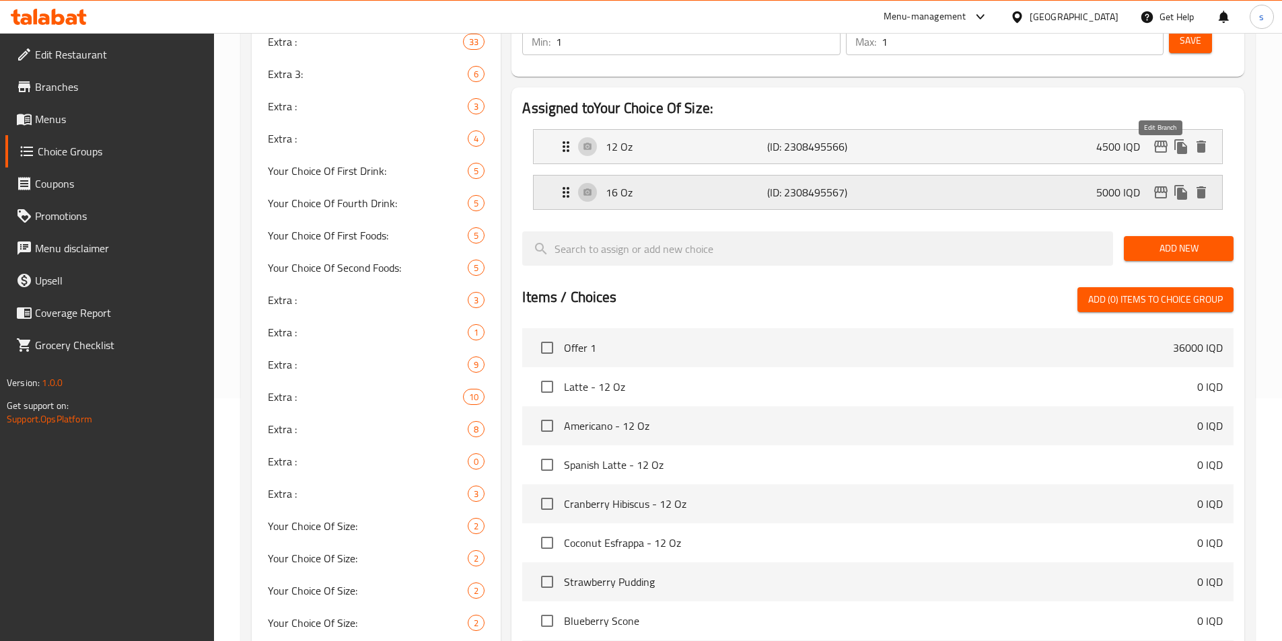
click at [1164, 184] on icon "edit" at bounding box center [1161, 192] width 16 height 16
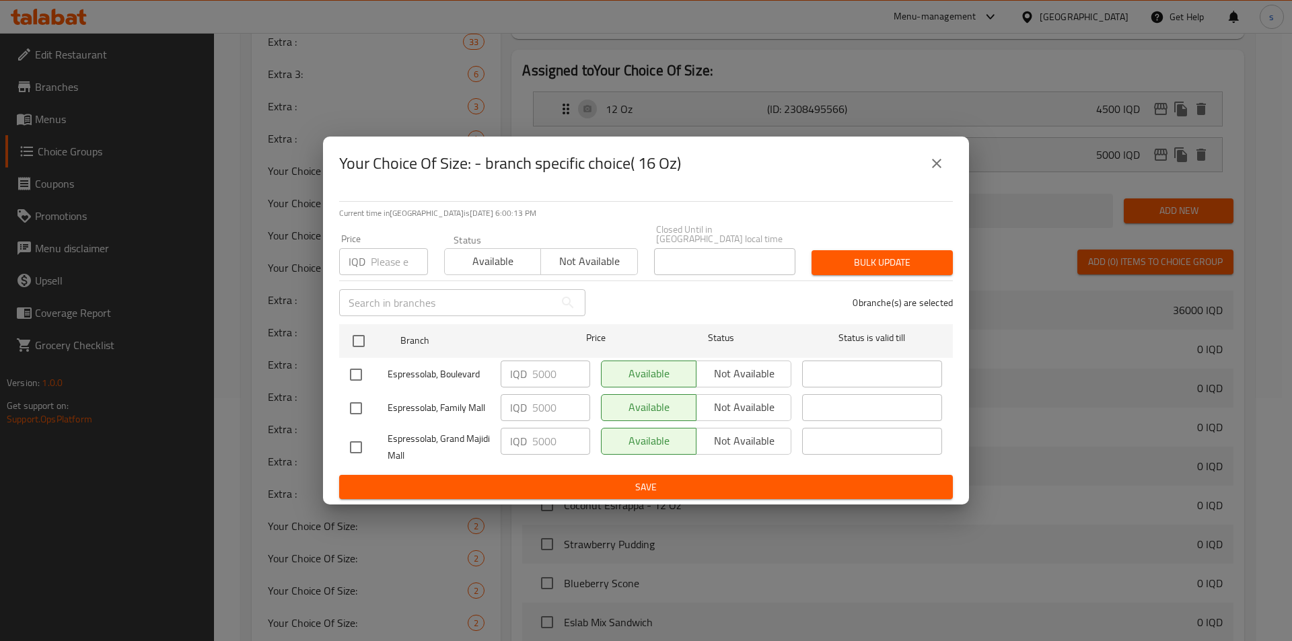
click at [939, 169] on icon "close" at bounding box center [937, 163] width 16 height 16
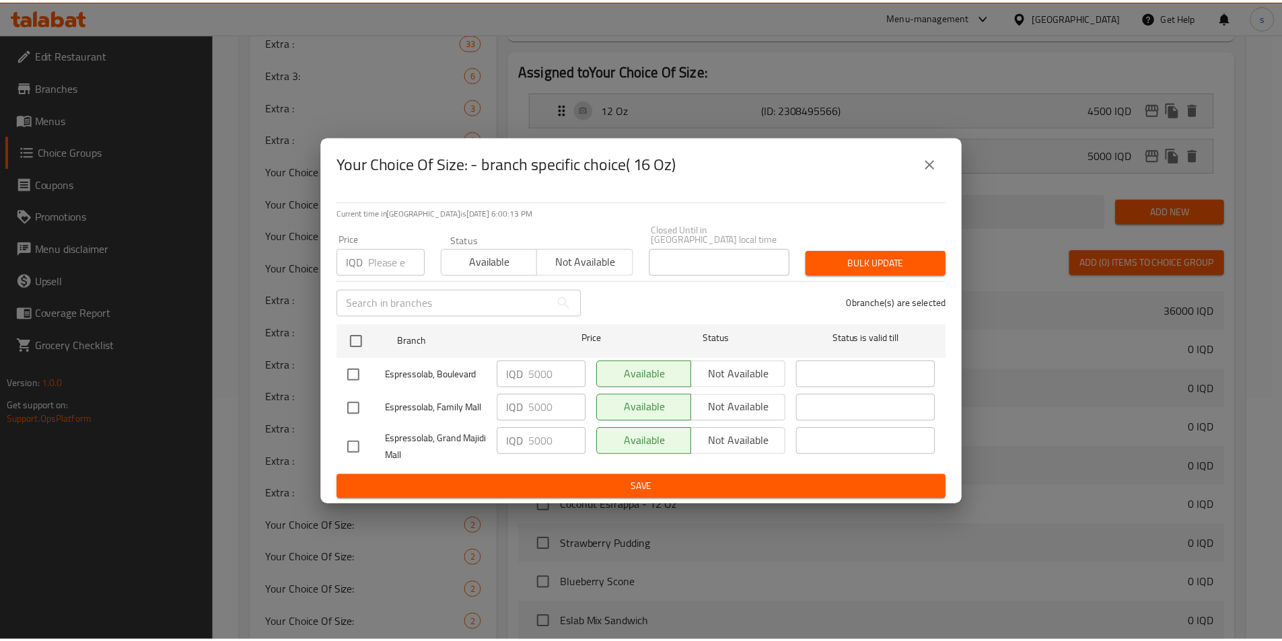
scroll to position [445, 0]
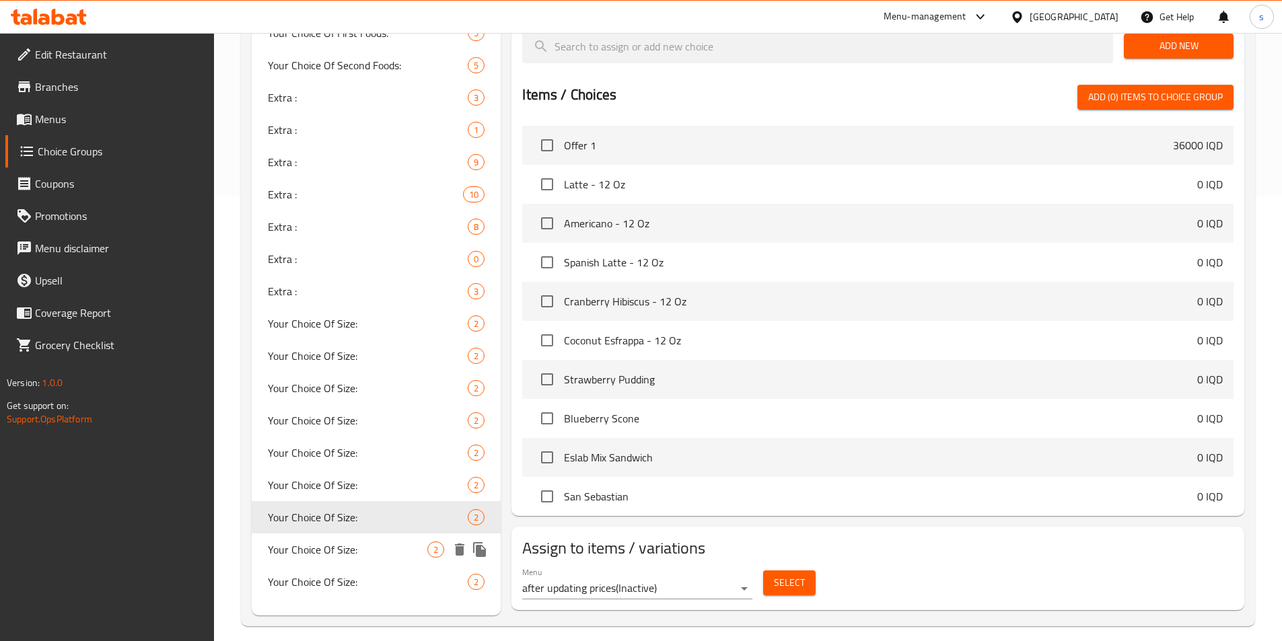
click at [375, 550] on span "Your Choice Of Size:" at bounding box center [348, 550] width 160 height 16
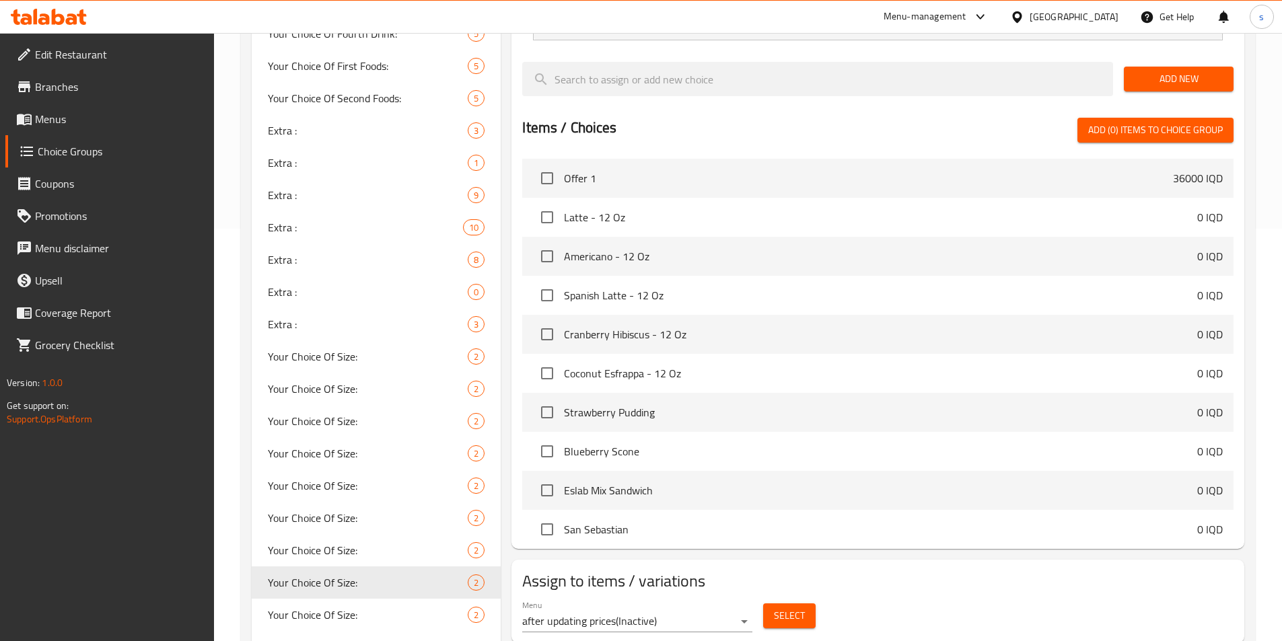
scroll to position [419, 0]
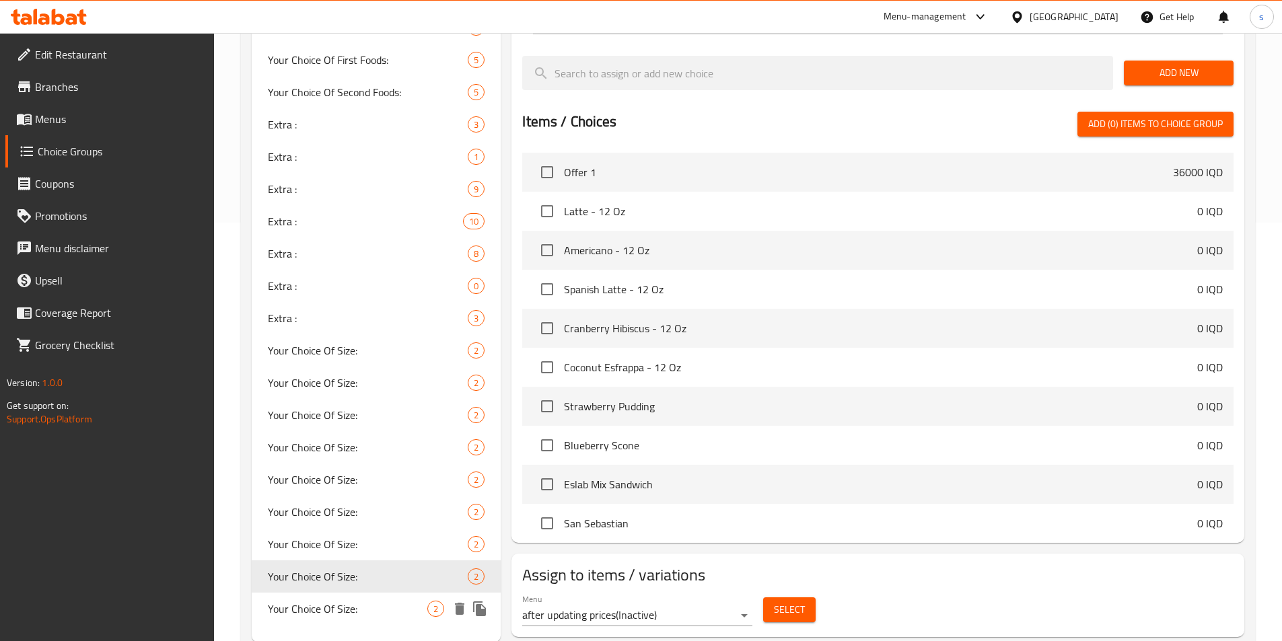
click at [347, 614] on span "Your Choice Of Size:" at bounding box center [348, 609] width 160 height 16
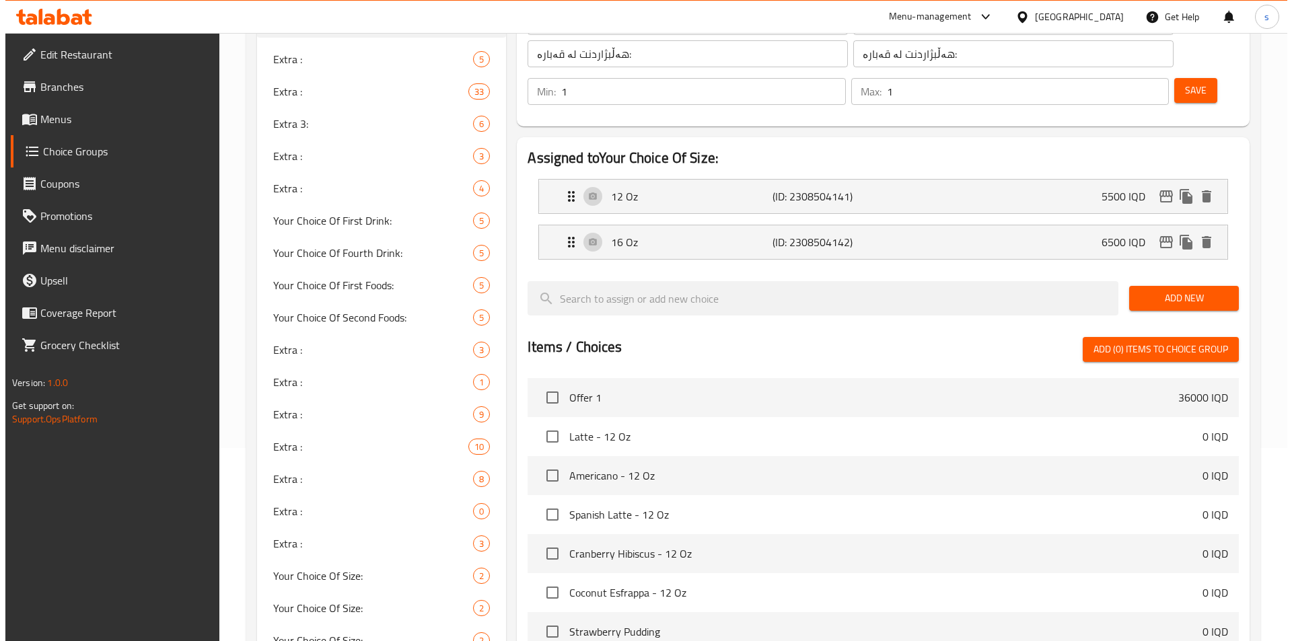
scroll to position [176, 0]
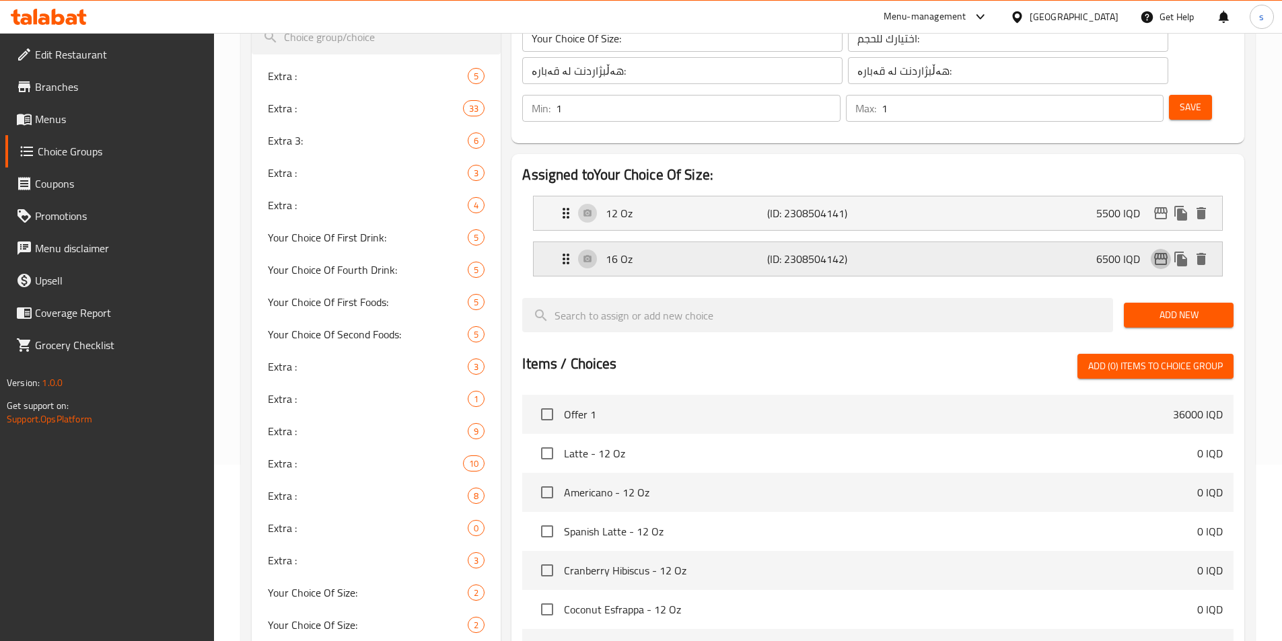
click at [1158, 253] on icon "edit" at bounding box center [1160, 259] width 13 height 12
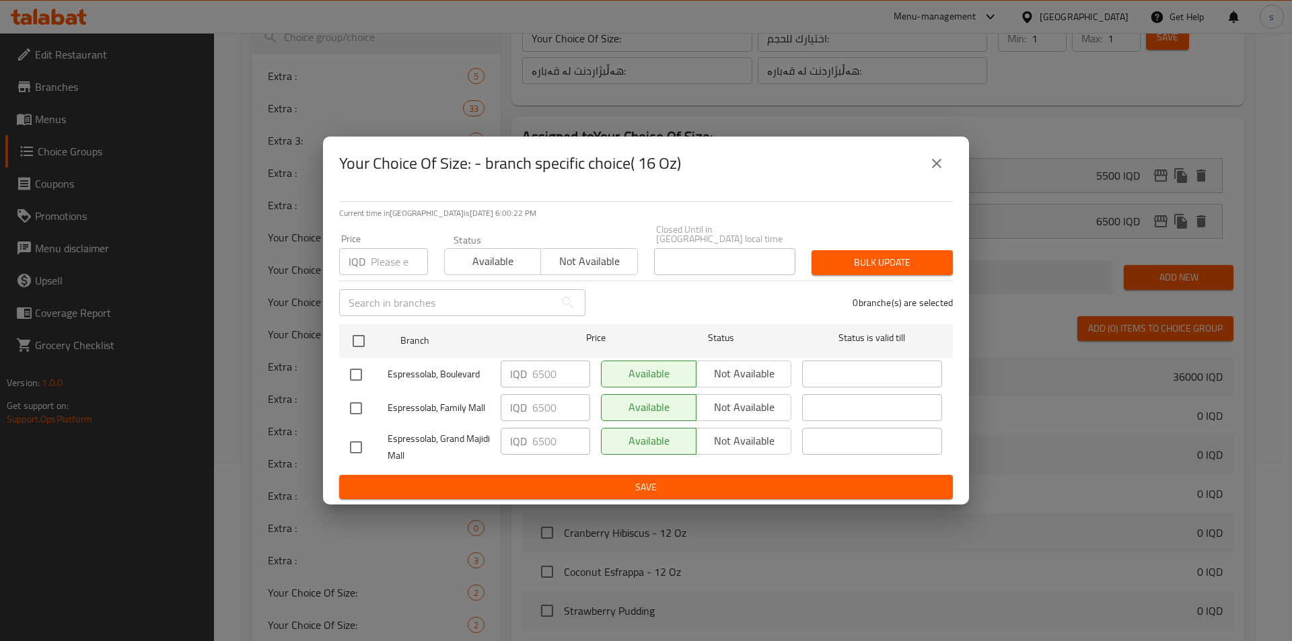
click at [939, 172] on icon "close" at bounding box center [937, 163] width 16 height 16
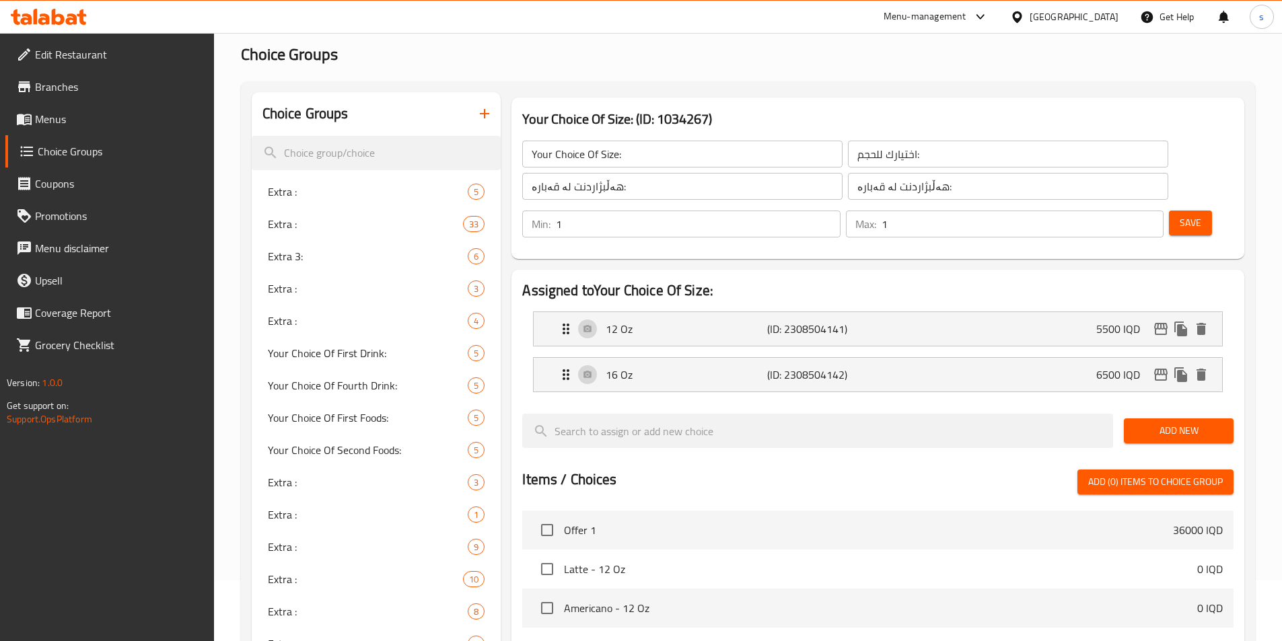
scroll to position [0, 0]
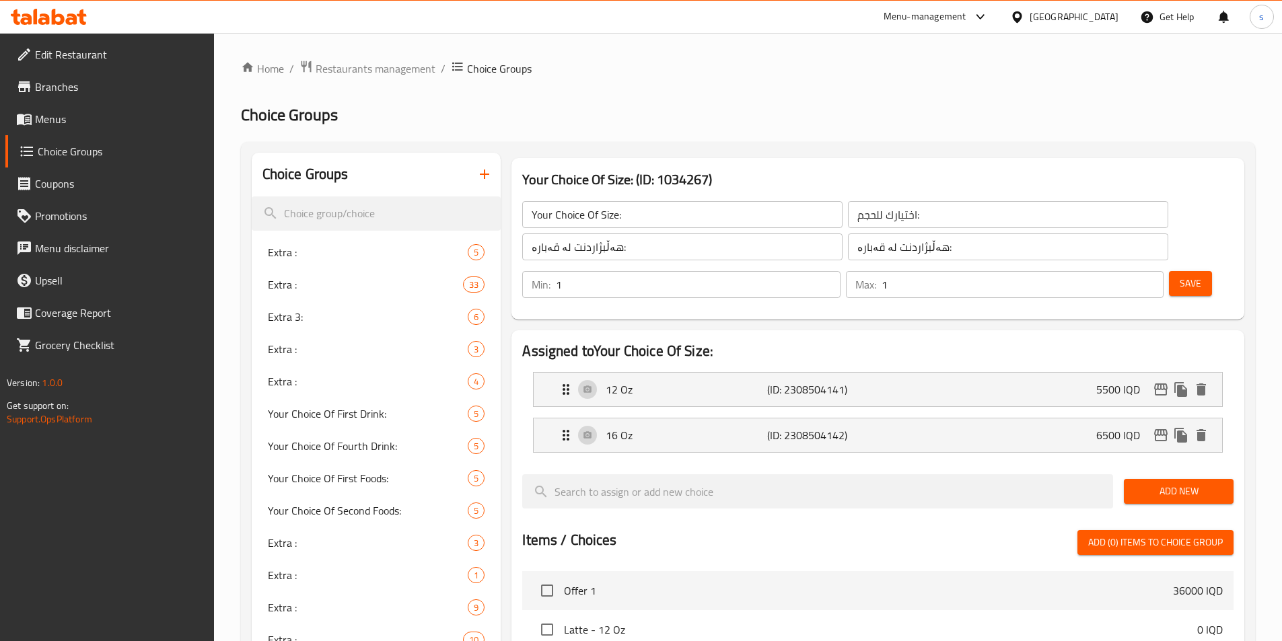
click at [631, 212] on input "Your Choice Of Size:" at bounding box center [682, 214] width 320 height 27
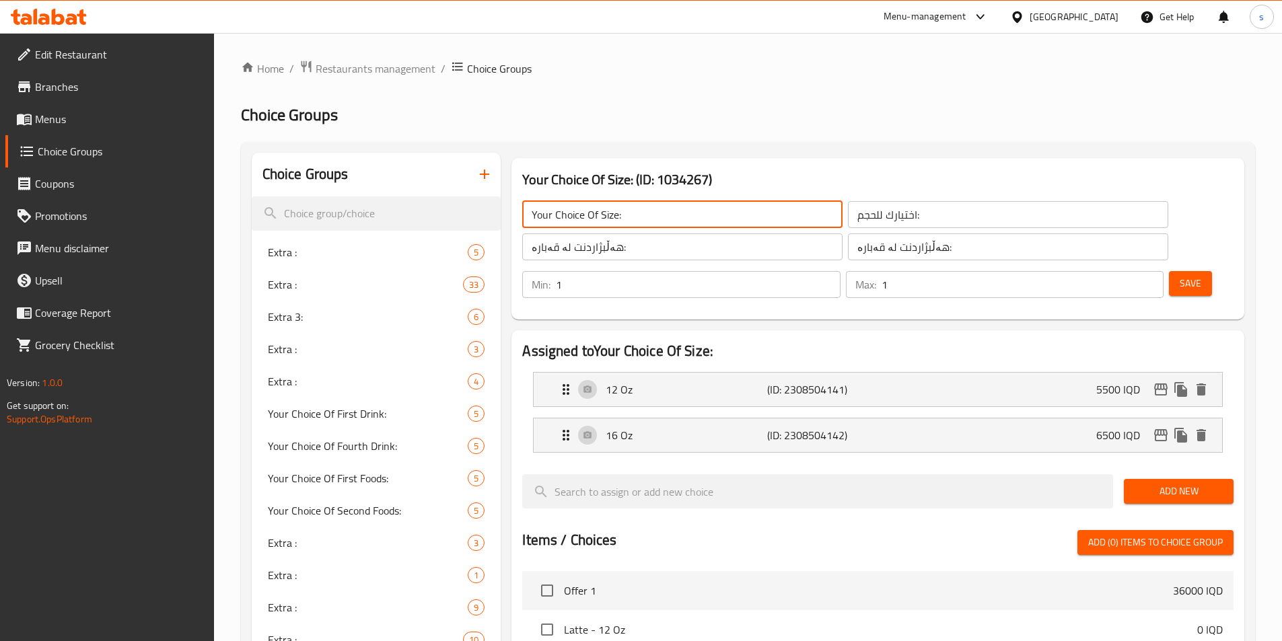
click at [631, 212] on input "Your Choice Of Size:" at bounding box center [682, 214] width 320 height 27
click at [877, 222] on input "اختيارك للحجم:" at bounding box center [1008, 214] width 320 height 27
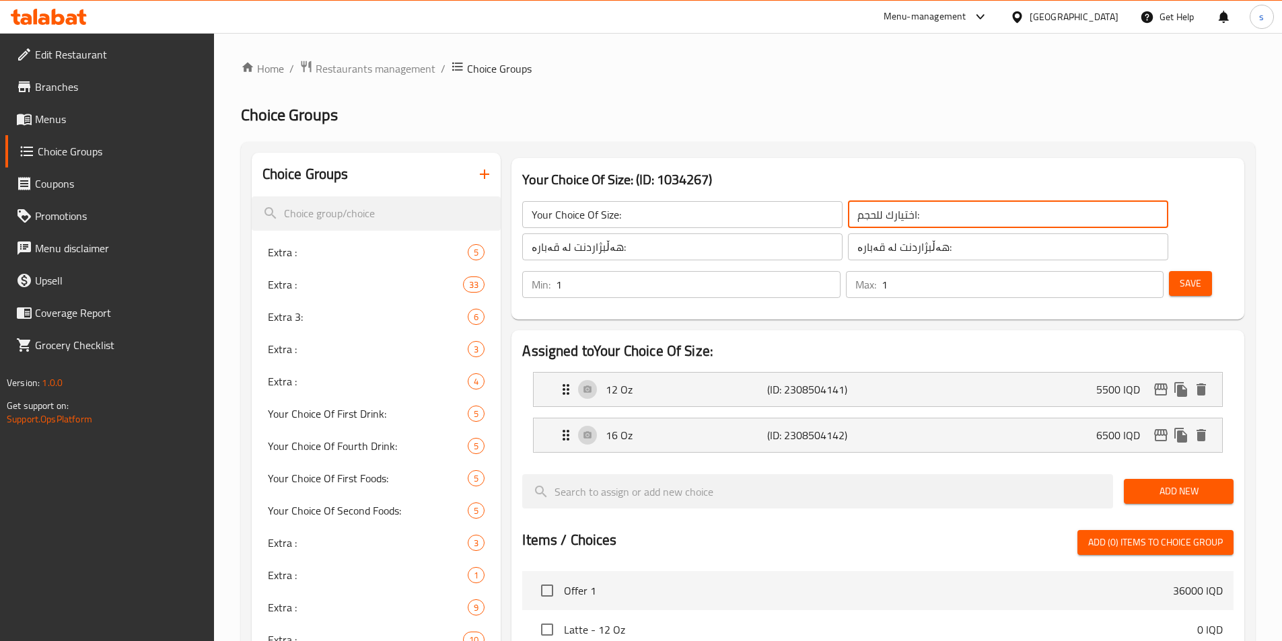
click at [877, 222] on input "اختيارك للحجم:" at bounding box center [1008, 214] width 320 height 27
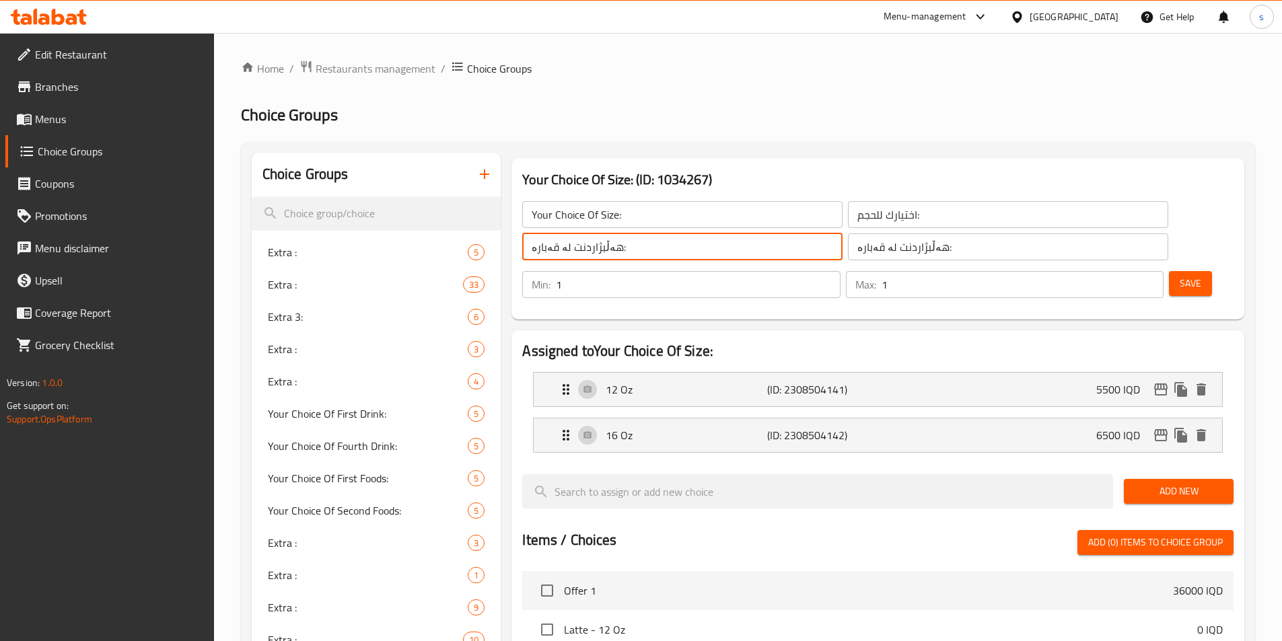
click at [629, 254] on input "هەڵبژاردنت لە قەبارە:" at bounding box center [682, 246] width 320 height 27
click at [482, 166] on button "button" at bounding box center [484, 174] width 32 height 32
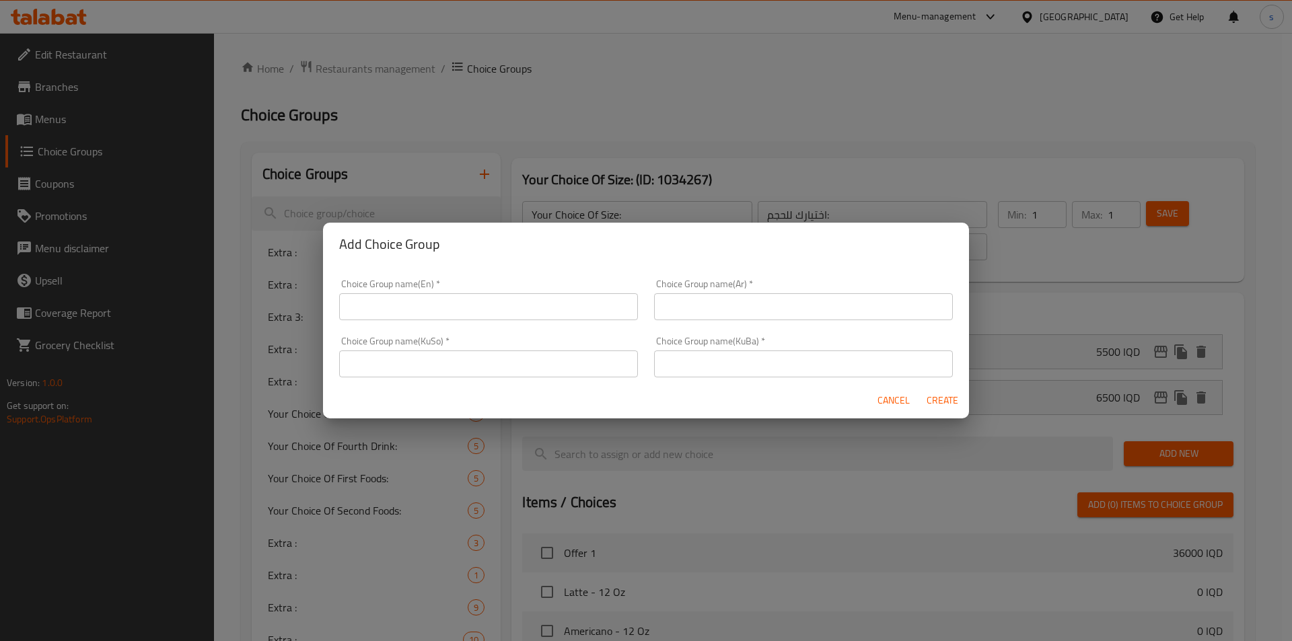
click at [429, 286] on div "Choice Group name(En)   * Choice Group name(En) *" at bounding box center [488, 299] width 299 height 41
click at [425, 299] on input "text" at bounding box center [488, 306] width 299 height 27
paste input "Your Choice Of Size:"
type input "Your Choice Of Size:"
click at [791, 307] on input "text" at bounding box center [803, 306] width 299 height 27
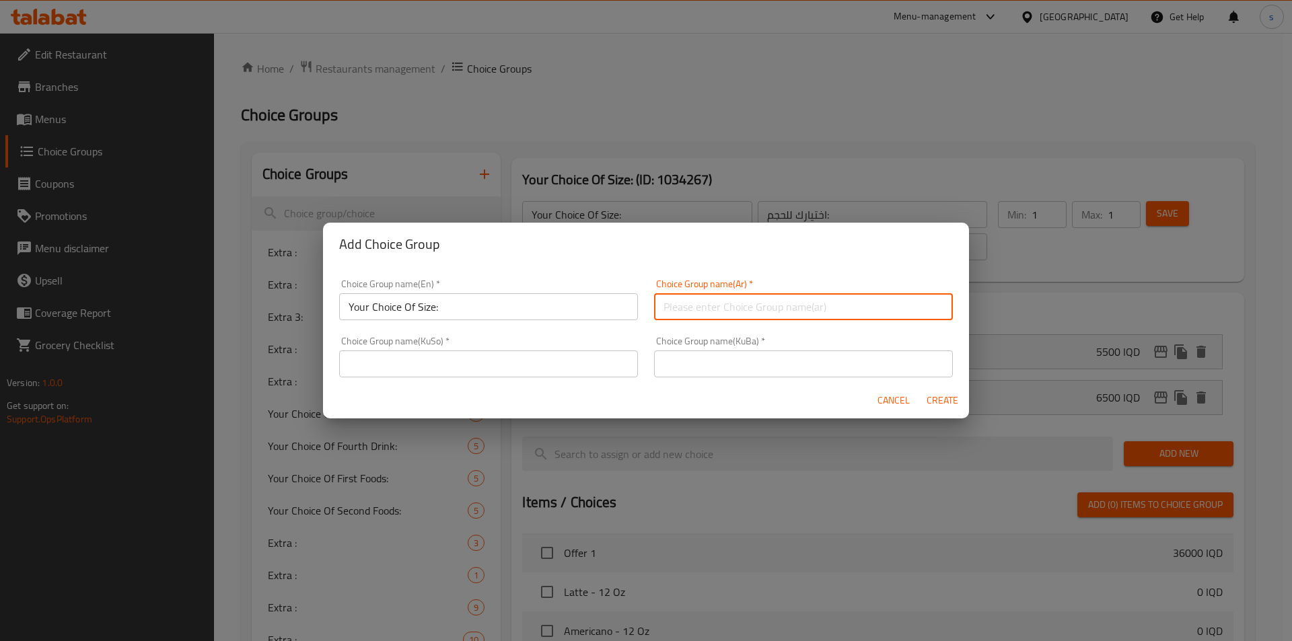
paste input "اختيارك للحجم:"
type input "اختيارك للحجم:"
click at [531, 373] on input "text" at bounding box center [488, 364] width 299 height 27
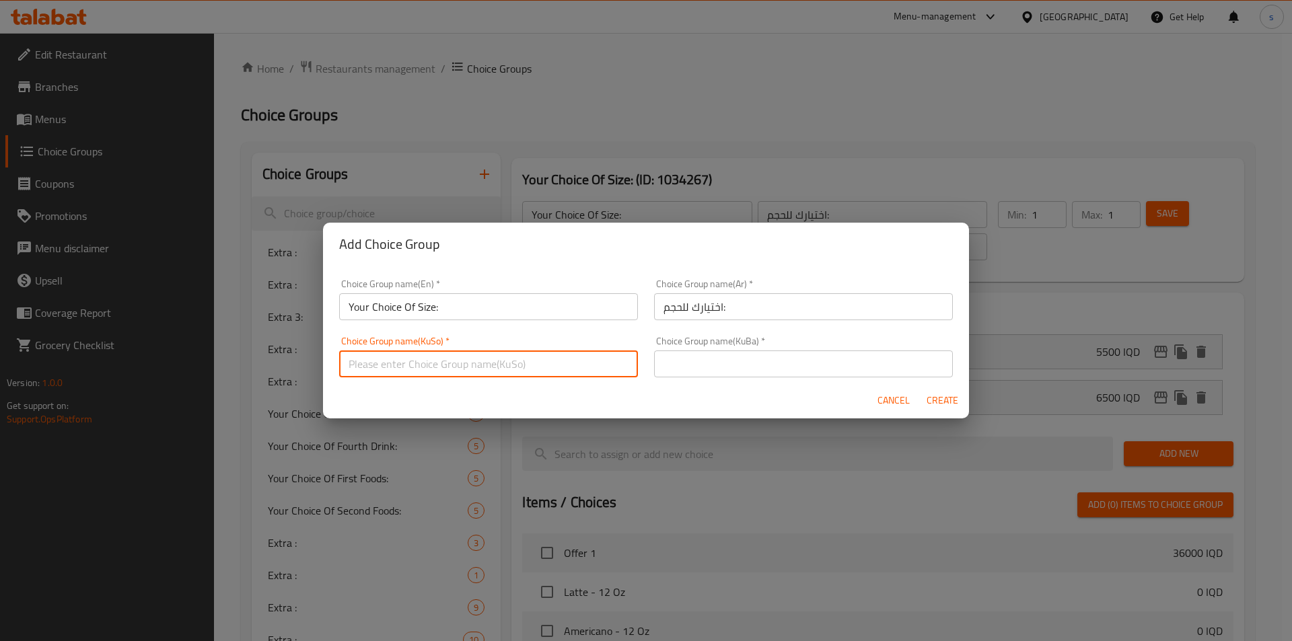
paste input "هەڵبژاردنت لە قەبارە:"
type input "هەڵبژاردنت لە قەبارە:"
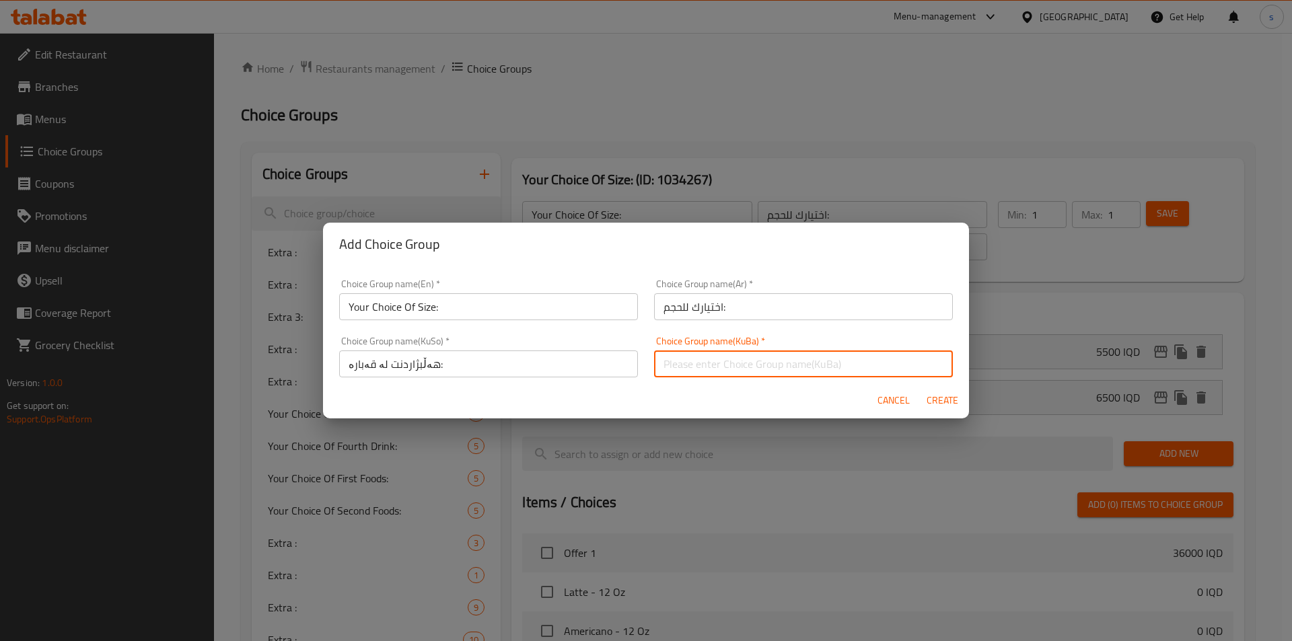
click at [765, 358] on input "text" at bounding box center [803, 364] width 299 height 27
paste input "هەڵبژاردنت لە قەبارە:"
type input "هەڵبژاردنت لە قەبارە:"
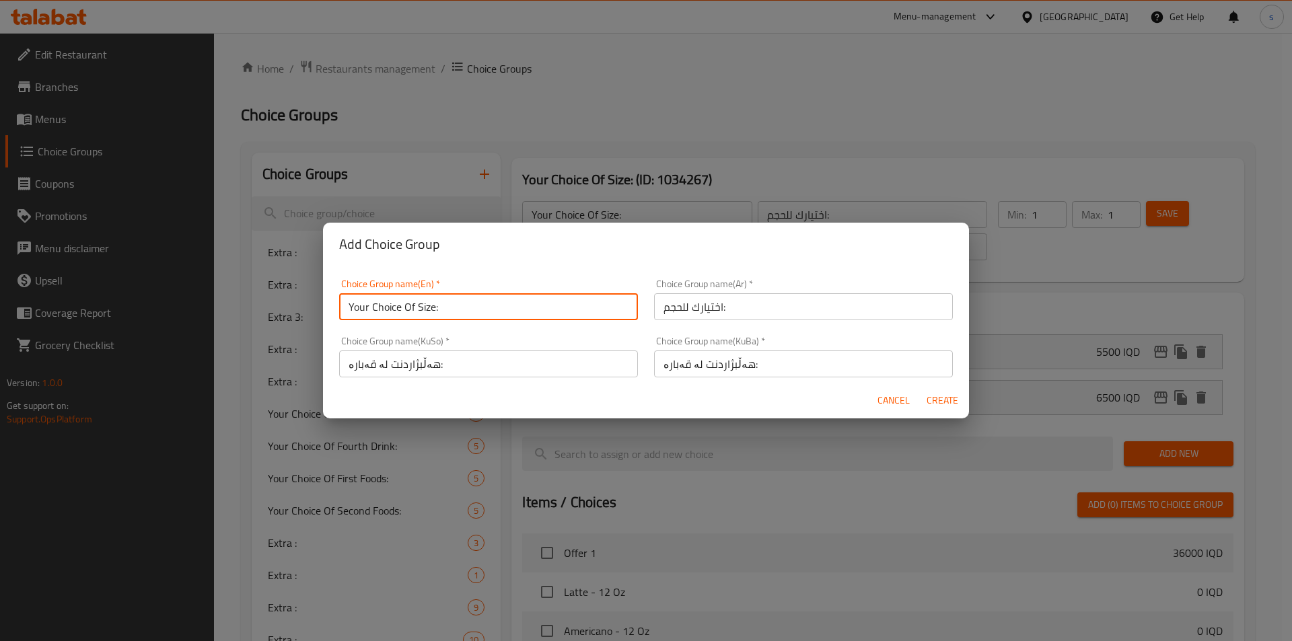
click at [497, 302] on input "Your Choice Of Size:" at bounding box center [488, 306] width 299 height 27
type input "Your Choice Of Size:"
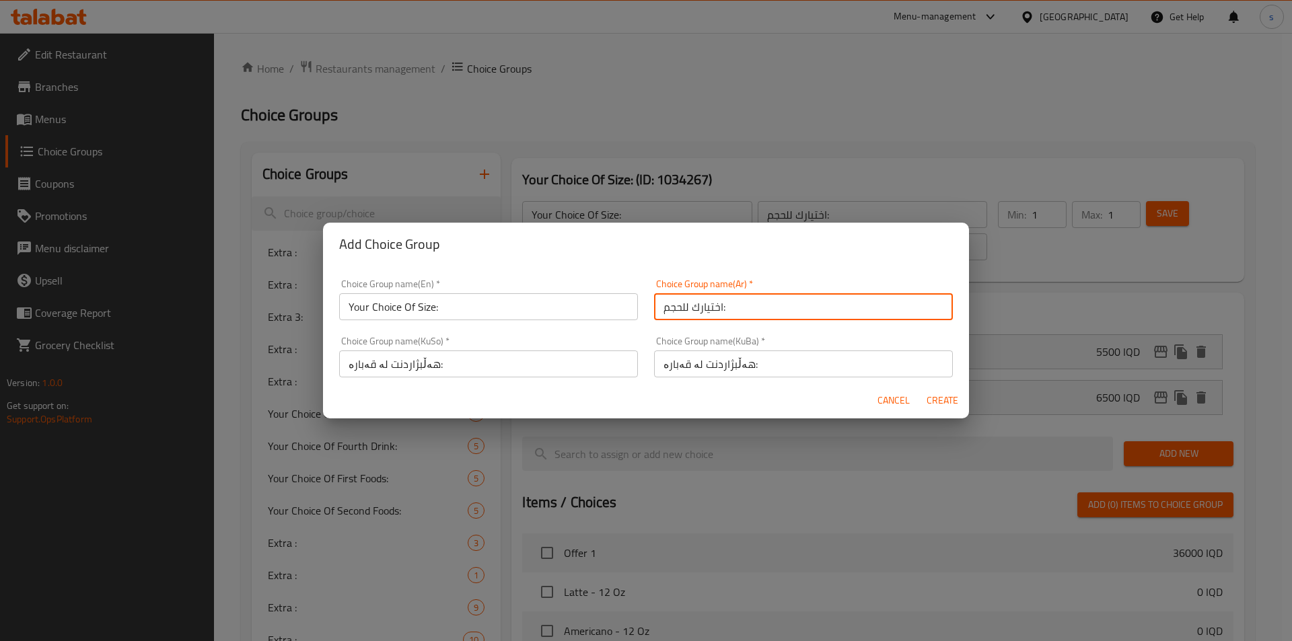
click at [814, 305] on input "اختيارك للحجم:" at bounding box center [803, 306] width 299 height 27
type input "اختيارك للحجم:"
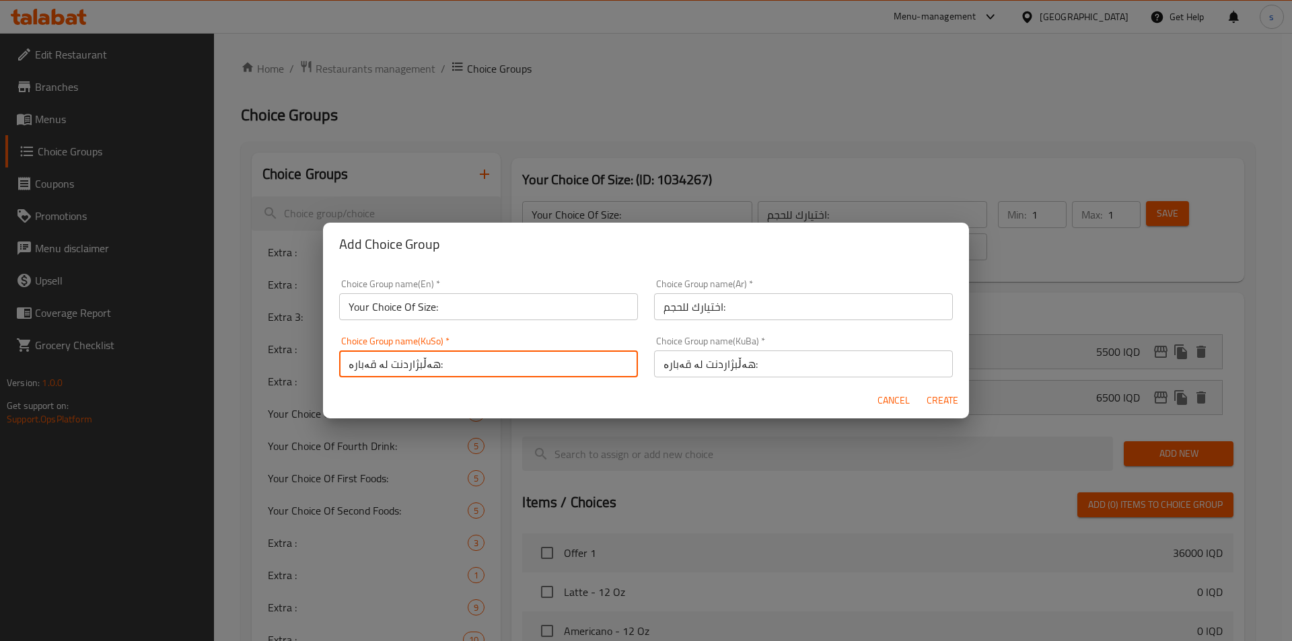
click at [517, 368] on input "هەڵبژاردنت لە قەبارە:" at bounding box center [488, 364] width 299 height 27
type input "هەڵبژاردنت لە قەبارە:"
click at [828, 366] on input "هەڵبژاردنت لە قەبارە:" at bounding box center [803, 364] width 299 height 27
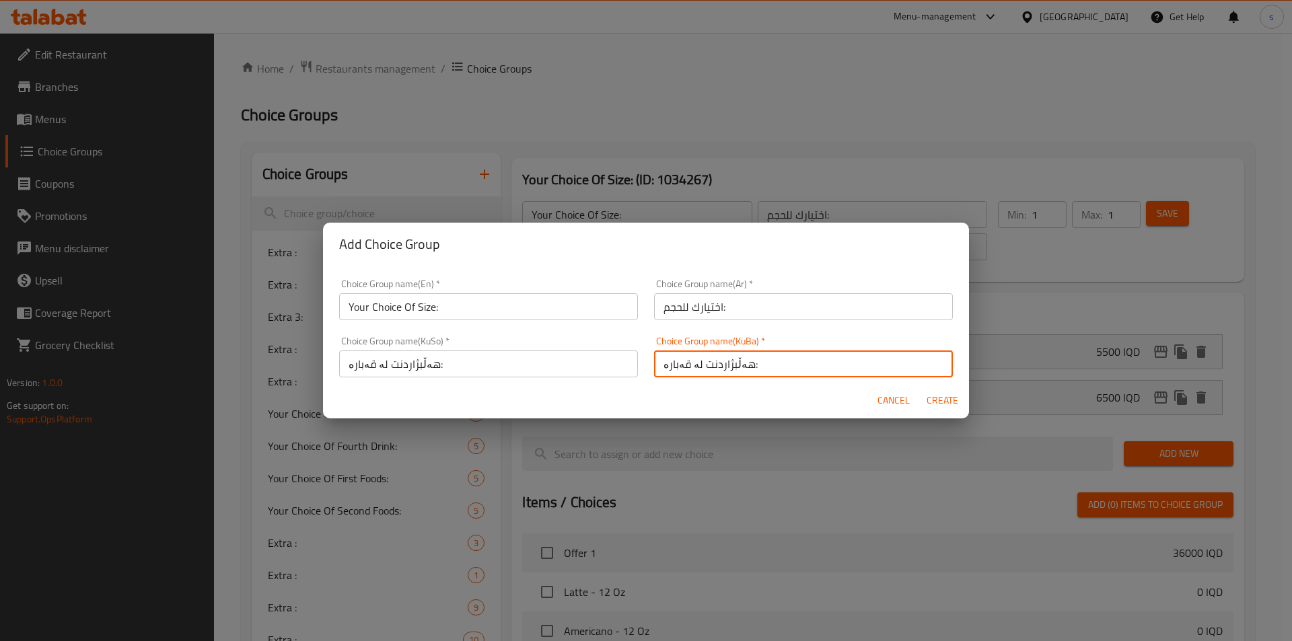
type input "هەڵبژاردنت لە قەبارە:"
drag, startPoint x: 943, startPoint y: 398, endPoint x: 1064, endPoint y: 314, distance: 146.5
click at [943, 398] on span "Create" at bounding box center [942, 400] width 32 height 17
type input "Your Choice Of Size:"
type input "اختيارك للحجم:"
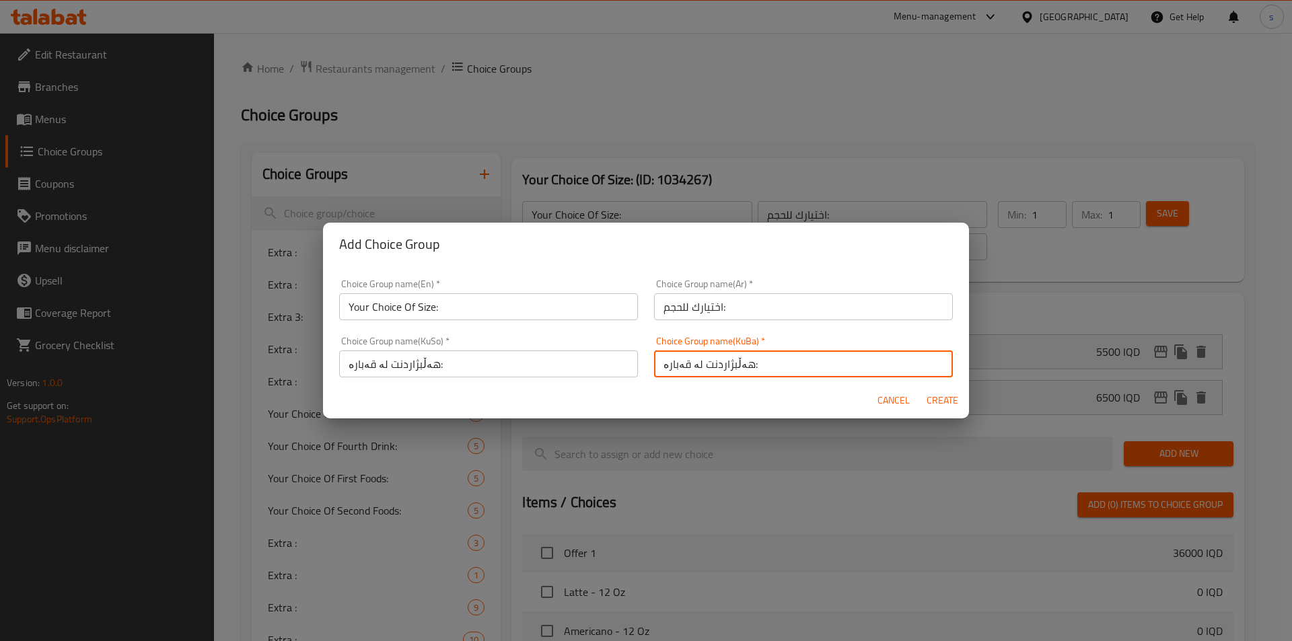
type input "هەڵبژاردنت لە قەبارە:"
type input "0"
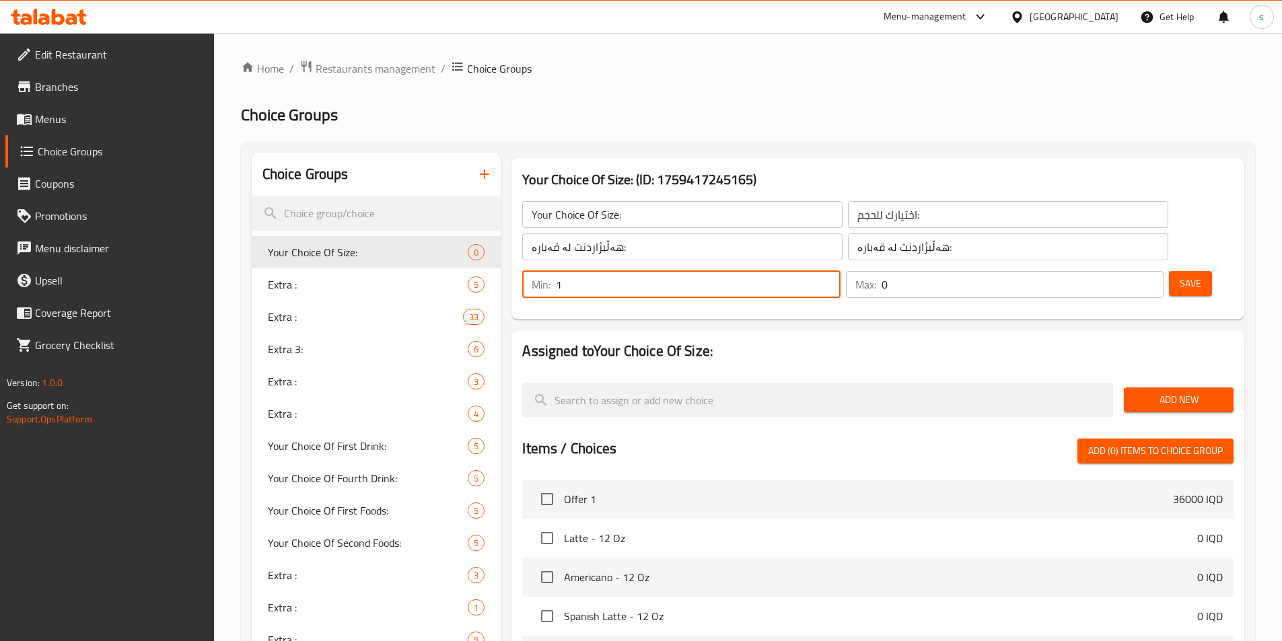
type input "1"
click at [840, 271] on input "1" at bounding box center [698, 284] width 284 height 27
type input "1"
click at [1127, 271] on input "1" at bounding box center [1022, 284] width 282 height 27
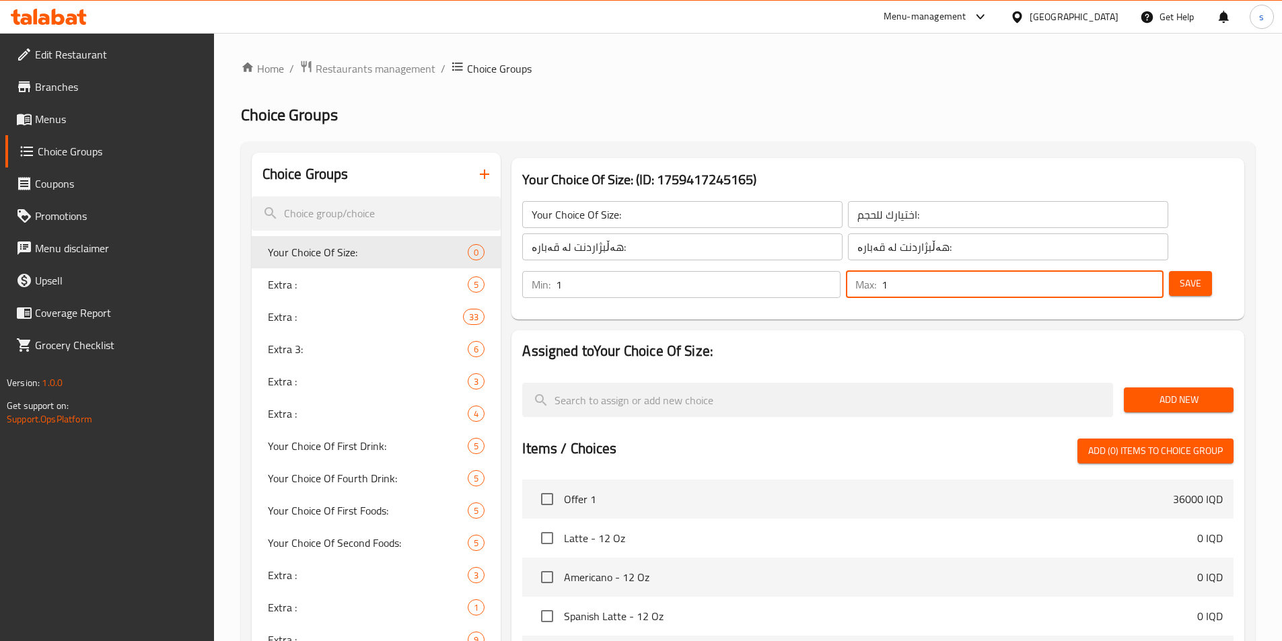
click at [1181, 271] on button "Save" at bounding box center [1190, 283] width 43 height 25
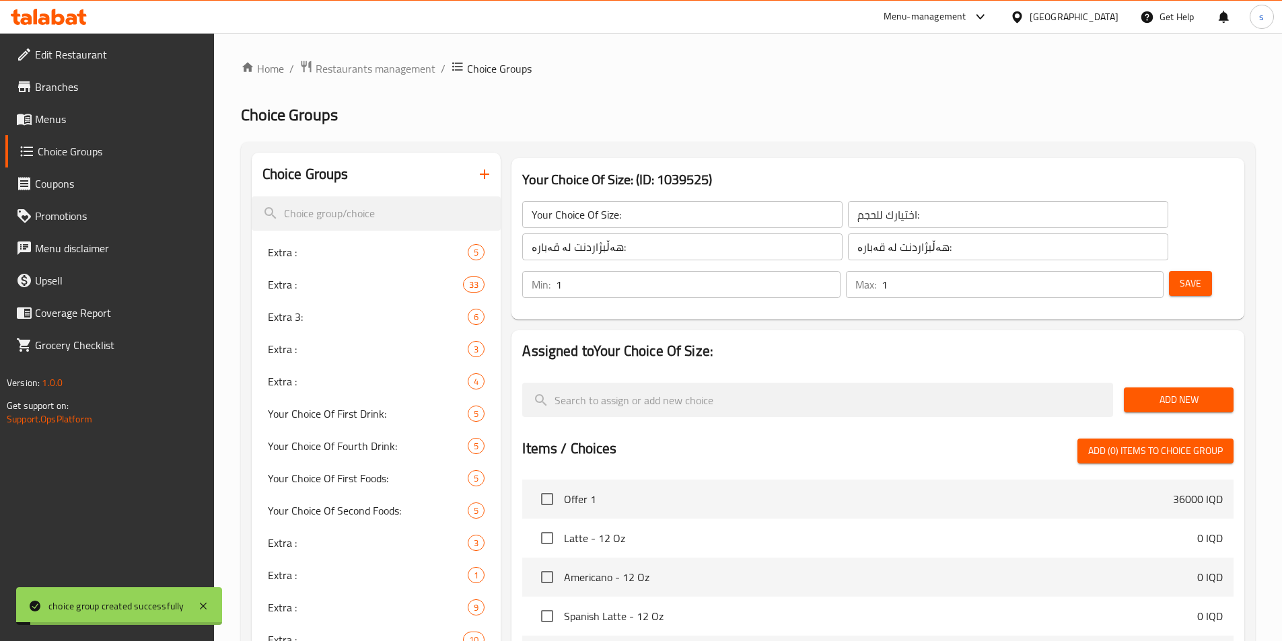
click at [1140, 392] on span "Add New" at bounding box center [1178, 400] width 88 height 17
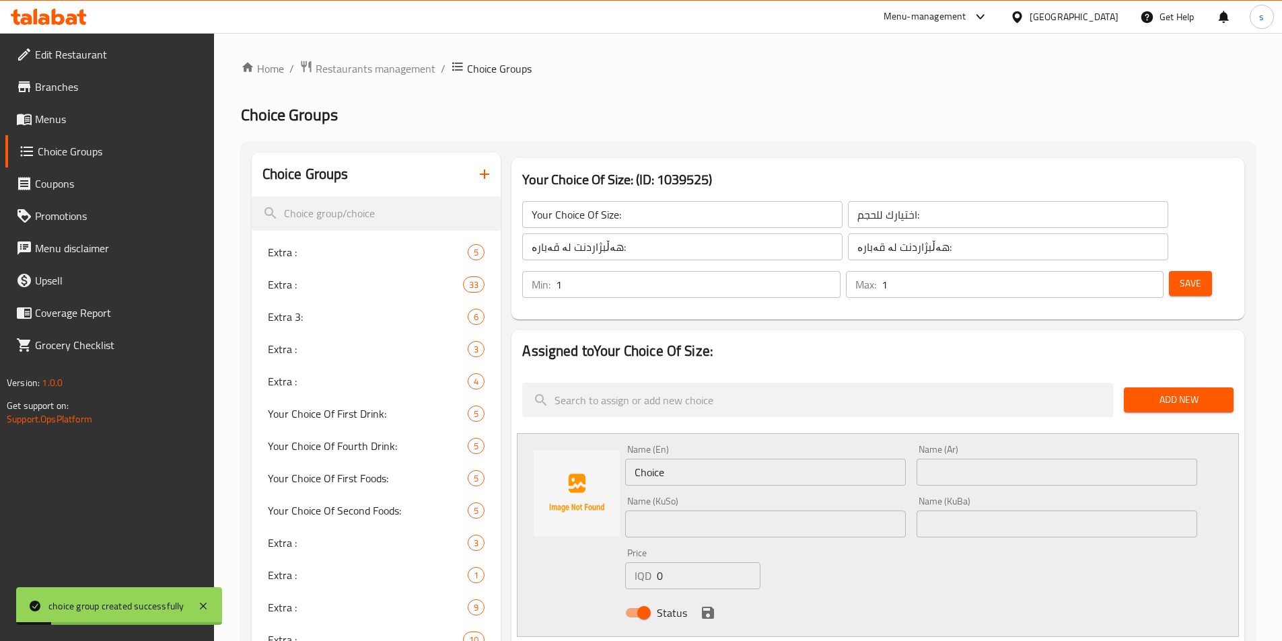
scroll to position [81, 0]
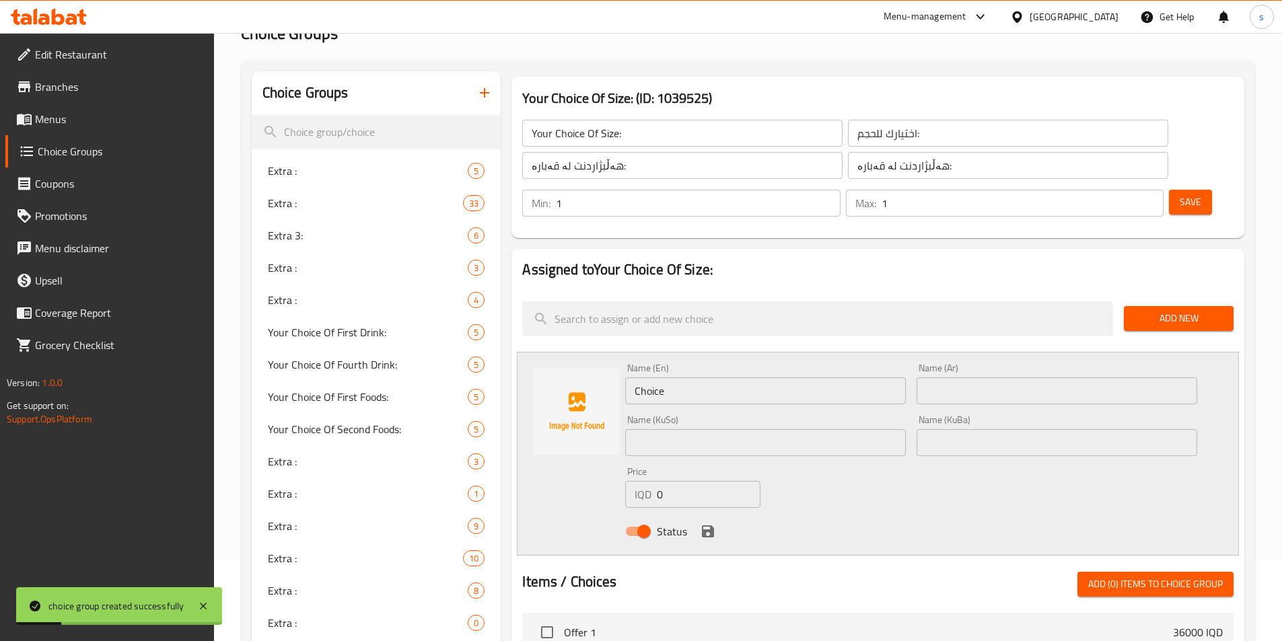
click at [798, 377] on input "Choice" at bounding box center [765, 390] width 281 height 27
paste input "12 Oz"
type input "12 Oz"
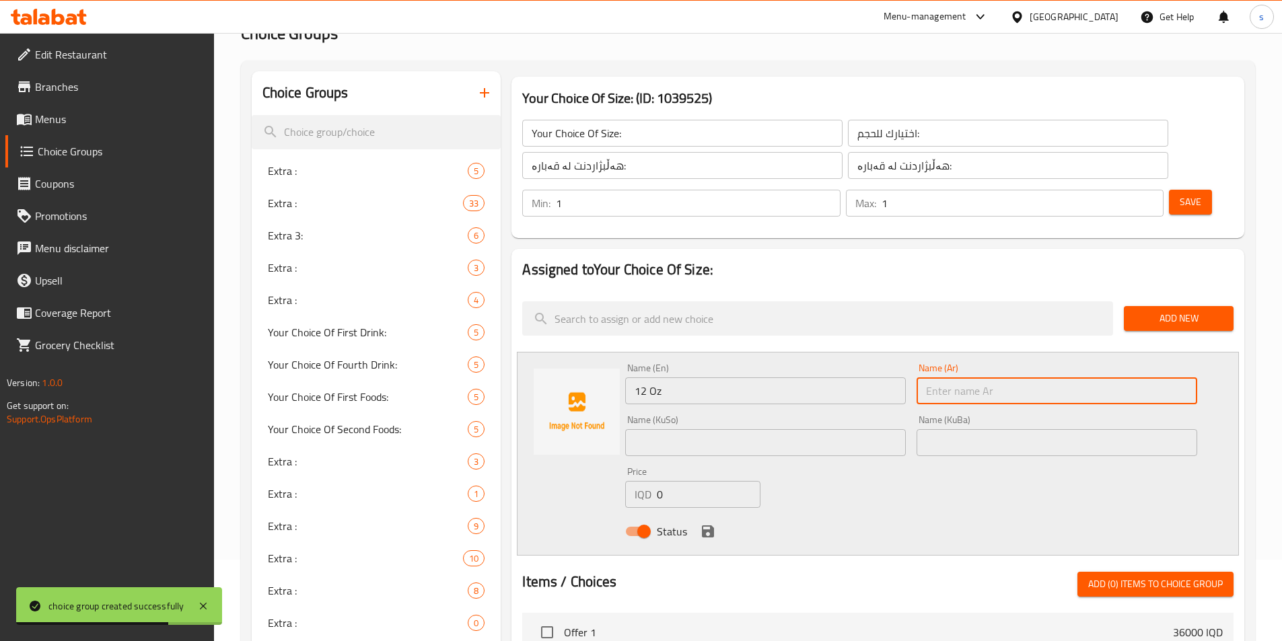
click at [1008, 377] on input "text" at bounding box center [1056, 390] width 281 height 27
paste input "12 أونصة"
type input "12 أونصة"
click at [783, 429] on input "text" at bounding box center [765, 442] width 281 height 27
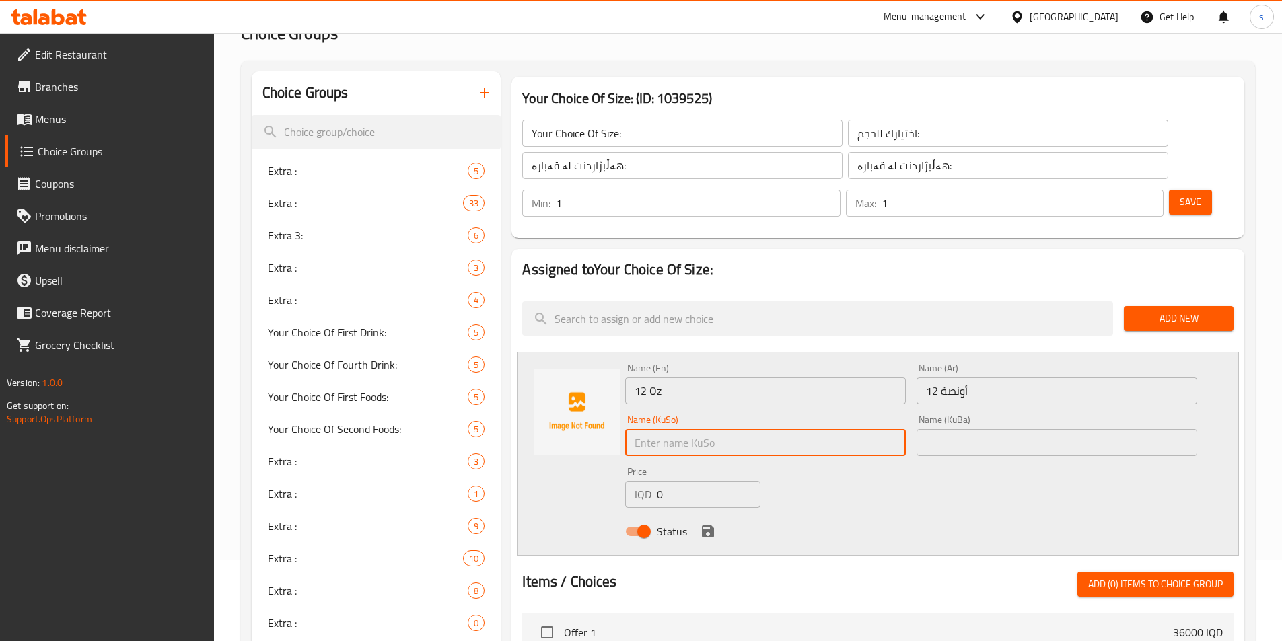
paste input "12 ئۆز"
type input "12 ئۆز"
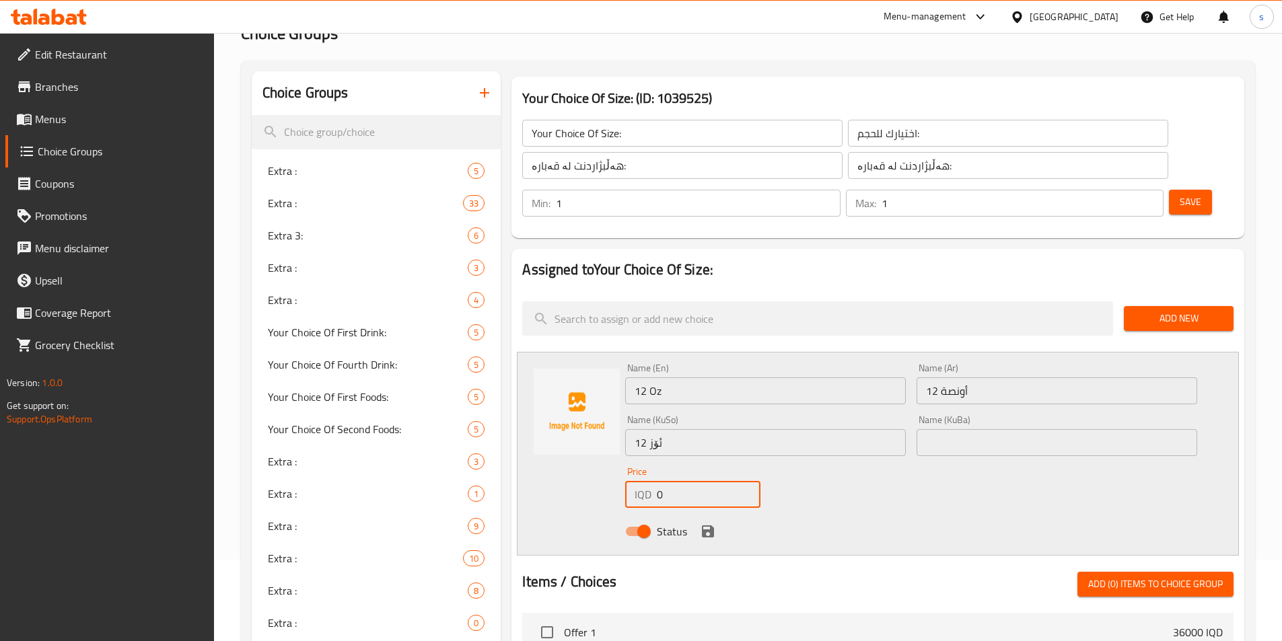
drag, startPoint x: 668, startPoint y: 468, endPoint x: 648, endPoint y: 466, distance: 20.2
click at [648, 481] on div "IQD 0 Price" at bounding box center [692, 494] width 135 height 27
type input "5500"
click at [707, 523] on icon "save" at bounding box center [708, 531] width 16 height 16
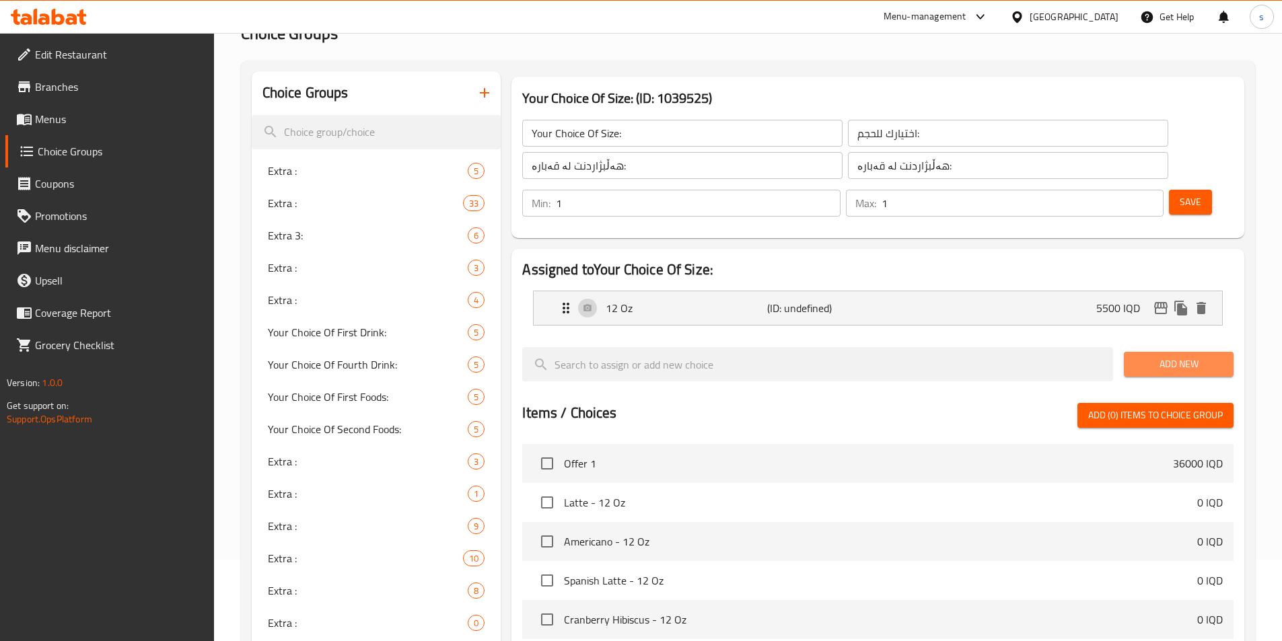
click at [1165, 356] on span "Add New" at bounding box center [1178, 364] width 88 height 17
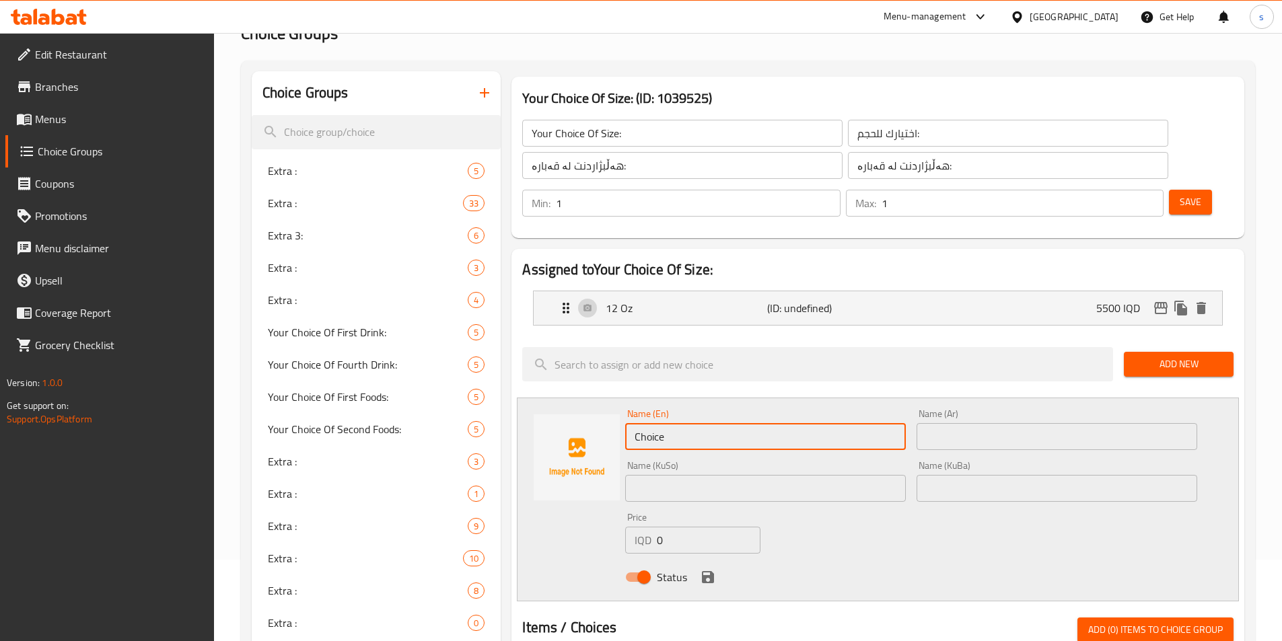
drag, startPoint x: 686, startPoint y: 405, endPoint x: 624, endPoint y: 397, distance: 63.1
click at [624, 404] on div "Name (En) Choice Name (En)" at bounding box center [765, 430] width 291 height 52
paste input "16 ئۆنسە"
click at [796, 423] on input "16 ئۆنسە" at bounding box center [765, 436] width 281 height 27
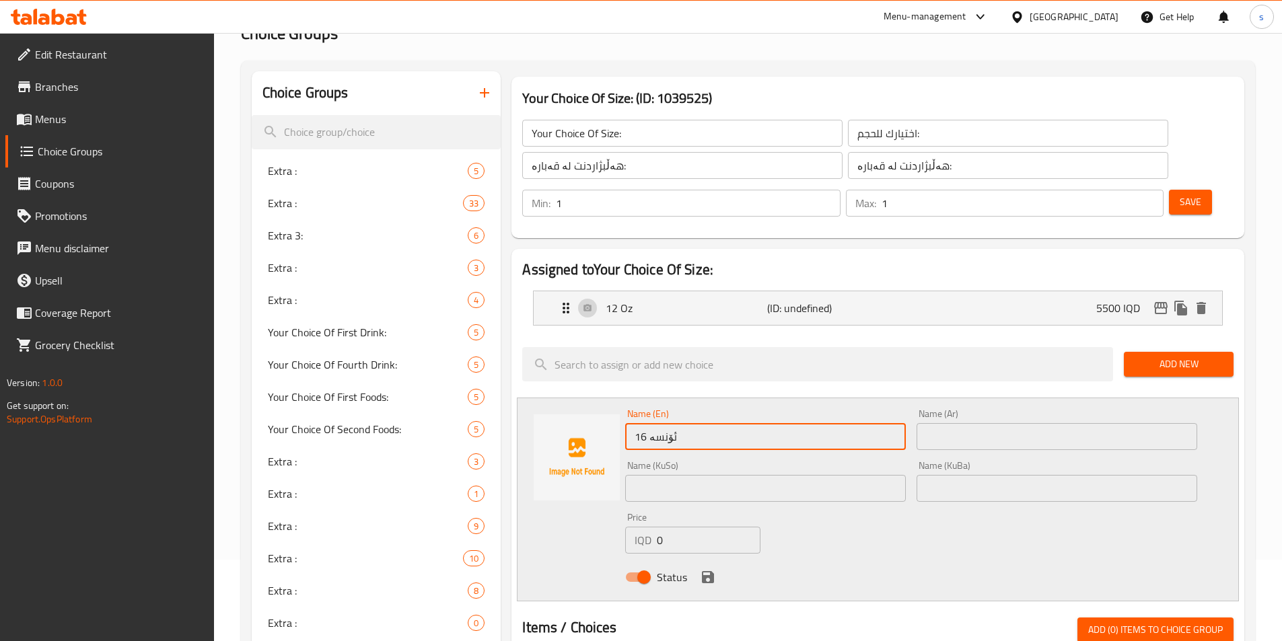
click at [796, 423] on input "16 ئۆنسە" at bounding box center [765, 436] width 281 height 27
paste input "16 Oz"
type input "16 Oz"
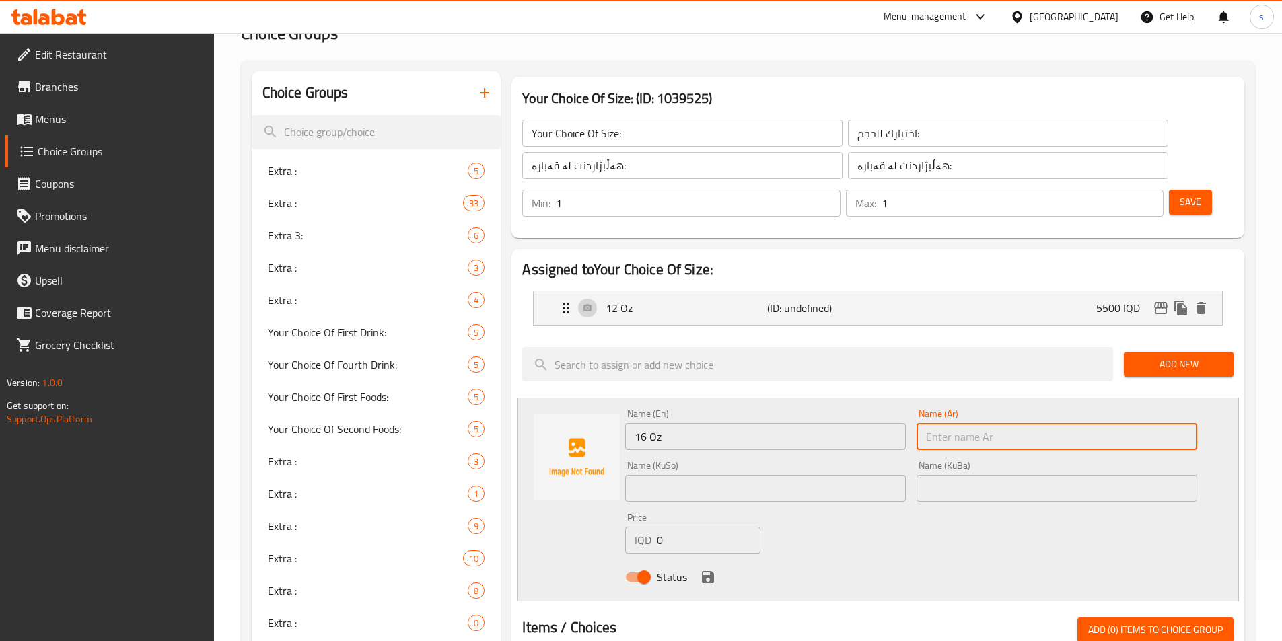
click at [1003, 423] on input "text" at bounding box center [1056, 436] width 281 height 27
paste input "16 أونصة"
type input "16 أونصة"
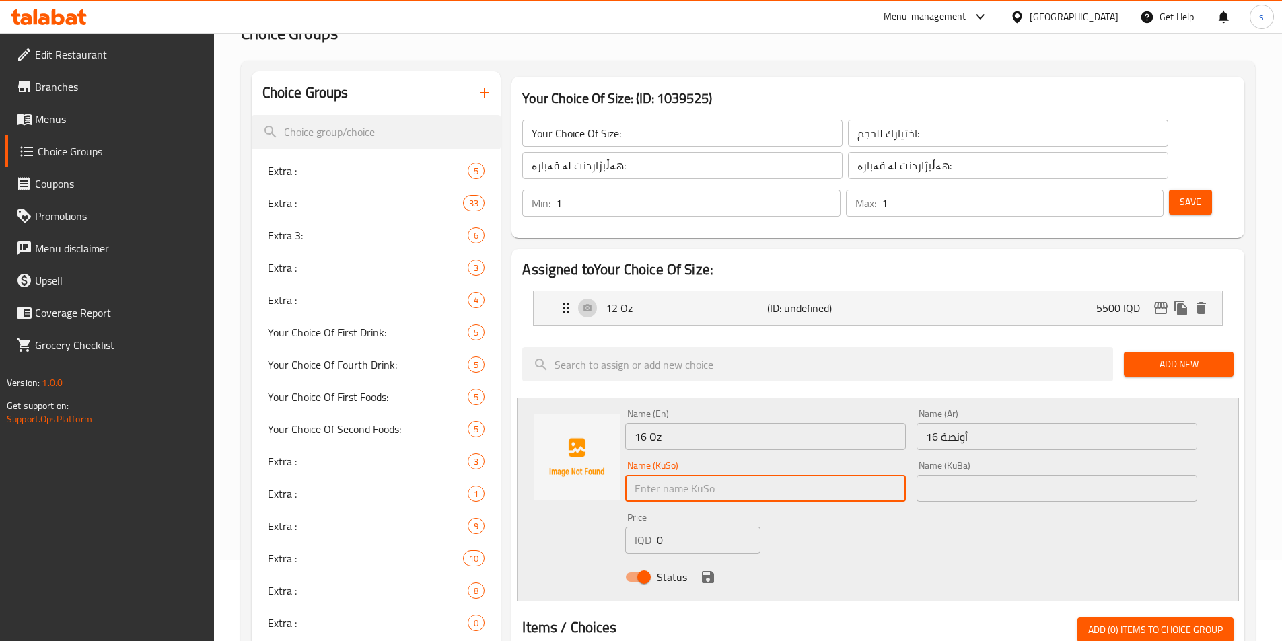
click at [788, 475] on input "text" at bounding box center [765, 488] width 281 height 27
paste input "16 ئۆنسە"
type input "16 ئۆنسە"
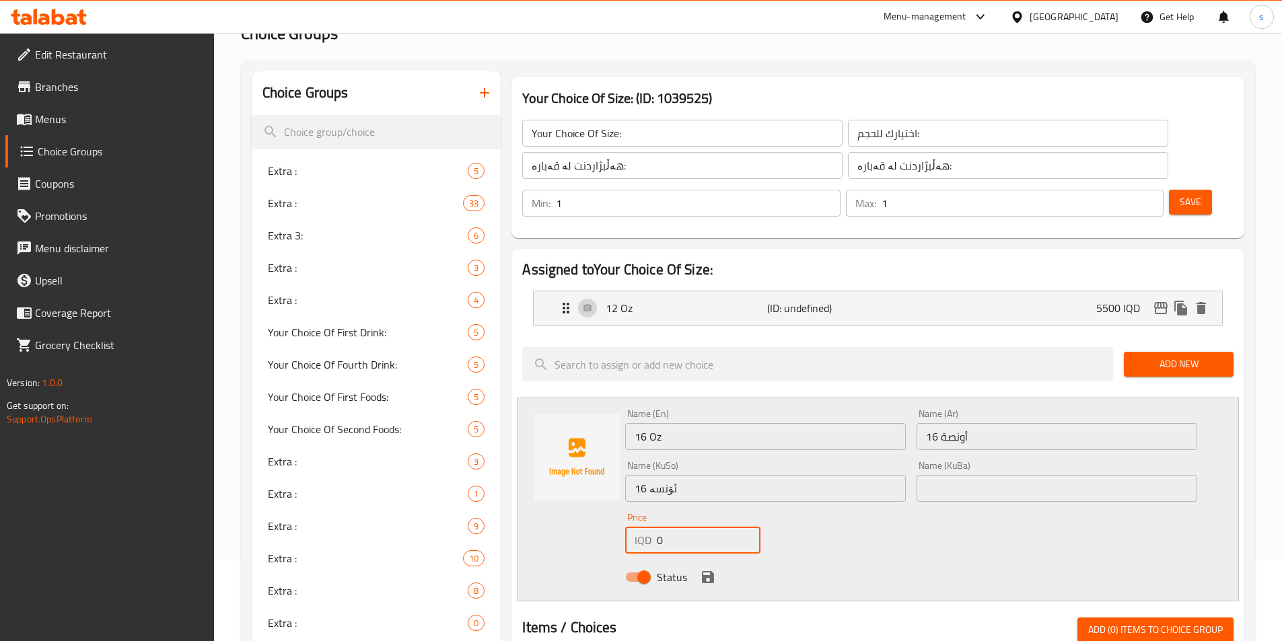
drag, startPoint x: 665, startPoint y: 505, endPoint x: 658, endPoint y: 505, distance: 6.8
click at [658, 527] on input "0" at bounding box center [708, 540] width 103 height 27
click at [669, 527] on input "6000" at bounding box center [708, 540] width 103 height 27
type input "6500"
click at [706, 567] on button "save" at bounding box center [708, 577] width 20 height 20
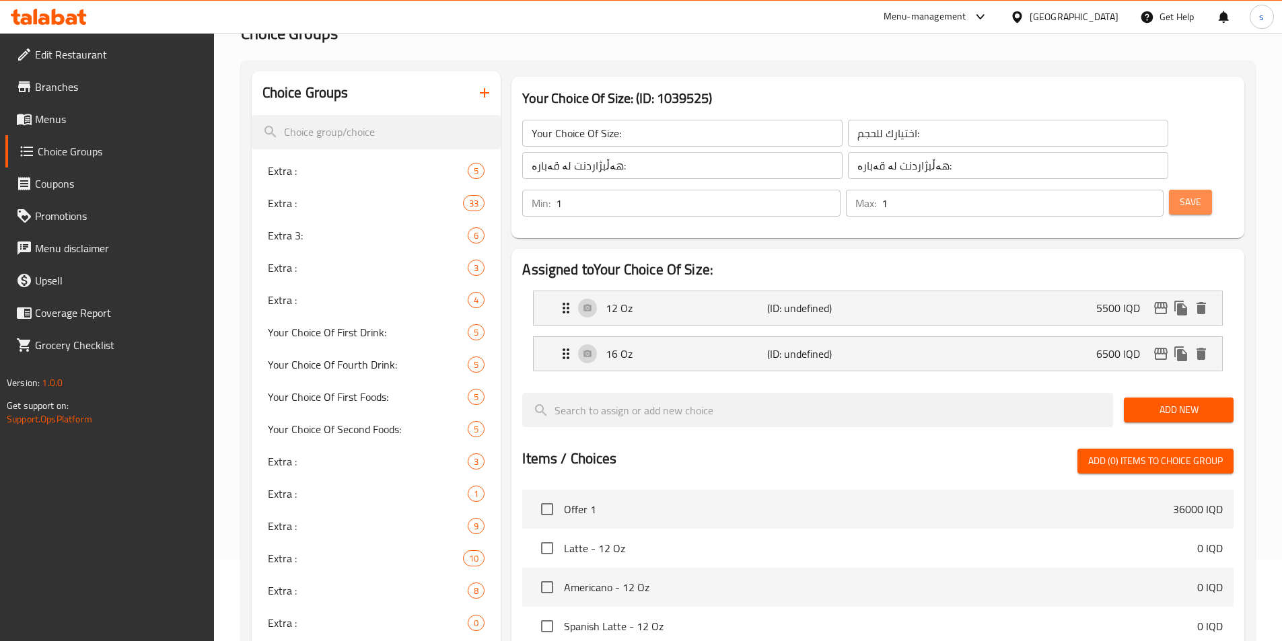
click at [1169, 190] on button "Save" at bounding box center [1190, 202] width 43 height 25
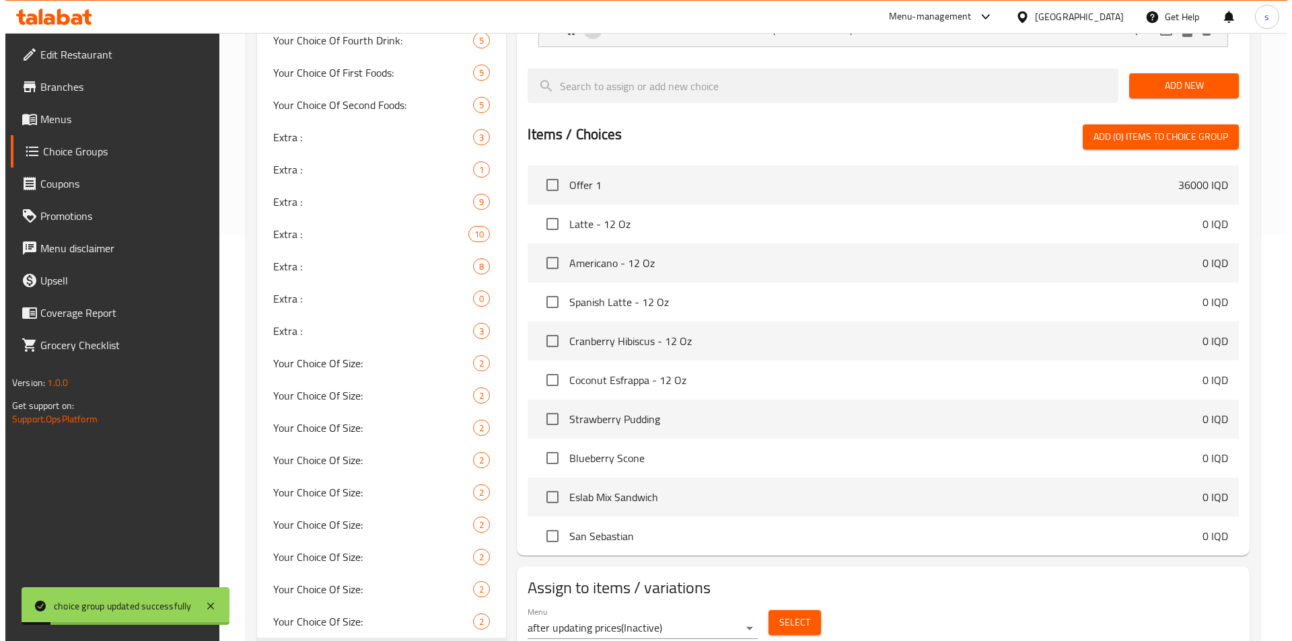
scroll to position [478, 0]
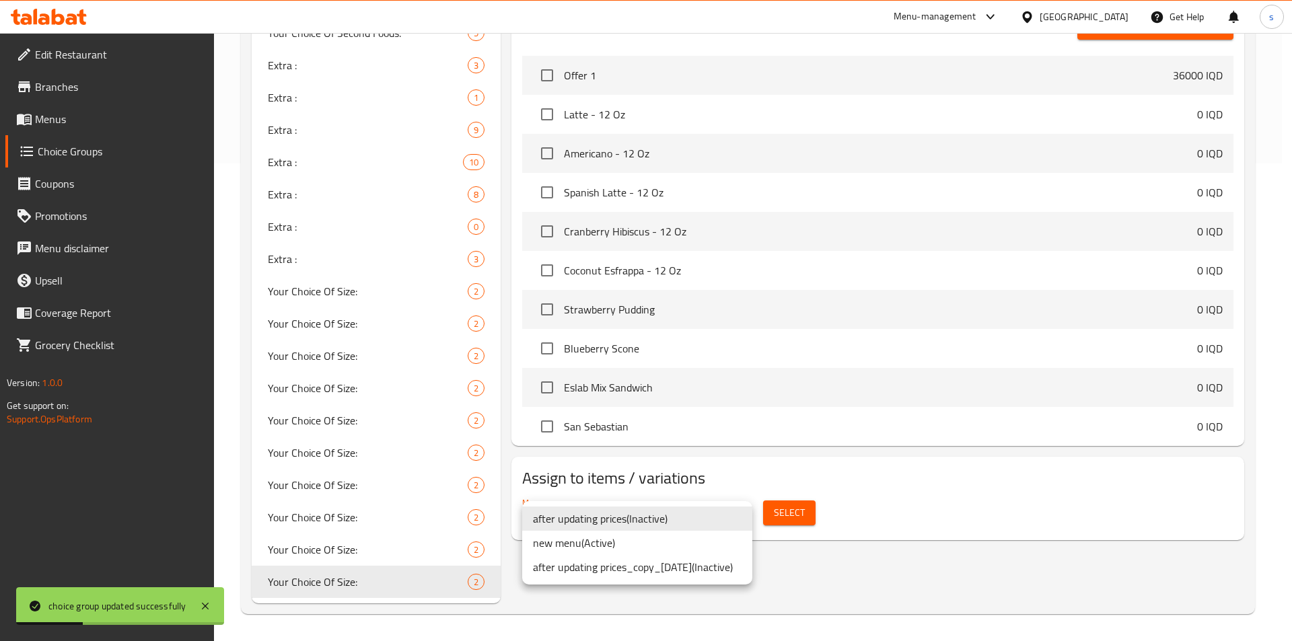
click at [674, 546] on li "new menu ( Active )" at bounding box center [637, 543] width 230 height 24
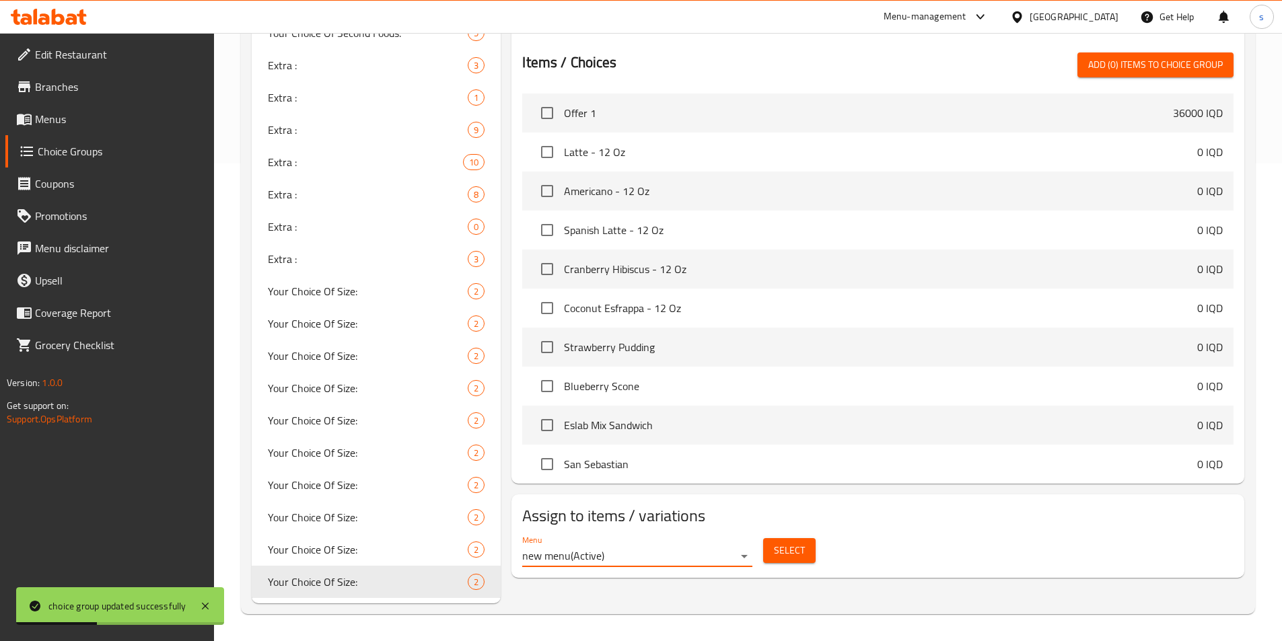
click at [795, 542] on span "Select" at bounding box center [789, 550] width 31 height 17
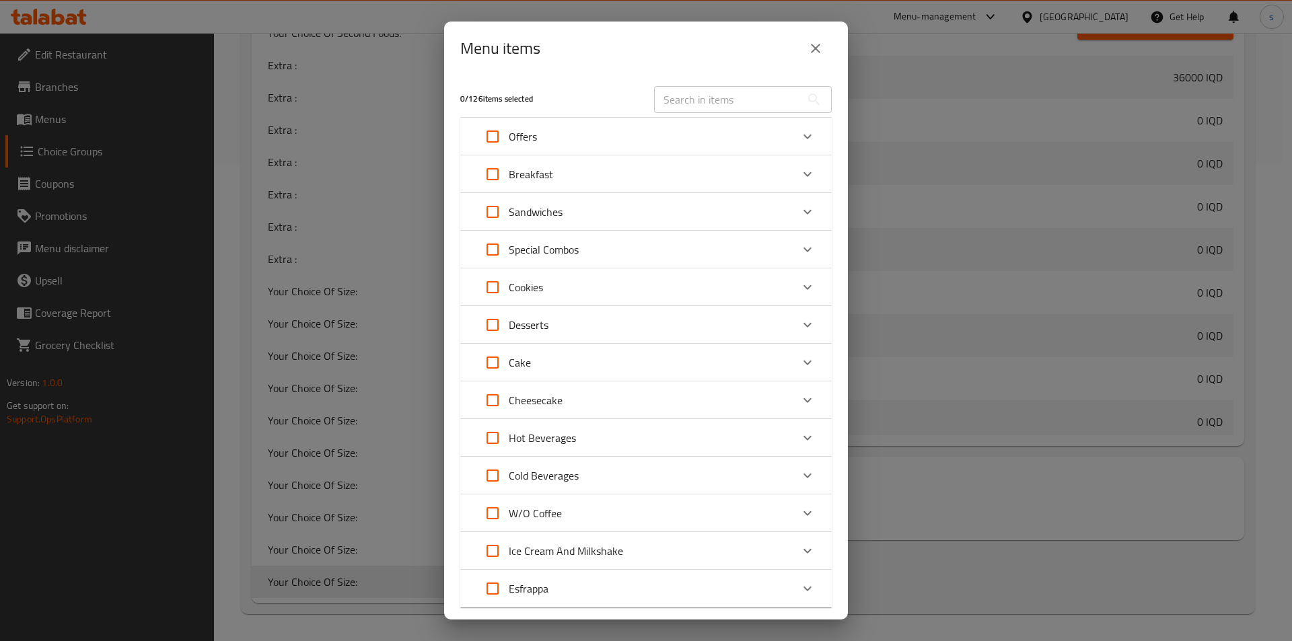
click at [698, 104] on input "text" at bounding box center [727, 99] width 147 height 27
paste input "Cappuccino"
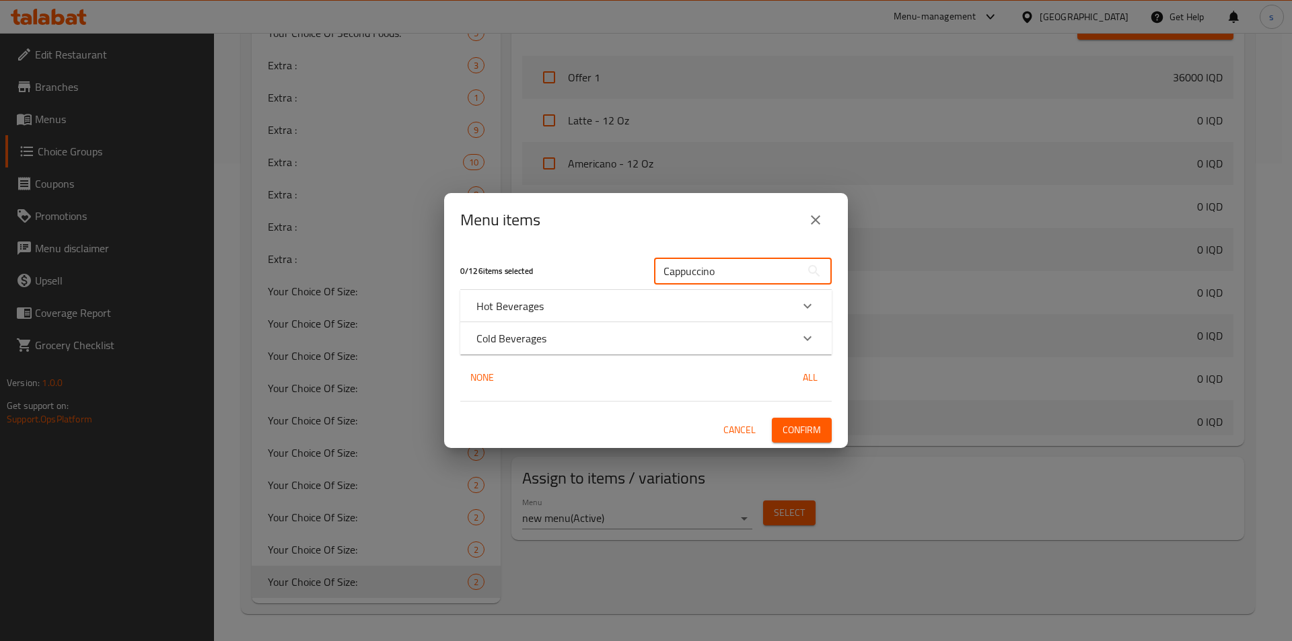
type input "Cappuccino"
click at [781, 303] on div "Hot Beverages" at bounding box center [633, 306] width 315 height 16
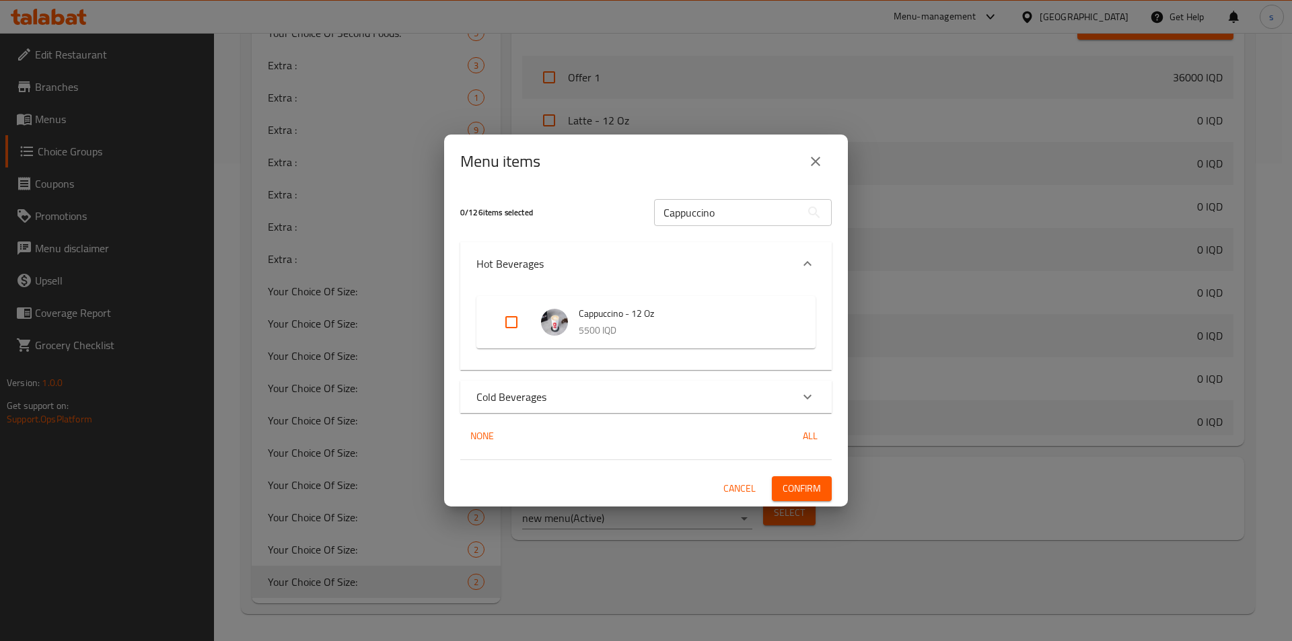
click at [809, 396] on icon "Expand" at bounding box center [807, 396] width 8 height 5
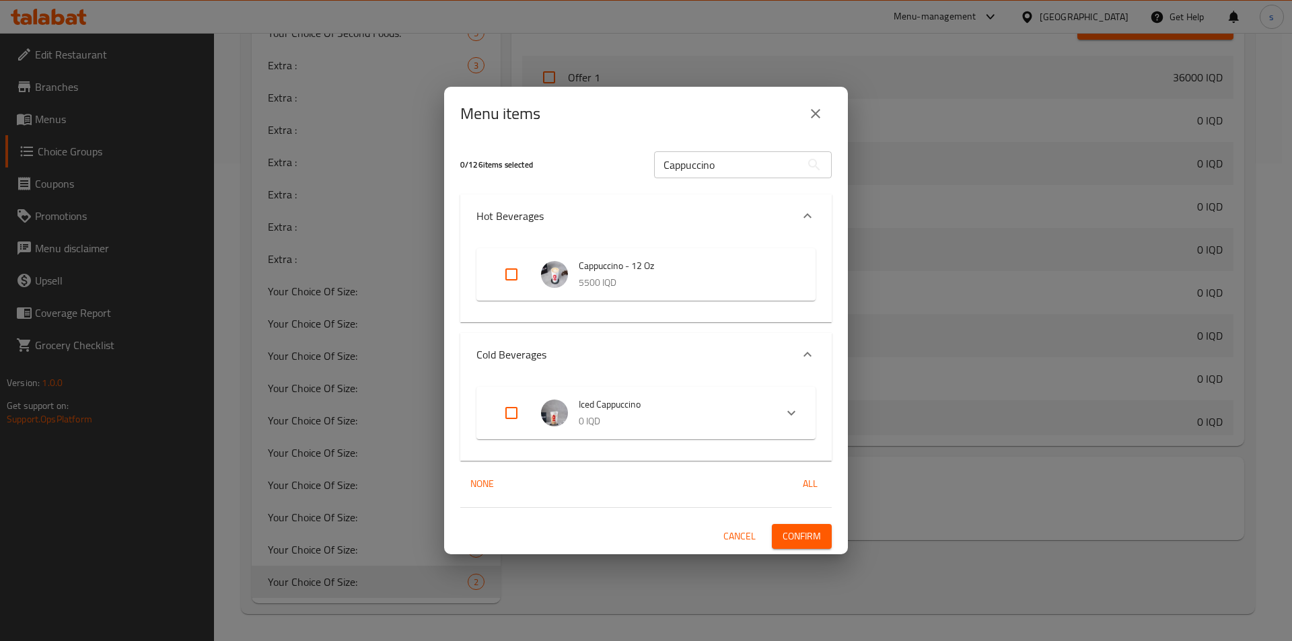
click at [685, 271] on span "Cappuccino - 12 Oz" at bounding box center [684, 266] width 210 height 17
click at [519, 273] on input "Expand" at bounding box center [511, 274] width 32 height 32
checkbox input "true"
click at [789, 413] on icon "Expand" at bounding box center [791, 412] width 8 height 5
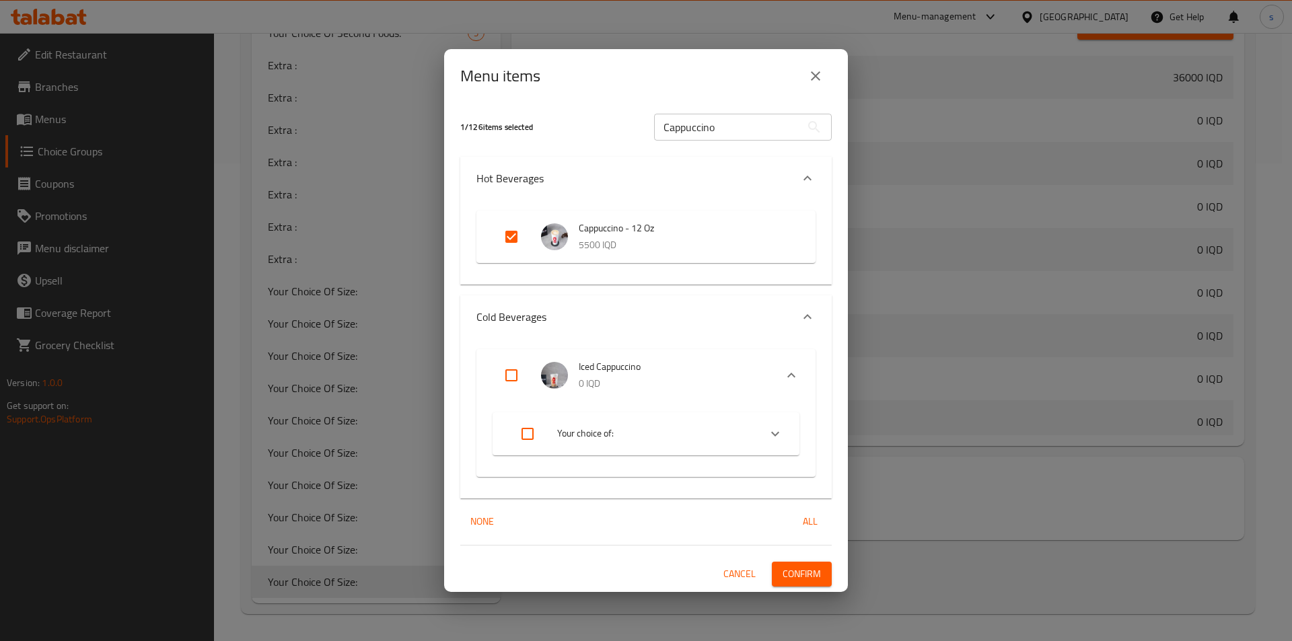
click at [780, 433] on icon "Expand" at bounding box center [775, 434] width 16 height 16
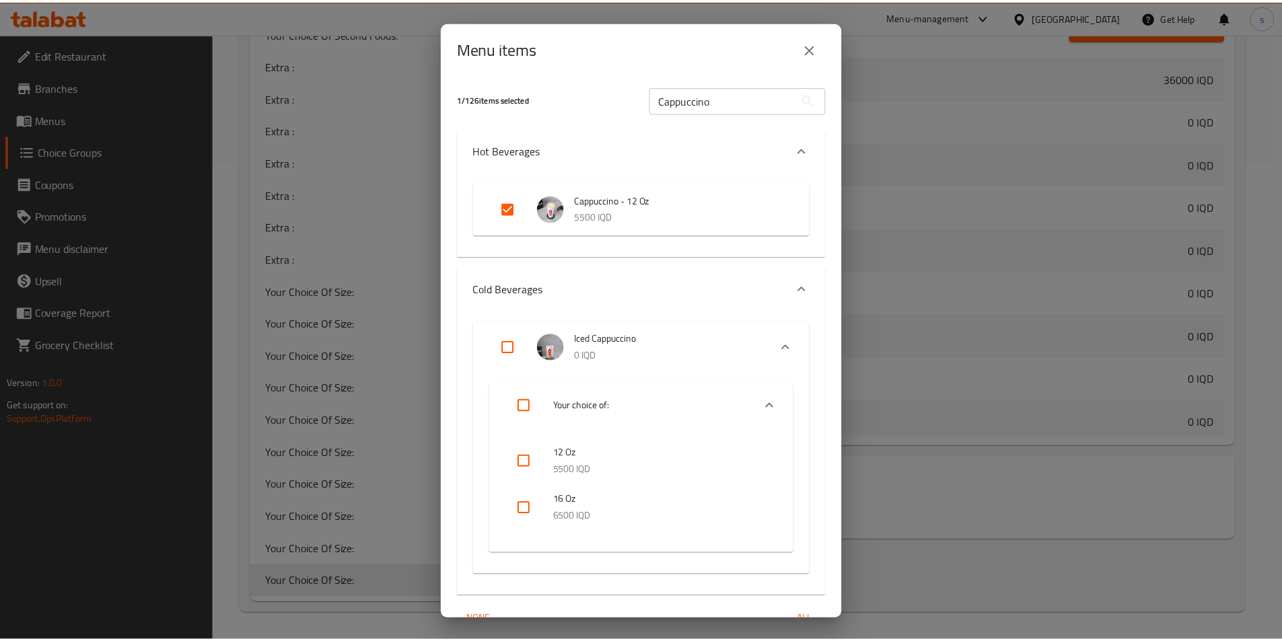
scroll to position [71, 0]
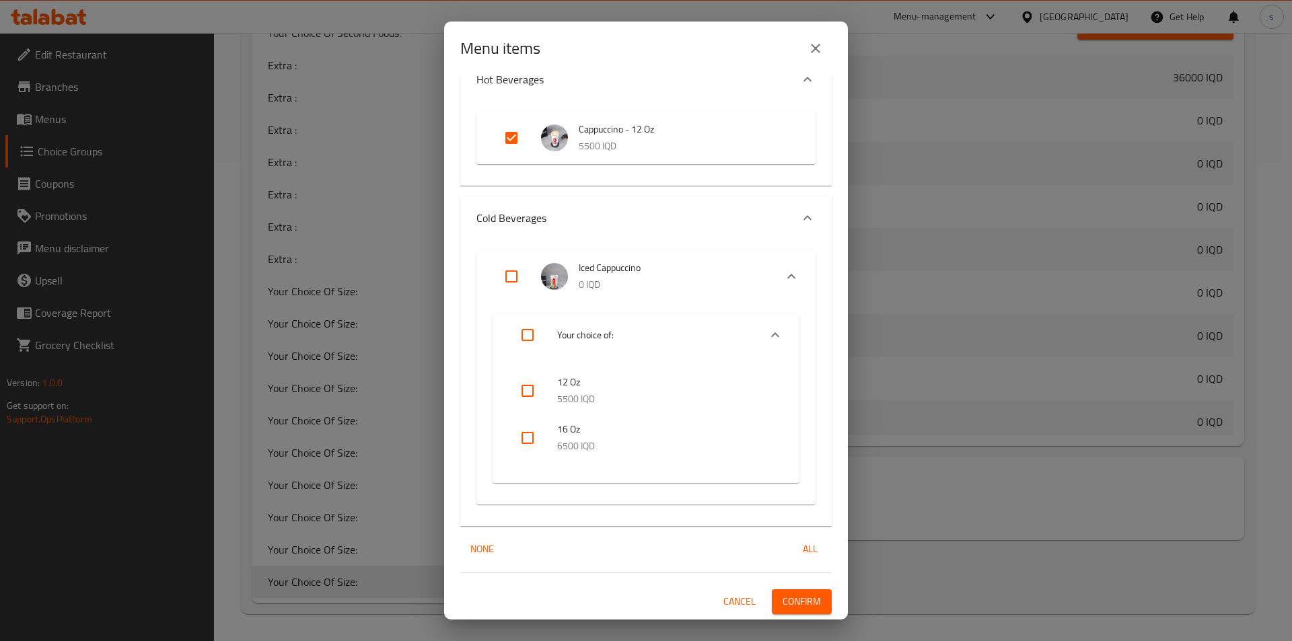
click at [793, 616] on div "1 / 126 items selected Cappuccino ​ Hot Beverages Cappuccino - 12 Oz 5500 IQD C…" at bounding box center [646, 347] width 404 height 544
click at [793, 615] on div "1 / 126 items selected Cappuccino ​ Hot Beverages Cappuccino - 12 Oz 5500 IQD C…" at bounding box center [646, 347] width 404 height 544
click at [793, 605] on span "Confirm" at bounding box center [802, 601] width 38 height 17
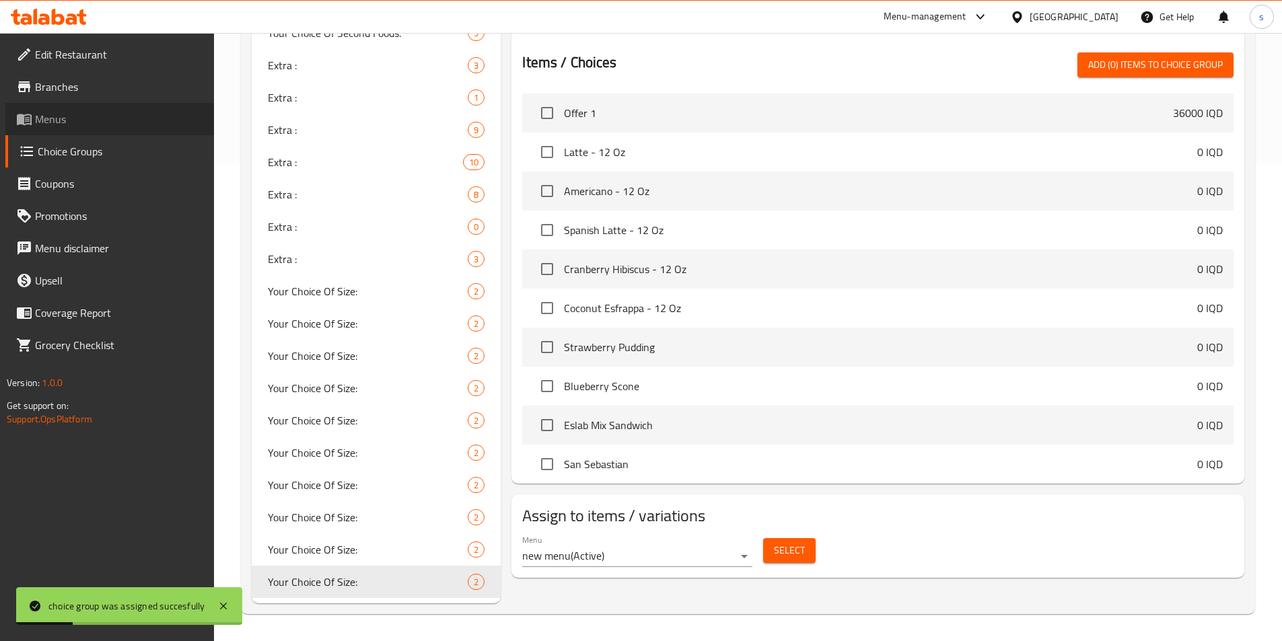
click at [63, 124] on span "Menus" at bounding box center [119, 119] width 168 height 16
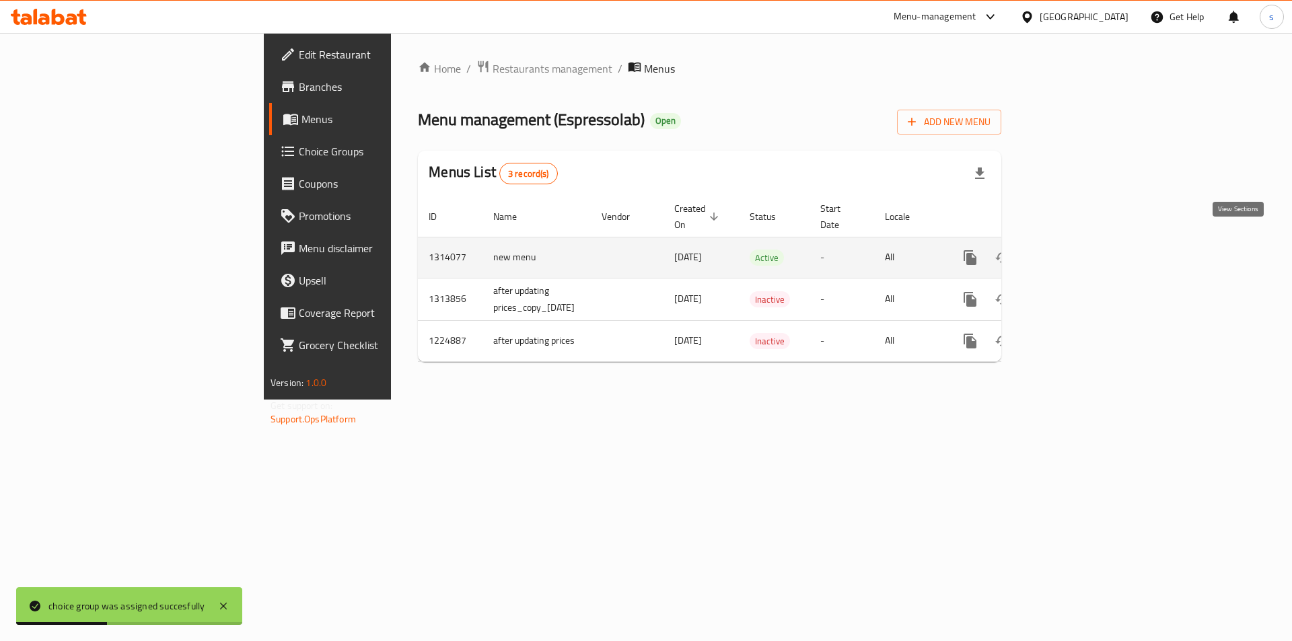
click at [1075, 250] on icon "enhanced table" at bounding box center [1067, 258] width 16 height 16
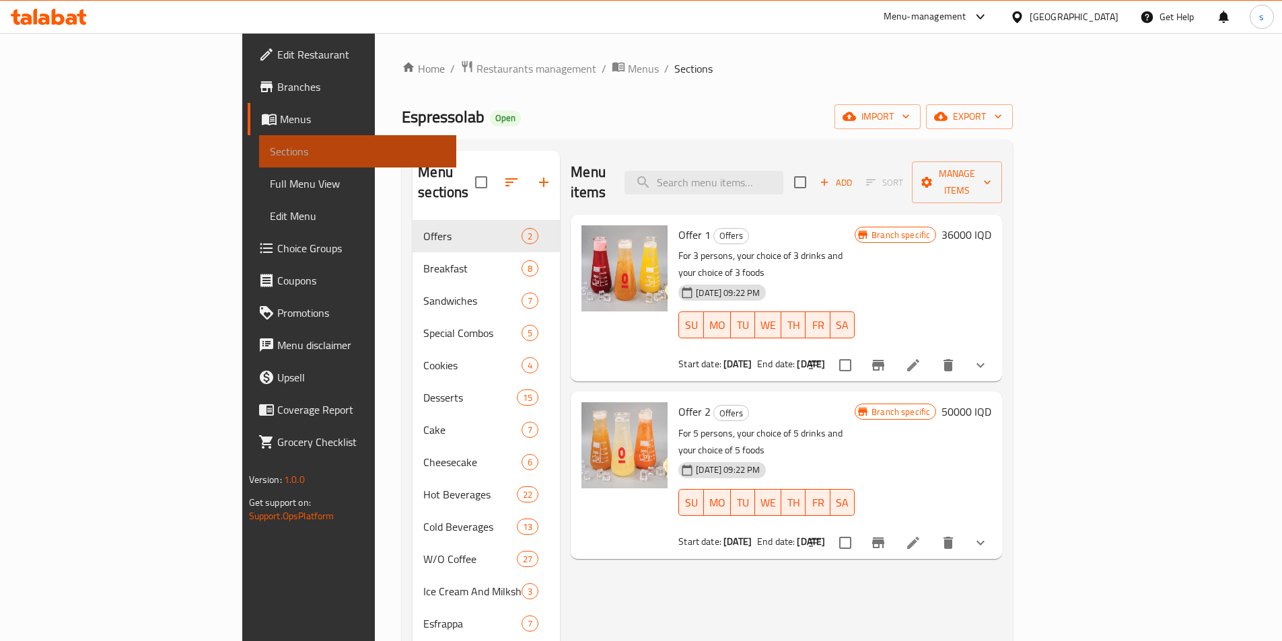
click at [259, 161] on link "Sections" at bounding box center [357, 151] width 197 height 32
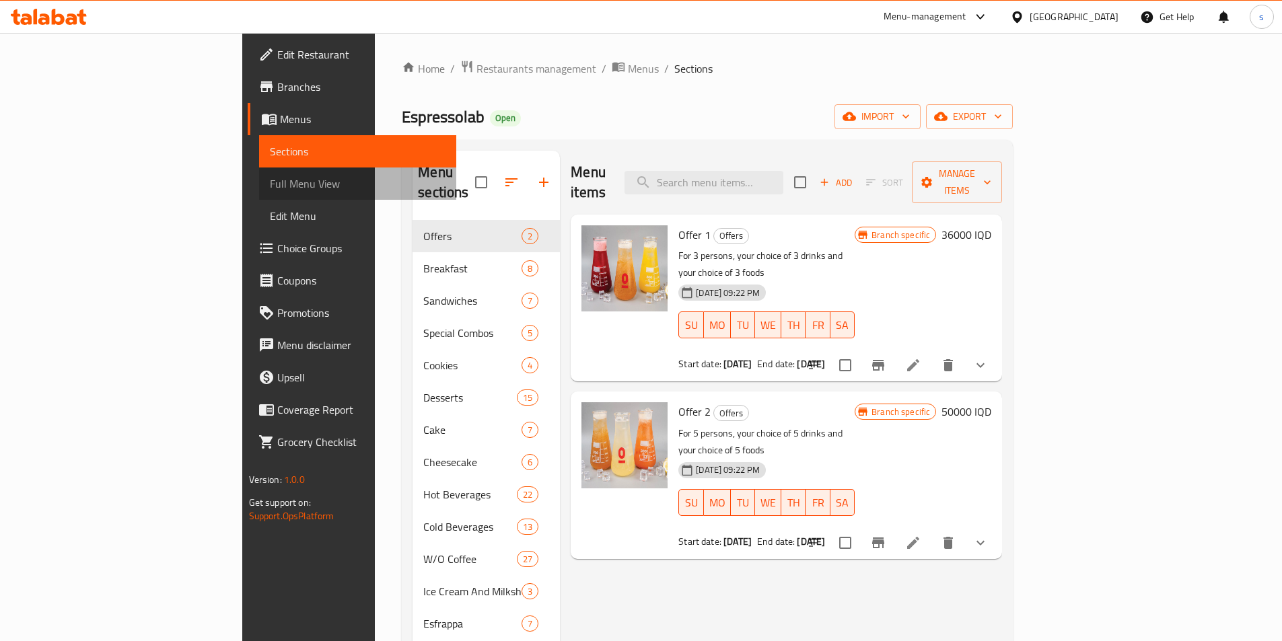
click at [270, 188] on span "Full Menu View" at bounding box center [358, 184] width 176 height 16
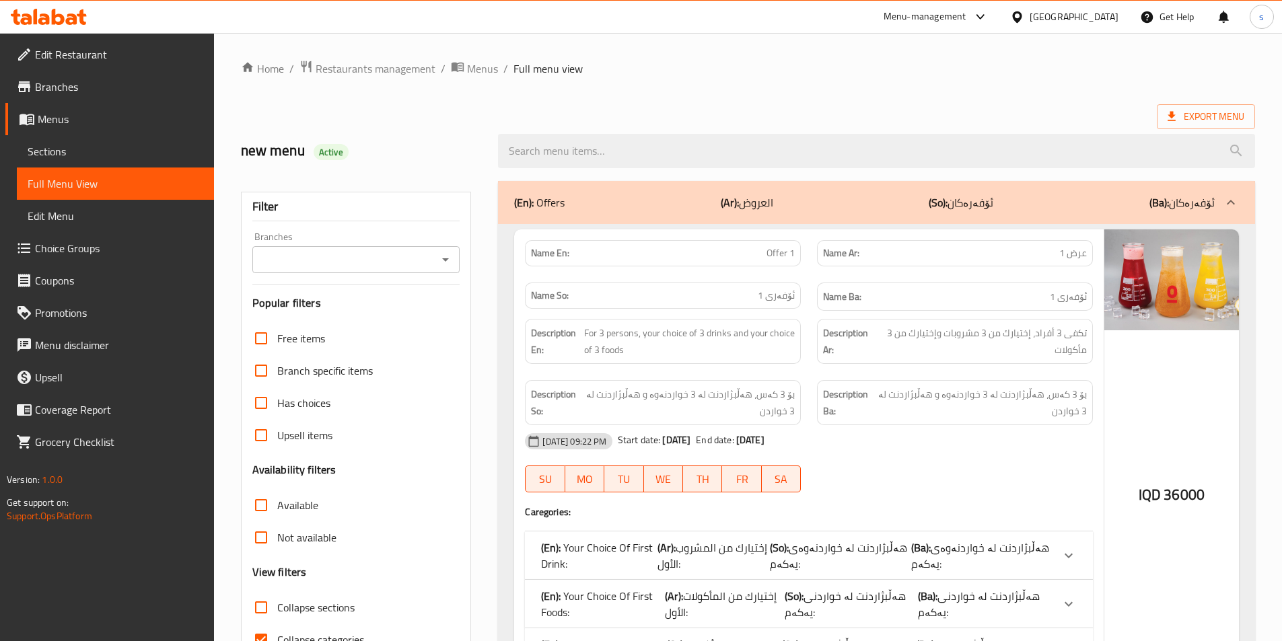
click at [439, 262] on icon "Open" at bounding box center [445, 260] width 16 height 16
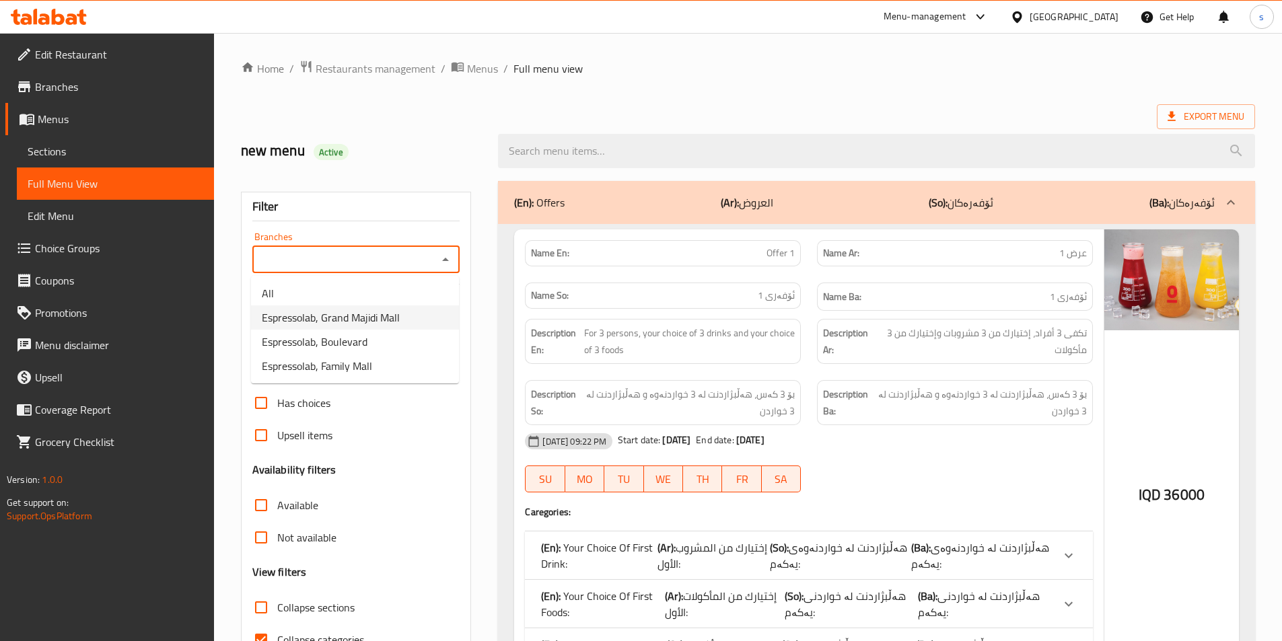
click at [419, 318] on li "Espressolab, Grand Majidi Mall" at bounding box center [355, 317] width 208 height 24
type input "Espressolab, Grand Majidi Mall"
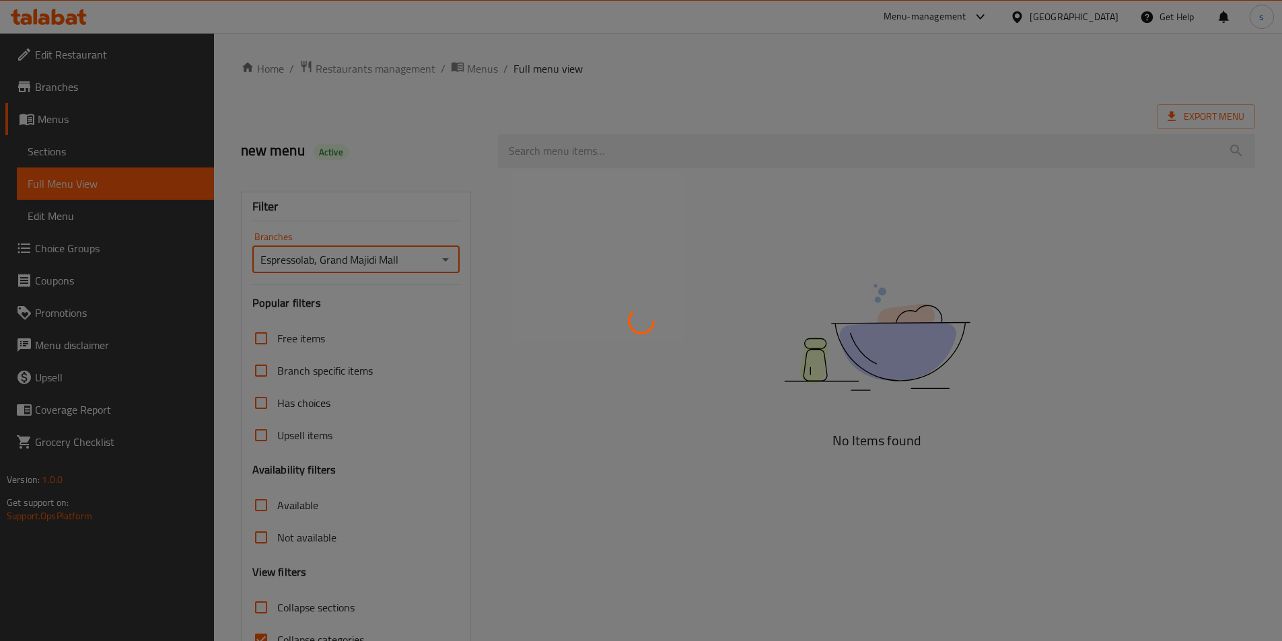
click at [560, 149] on div at bounding box center [641, 320] width 1282 height 641
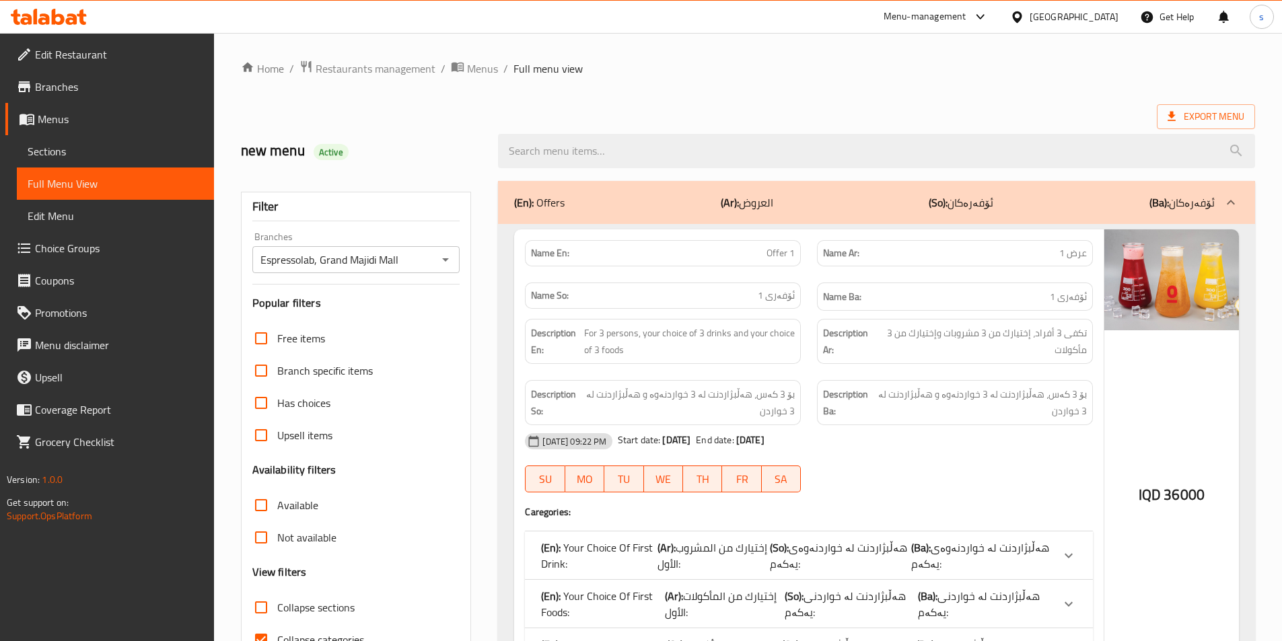
click at [560, 149] on input "search" at bounding box center [876, 151] width 757 height 34
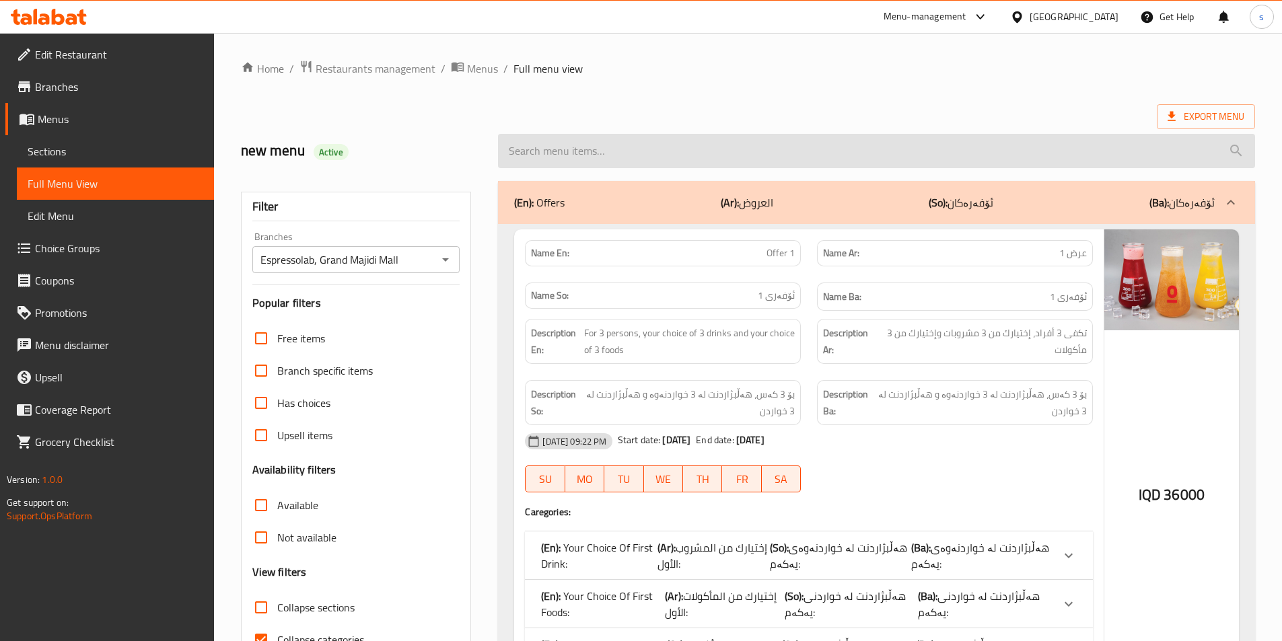
click at [560, 153] on input "search" at bounding box center [876, 151] width 757 height 34
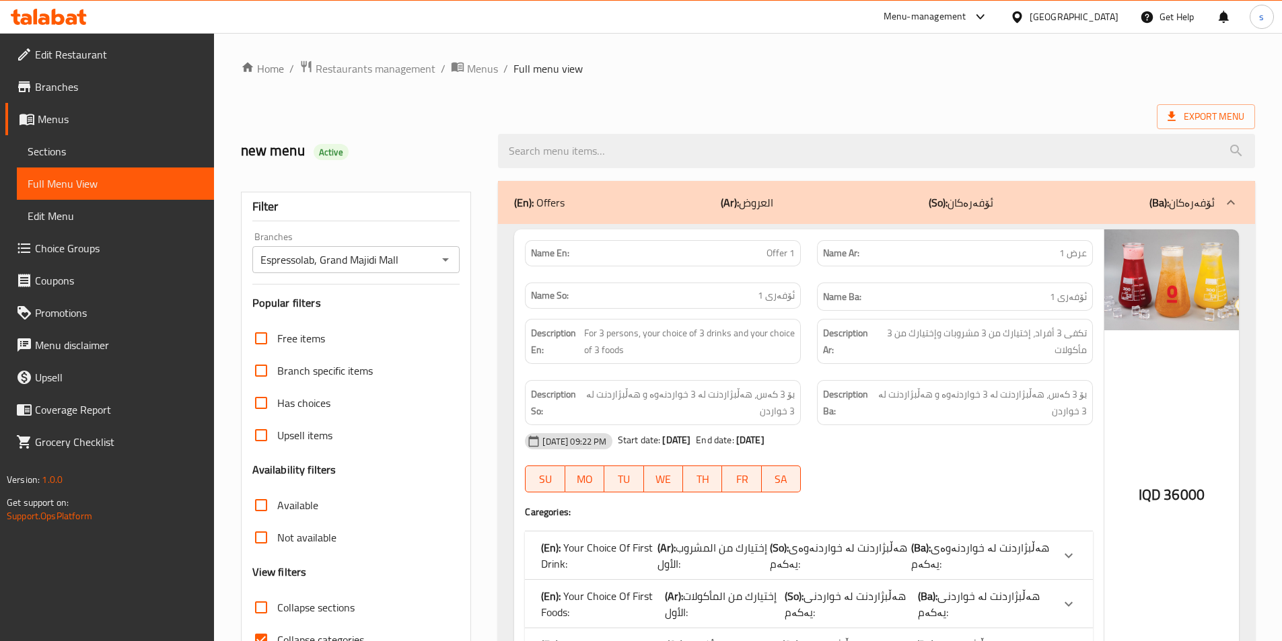
paste input "Cappuccino"
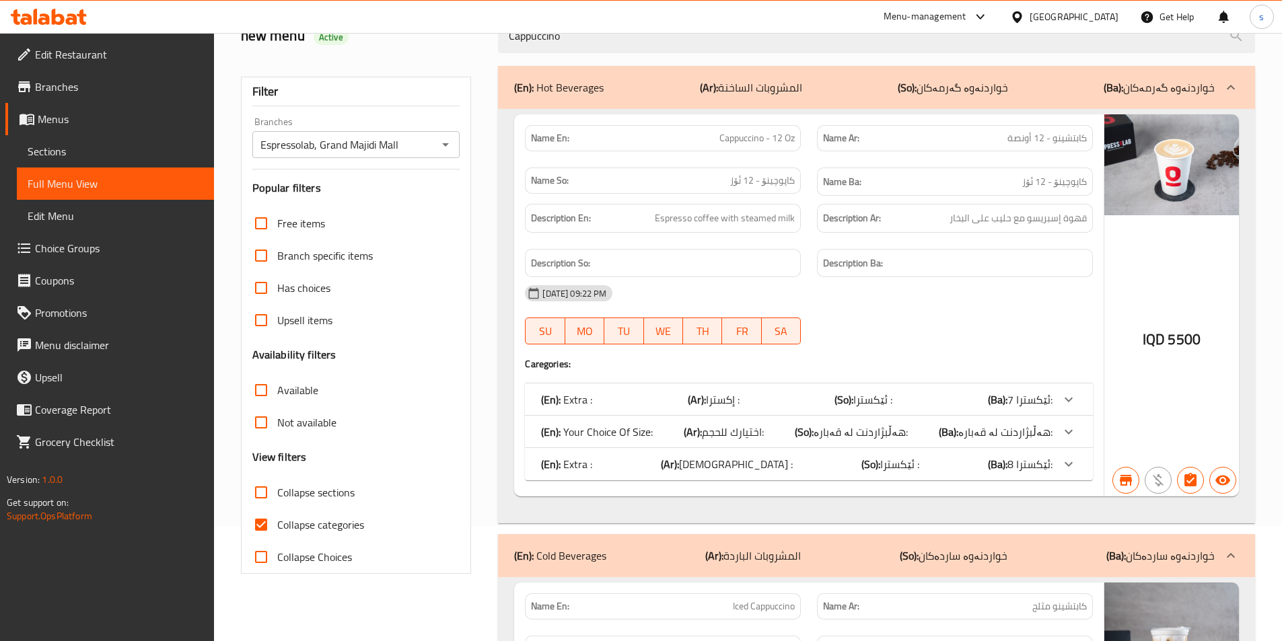
scroll to position [166, 0]
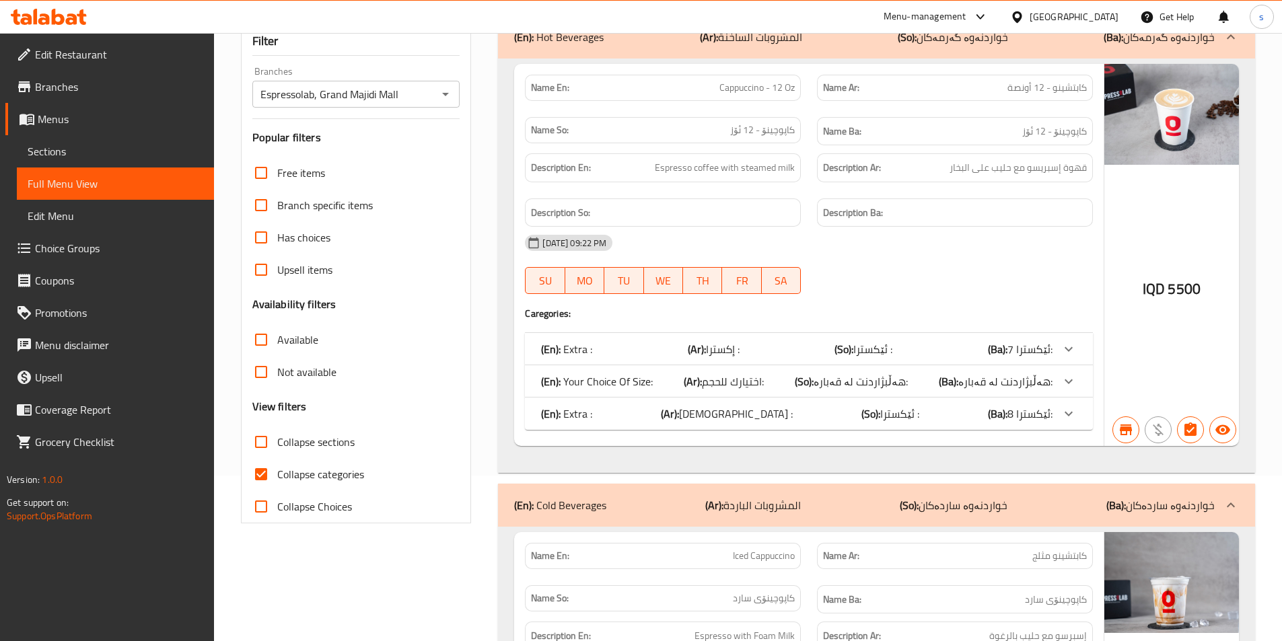
type input "Cappuccino"
click at [259, 479] on input "Collapse categories" at bounding box center [261, 474] width 32 height 32
checkbox input "false"
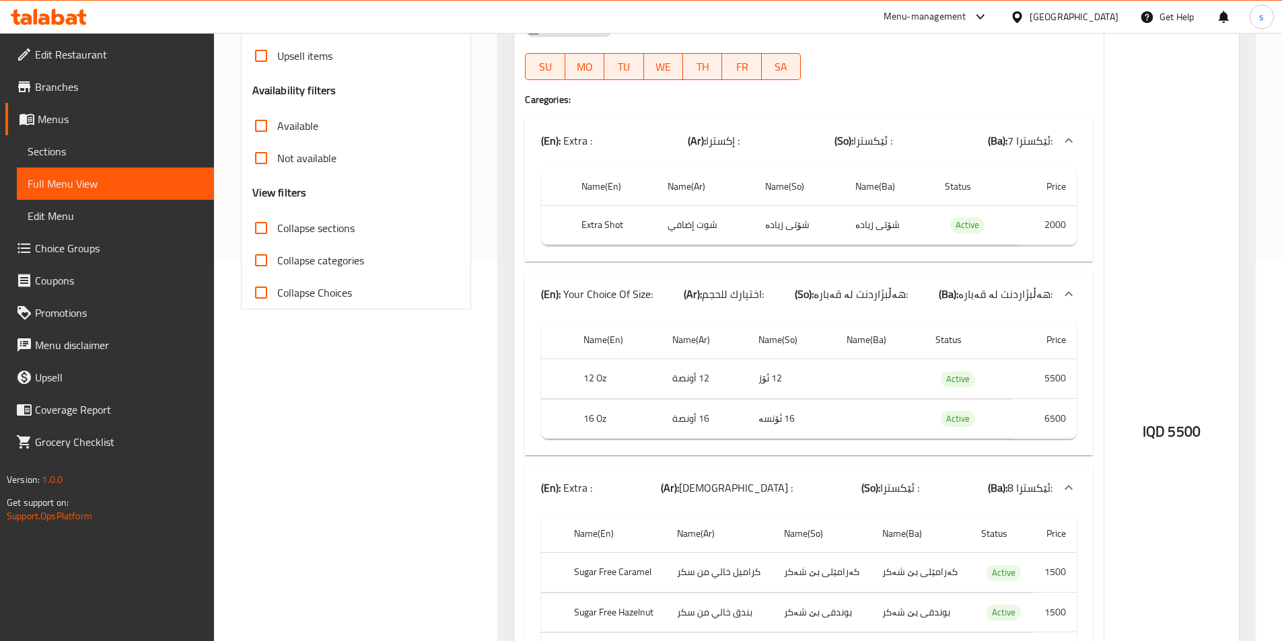
scroll to position [382, 0]
click at [92, 153] on span "Sections" at bounding box center [116, 151] width 176 height 16
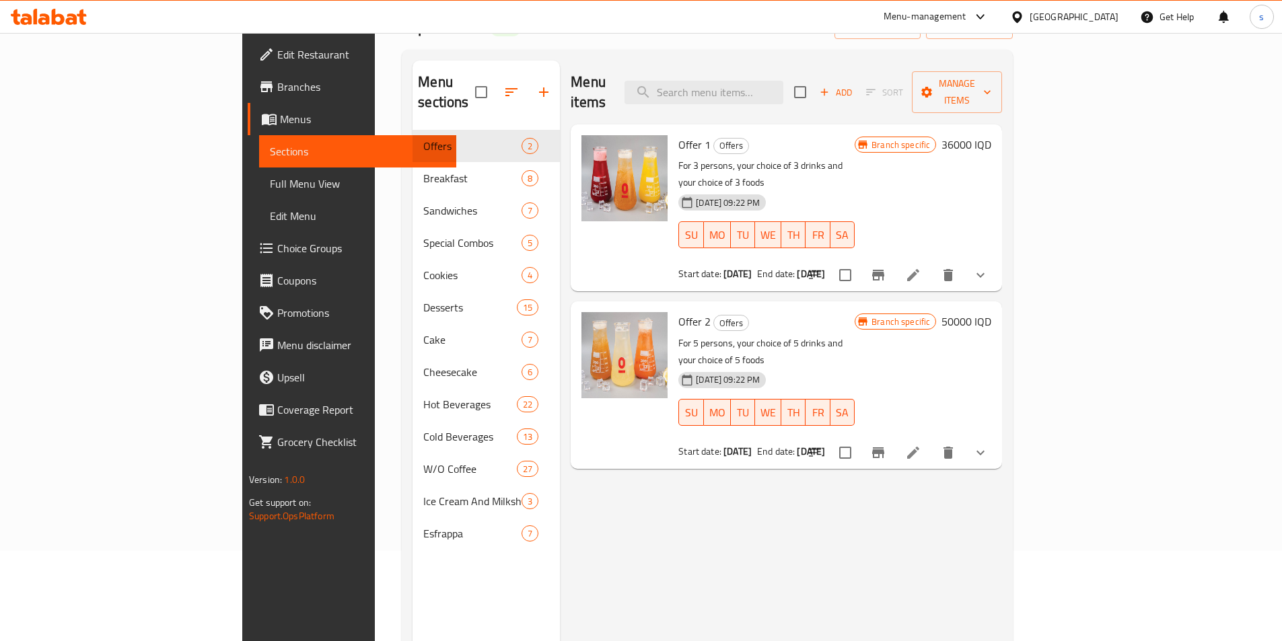
scroll to position [46, 0]
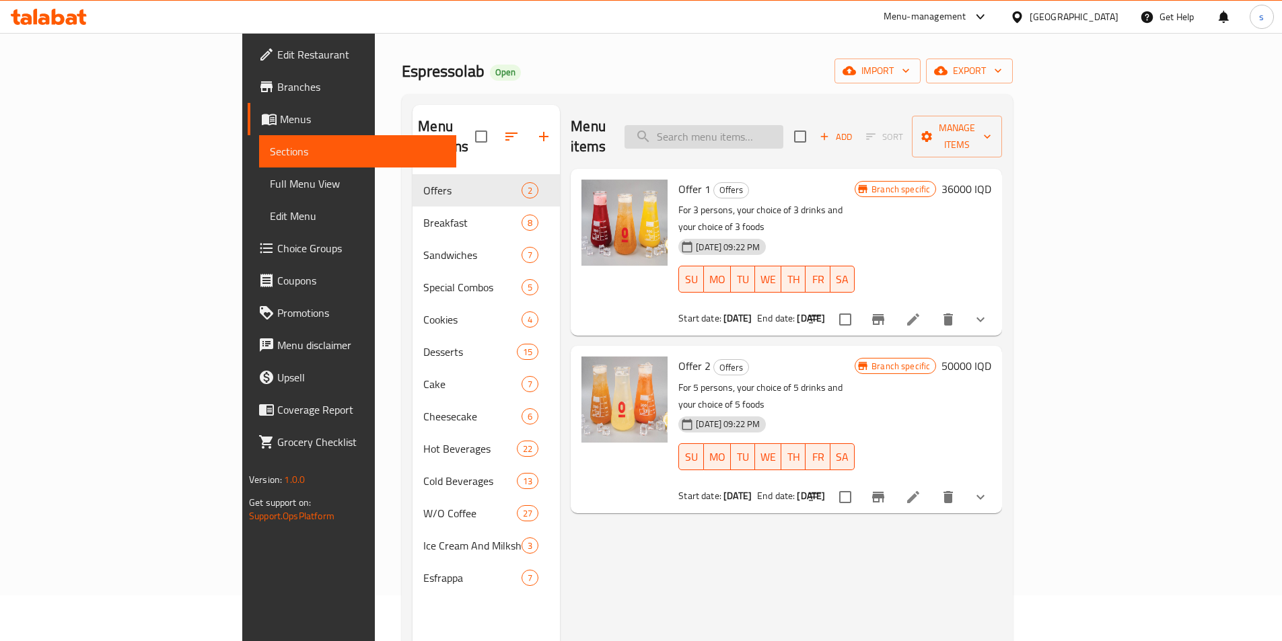
drag, startPoint x: 785, startPoint y: 133, endPoint x: 789, endPoint y: 125, distance: 9.3
click at [783, 127] on input "search" at bounding box center [703, 137] width 159 height 24
paste input "Cappuccino"
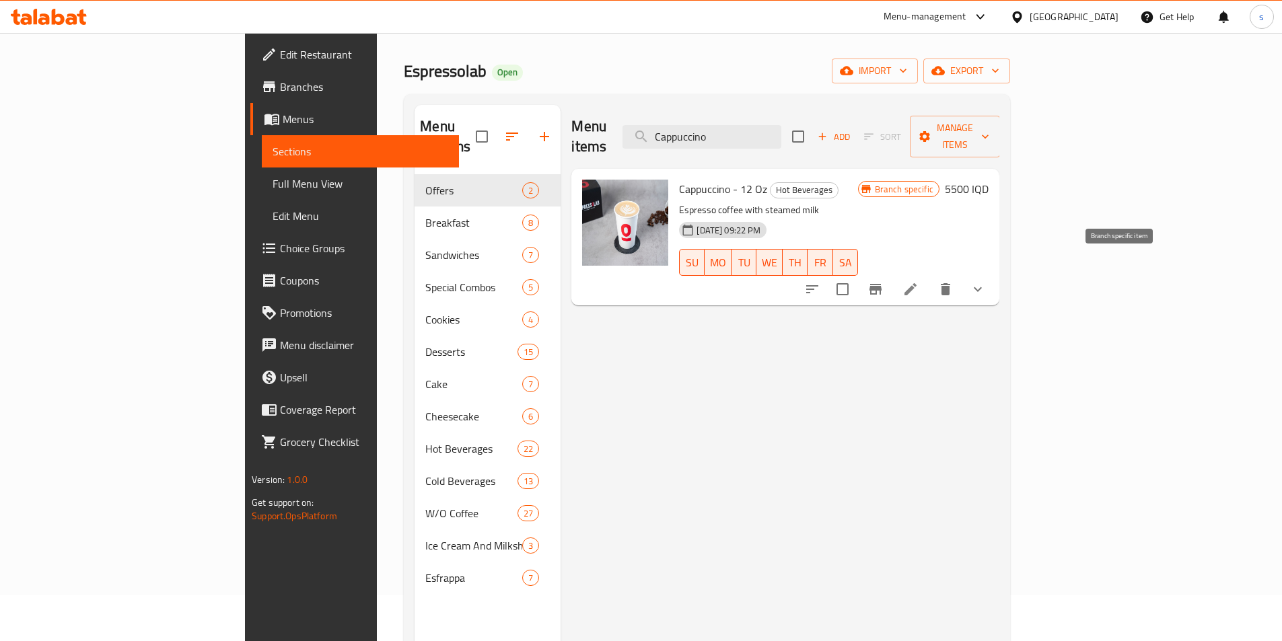
type input "Cappuccino"
click at [892, 279] on button "Branch-specific-item" at bounding box center [875, 289] width 32 height 32
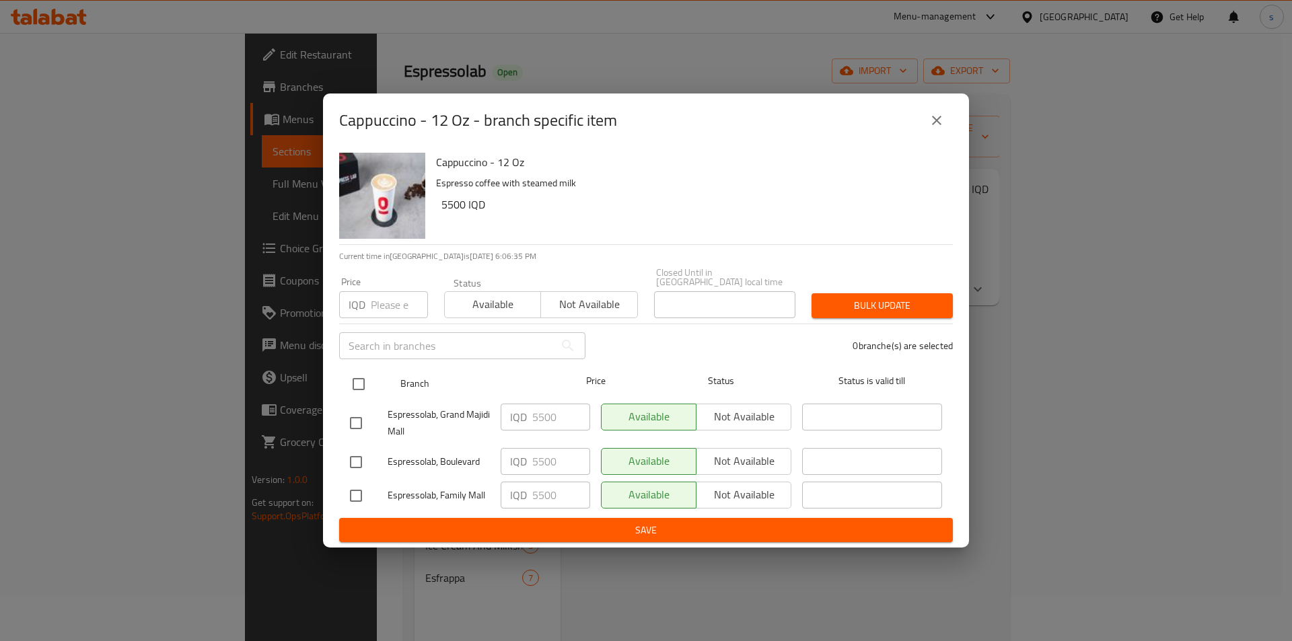
click at [354, 383] on input "checkbox" at bounding box center [358, 384] width 28 height 28
checkbox input "true"
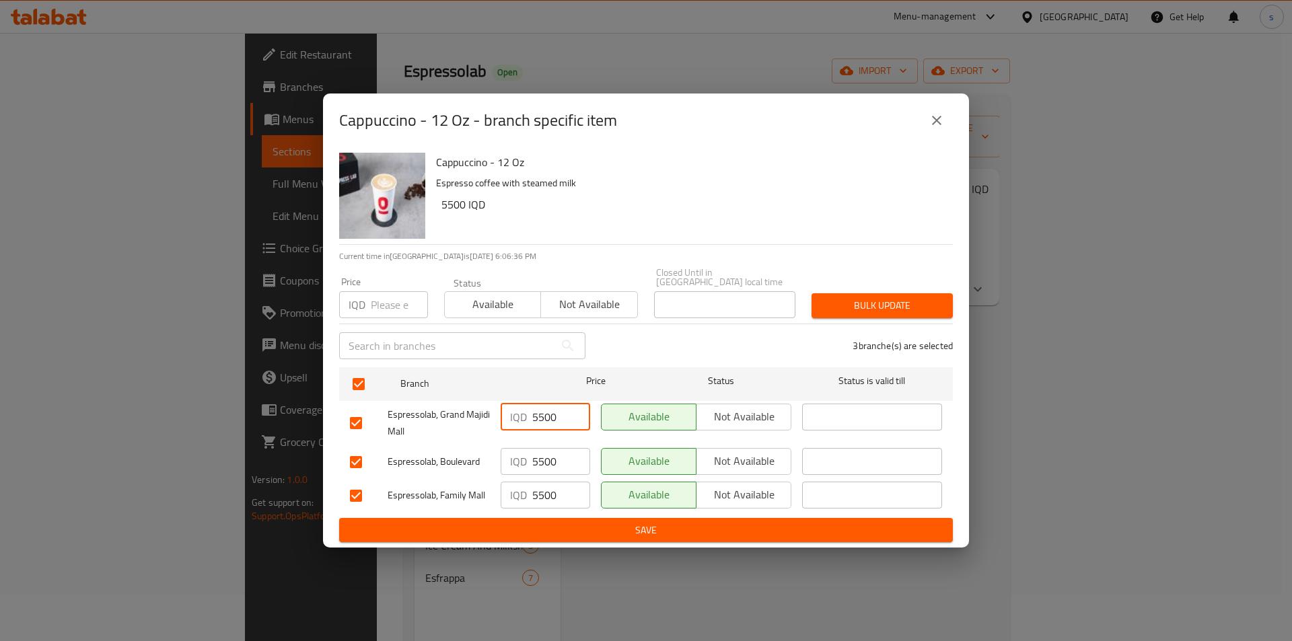
drag, startPoint x: 558, startPoint y: 416, endPoint x: 519, endPoint y: 419, distance: 39.1
click at [519, 419] on div "IQD 5500 ​" at bounding box center [545, 417] width 89 height 27
type input "0"
drag, startPoint x: 559, startPoint y: 456, endPoint x: 525, endPoint y: 457, distance: 34.3
click at [525, 457] on div "IQD 5500 ​" at bounding box center [545, 461] width 89 height 27
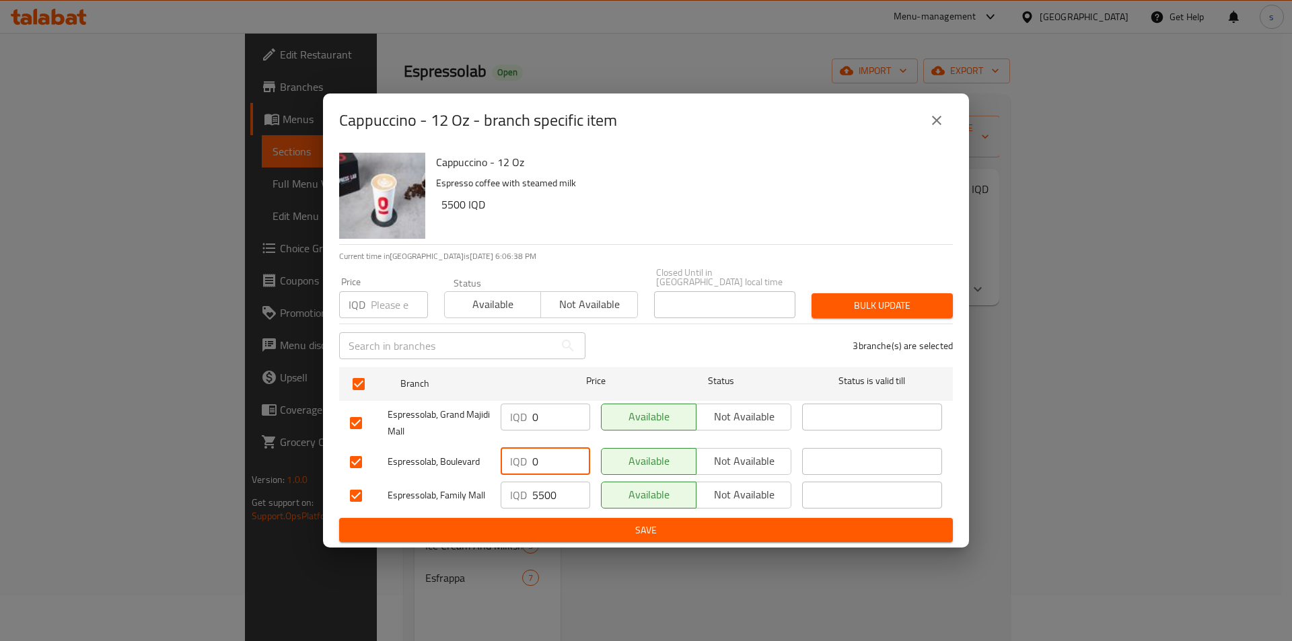
type input "0"
drag, startPoint x: 562, startPoint y: 490, endPoint x: 519, endPoint y: 491, distance: 42.4
click at [519, 491] on div "IQD 5500 ​" at bounding box center [545, 495] width 89 height 27
type input "0"
click at [571, 525] on span "Save" at bounding box center [646, 530] width 592 height 17
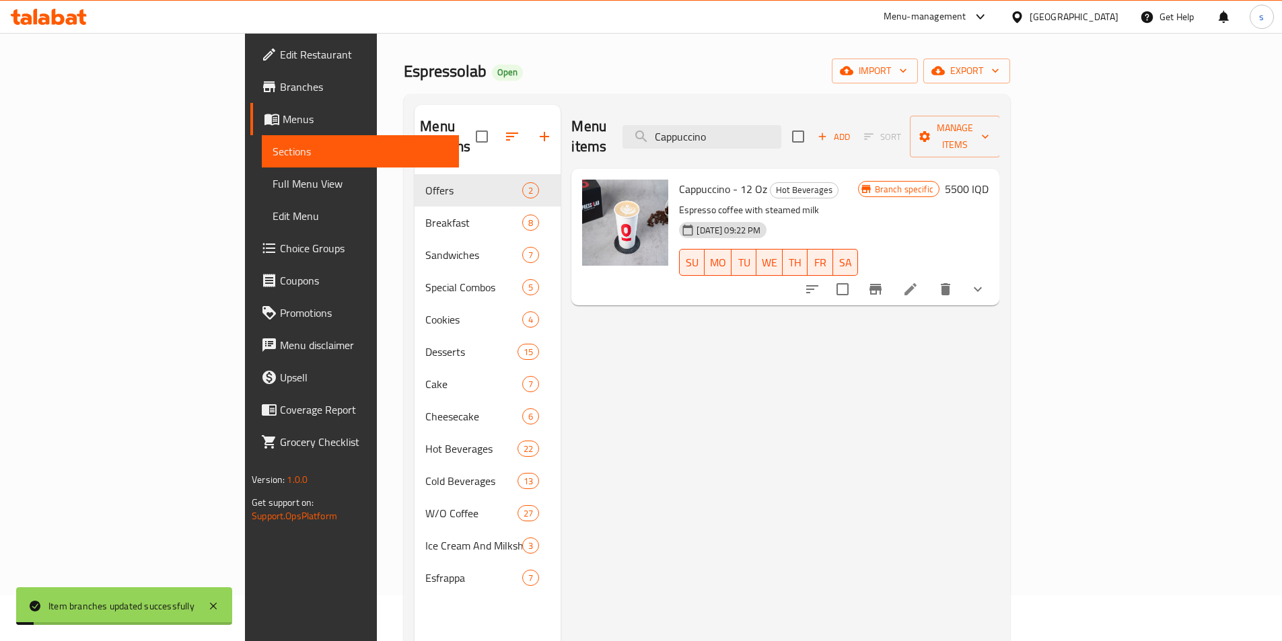
click at [988, 180] on h6 "5500 IQD" at bounding box center [967, 189] width 44 height 19
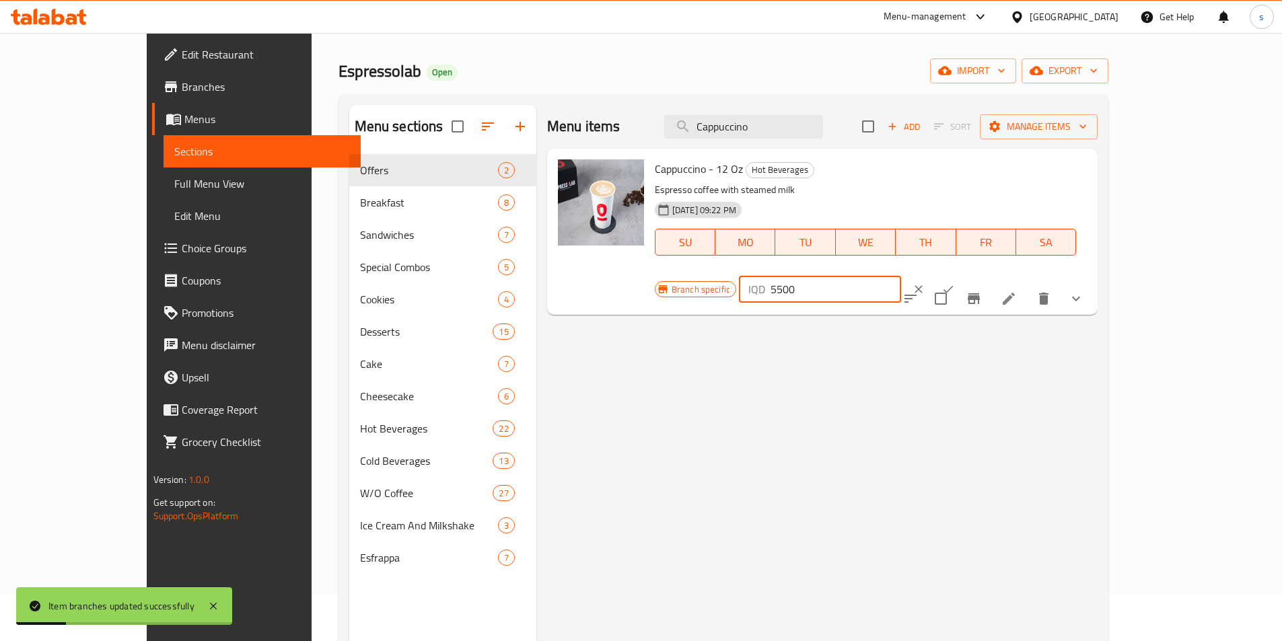
drag, startPoint x: 1064, startPoint y: 178, endPoint x: 1029, endPoint y: 178, distance: 35.7
click at [901, 276] on div "IQD 5500 ​" at bounding box center [820, 289] width 162 height 27
click at [901, 276] on input "5500" at bounding box center [835, 289] width 131 height 27
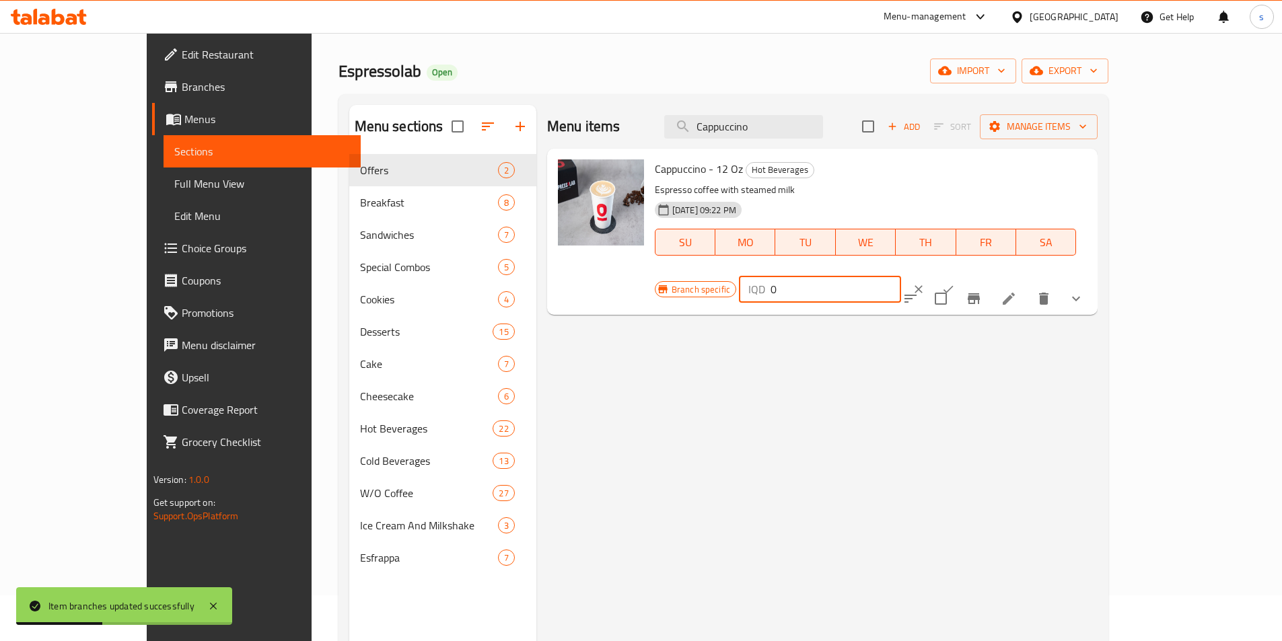
type input "0"
click at [963, 275] on button "ok" at bounding box center [948, 290] width 30 height 30
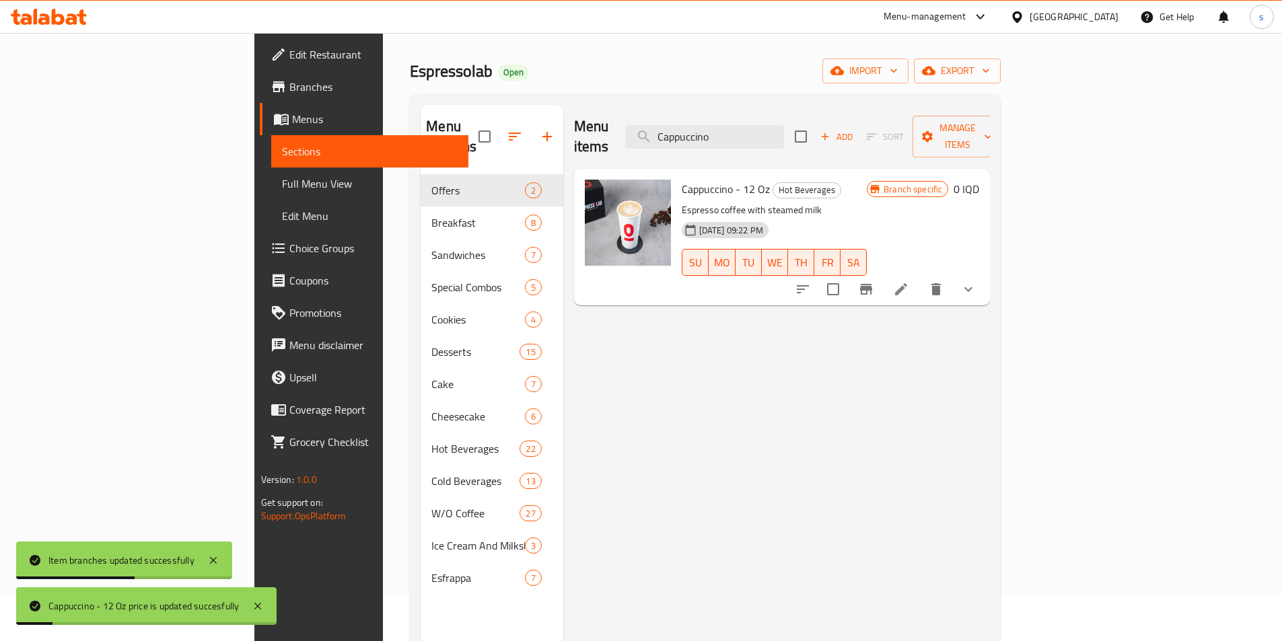
click at [282, 184] on span "Full Menu View" at bounding box center [370, 184] width 176 height 16
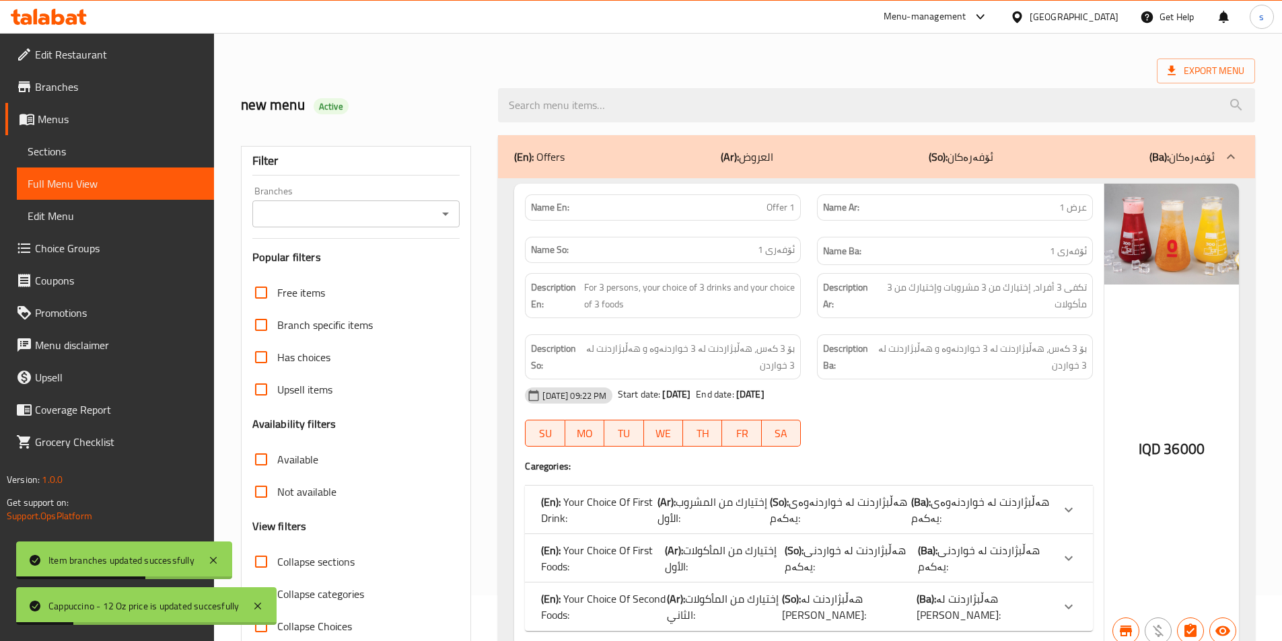
click at [451, 212] on icon "Open" at bounding box center [445, 214] width 16 height 16
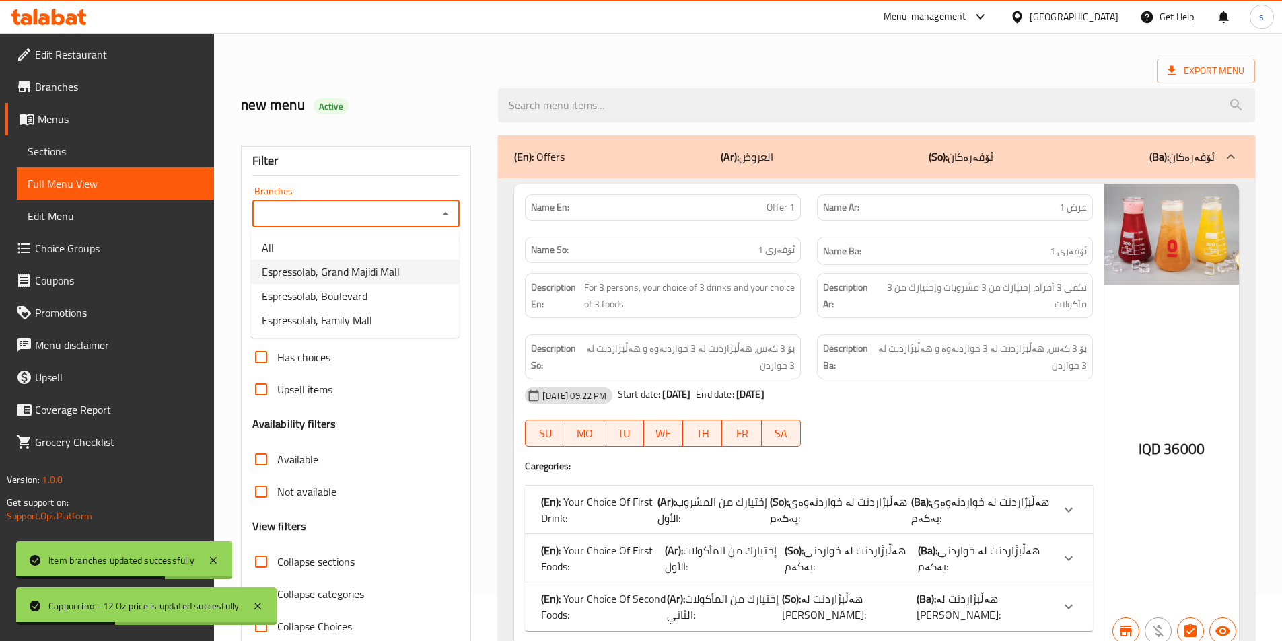
click at [405, 270] on li "Espressolab, Grand Majidi Mall" at bounding box center [355, 272] width 208 height 24
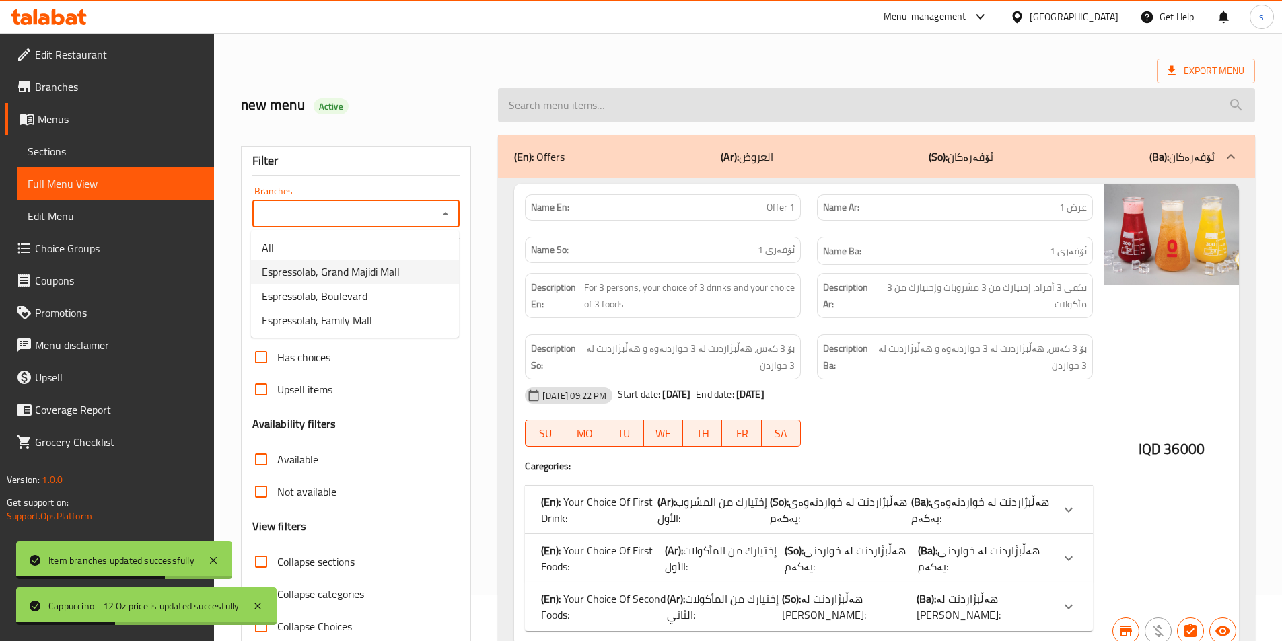
type input "Espressolab, Grand Majidi Mall"
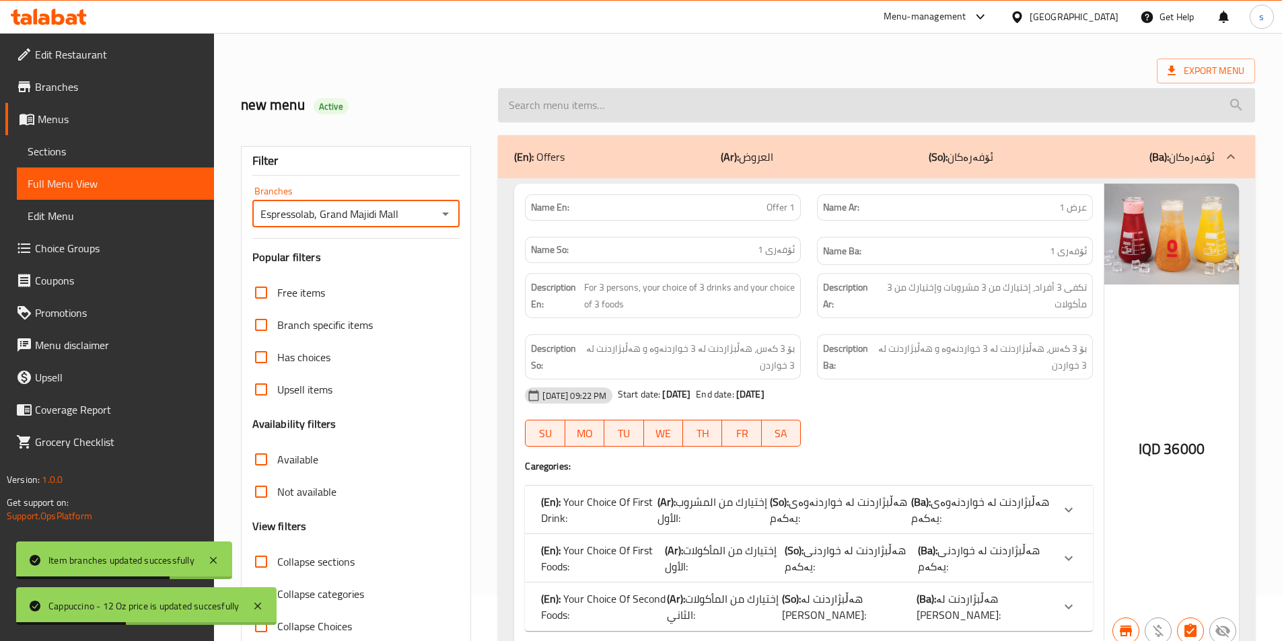
click at [593, 102] on input "search" at bounding box center [876, 105] width 757 height 34
paste input "Cappuccino"
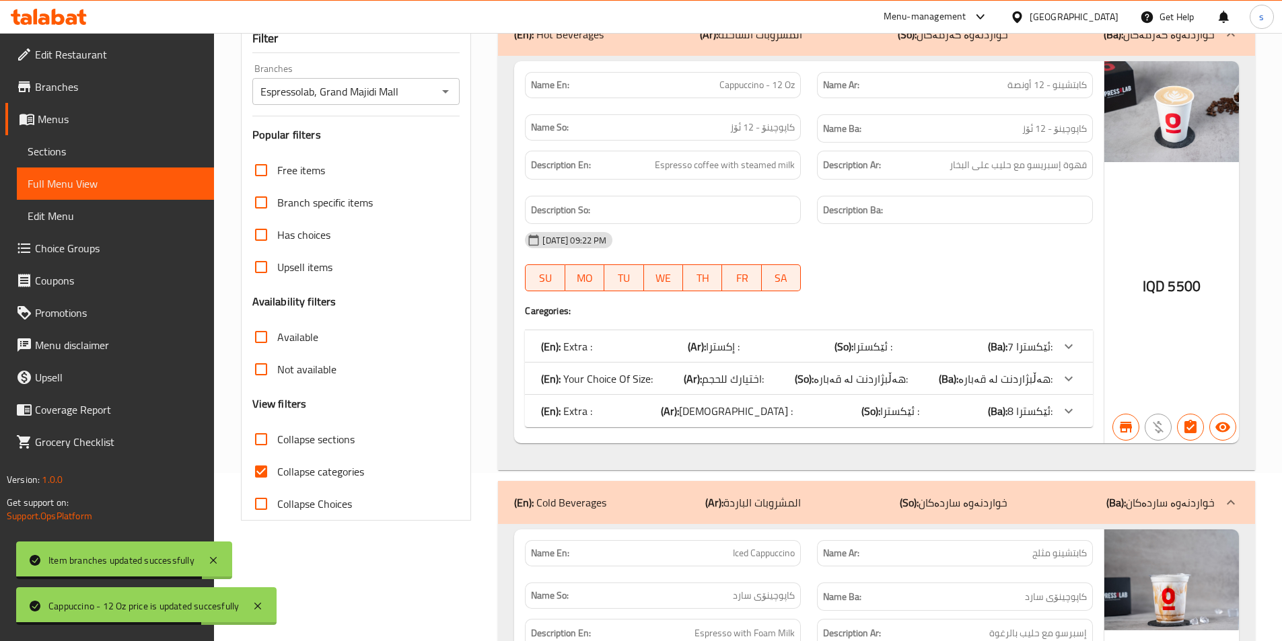
scroll to position [173, 0]
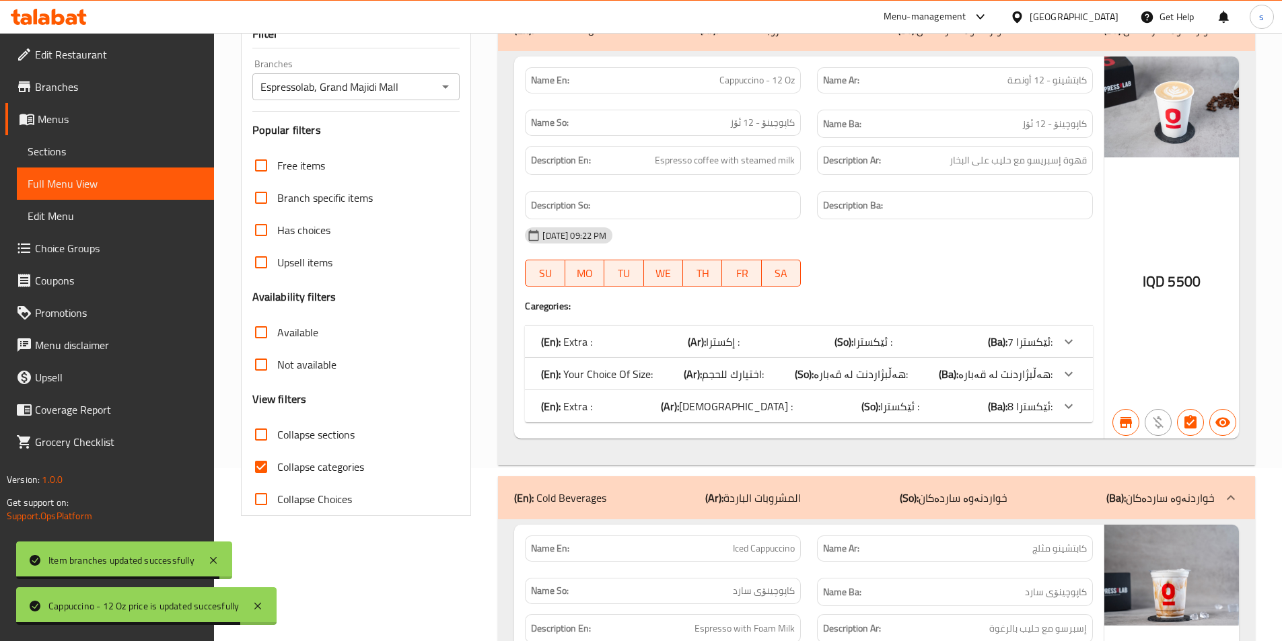
type input "Cappuccino"
click at [260, 471] on input "Collapse categories" at bounding box center [261, 467] width 32 height 32
checkbox input "false"
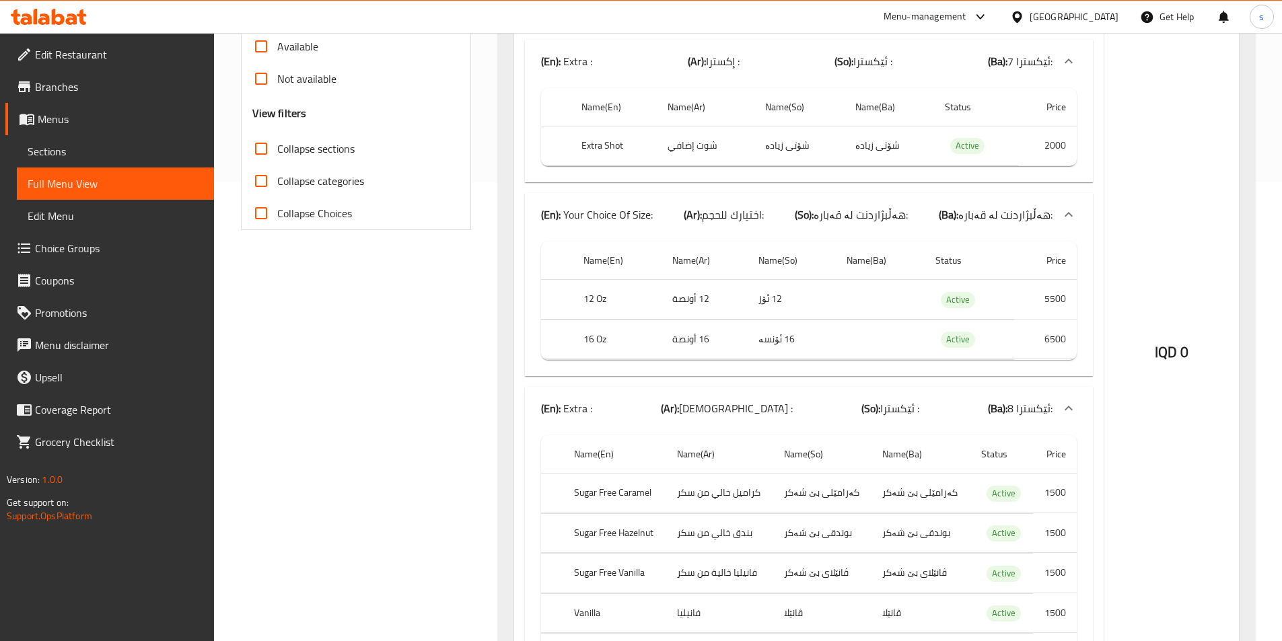
scroll to position [481, 0]
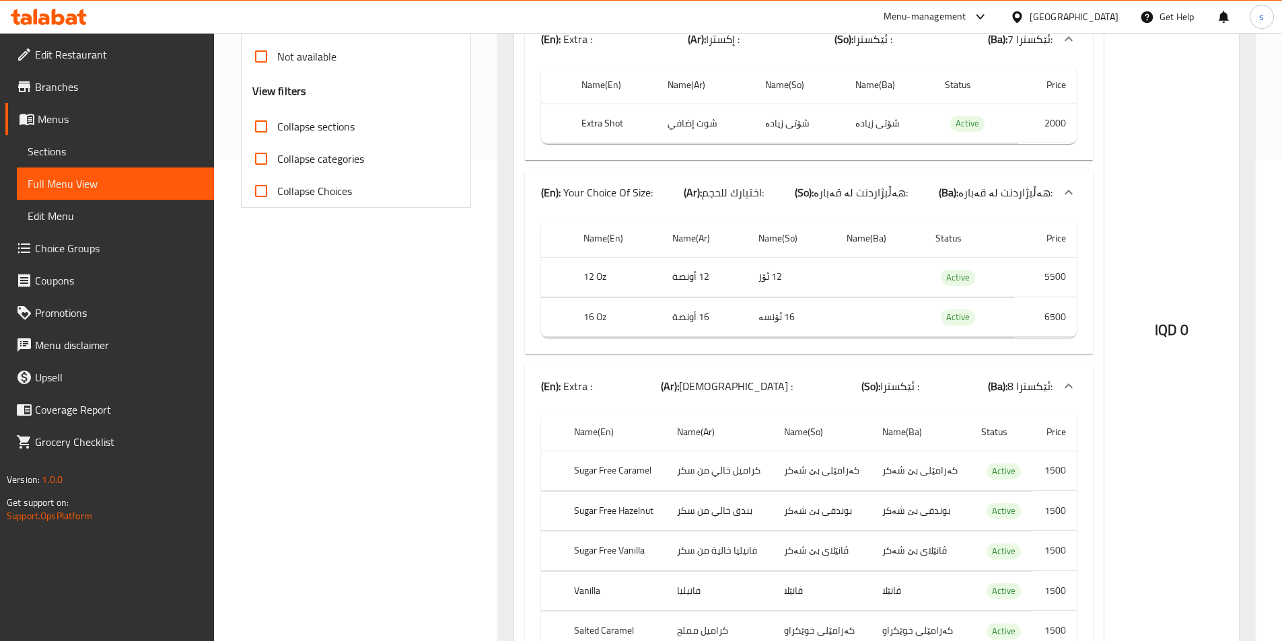
click at [261, 134] on input "Collapse sections" at bounding box center [261, 126] width 32 height 32
checkbox input "true"
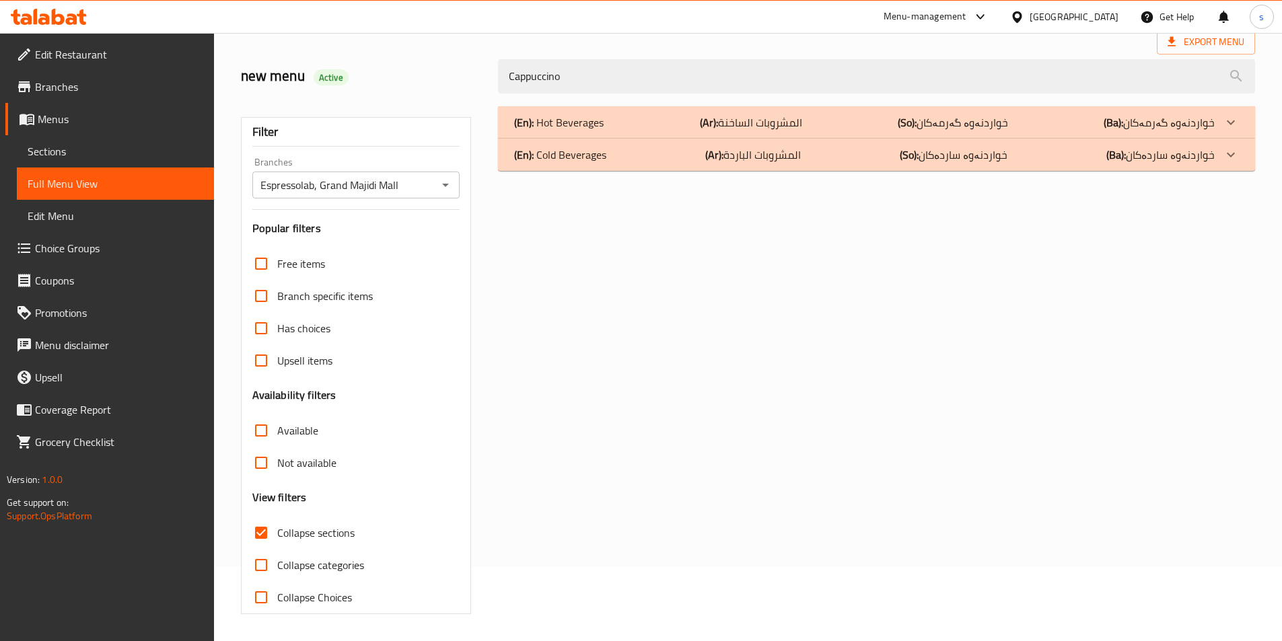
scroll to position [75, 0]
click at [629, 114] on div "(En): Hot Beverages (Ar): المشروبات الساخنة (So): خواردنەوە گەرمەکان (Ba): خوار…" at bounding box center [864, 122] width 700 height 16
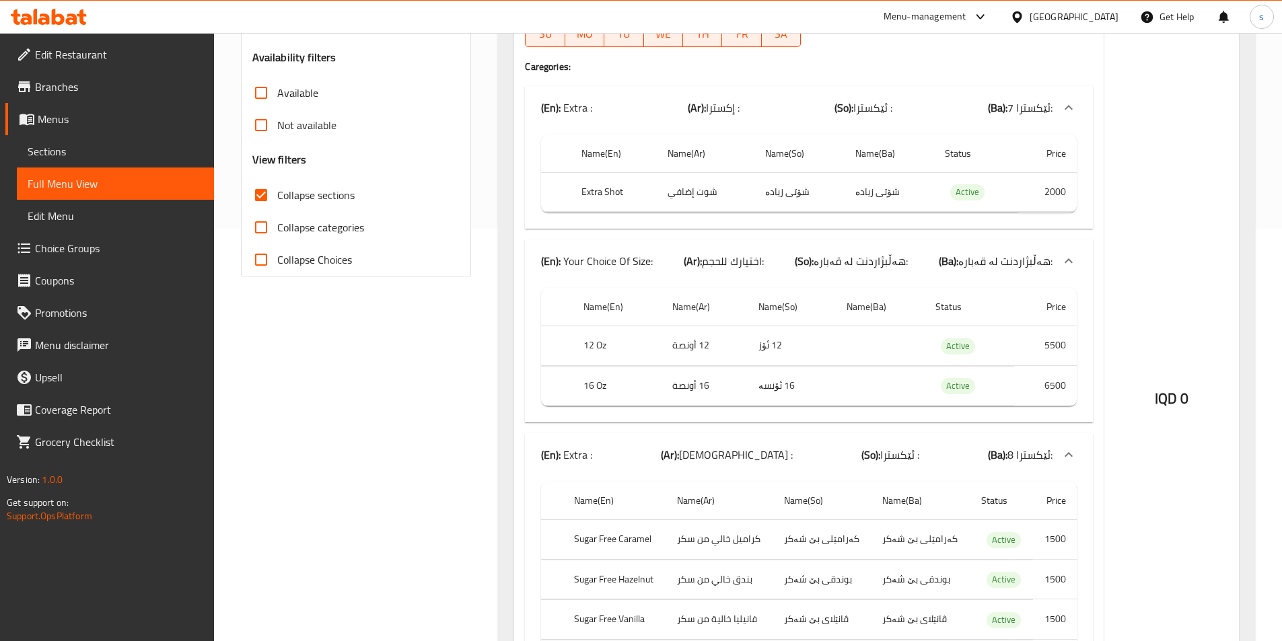
scroll to position [416, 0]
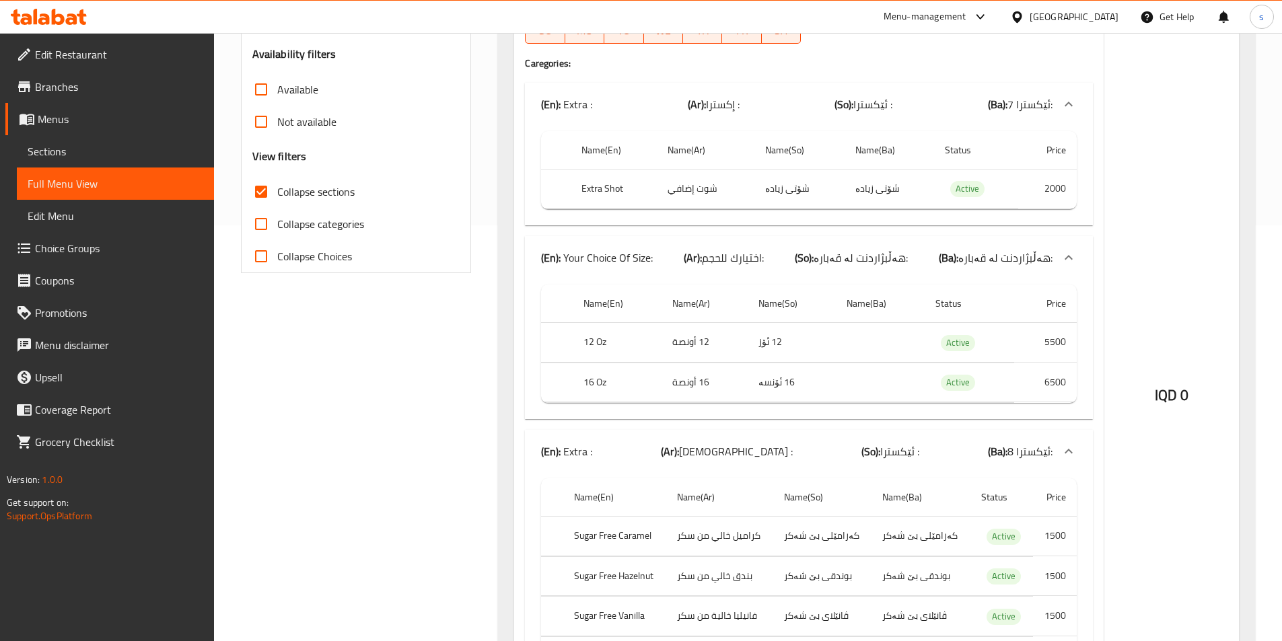
click at [65, 149] on span "Sections" at bounding box center [116, 151] width 176 height 16
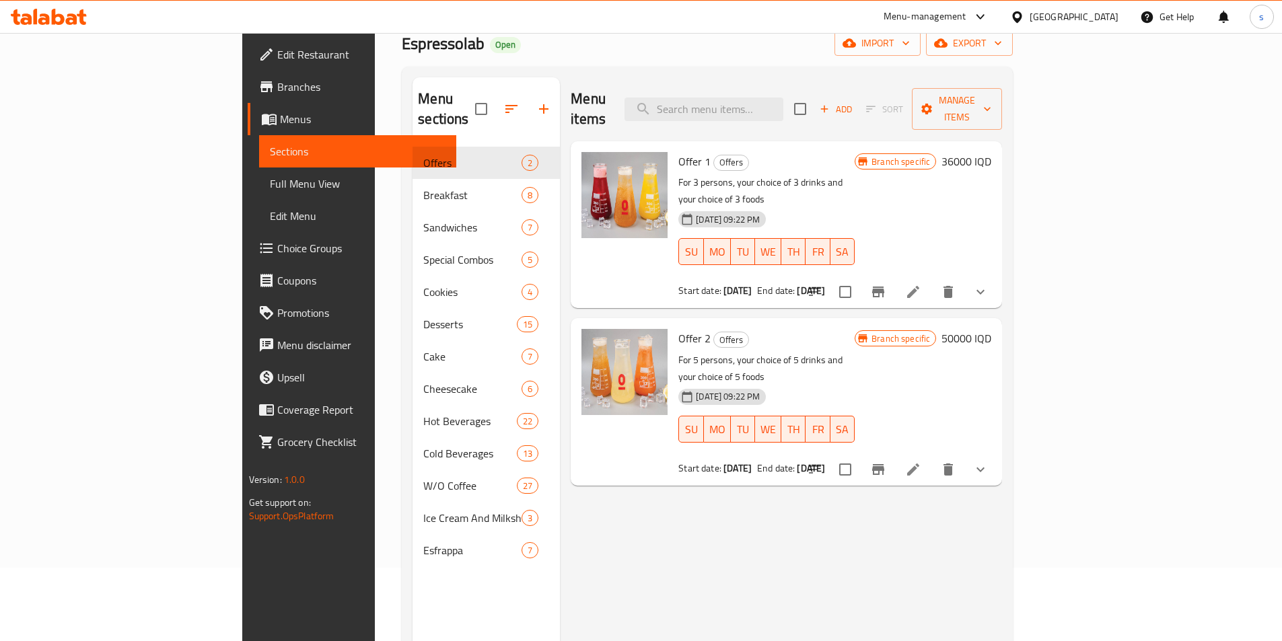
scroll to position [71, 0]
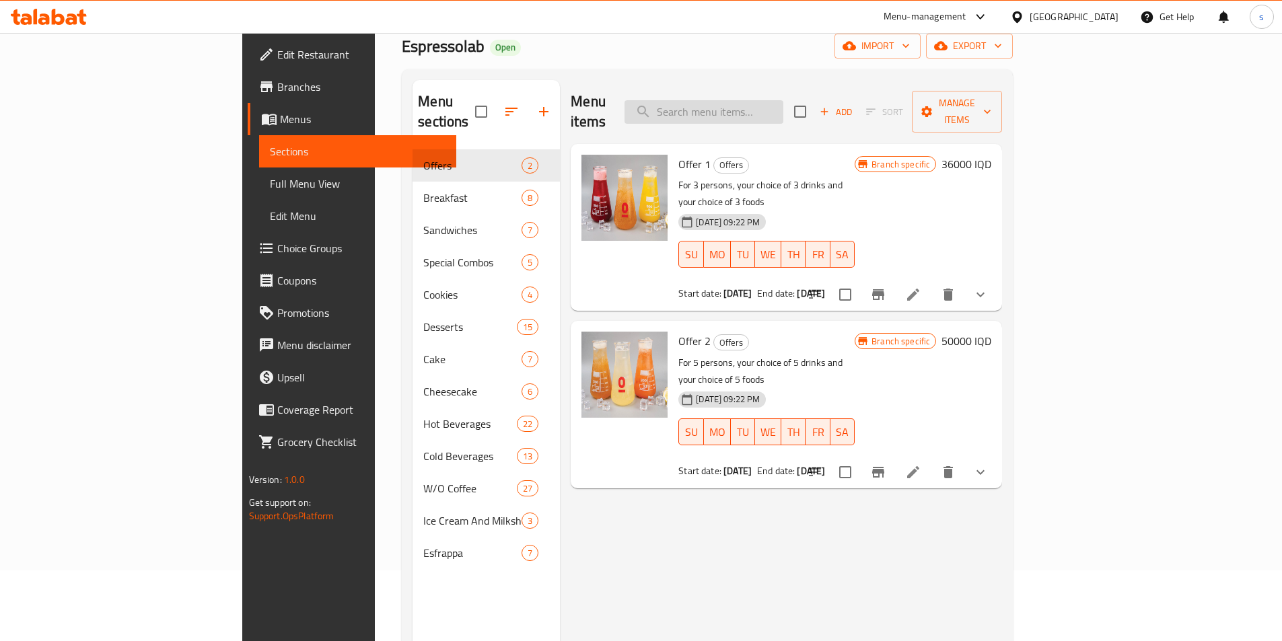
click at [779, 100] on input "search" at bounding box center [703, 112] width 159 height 24
paste input "Cappuccino"
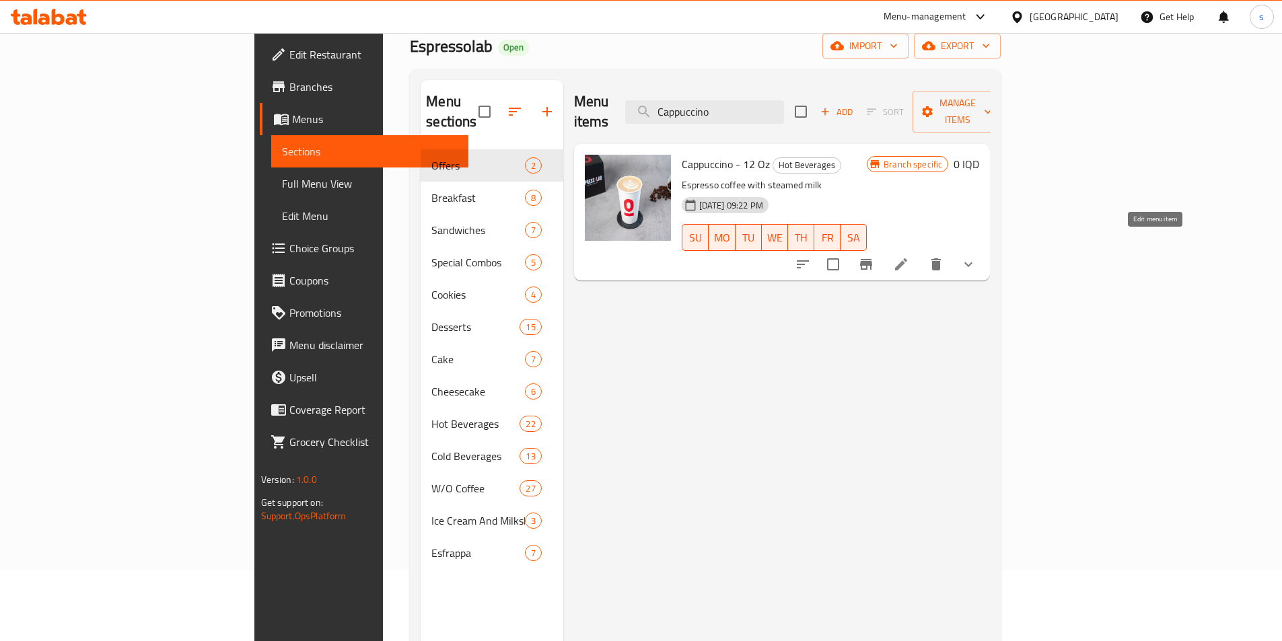
type input "Cappuccino"
click at [909, 256] on icon at bounding box center [901, 264] width 16 height 16
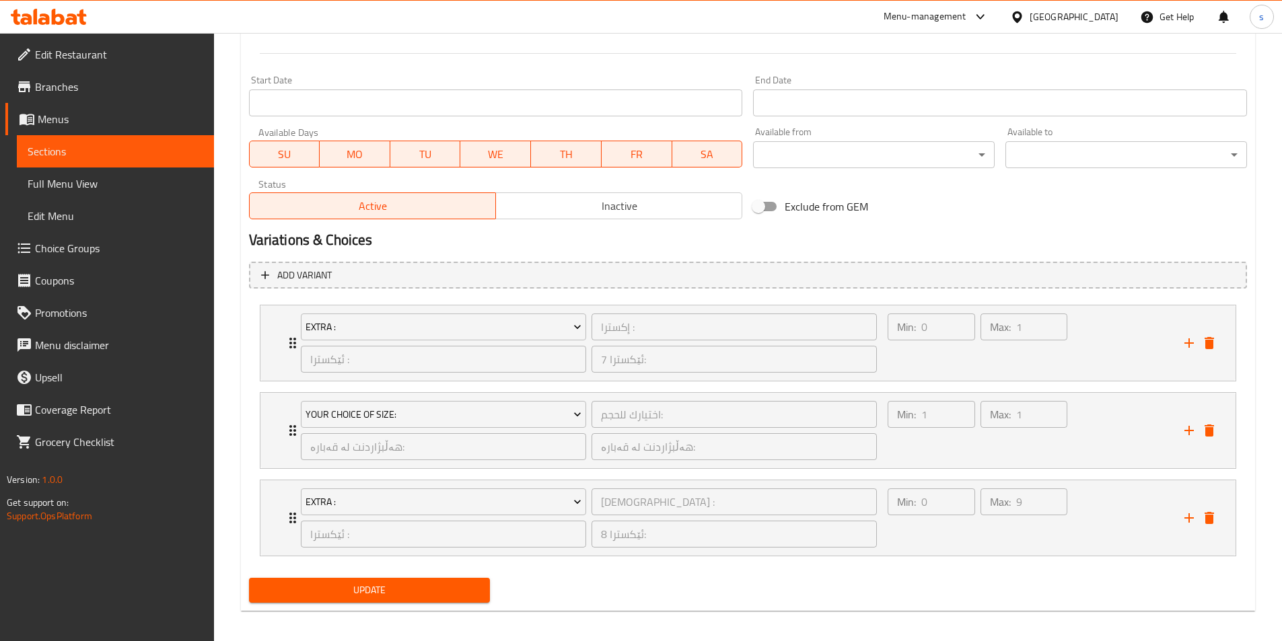
scroll to position [713, 0]
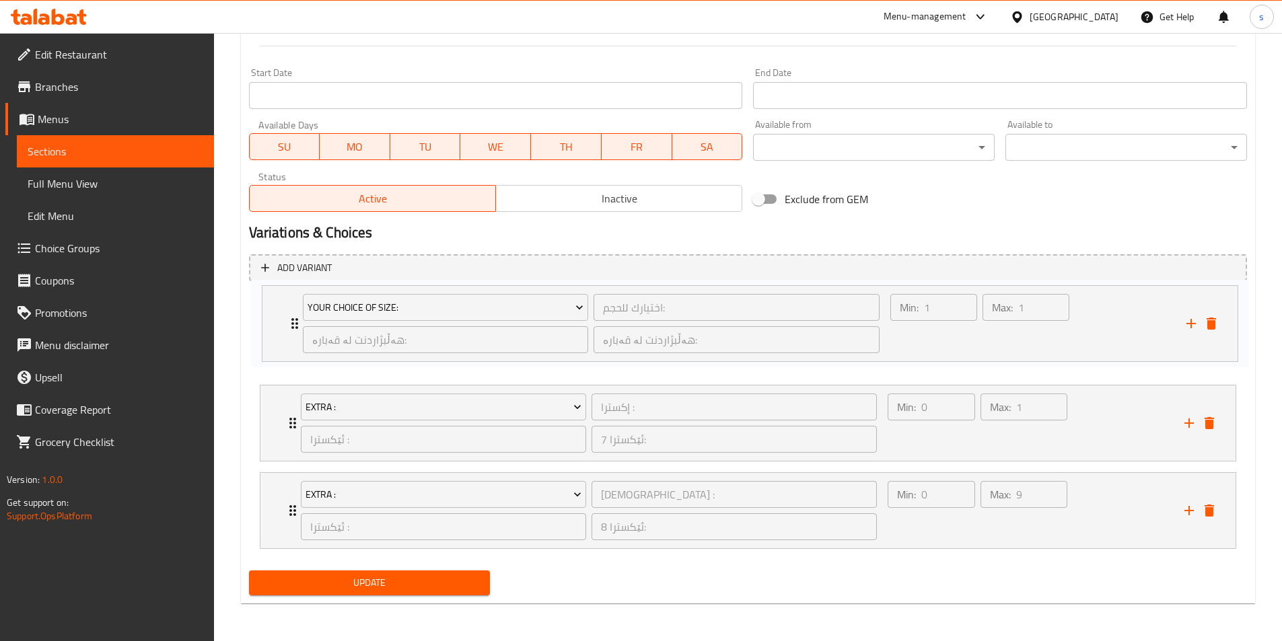
drag, startPoint x: 280, startPoint y: 427, endPoint x: 285, endPoint y: 321, distance: 105.8
click at [285, 321] on div "Extra : إكسترا : ​ ئێکسترا : ​ ئێکسترا 7: ​ Min: 0 ​ Max: 1 ​ Extra Shot (ID: 2…" at bounding box center [748, 423] width 998 height 262
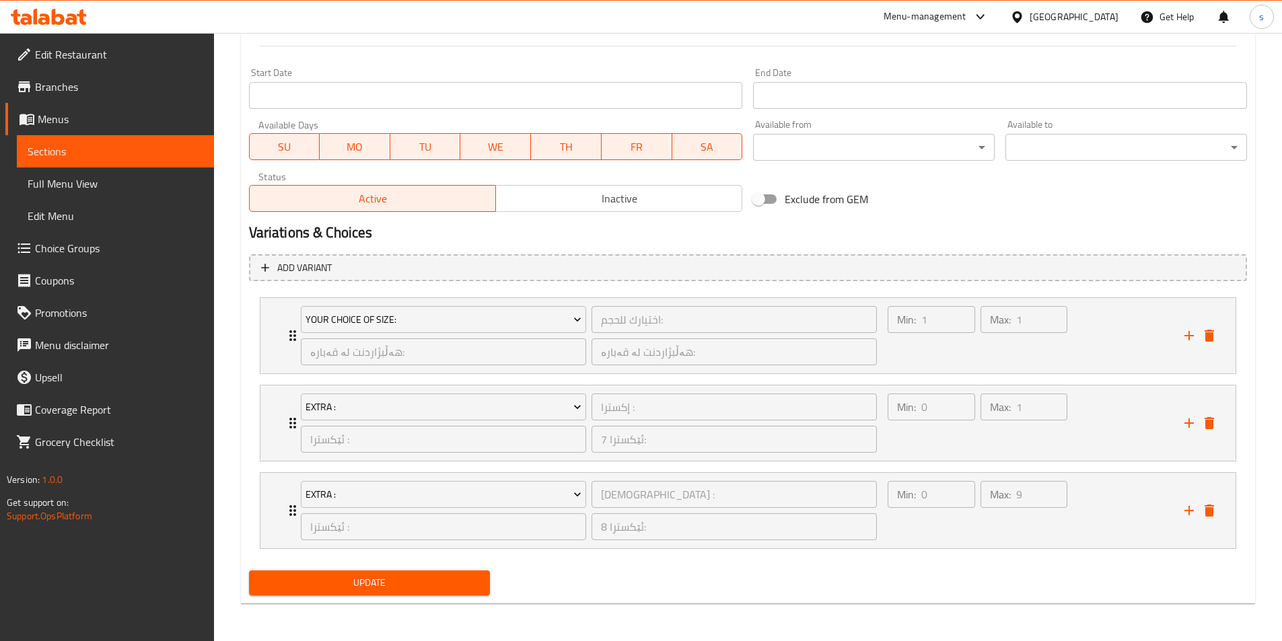
click at [349, 587] on span "Update" at bounding box center [370, 583] width 220 height 17
click at [52, 180] on span "Full Menu View" at bounding box center [116, 184] width 176 height 16
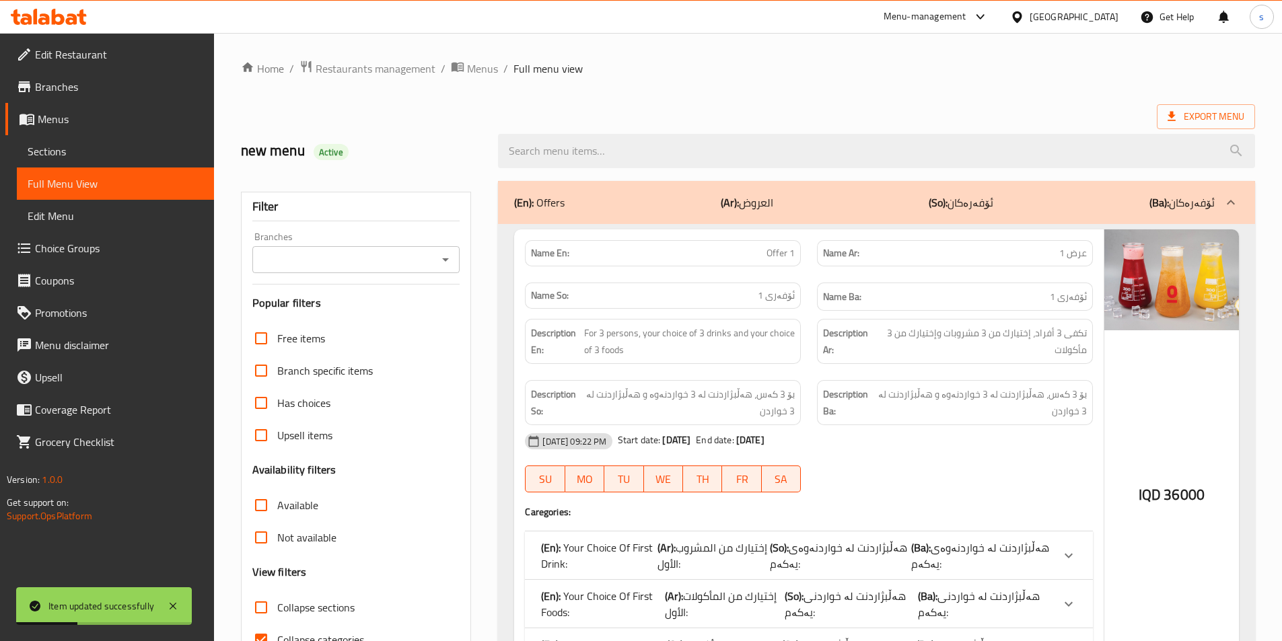
click at [255, 613] on input "Collapse sections" at bounding box center [261, 607] width 32 height 32
checkbox input "true"
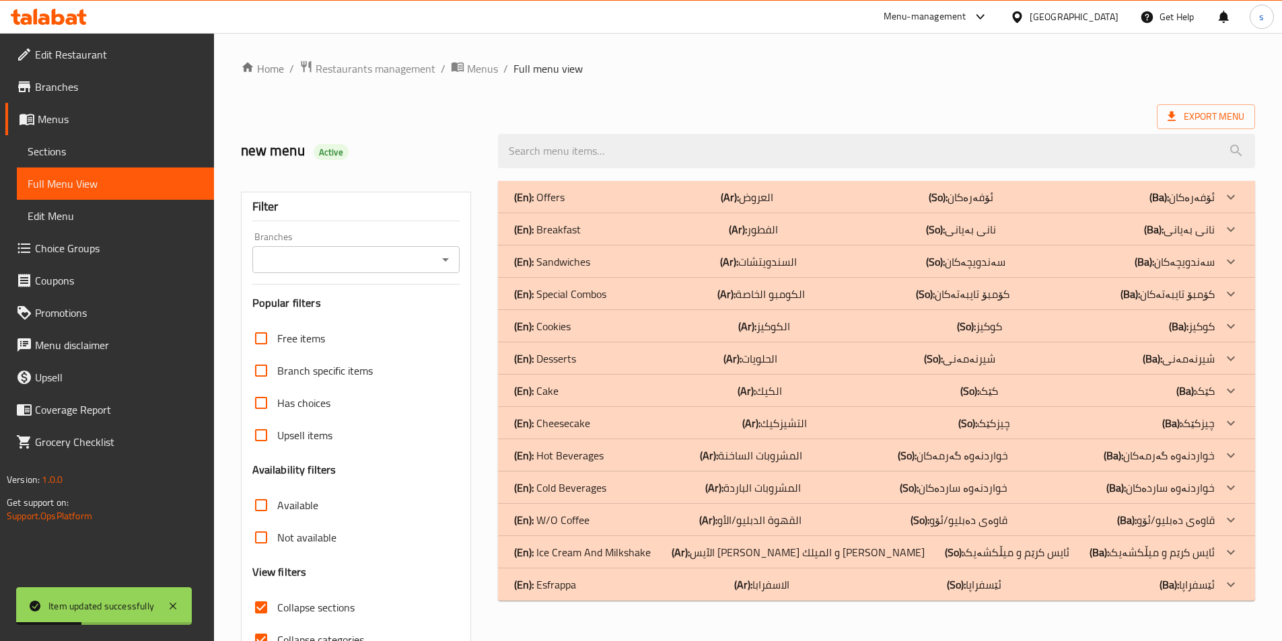
click at [261, 635] on input "Collapse categories" at bounding box center [261, 640] width 32 height 32
checkbox input "false"
click at [447, 258] on icon "Open" at bounding box center [445, 260] width 16 height 16
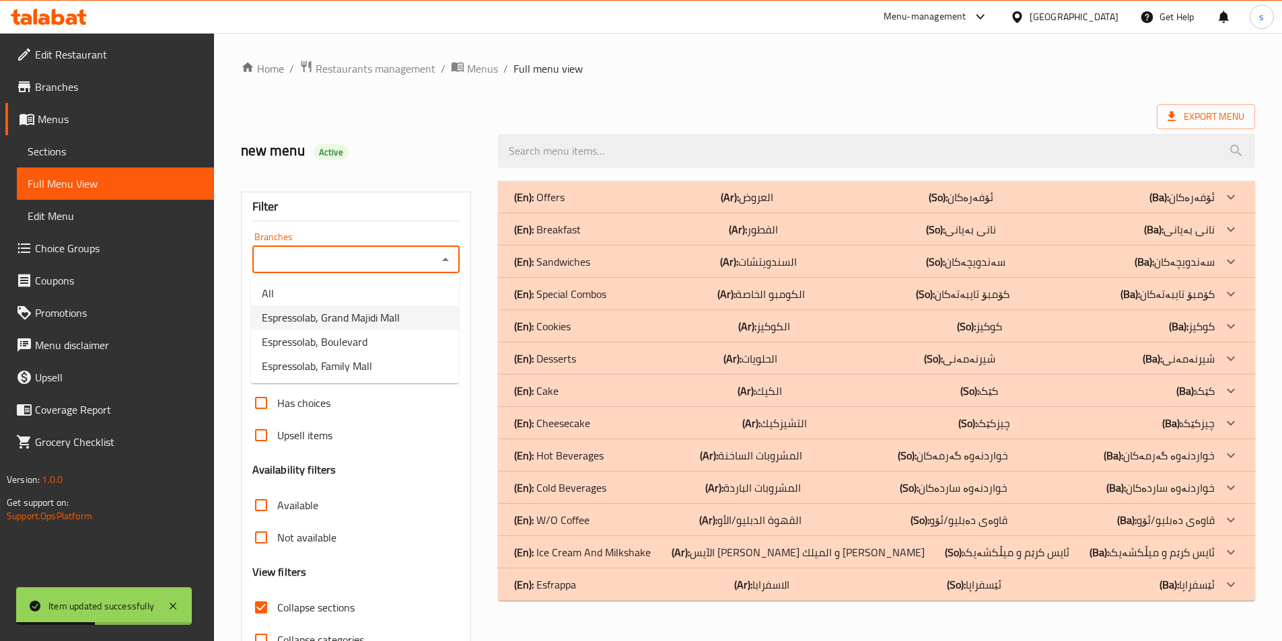
click at [397, 316] on span "Espressolab, Grand Majidi Mall" at bounding box center [331, 318] width 138 height 16
type input "Espressolab, Grand Majidi Mall"
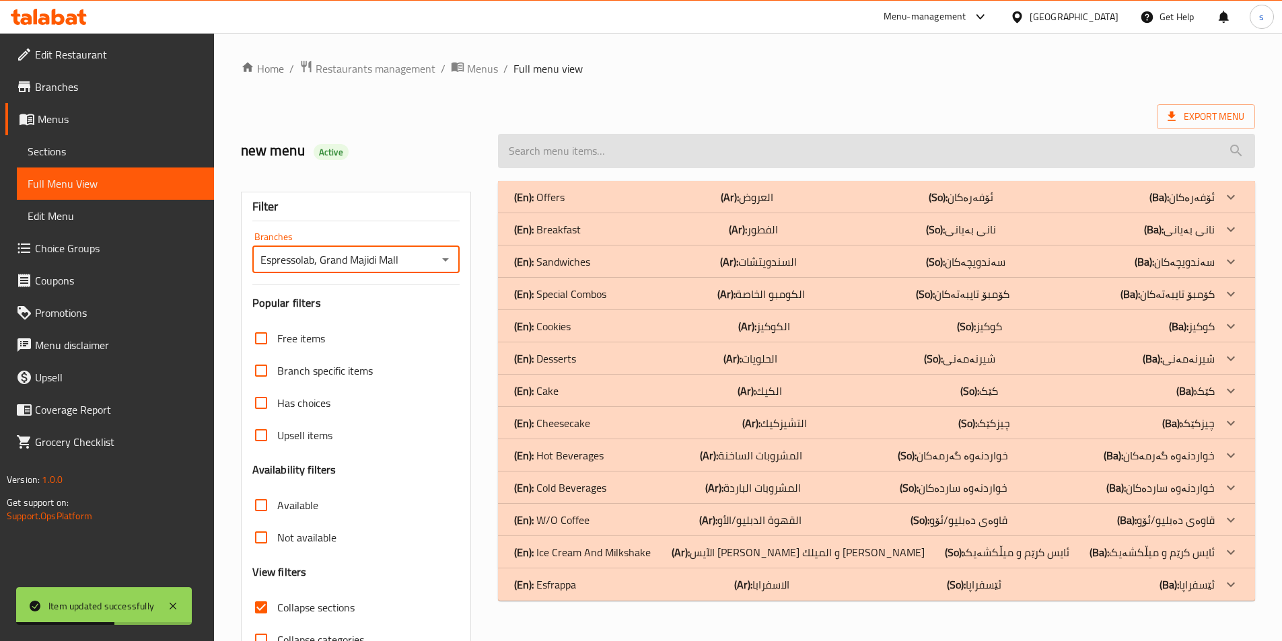
click at [719, 145] on input "search" at bounding box center [876, 151] width 757 height 34
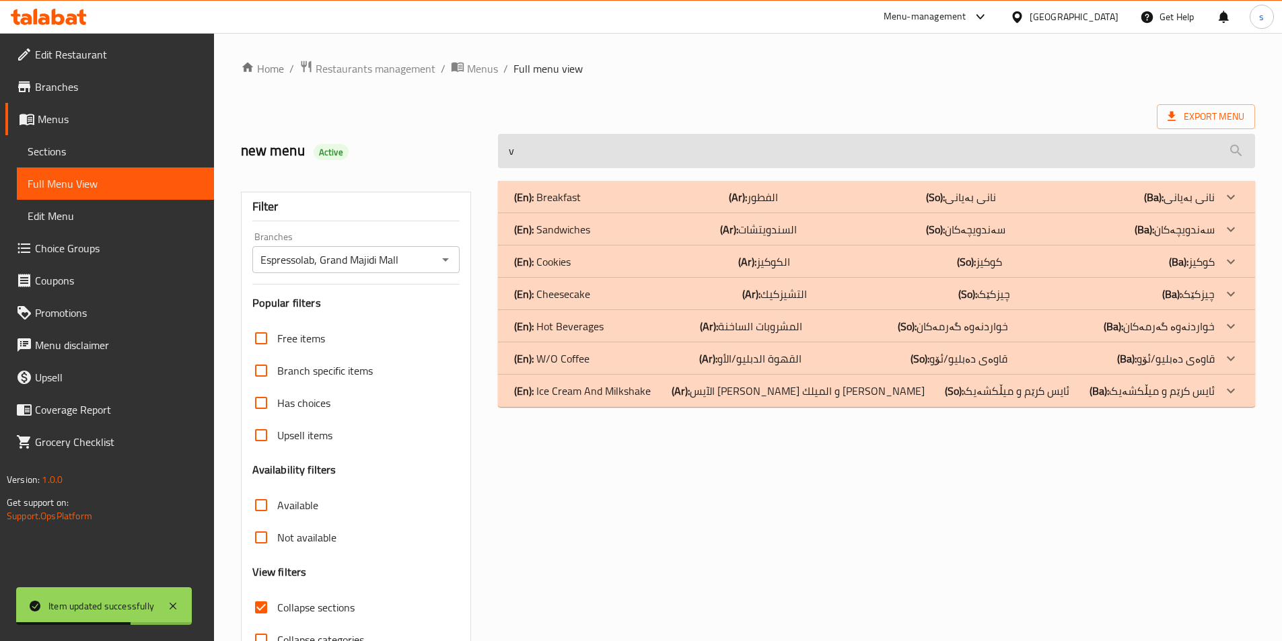
click at [719, 145] on input "v" at bounding box center [876, 151] width 757 height 34
paste input "Cappuccino"
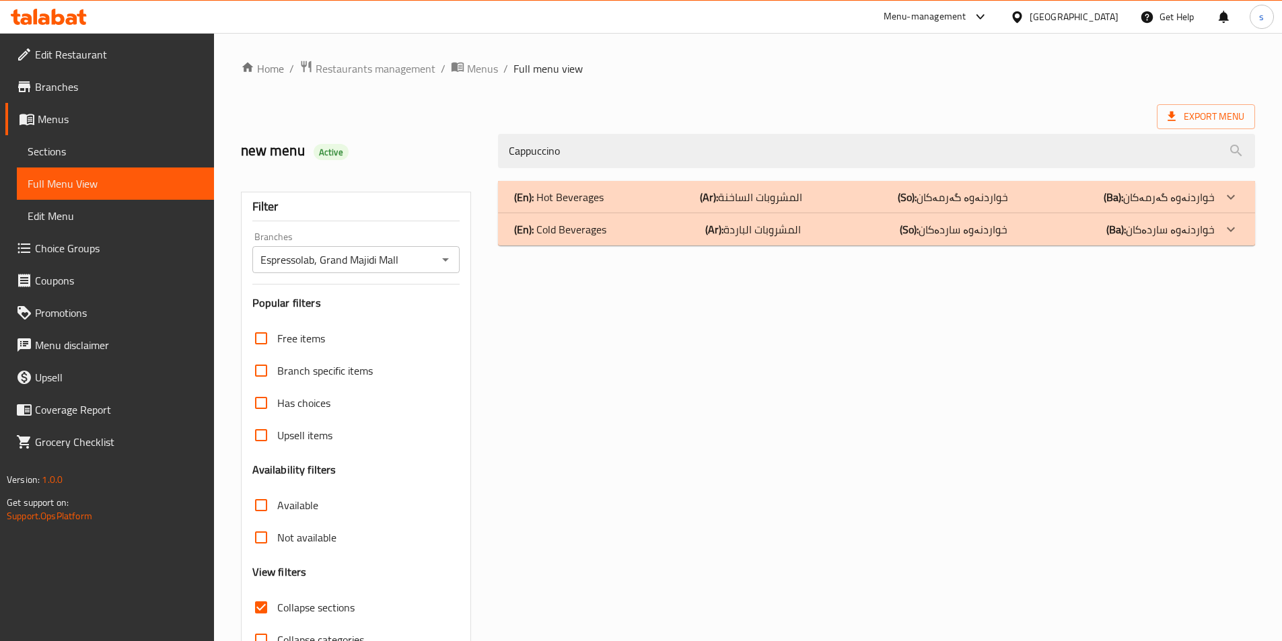
click at [642, 194] on div "(En): Hot Beverages (Ar): المشروبات الساخنة (So): خواردنەوە گەرمەکان (Ba): خوار…" at bounding box center [864, 197] width 700 height 16
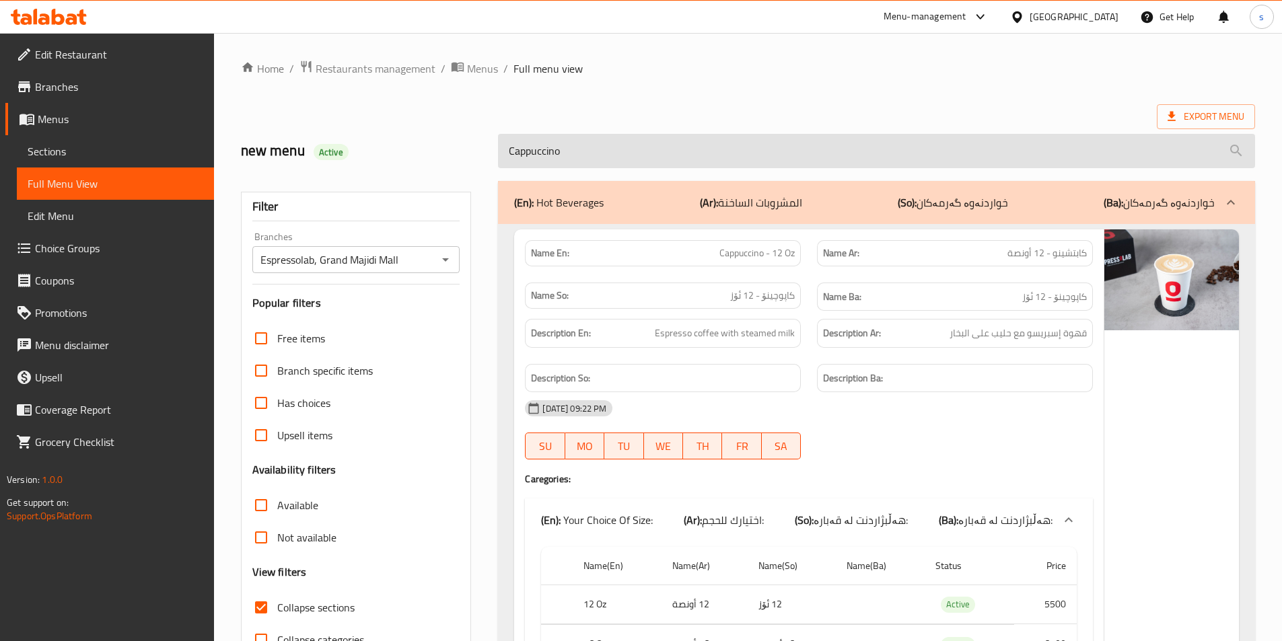
click at [591, 165] on input "Cappuccino" at bounding box center [876, 151] width 757 height 34
click at [591, 158] on input "Cappuccino" at bounding box center [876, 151] width 757 height 34
type input "Cappuccino"
click at [591, 158] on input "Cappuccino" at bounding box center [876, 151] width 757 height 34
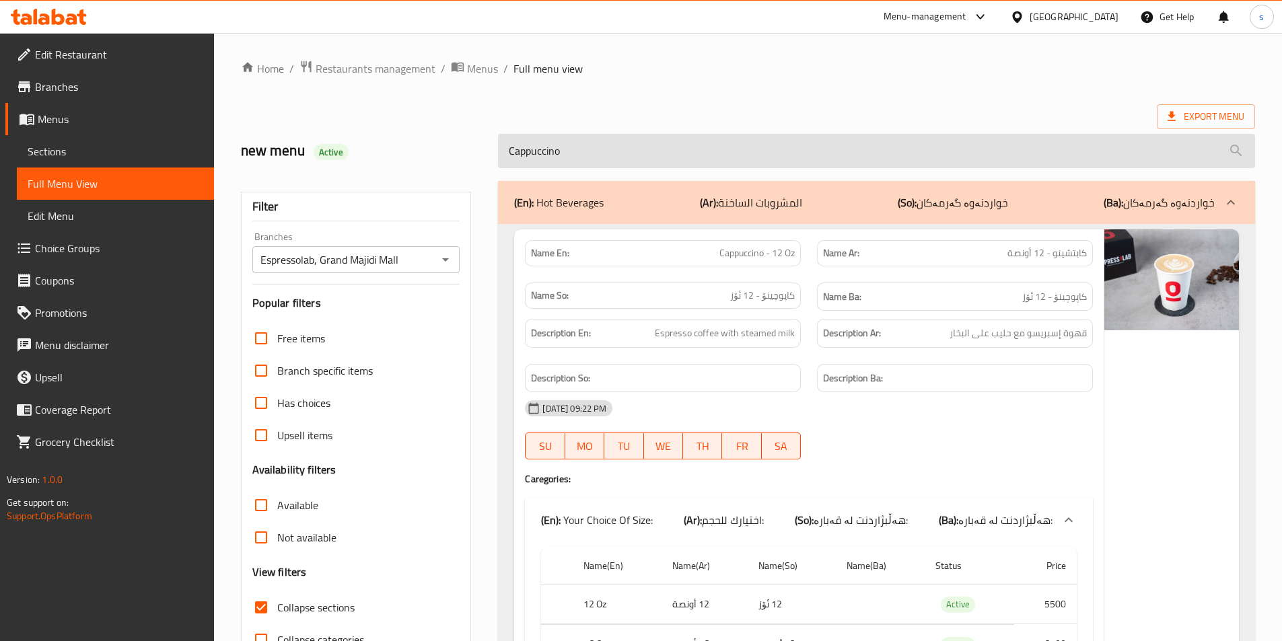
click at [591, 158] on input "Cappuccino" at bounding box center [876, 151] width 757 height 34
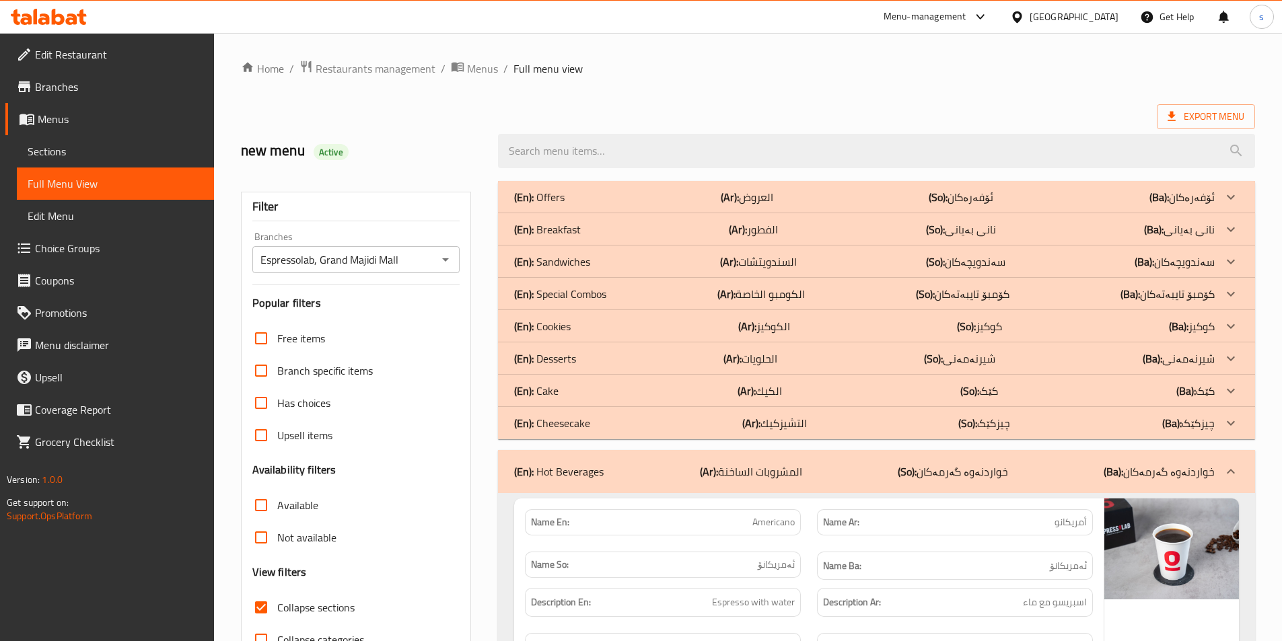
click at [585, 359] on div "(En): Desserts (Ar): الحلويات (So): شیرنەمەنی (Ba): شیرنەمەنی" at bounding box center [864, 359] width 700 height 16
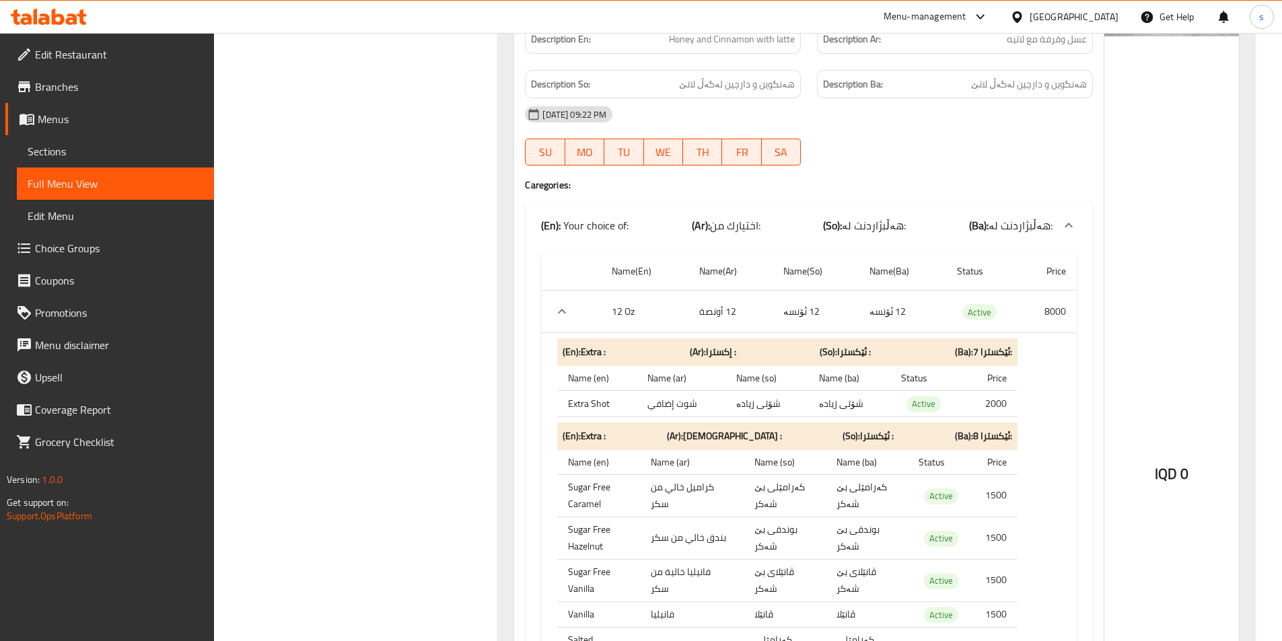
scroll to position [16110, 0]
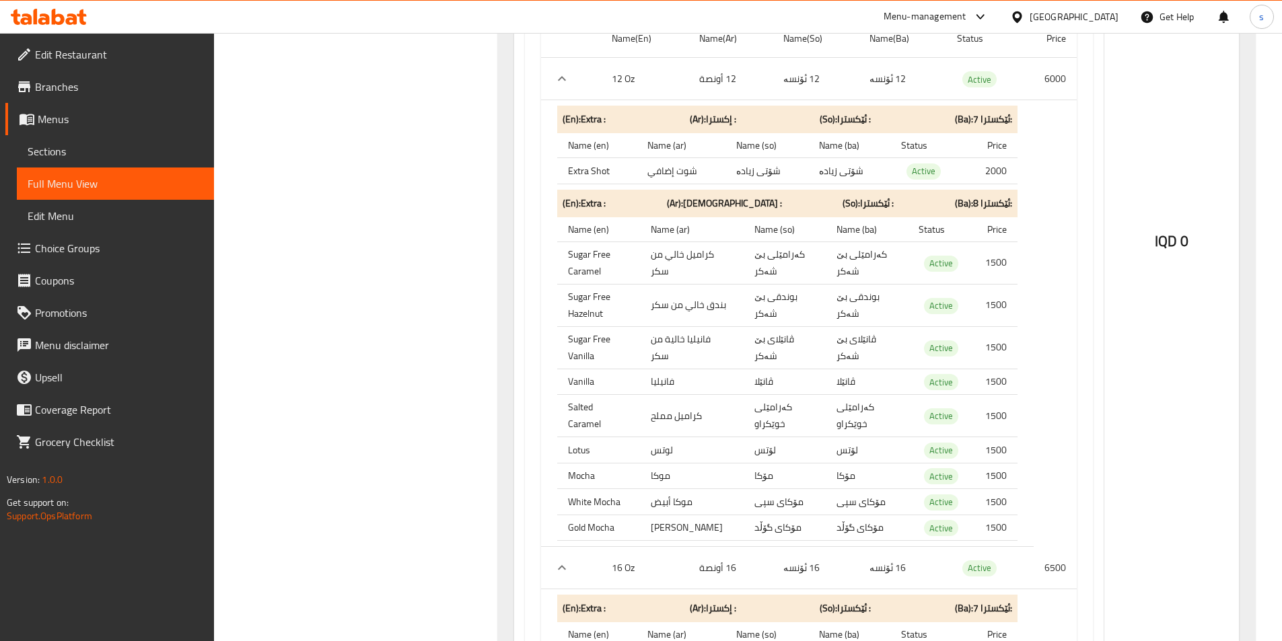
click at [88, 149] on span "Sections" at bounding box center [116, 151] width 176 height 16
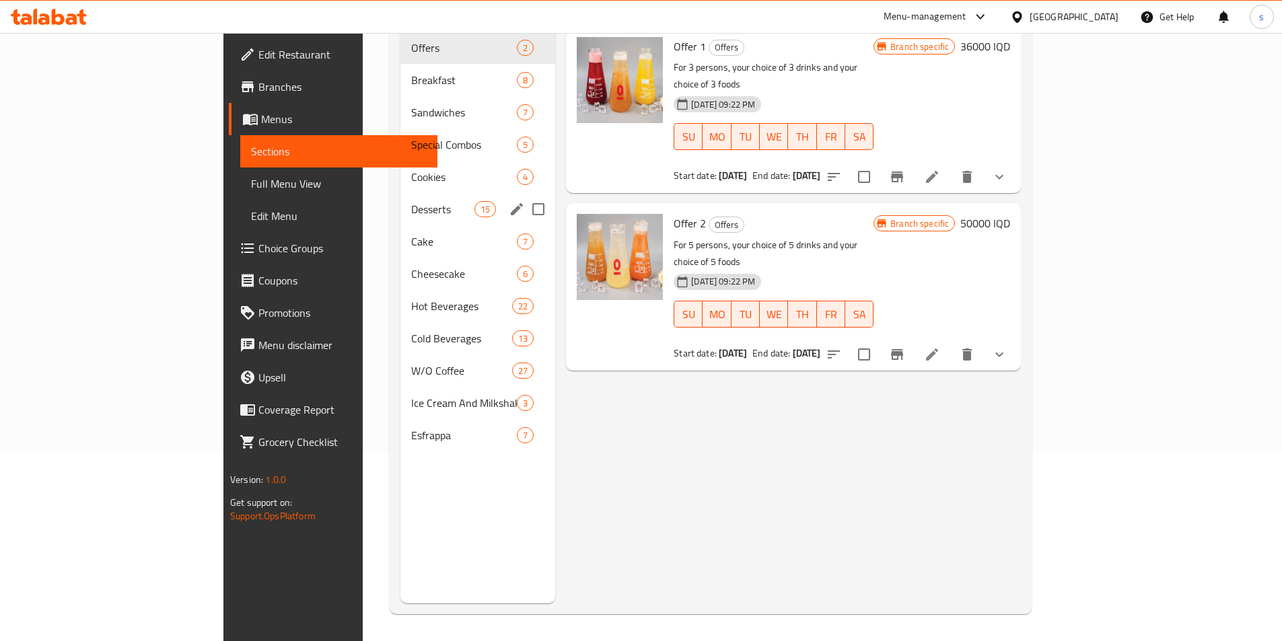
scroll to position [188, 0]
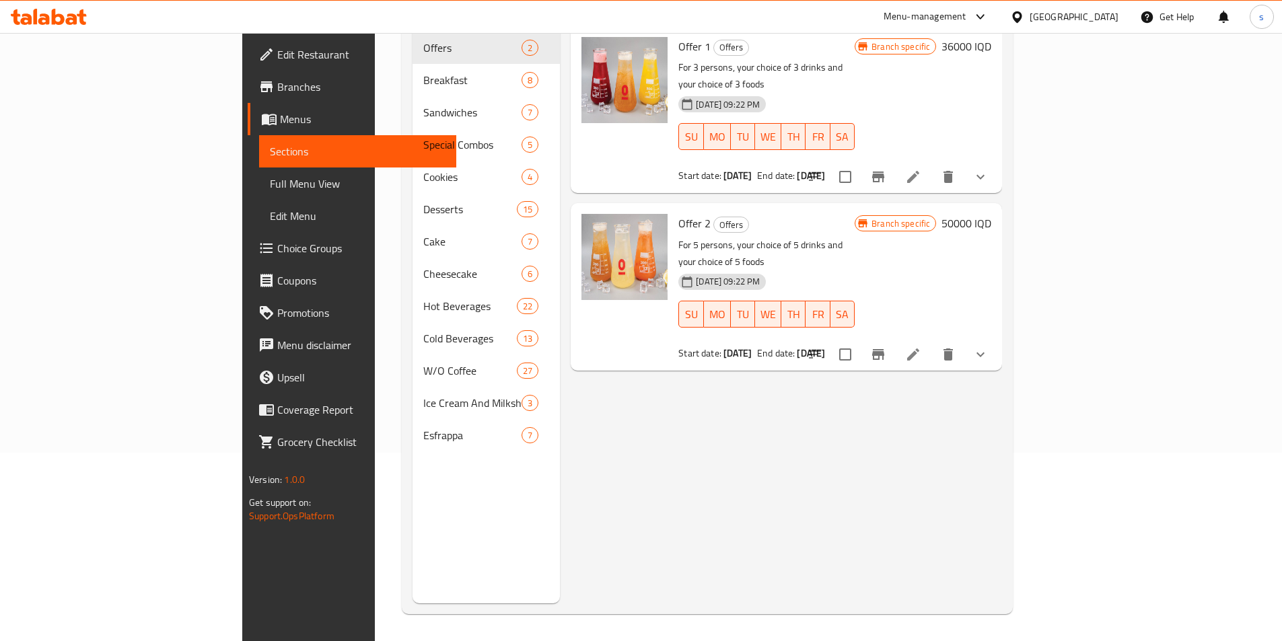
drag, startPoint x: 1264, startPoint y: 258, endPoint x: 1291, endPoint y: 182, distance: 80.9
click at [1281, 182] on html "​ Menu-management Iraq Get Help s Edit Restaurant Branches Menus Sections Full …" at bounding box center [641, 132] width 1282 height 641
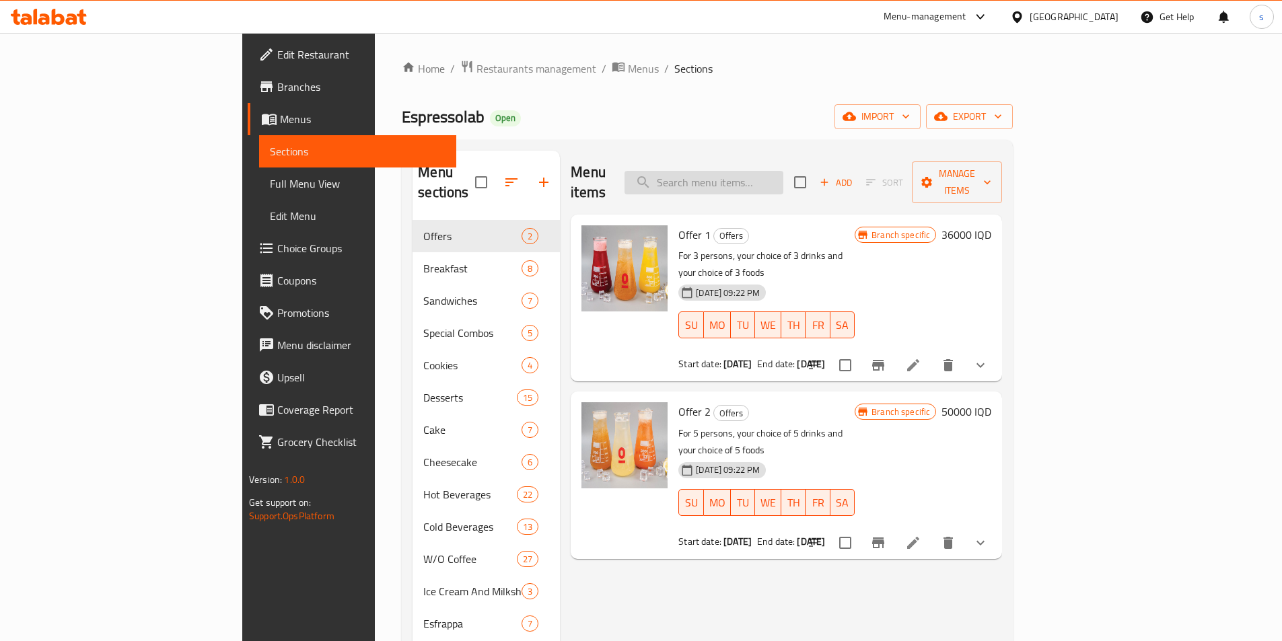
click at [783, 182] on input "search" at bounding box center [703, 183] width 159 height 24
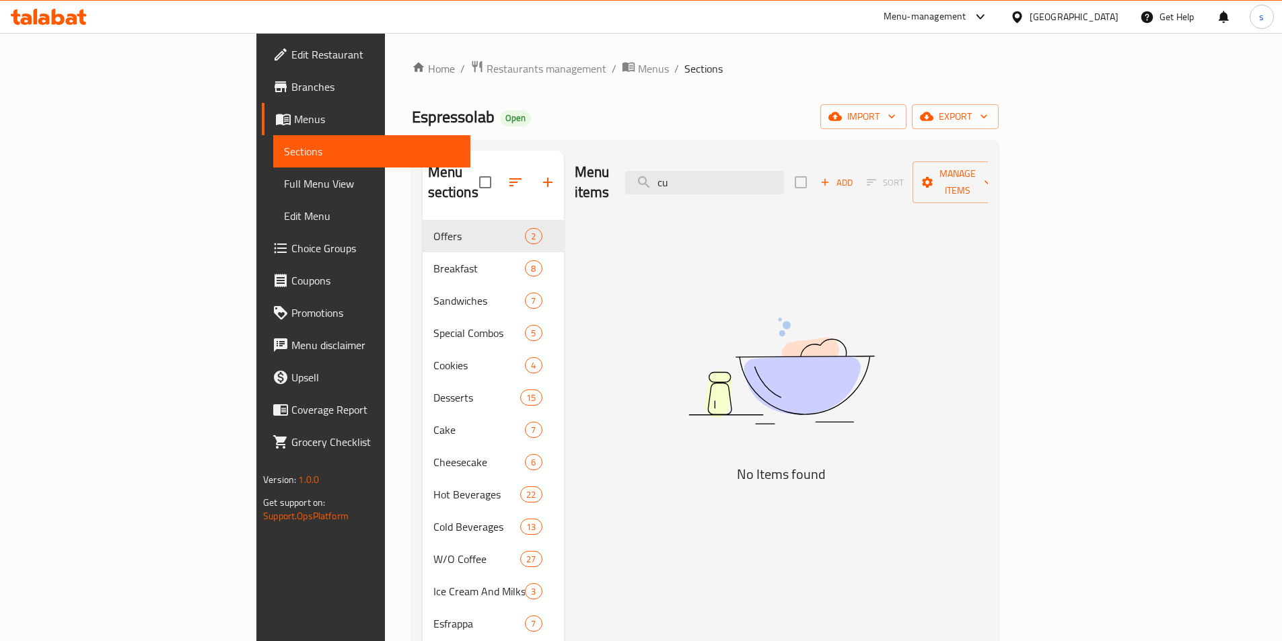
type input "c"
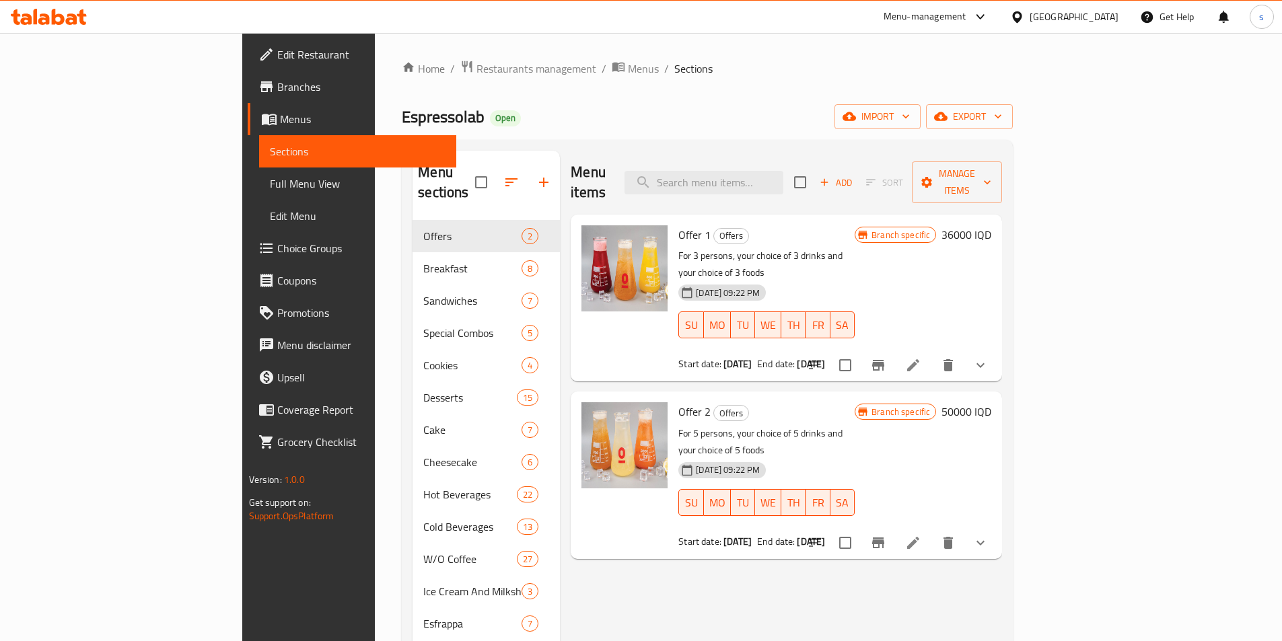
paste input "Cappuccino"
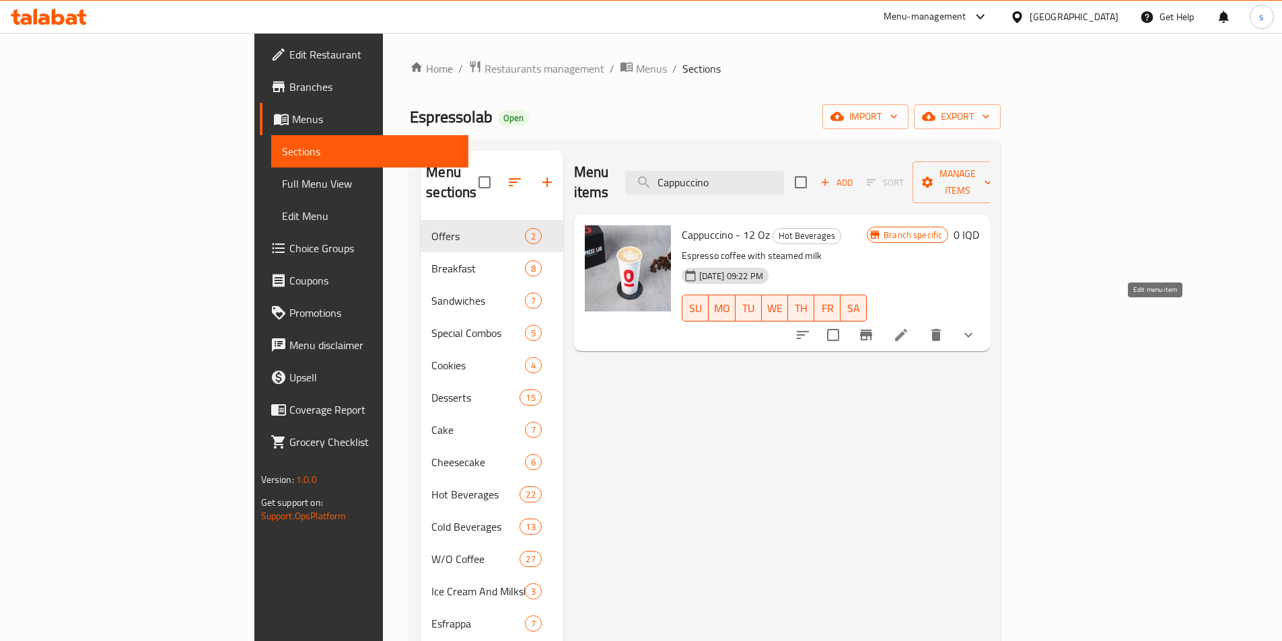
type input "Cappuccino"
click at [909, 327] on icon at bounding box center [901, 335] width 16 height 16
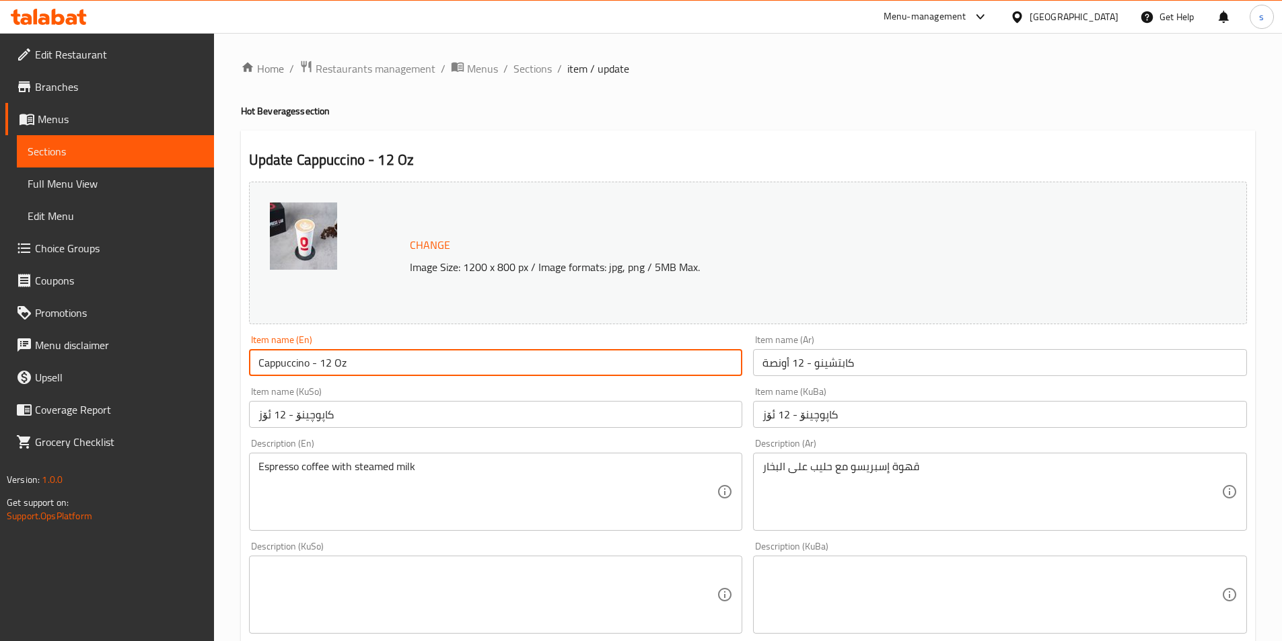
drag, startPoint x: 362, startPoint y: 366, endPoint x: 318, endPoint y: 375, distance: 45.4
click at [318, 375] on input "Cappuccino - 12 Oz" at bounding box center [496, 362] width 494 height 27
type input "Cappuccino"
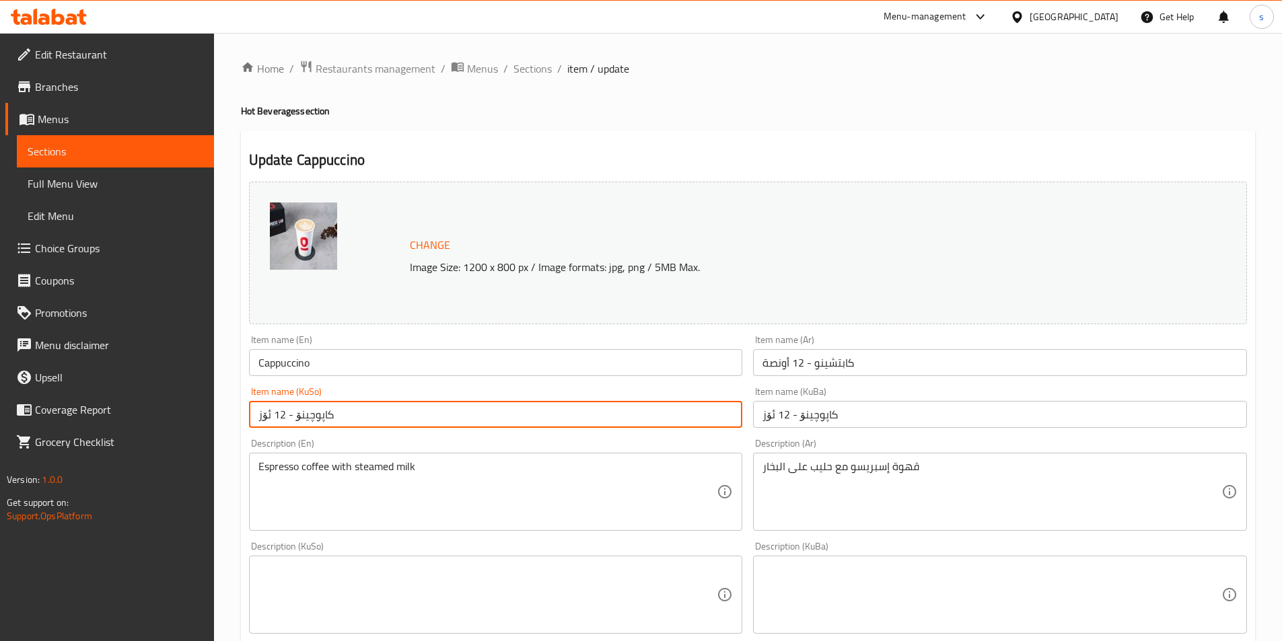
drag, startPoint x: 292, startPoint y: 414, endPoint x: 252, endPoint y: 425, distance: 41.6
click at [252, 425] on input "کاپوچینۆ - 12 ئۆز" at bounding box center [496, 414] width 494 height 27
type input "کاپوچینۆ"
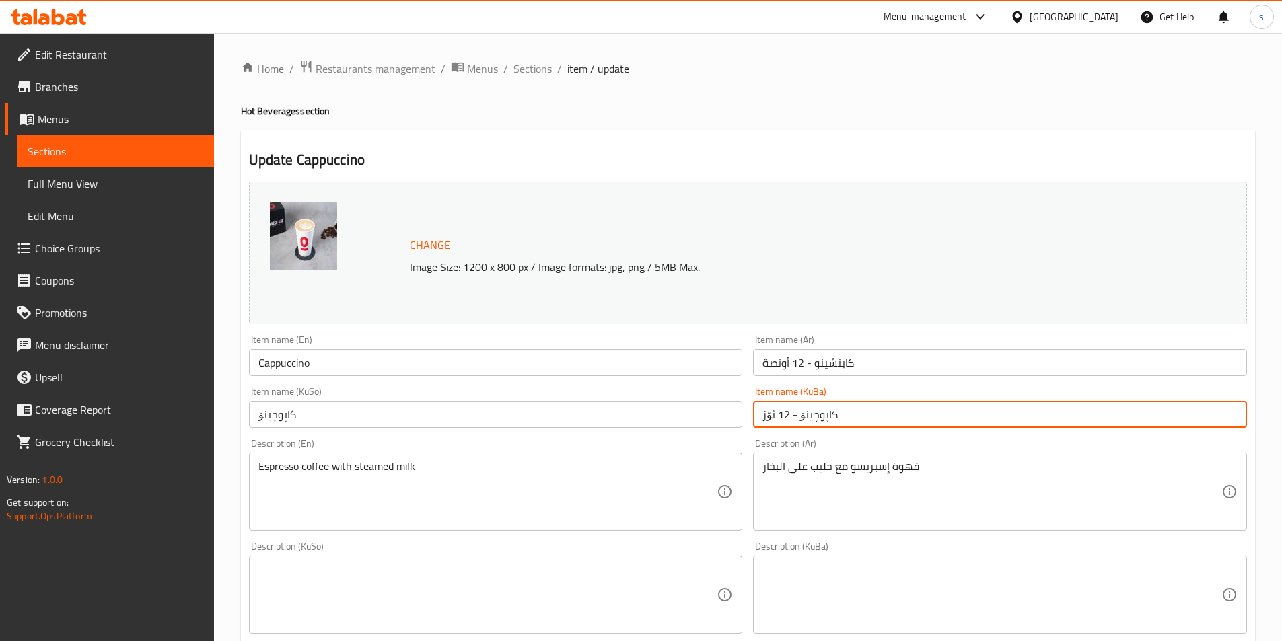
drag, startPoint x: 854, startPoint y: 414, endPoint x: 757, endPoint y: 441, distance: 101.4
click at [757, 441] on div "Change Image Size: 1200 x 800 px / Image formats: jpg, png / 5MB Max. Item name…" at bounding box center [748, 553] width 1009 height 754
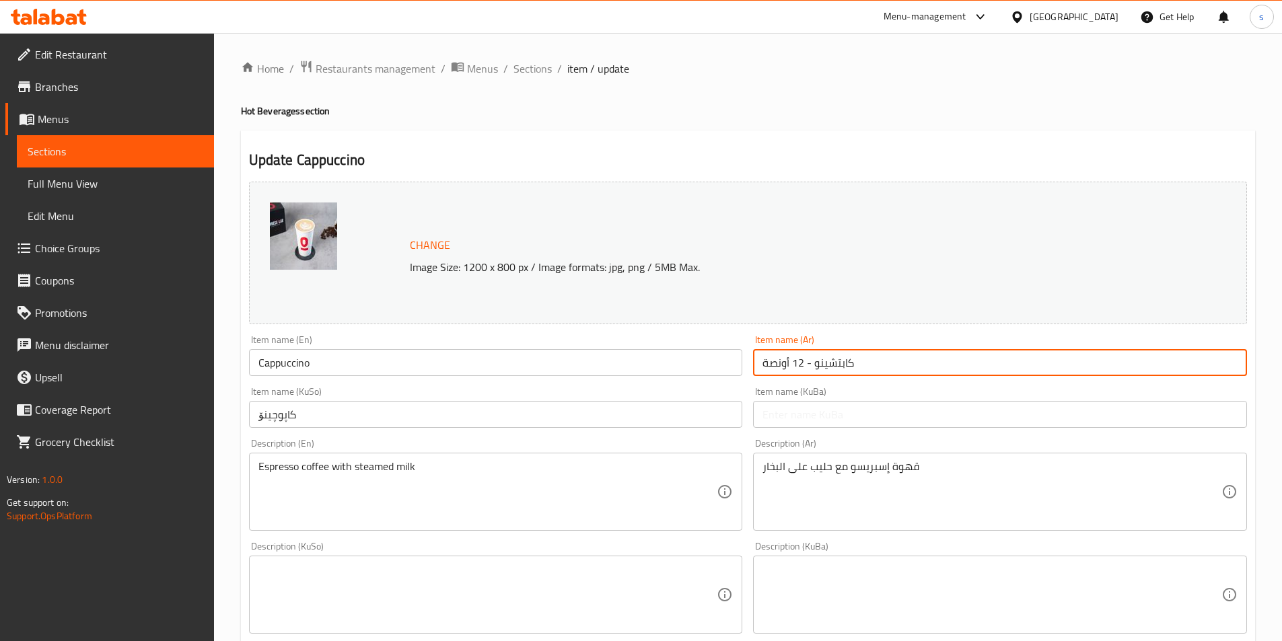
drag, startPoint x: 804, startPoint y: 366, endPoint x: 760, endPoint y: 378, distance: 46.0
click at [760, 378] on div "Item name (Ar) كابتشينو - 12 أونصة Item name (Ar)" at bounding box center [1000, 356] width 505 height 52
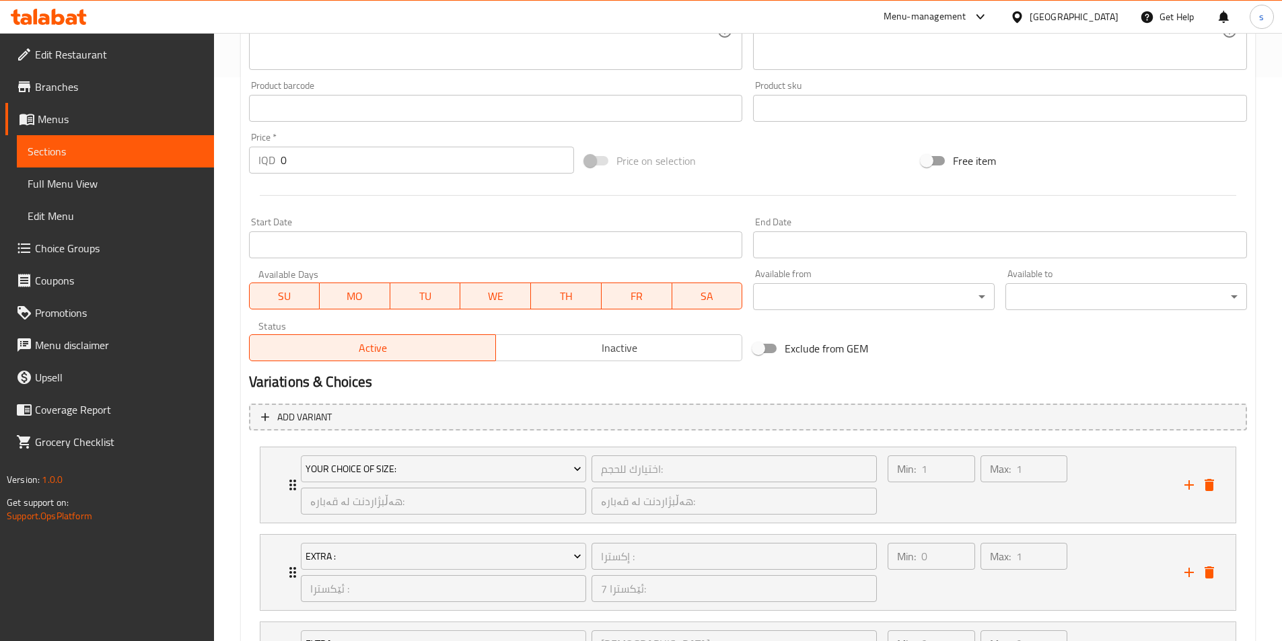
scroll to position [713, 0]
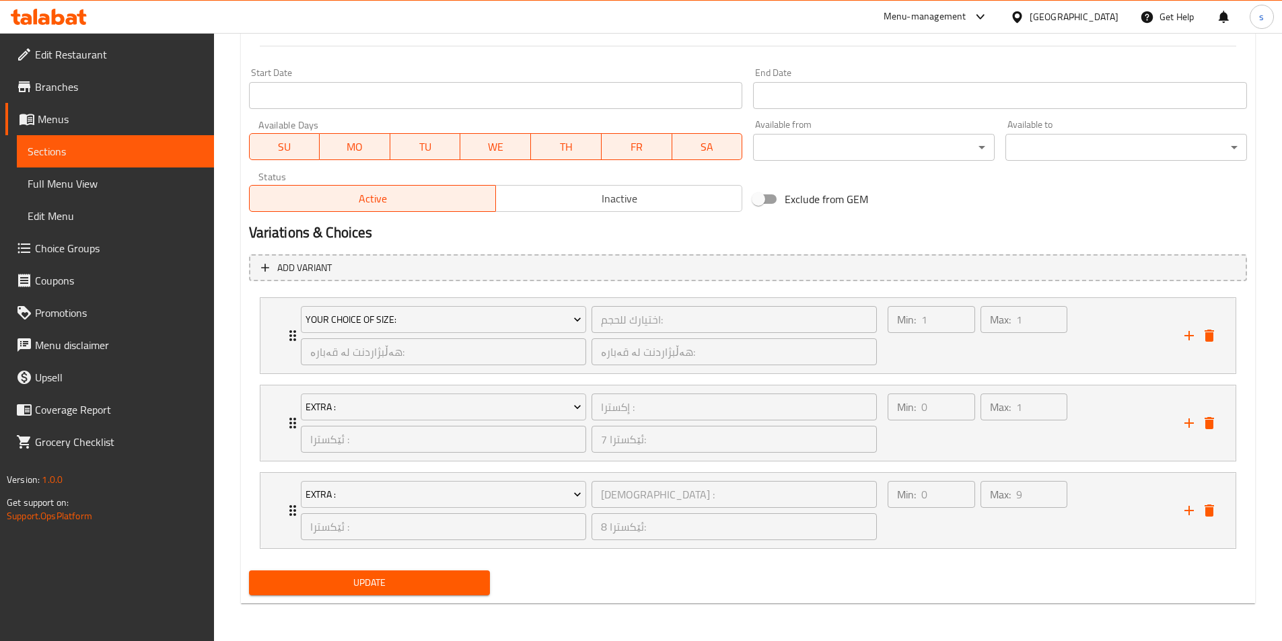
type input "كابتشينو"
click at [303, 581] on span "Update" at bounding box center [370, 583] width 220 height 17
click at [57, 184] on span "Full Menu View" at bounding box center [116, 184] width 176 height 16
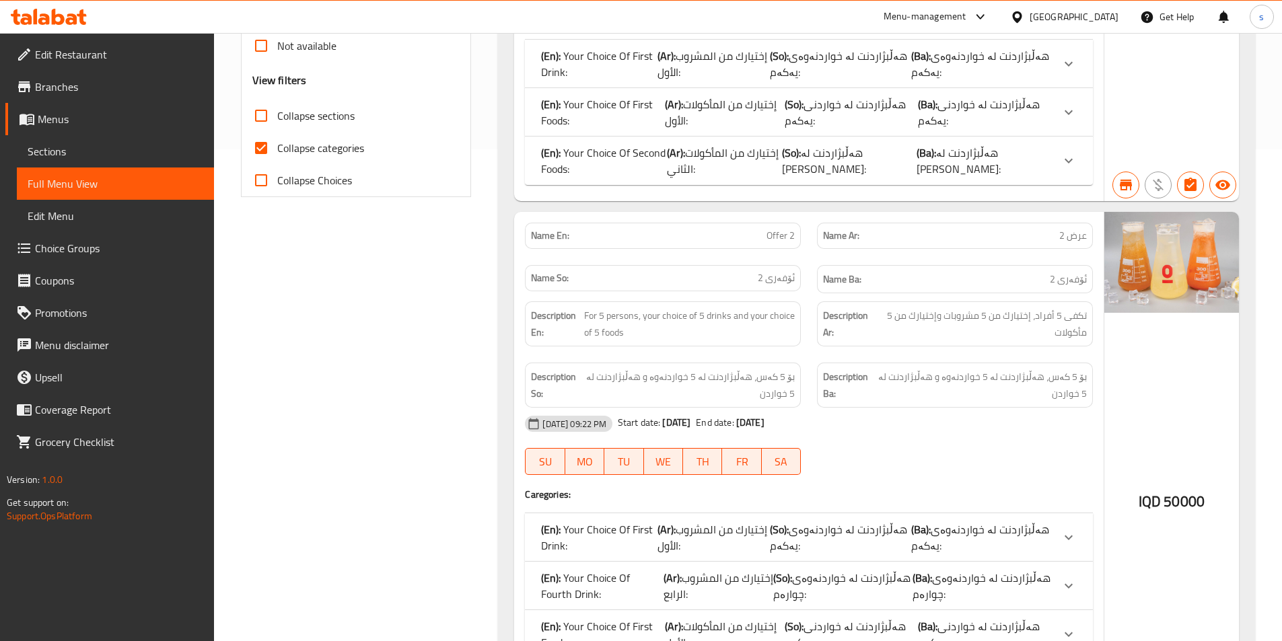
scroll to position [270, 0]
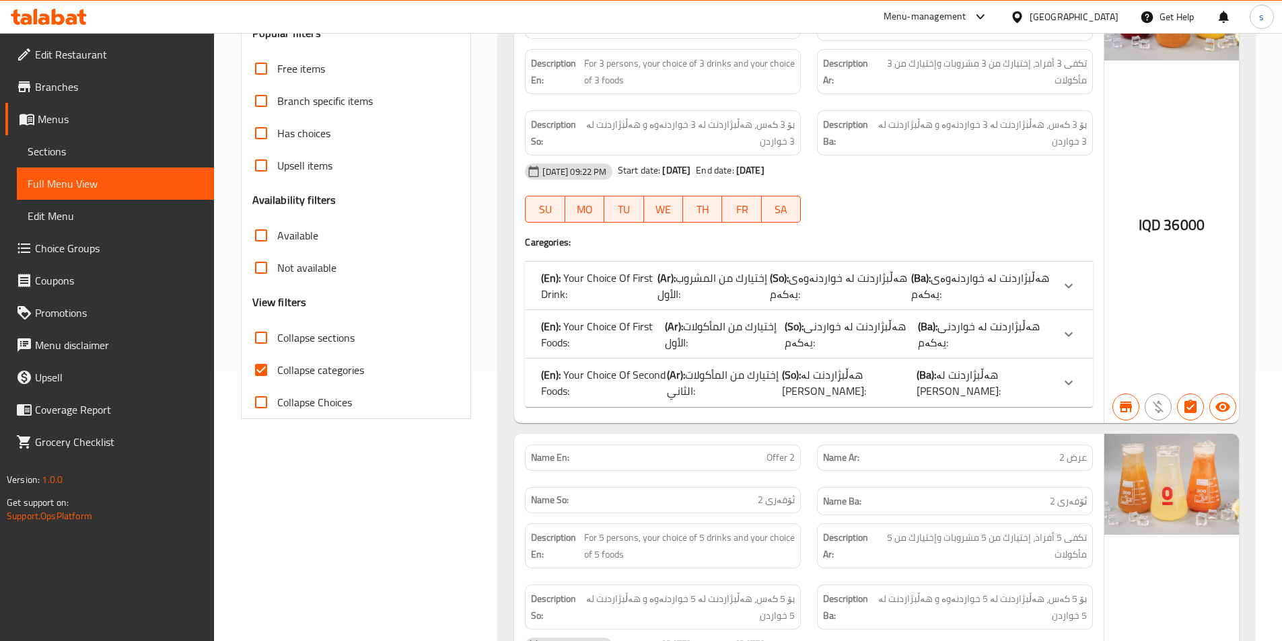
click at [262, 336] on input "Collapse sections" at bounding box center [261, 338] width 32 height 32
checkbox input "true"
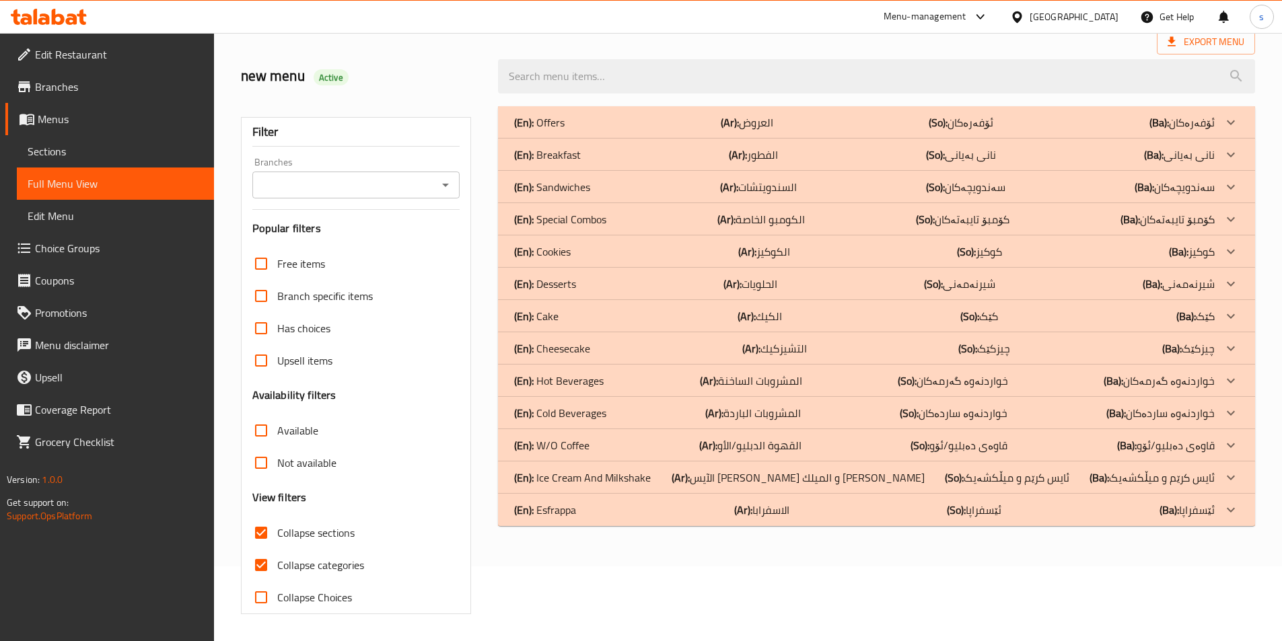
click at [261, 549] on input "Collapse categories" at bounding box center [261, 565] width 32 height 32
checkbox input "false"
click at [443, 180] on icon "Open" at bounding box center [445, 185] width 16 height 16
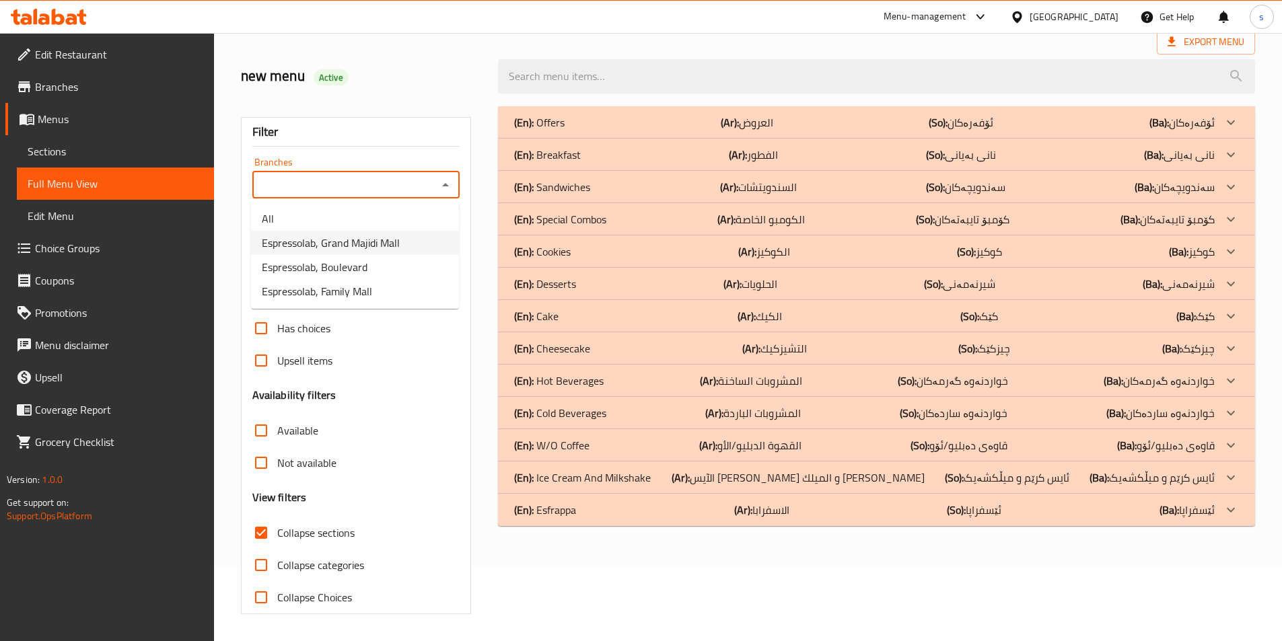
click at [412, 247] on li "Espressolab, Grand Majidi Mall" at bounding box center [355, 243] width 208 height 24
type input "Espressolab, Grand Majidi Mall"
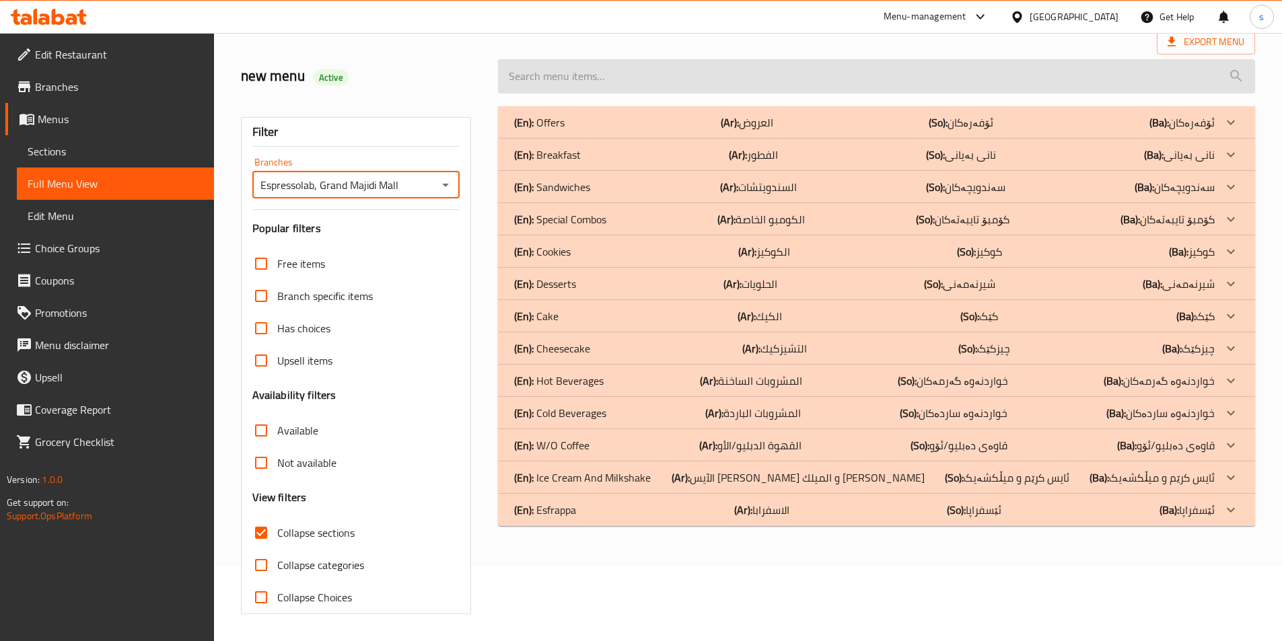
click at [534, 87] on input "search" at bounding box center [876, 76] width 757 height 34
paste input "Cappuccino"
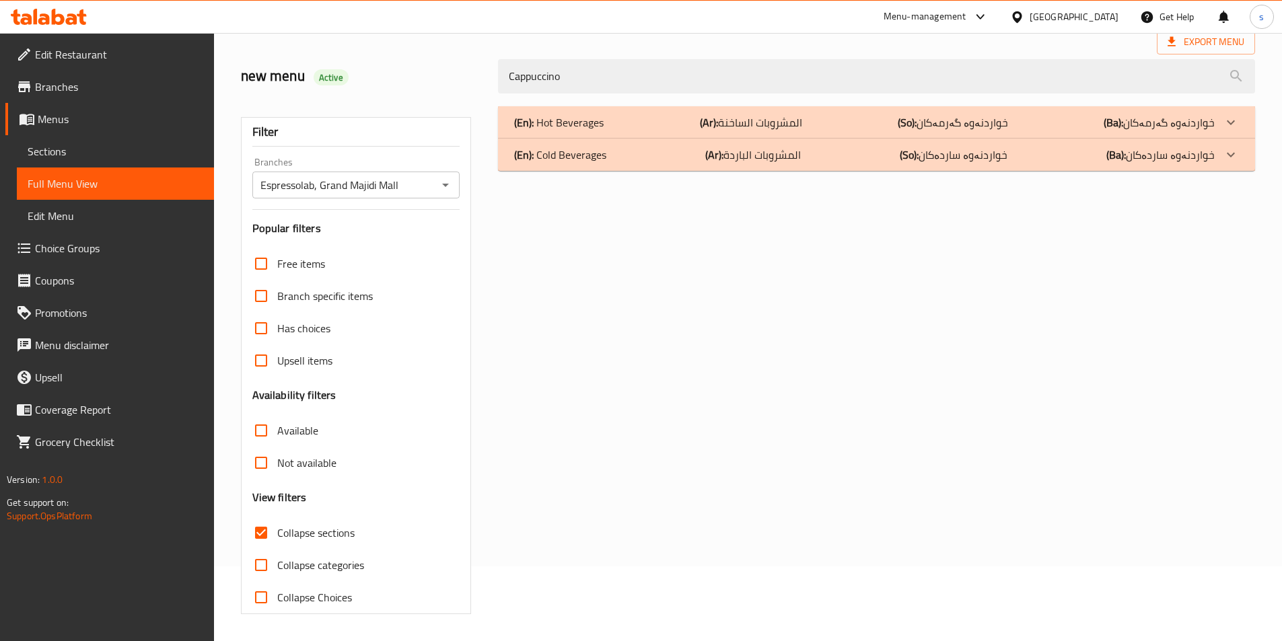
type input "Cappuccino"
click at [605, 126] on div "(En): Hot Beverages (Ar): المشروبات الساخنة (So): خواردنەوە گەرمەکان (Ba): خوار…" at bounding box center [864, 122] width 700 height 16
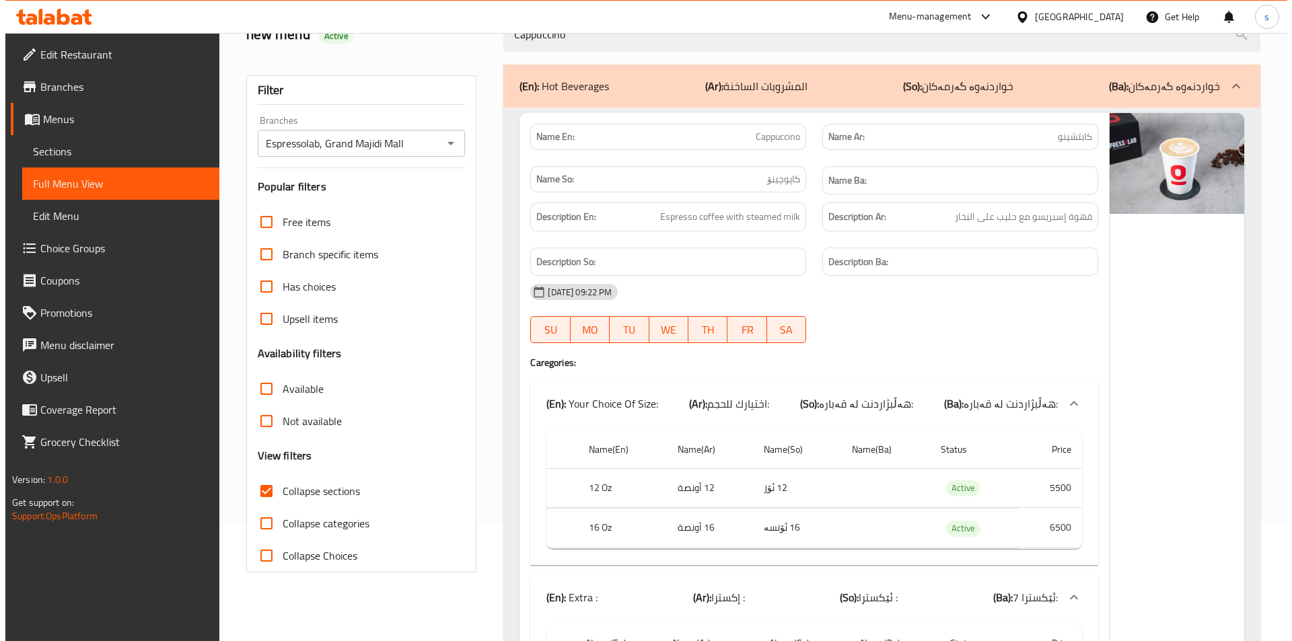
scroll to position [0, 0]
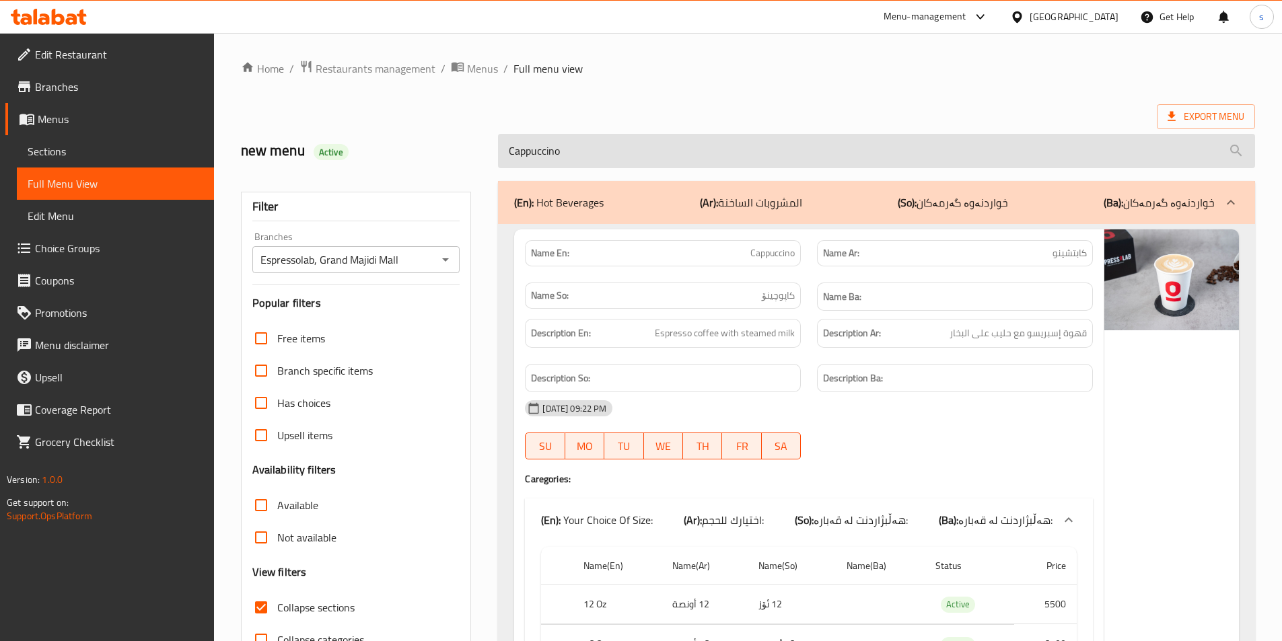
click at [577, 147] on input "Cappuccino" at bounding box center [876, 151] width 757 height 34
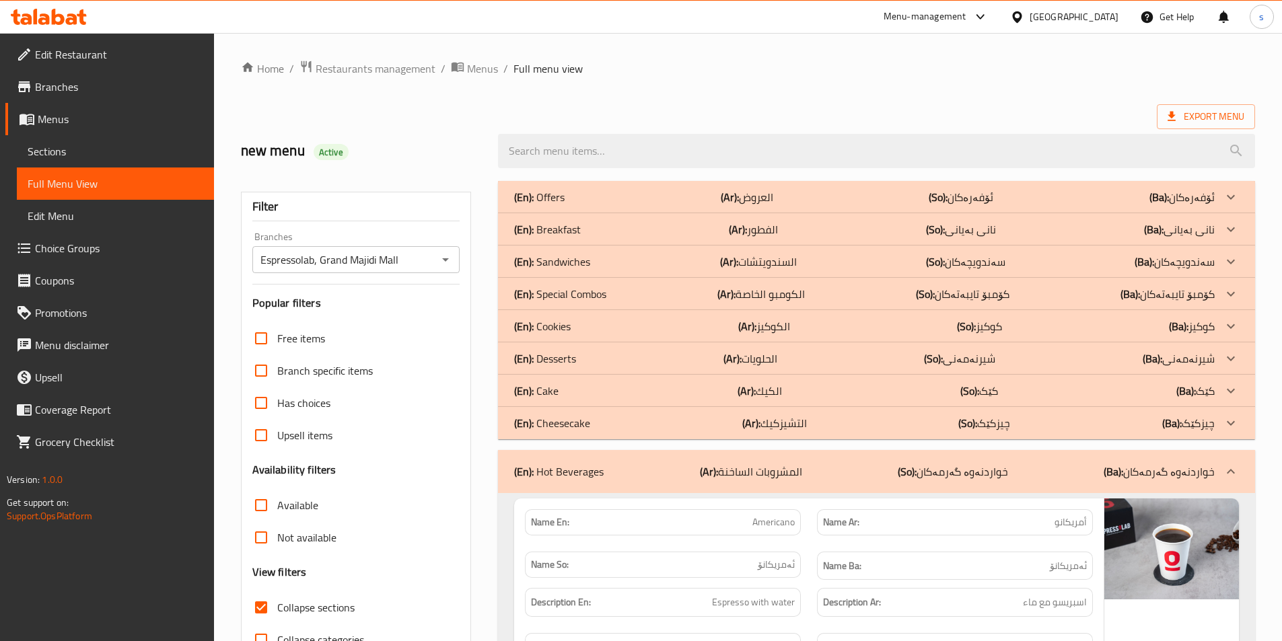
click at [560, 365] on p "(En): Desserts" at bounding box center [545, 359] width 62 height 16
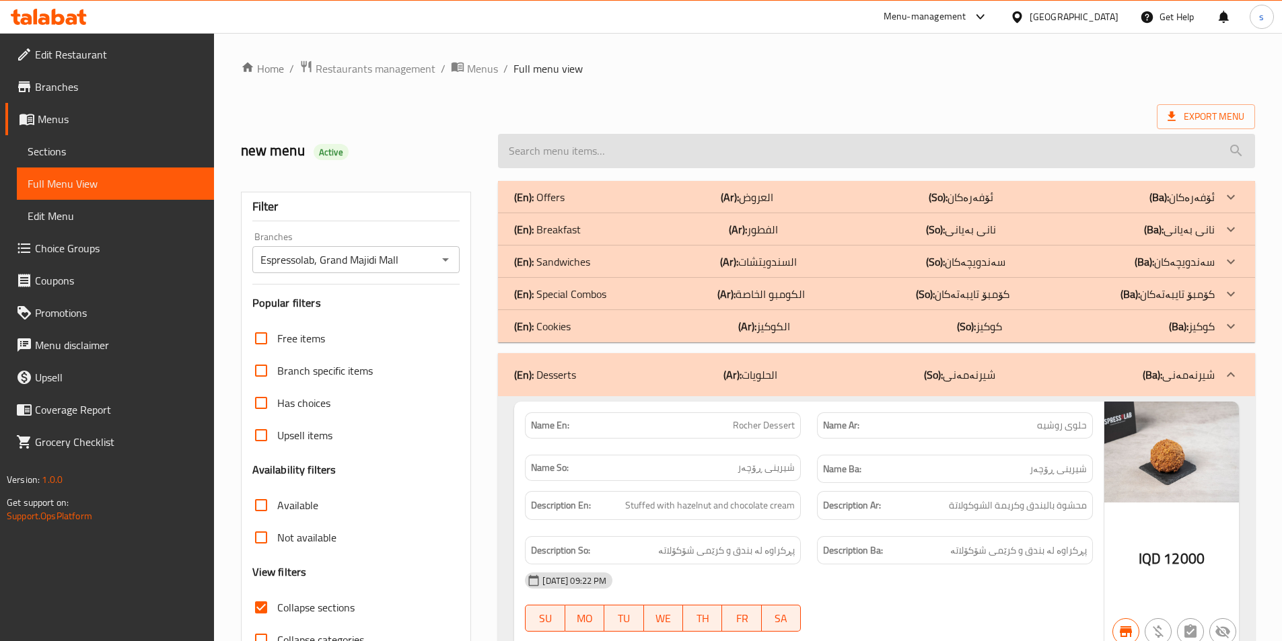
click at [633, 149] on input "search" at bounding box center [876, 151] width 757 height 34
paste input "strawberry shortcake"
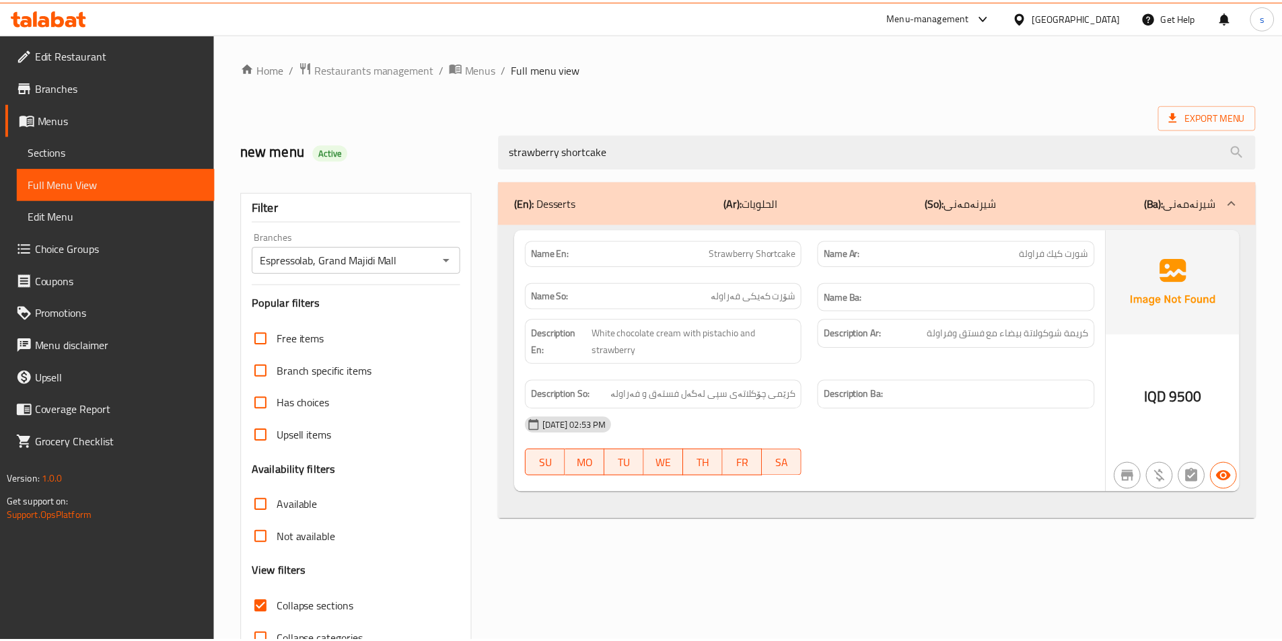
scroll to position [75, 0]
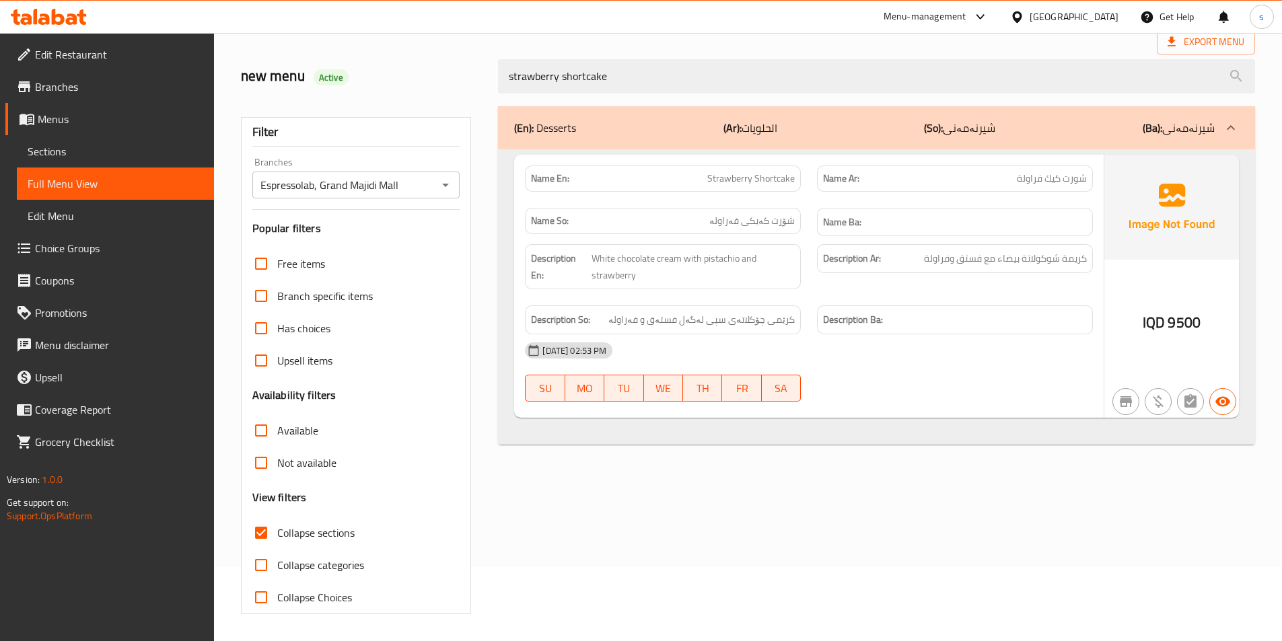
drag, startPoint x: 569, startPoint y: 84, endPoint x: 490, endPoint y: 83, distance: 78.7
click at [490, 83] on div "strawberry shortcake" at bounding box center [876, 76] width 773 height 50
paste input "tart"
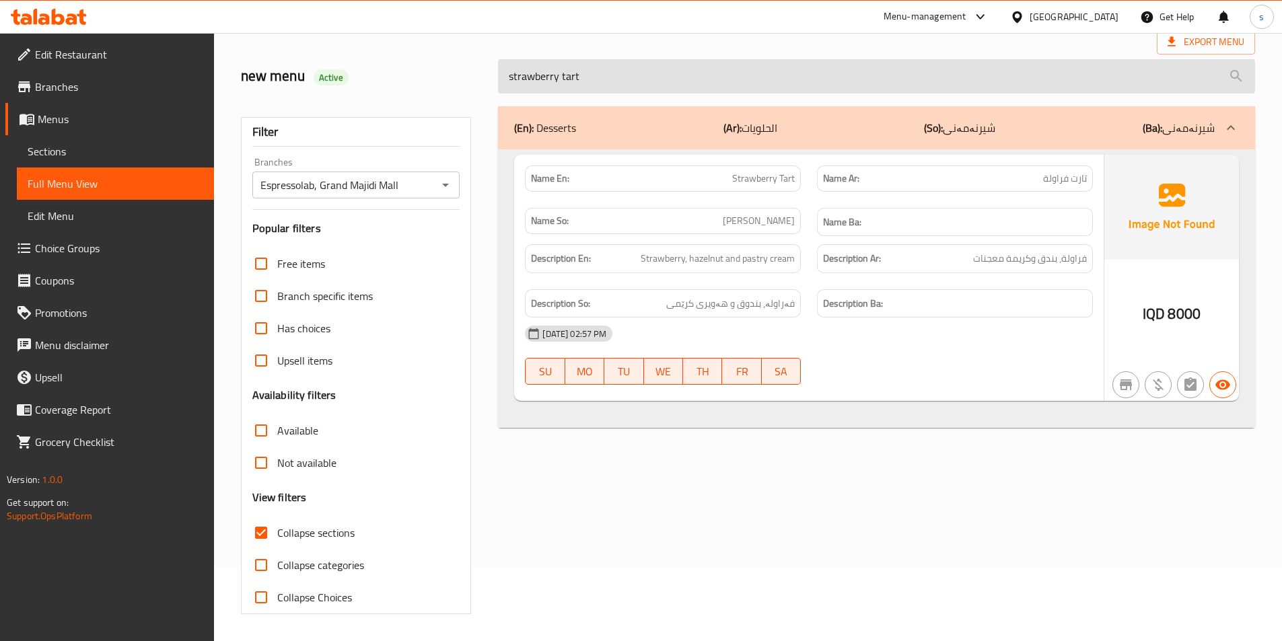
drag, startPoint x: 597, startPoint y: 72, endPoint x: 503, endPoint y: 76, distance: 94.3
click at [503, 76] on input "strawberry tart" at bounding box center [876, 76] width 757 height 34
click at [719, 90] on input "strawberry tart" at bounding box center [876, 76] width 757 height 34
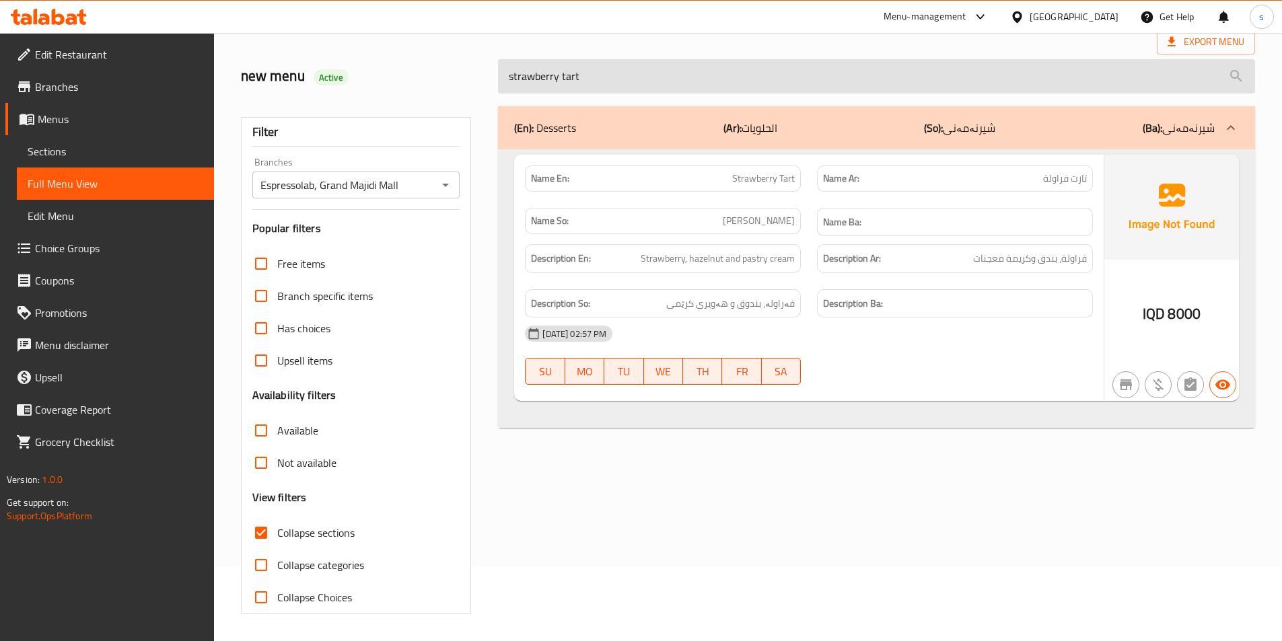
paste input "Cappuccino"
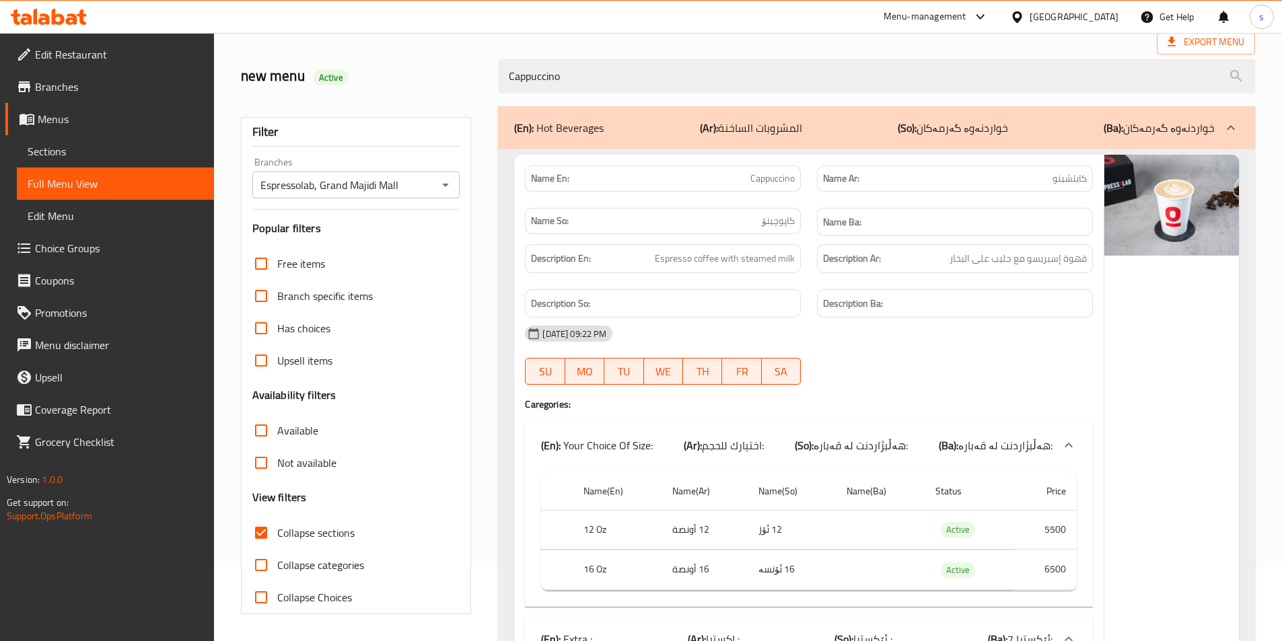
type input "Cappuccino"
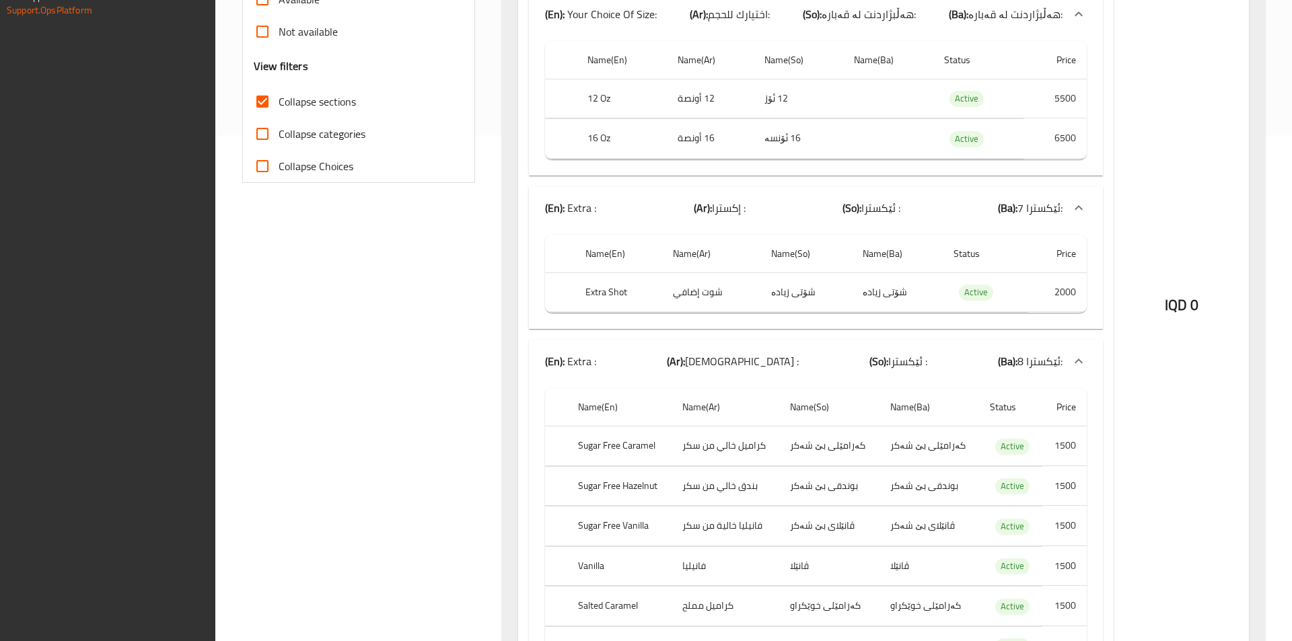
scroll to position [781, 0]
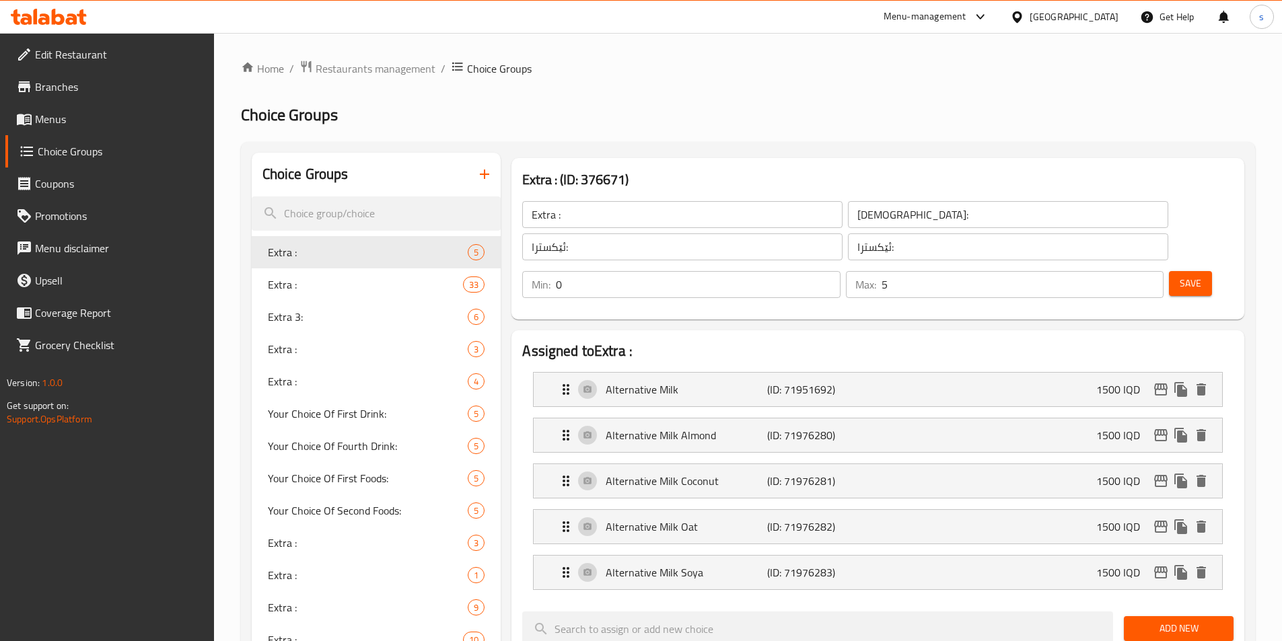
click at [52, 118] on span "Menus" at bounding box center [119, 119] width 168 height 16
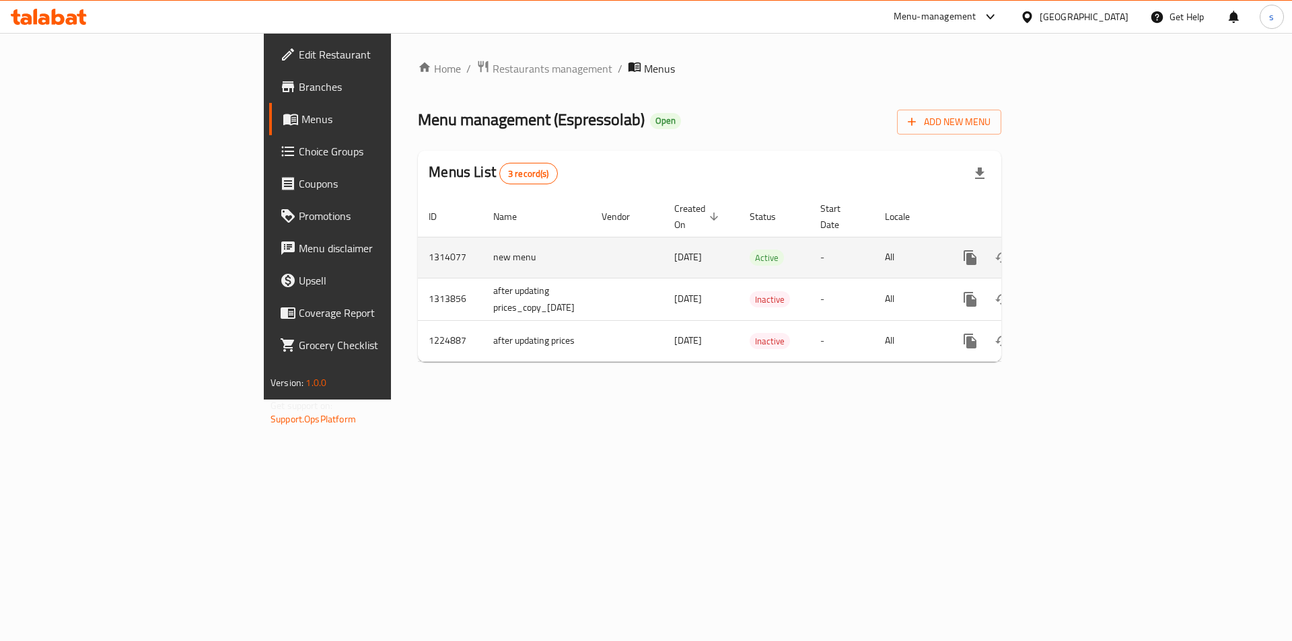
click at [1073, 252] on icon "enhanced table" at bounding box center [1067, 258] width 12 height 12
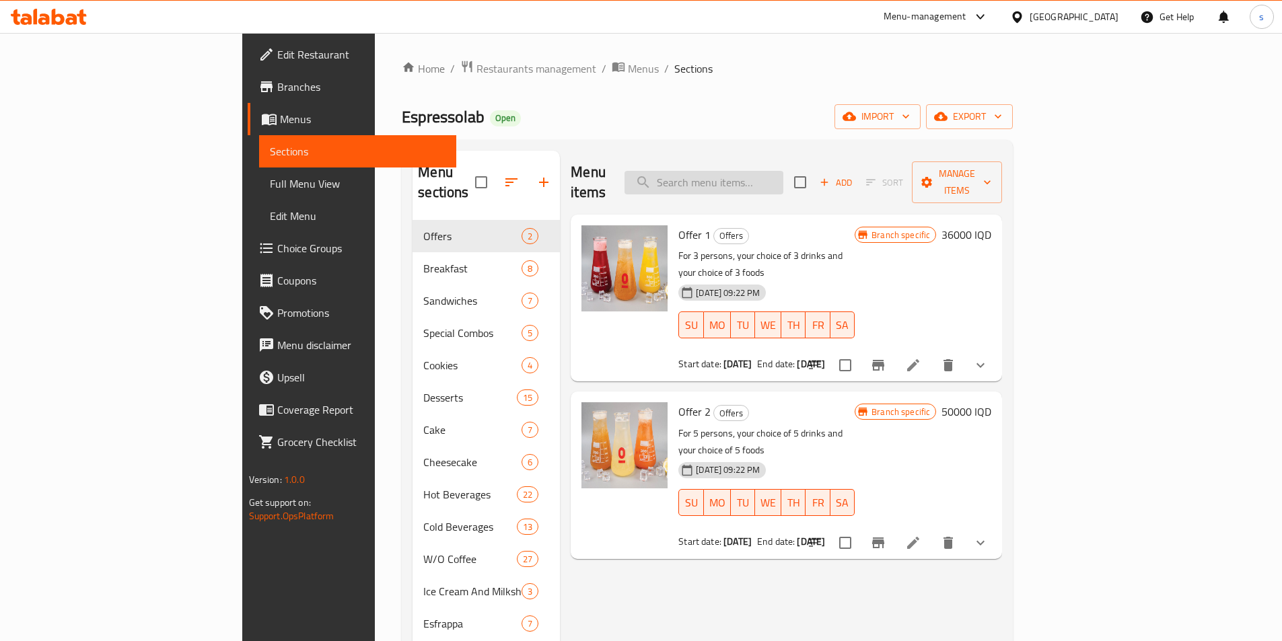
drag, startPoint x: 766, startPoint y: 186, endPoint x: 780, endPoint y: 169, distance: 22.5
click at [775, 177] on div "Menu items Add Sort Manage items" at bounding box center [786, 183] width 431 height 64
click at [781, 171] on input "search" at bounding box center [703, 183] width 159 height 24
click at [777, 179] on input "search" at bounding box center [703, 183] width 159 height 24
paste input "Cappuccino"
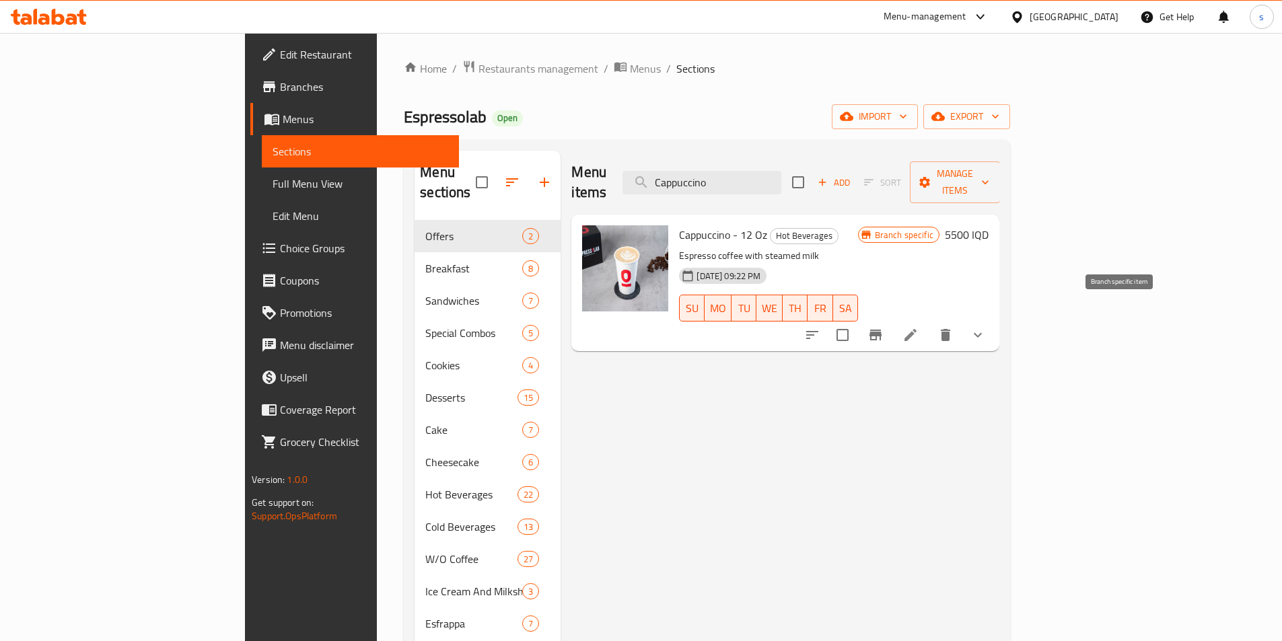
type input "Cappuccino"
click at [881, 330] on icon "Branch-specific-item" at bounding box center [875, 335] width 12 height 11
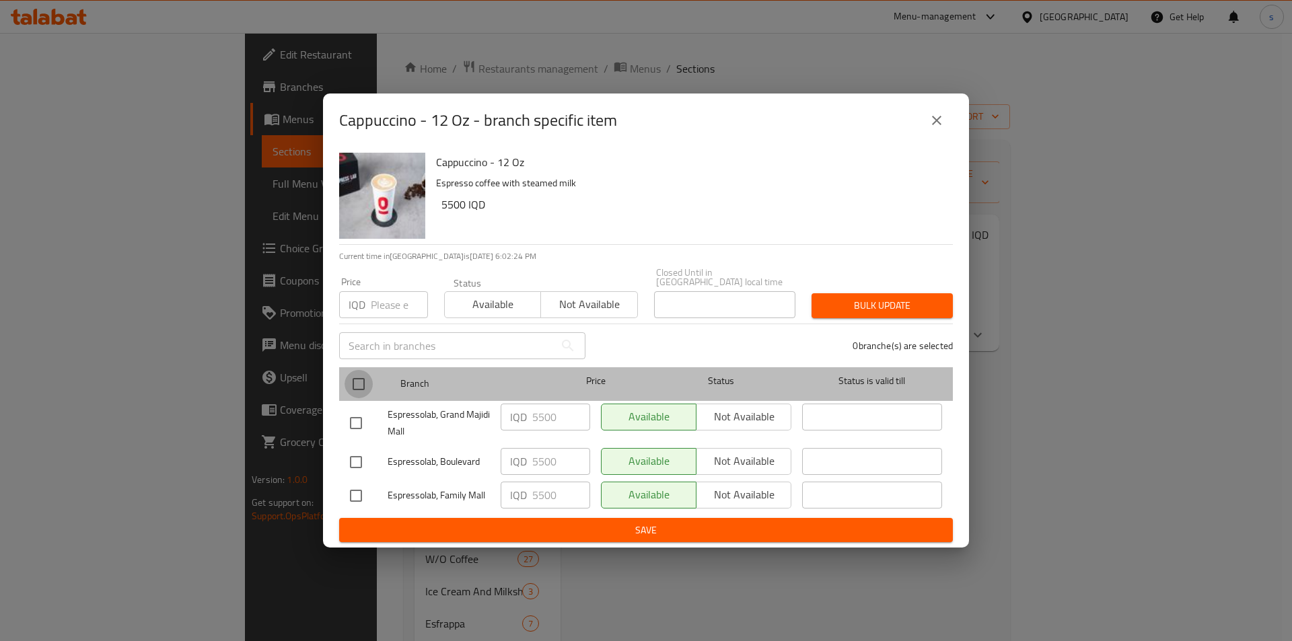
click at [355, 381] on input "checkbox" at bounding box center [358, 384] width 28 height 28
checkbox input "true"
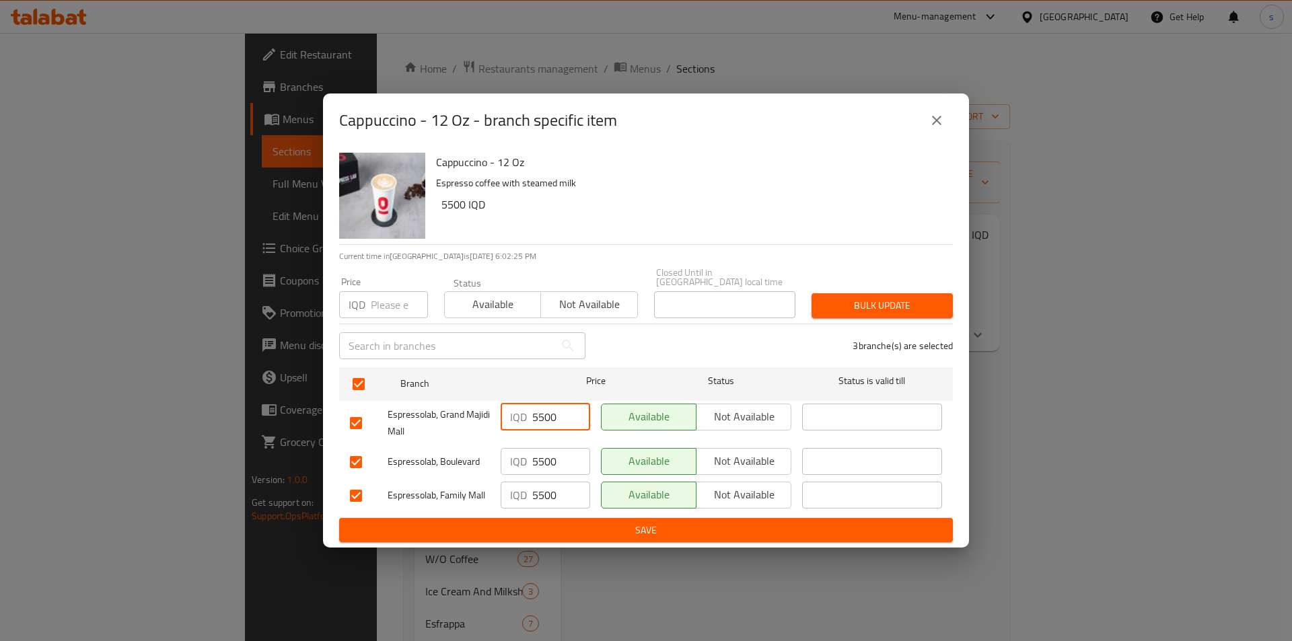
drag, startPoint x: 555, startPoint y: 418, endPoint x: 523, endPoint y: 422, distance: 31.9
click at [523, 422] on div "IQD 5500 ​" at bounding box center [545, 417] width 89 height 27
click at [927, 120] on button "close" at bounding box center [936, 120] width 32 height 32
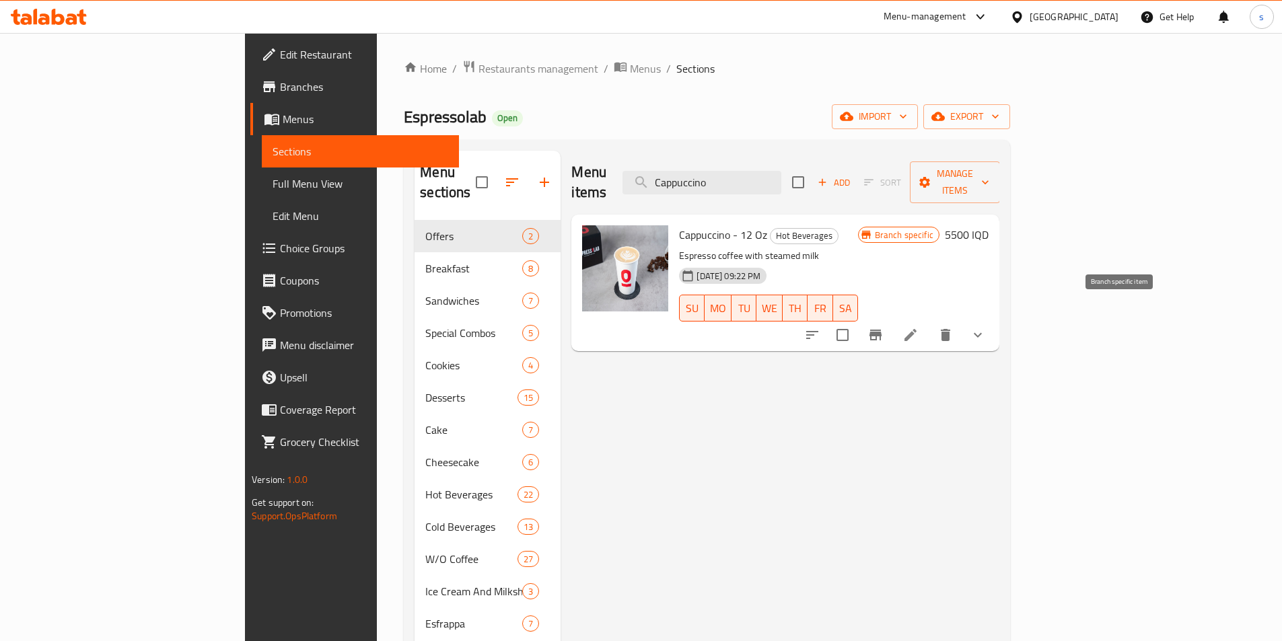
click at [883, 327] on icon "Branch-specific-item" at bounding box center [875, 335] width 16 height 16
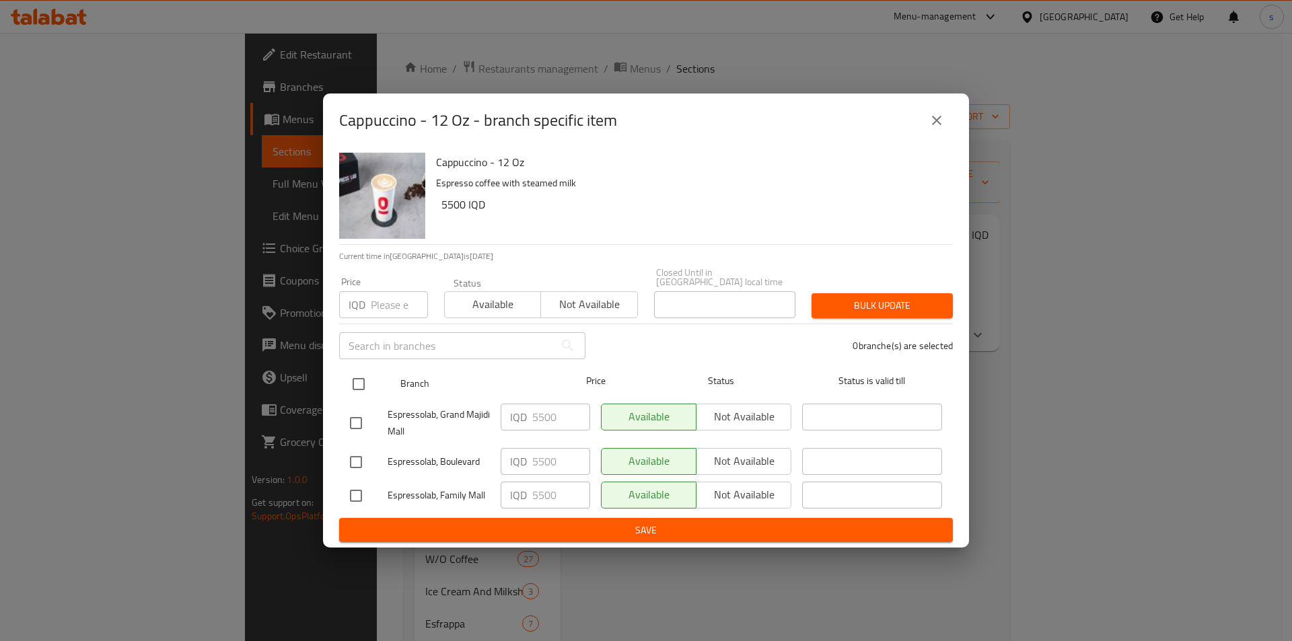
click at [359, 375] on input "checkbox" at bounding box center [358, 384] width 28 height 28
checkbox input "true"
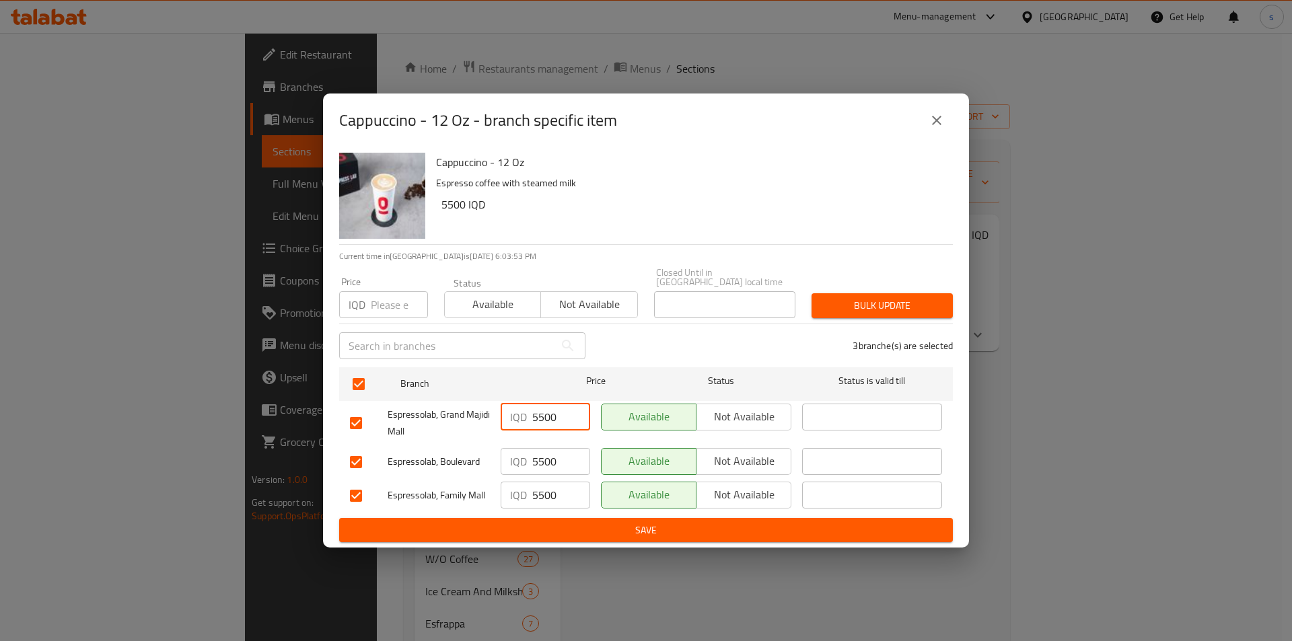
drag, startPoint x: 551, startPoint y: 412, endPoint x: 512, endPoint y: 412, distance: 39.0
click at [512, 412] on div "IQD 5500 ​" at bounding box center [545, 417] width 89 height 27
type input "0"
drag, startPoint x: 552, startPoint y: 455, endPoint x: 525, endPoint y: 465, distance: 28.7
click at [525, 465] on div "IQD 5500 ​" at bounding box center [545, 461] width 89 height 27
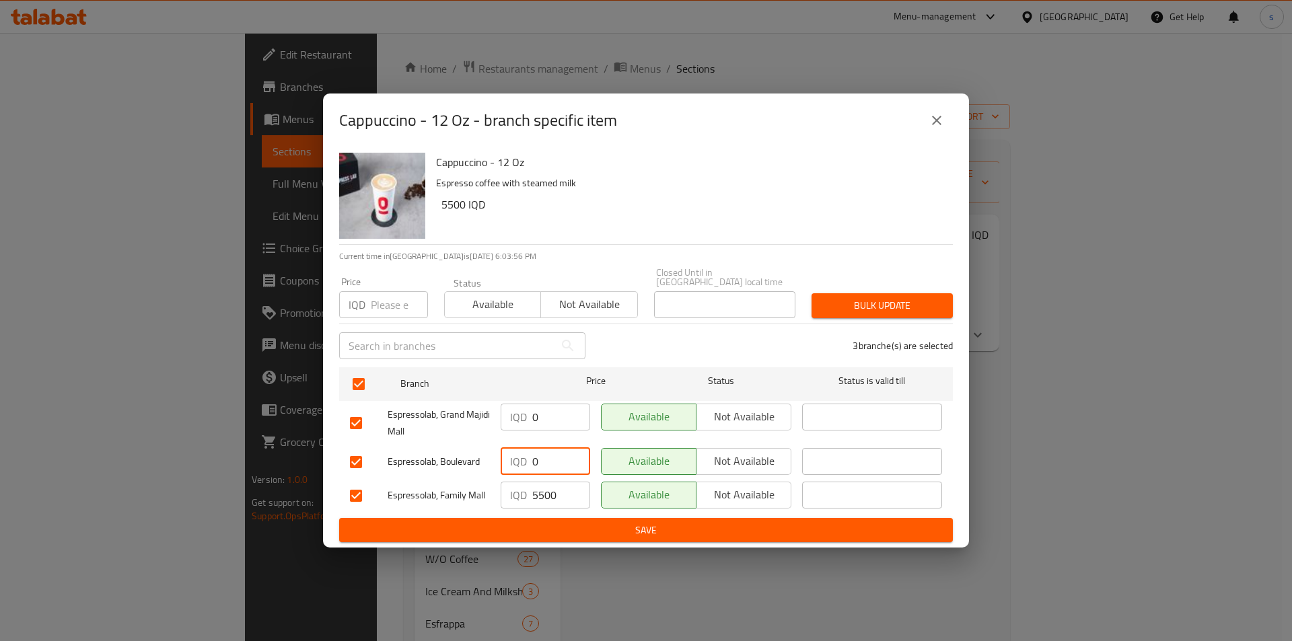
type input "0"
drag, startPoint x: 548, startPoint y: 496, endPoint x: 529, endPoint y: 495, distance: 19.5
click at [529, 495] on div "IQD 5500 ​" at bounding box center [545, 495] width 89 height 27
type input "0"
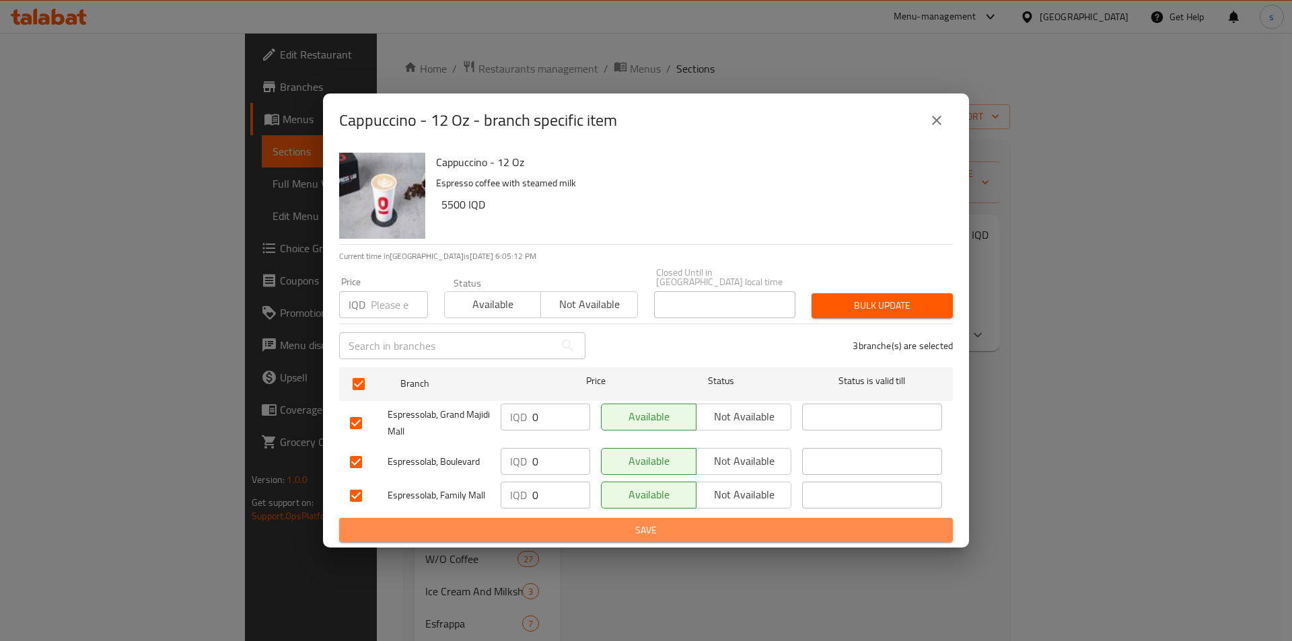
click at [542, 524] on span "Save" at bounding box center [646, 530] width 592 height 17
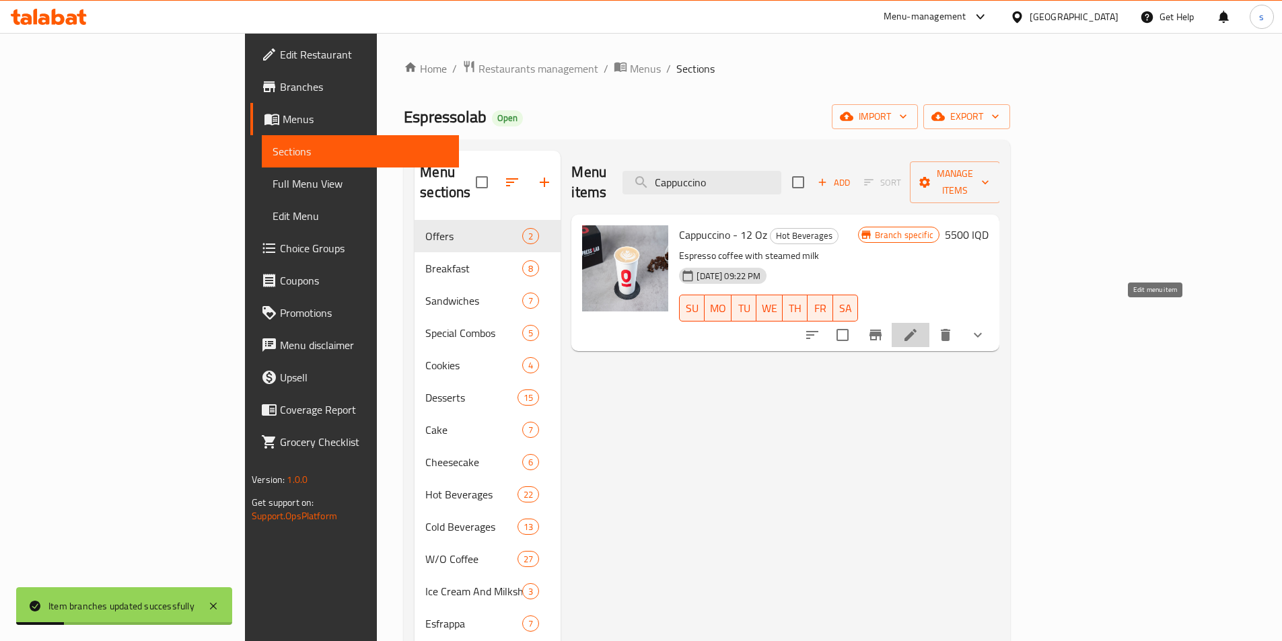
click at [918, 327] on icon at bounding box center [910, 335] width 16 height 16
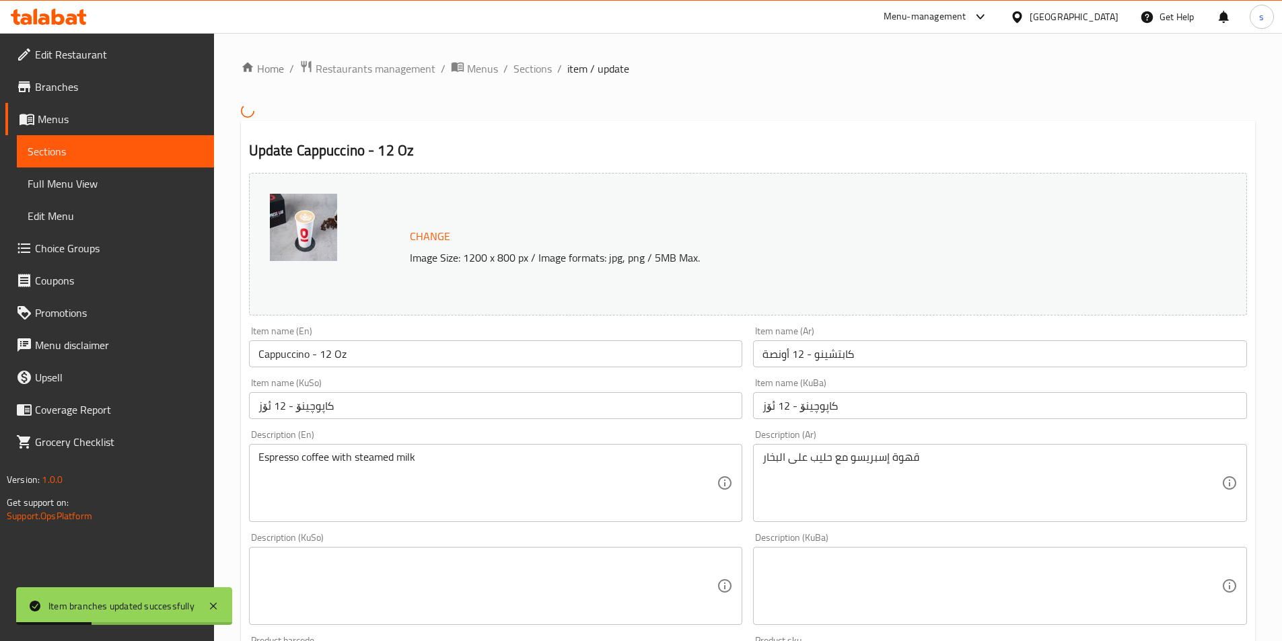
click at [366, 363] on input "Cappuccino - 12 Oz" at bounding box center [496, 353] width 494 height 27
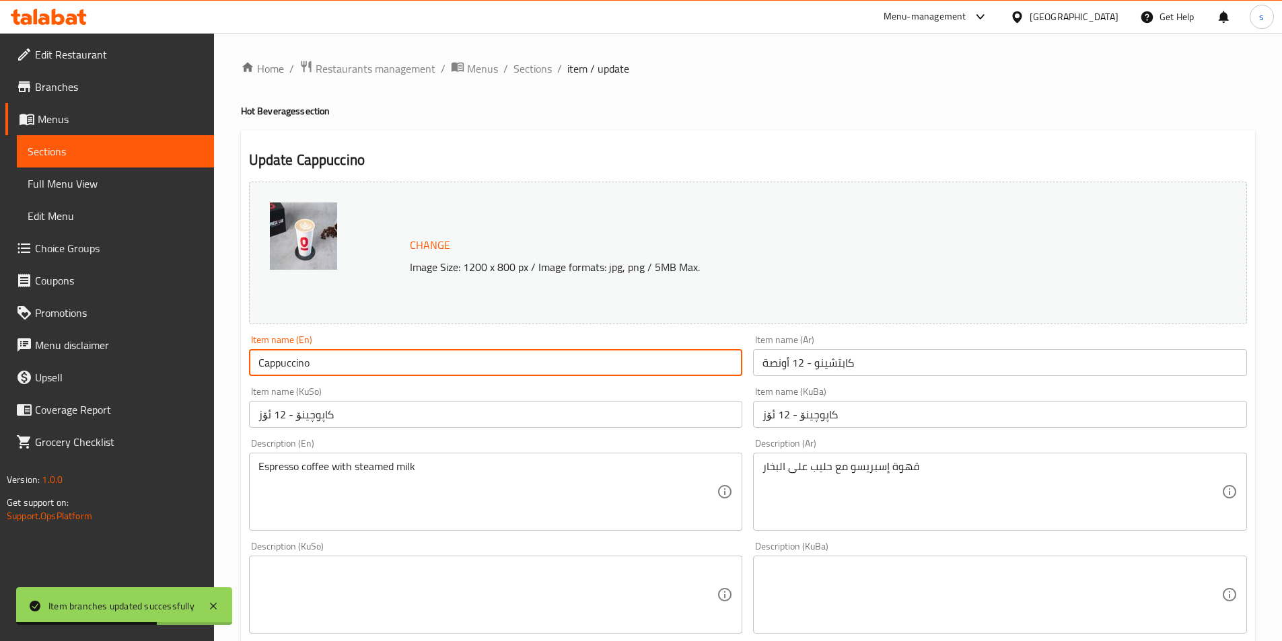
type input "Cappuccino"
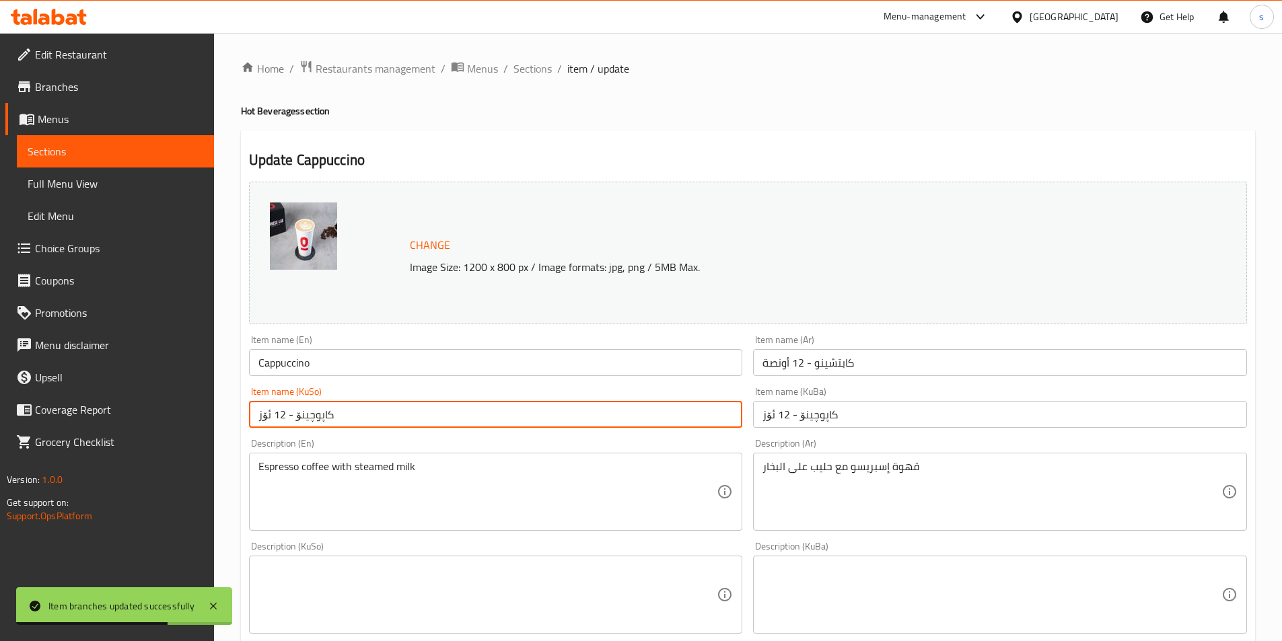
drag, startPoint x: 293, startPoint y: 408, endPoint x: 247, endPoint y: 416, distance: 46.3
click at [247, 416] on div "Item name (KuSo) کاپوچینۆ - 12 ئۆز Item name (KuSo)" at bounding box center [496, 407] width 505 height 52
type input "کاپوچینۆ"
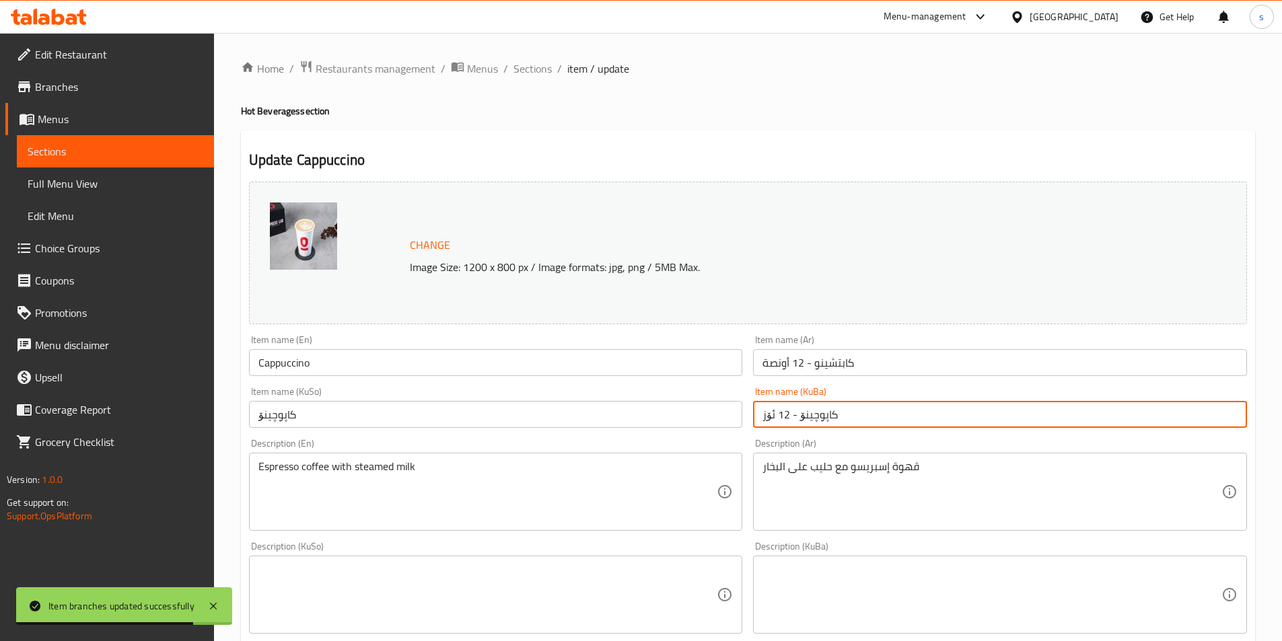
drag, startPoint x: 852, startPoint y: 414, endPoint x: 737, endPoint y: 425, distance: 116.3
click at [733, 427] on div "Change Image Size: 1200 x 800 px / Image formats: jpg, png / 5MB Max. Item name…" at bounding box center [748, 553] width 1009 height 754
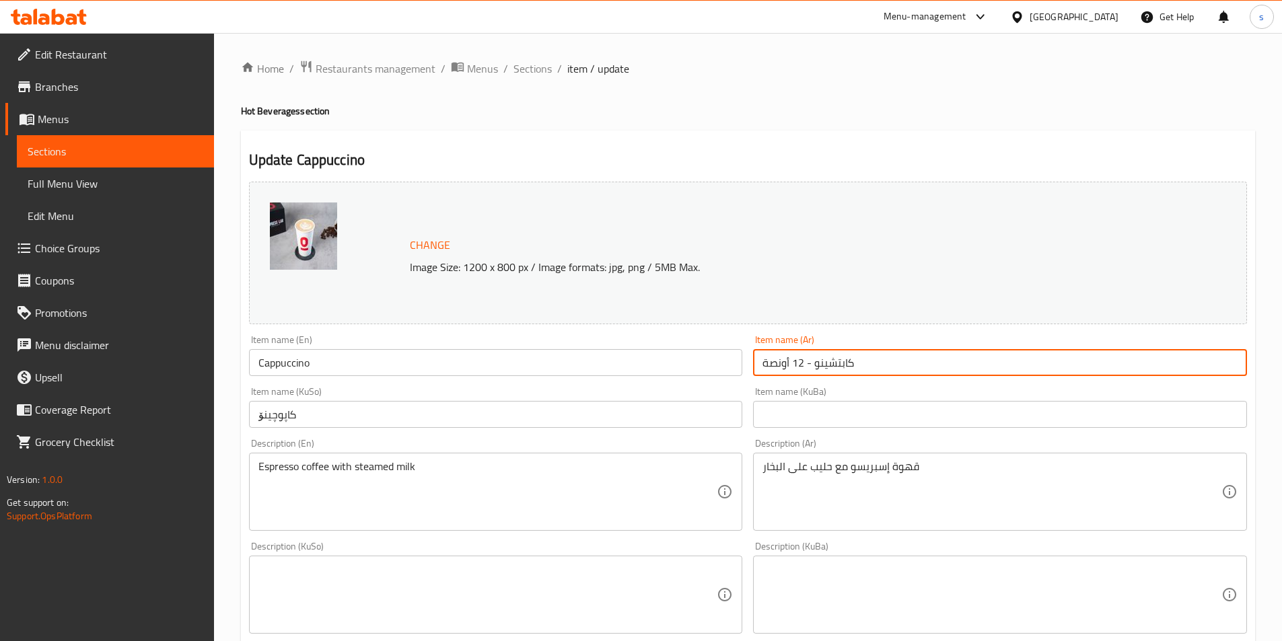
drag, startPoint x: 810, startPoint y: 364, endPoint x: 762, endPoint y: 369, distance: 48.1
click at [762, 369] on input "كابتشينو - 12 أونصة" at bounding box center [1000, 362] width 494 height 27
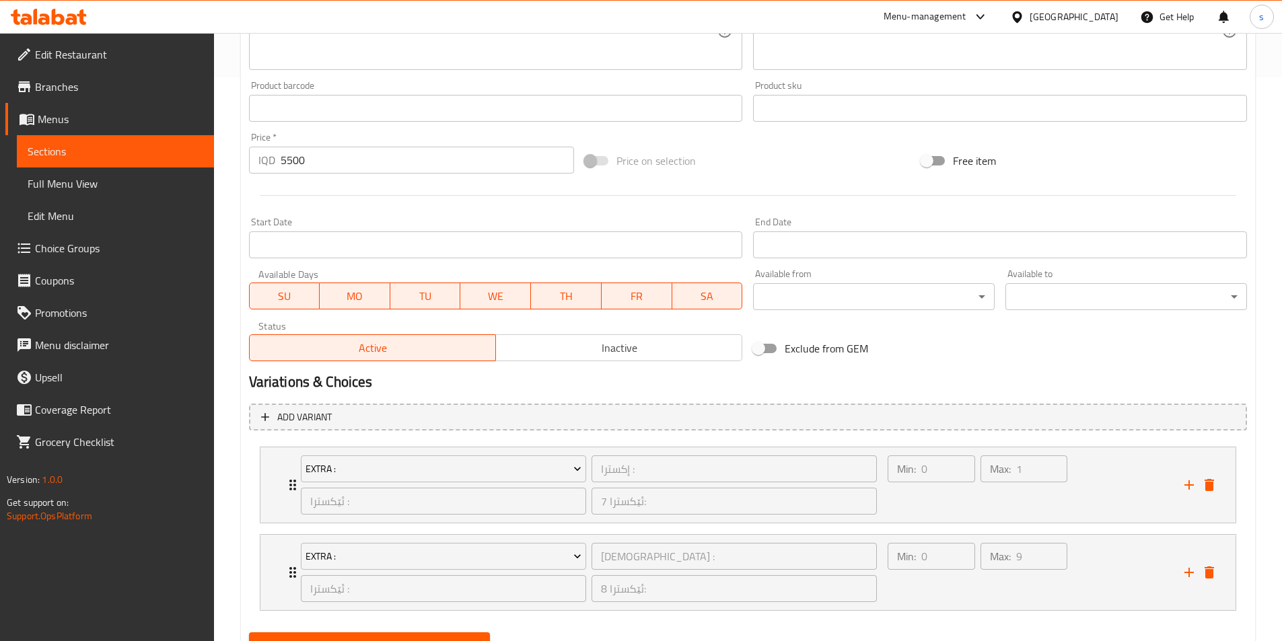
scroll to position [626, 0]
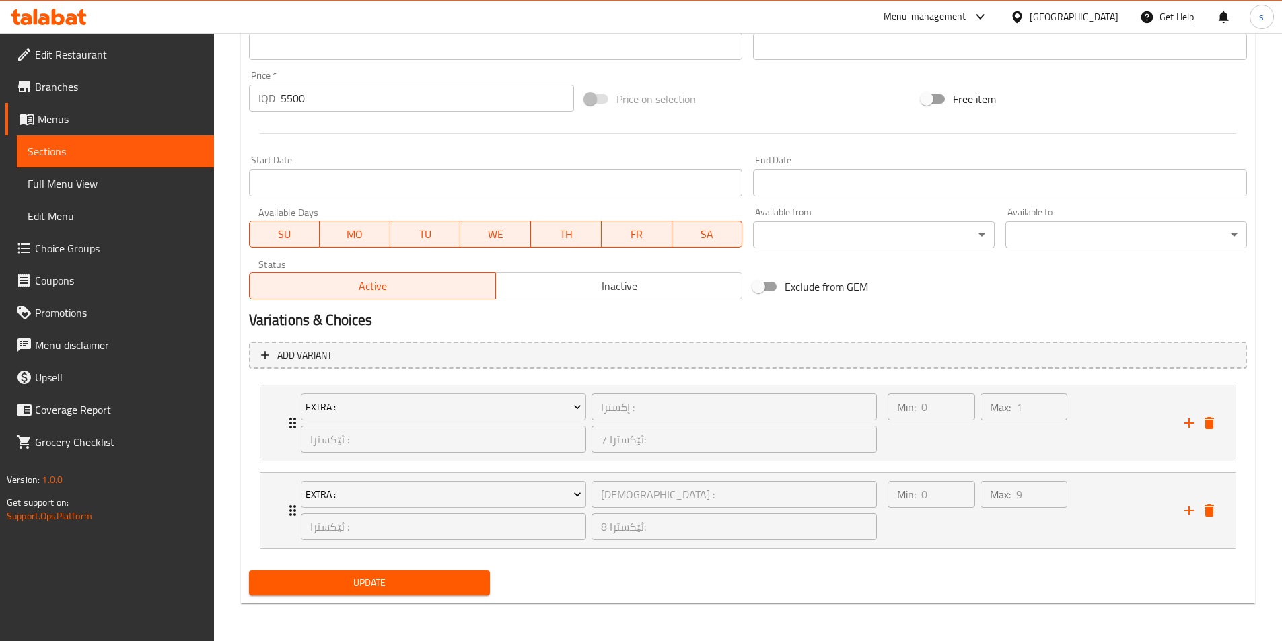
type input "كابتشينو"
click at [447, 585] on span "Update" at bounding box center [370, 583] width 220 height 17
